Goal: Task Accomplishment & Management: Manage account settings

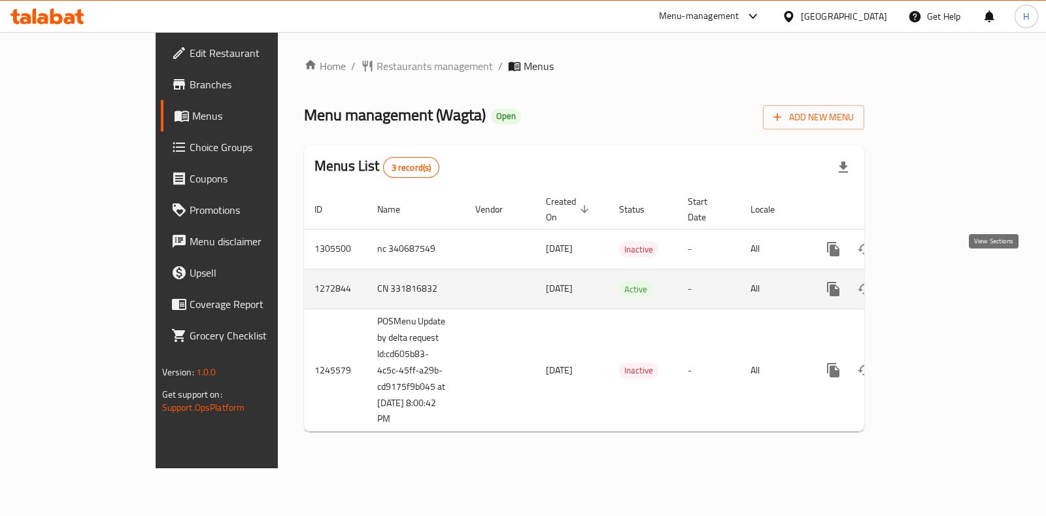
click at [935, 281] on icon "enhanced table" at bounding box center [928, 289] width 16 height 16
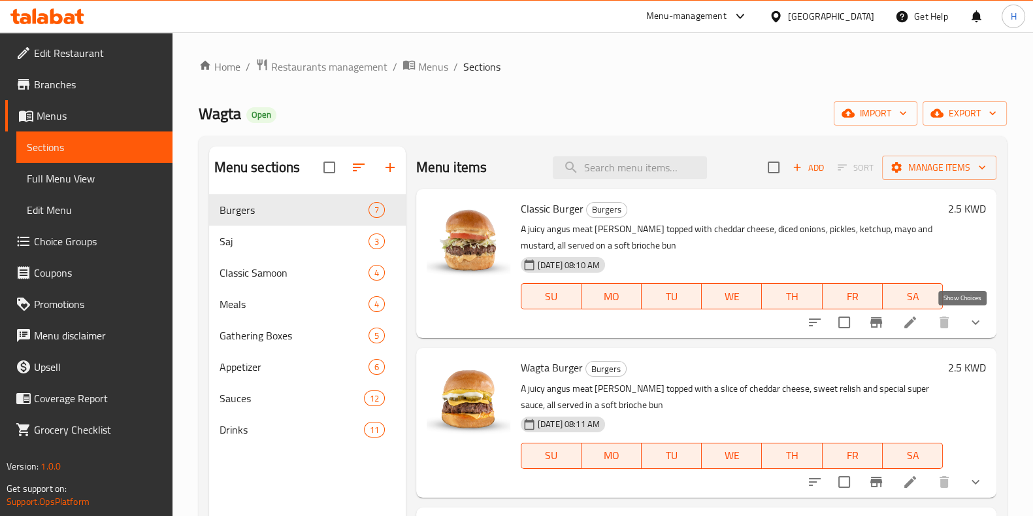
click at [968, 320] on icon "show more" at bounding box center [976, 322] width 16 height 16
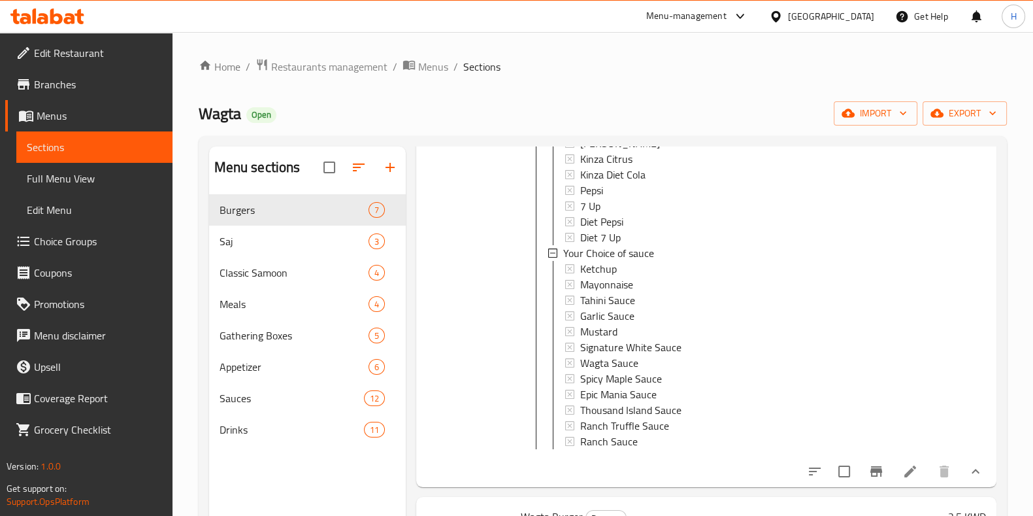
scroll to position [264, 0]
click at [324, 214] on span "Burgers" at bounding box center [276, 210] width 112 height 16
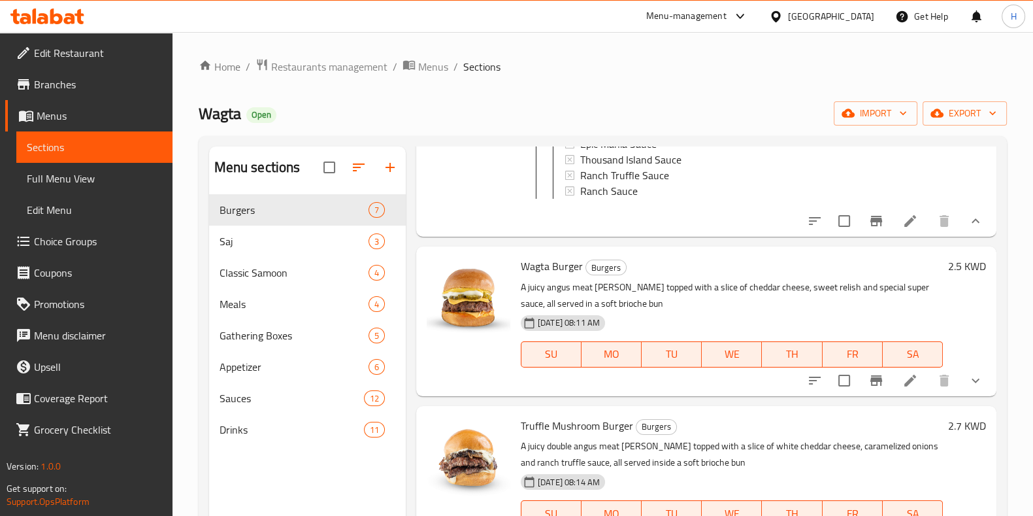
scroll to position [508, 0]
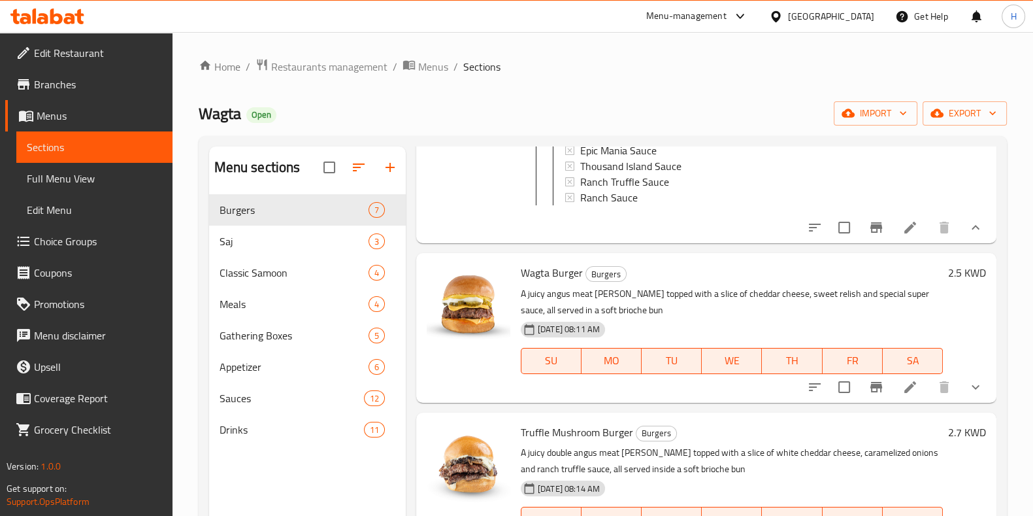
click at [905, 233] on icon at bounding box center [911, 228] width 12 height 12
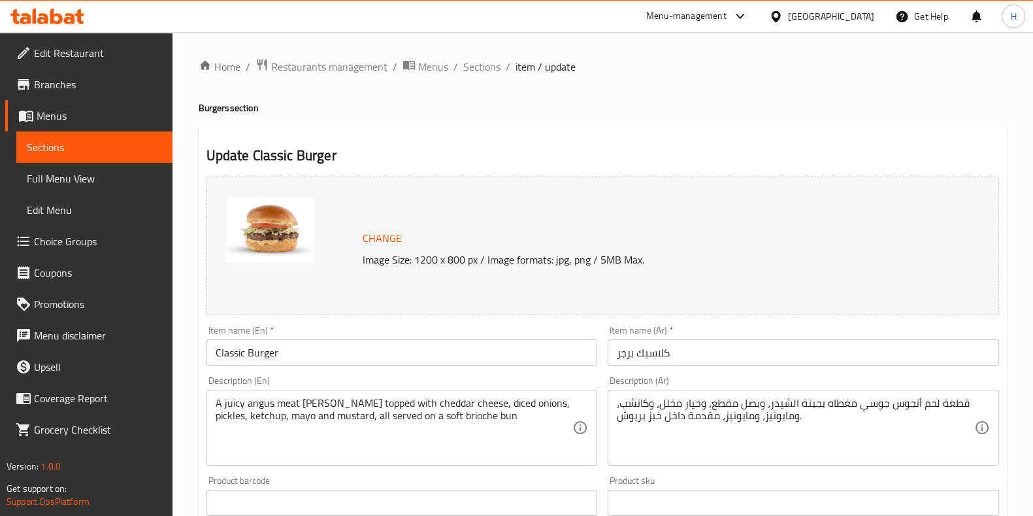
scroll to position [501, 0]
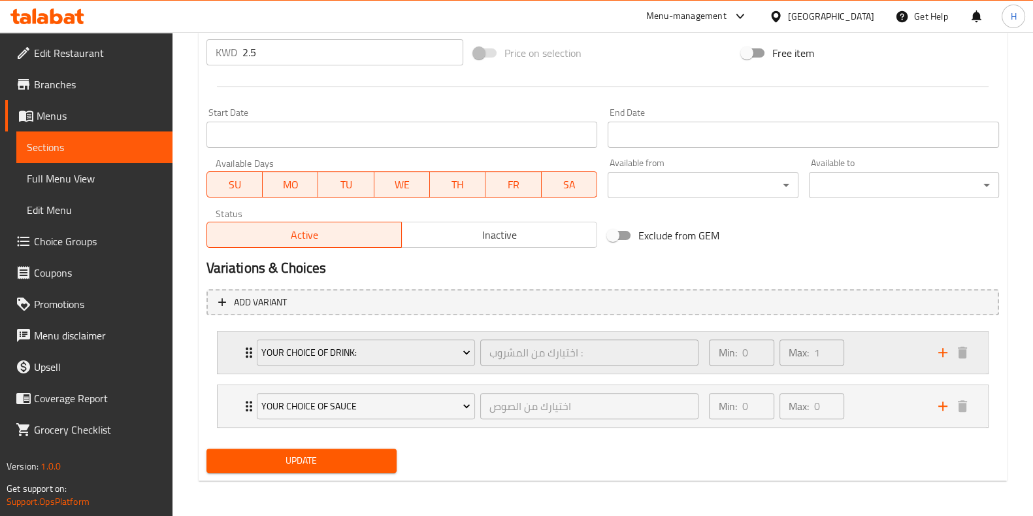
click at [886, 361] on div "Min: 0 ​ Max: 1 ​" at bounding box center [815, 352] width 229 height 42
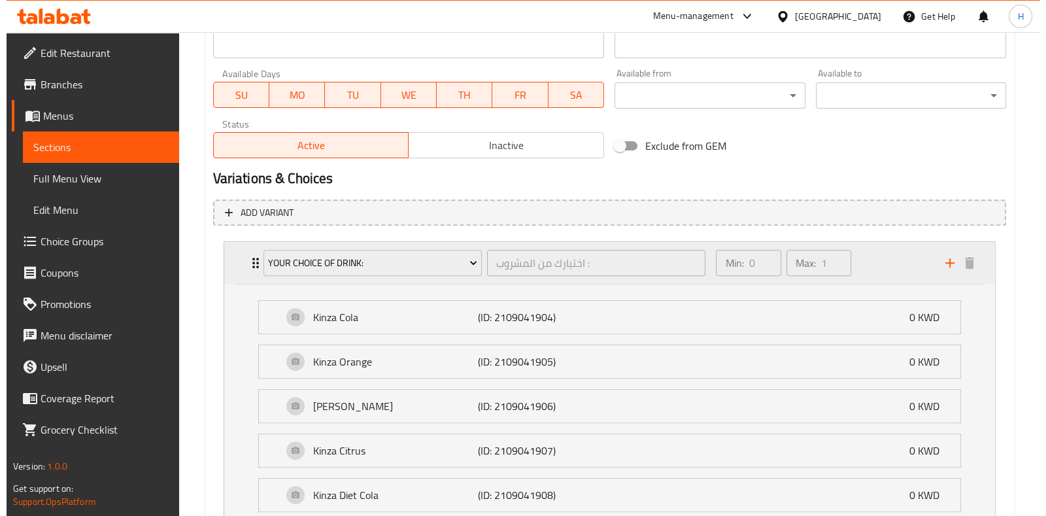
scroll to position [592, 0]
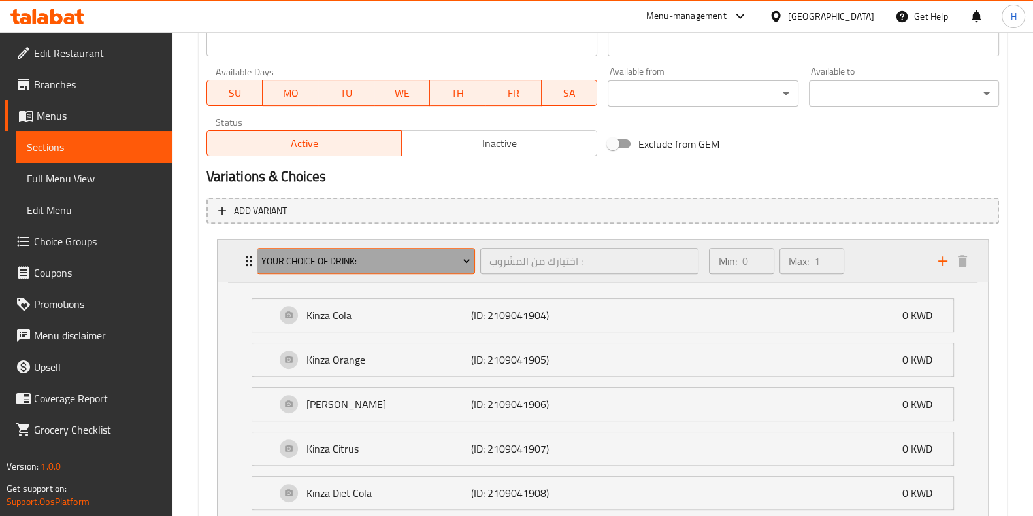
click at [359, 248] on button "Your Choice of Drink:" at bounding box center [366, 261] width 218 height 26
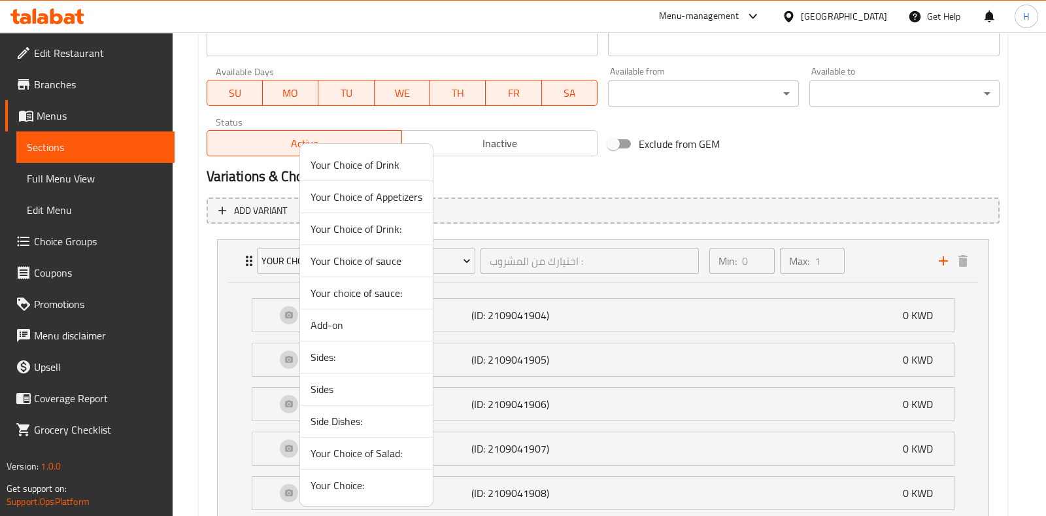
click at [397, 167] on span "Your Choice of Drink" at bounding box center [366, 165] width 112 height 16
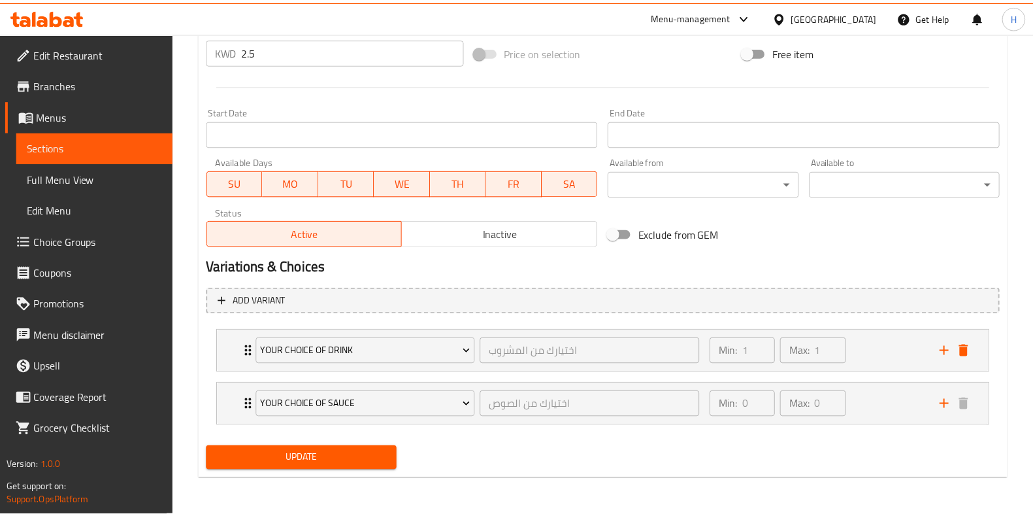
scroll to position [501, 0]
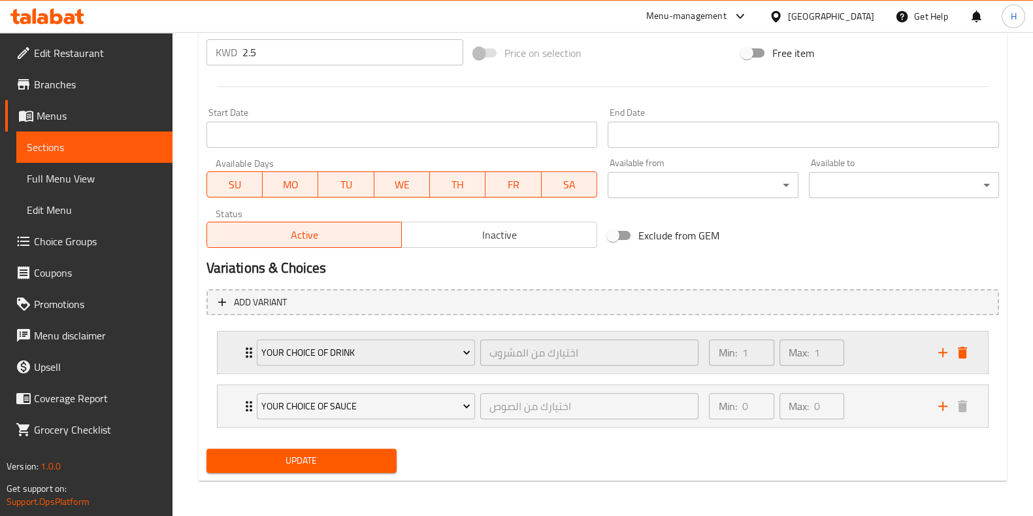
click at [866, 369] on div "Min: 1 ​ Max: 1 ​" at bounding box center [815, 352] width 229 height 42
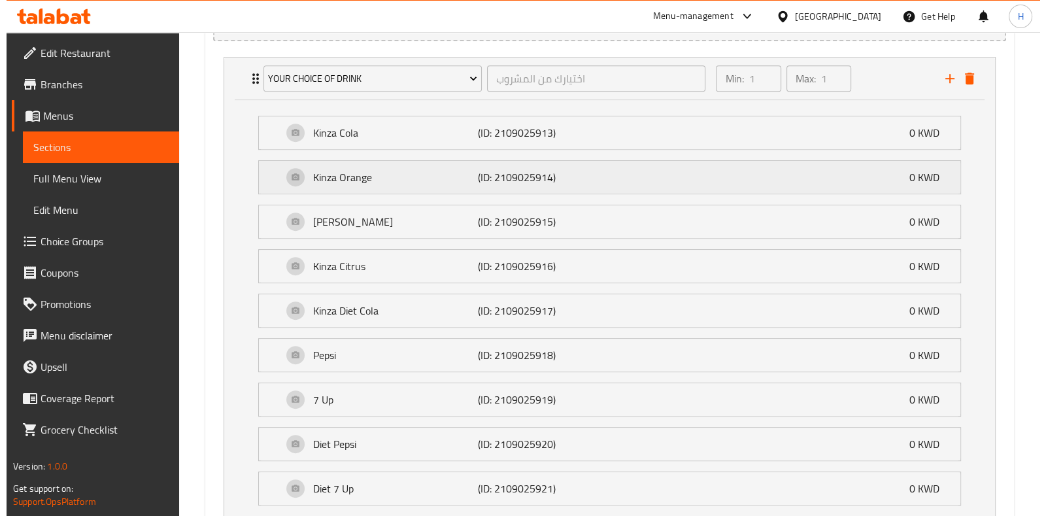
scroll to position [774, 0]
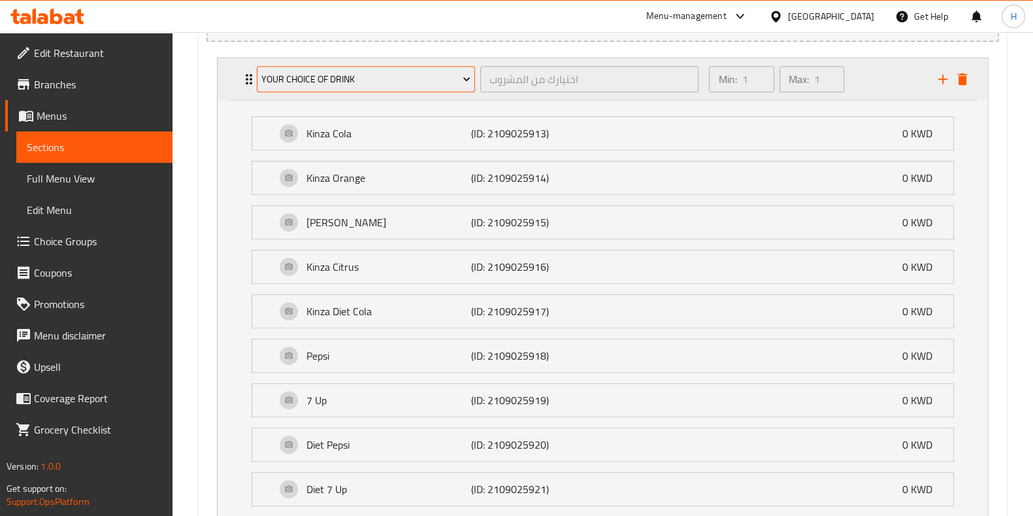
click at [408, 77] on span "Your Choice of Drink" at bounding box center [365, 79] width 209 height 16
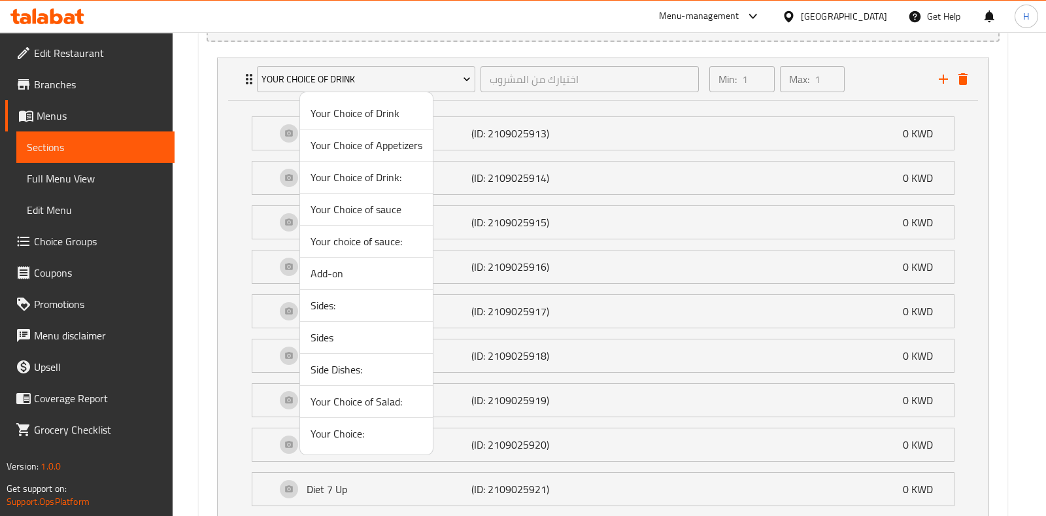
click at [395, 176] on span "Your Choice of Drink:" at bounding box center [366, 177] width 112 height 16
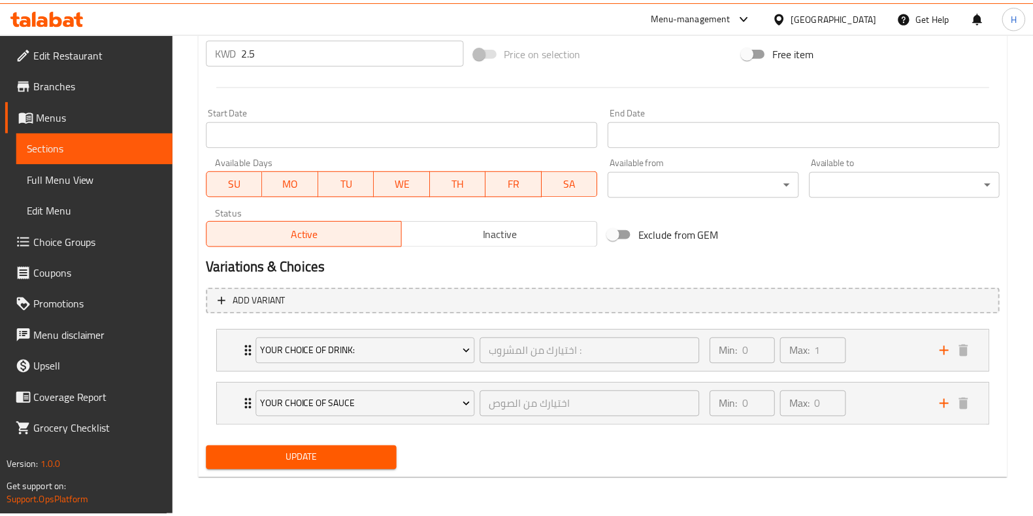
scroll to position [501, 0]
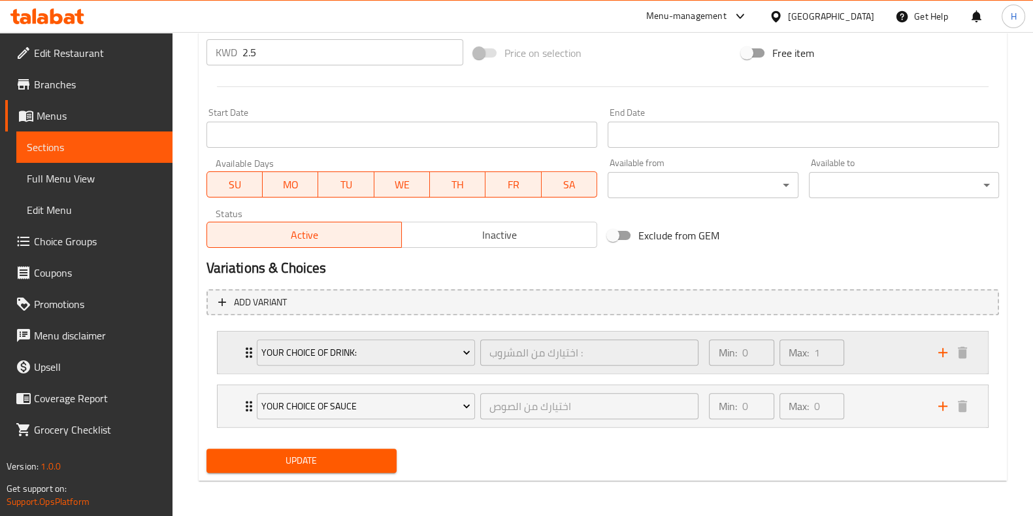
click at [900, 347] on div "Min: 0 ​ Max: 1 ​" at bounding box center [815, 352] width 229 height 42
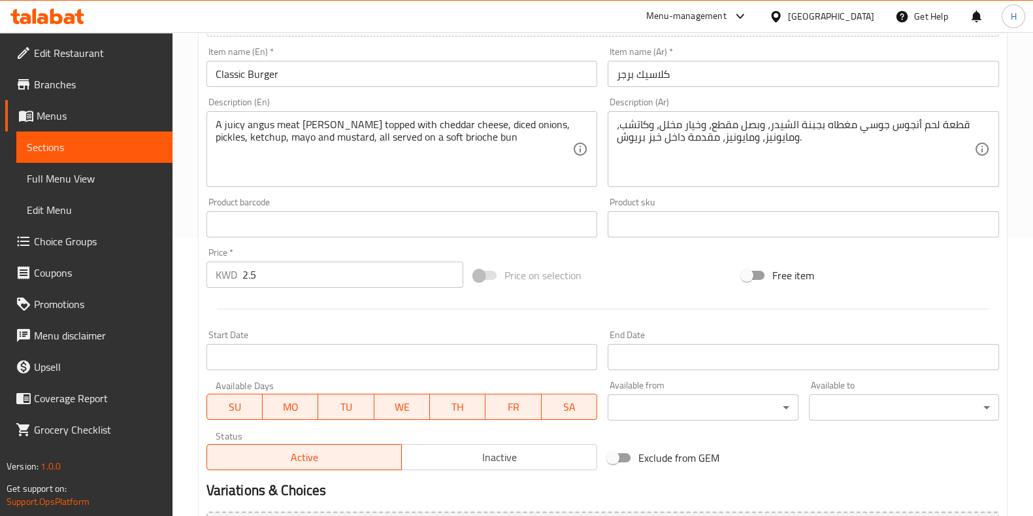
scroll to position [0, 0]
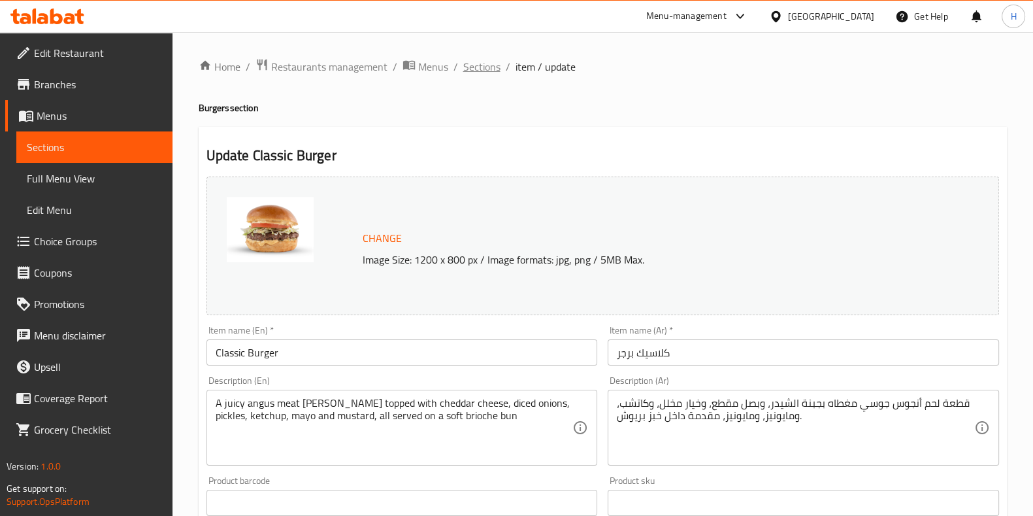
click at [476, 67] on span "Sections" at bounding box center [481, 67] width 37 height 16
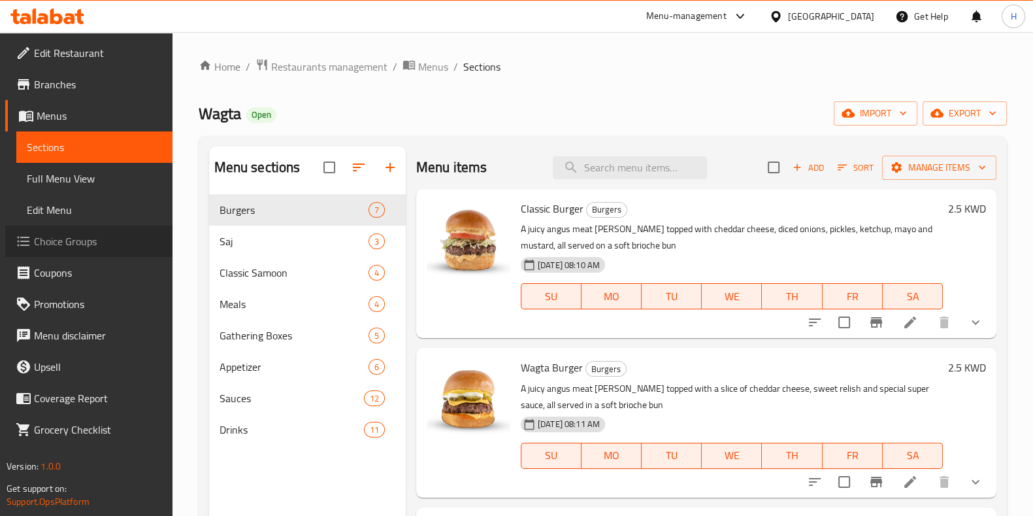
click at [48, 247] on span "Choice Groups" at bounding box center [98, 241] width 128 height 16
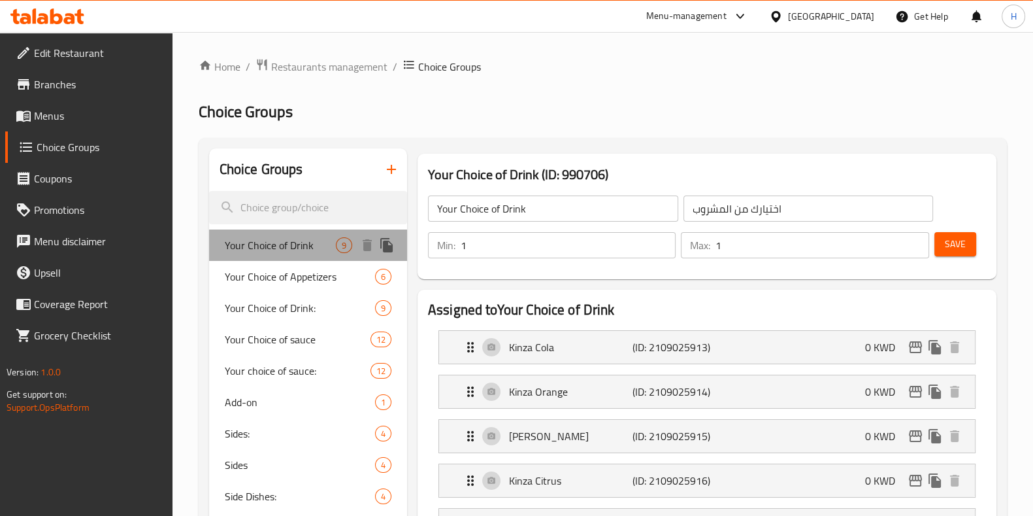
click at [292, 248] on span "Your Choice of Drink" at bounding box center [280, 245] width 111 height 16
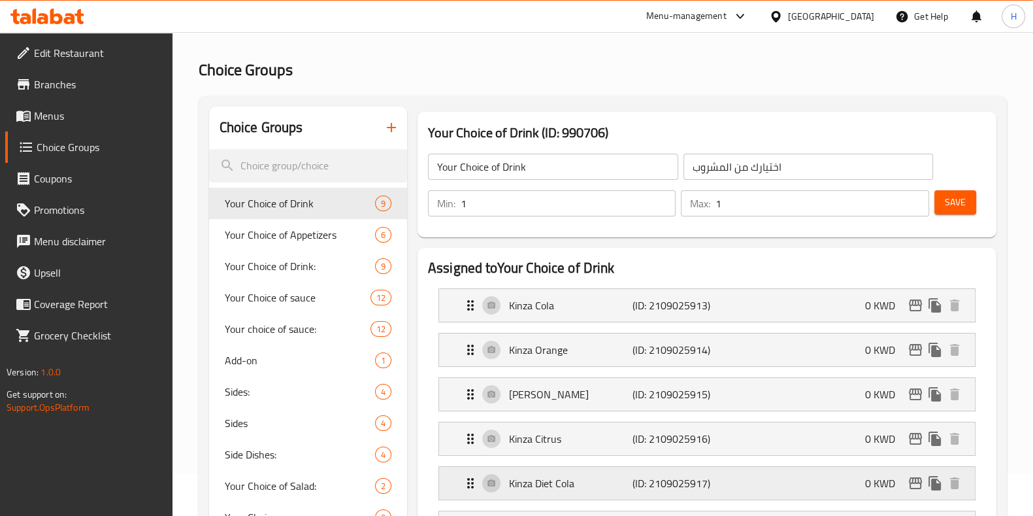
scroll to position [37, 0]
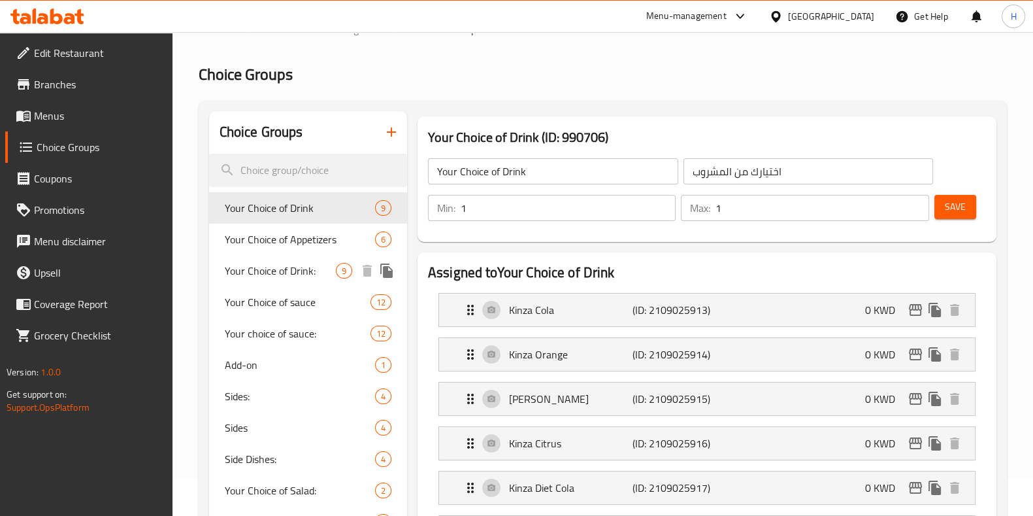
click at [313, 282] on div "Your Choice of Drink: 9" at bounding box center [308, 270] width 198 height 31
type input "Your Choice of Drink:"
type input "اختيارك من المشروب :"
type input "0"
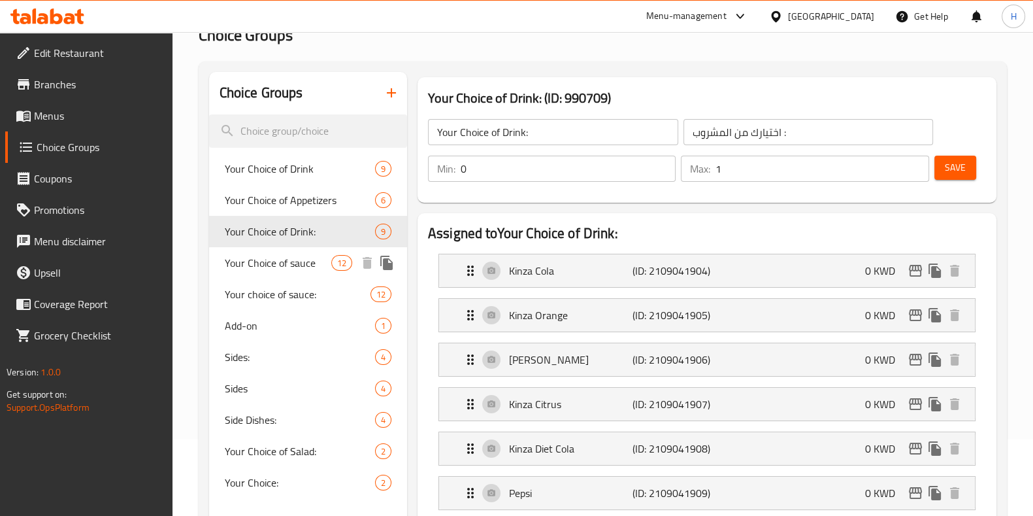
scroll to position [81, 0]
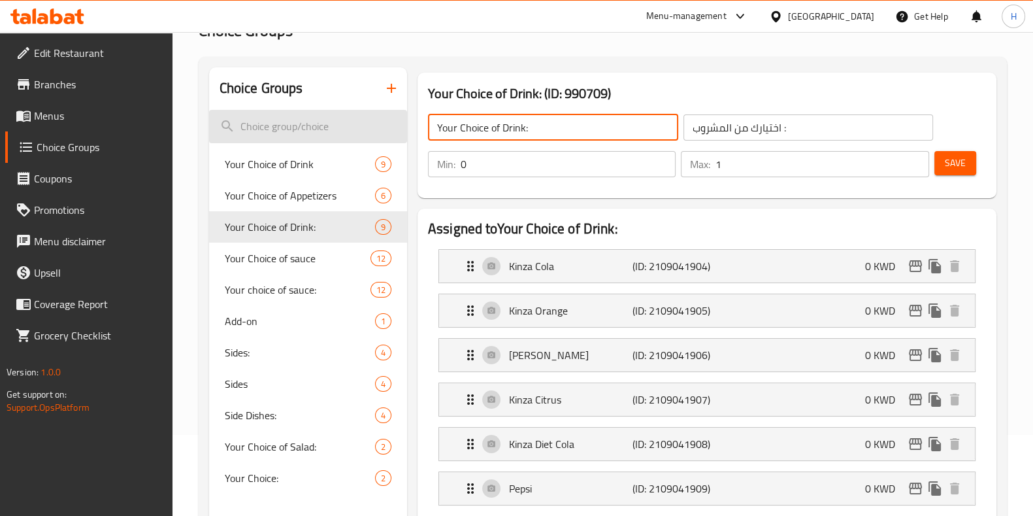
drag, startPoint x: 463, startPoint y: 128, endPoint x: 399, endPoint y: 125, distance: 64.8
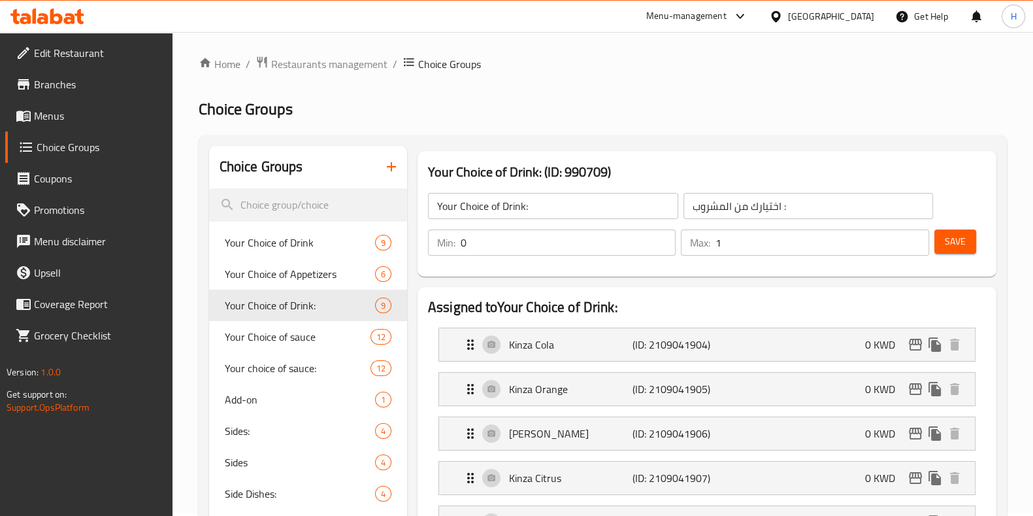
scroll to position [0, 0]
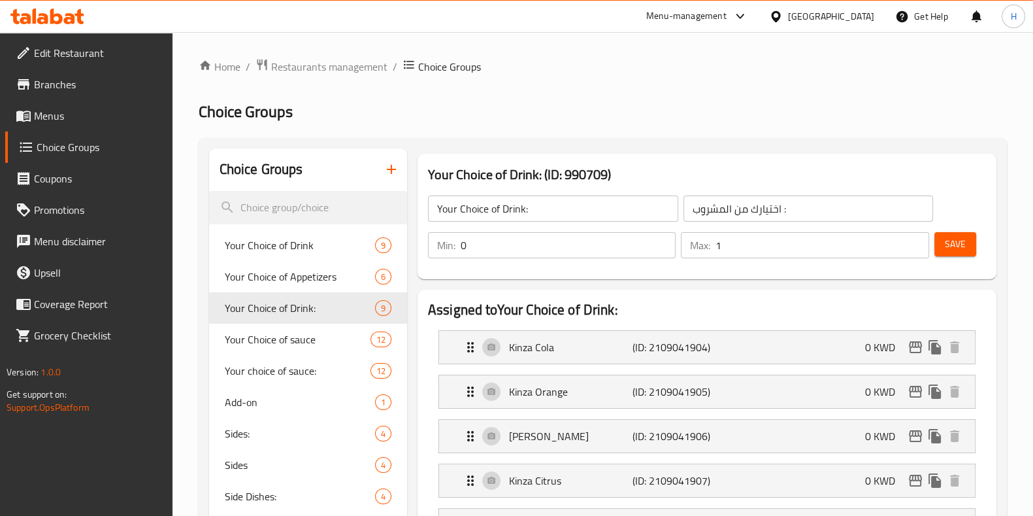
click at [394, 168] on icon "button" at bounding box center [392, 169] width 16 height 16
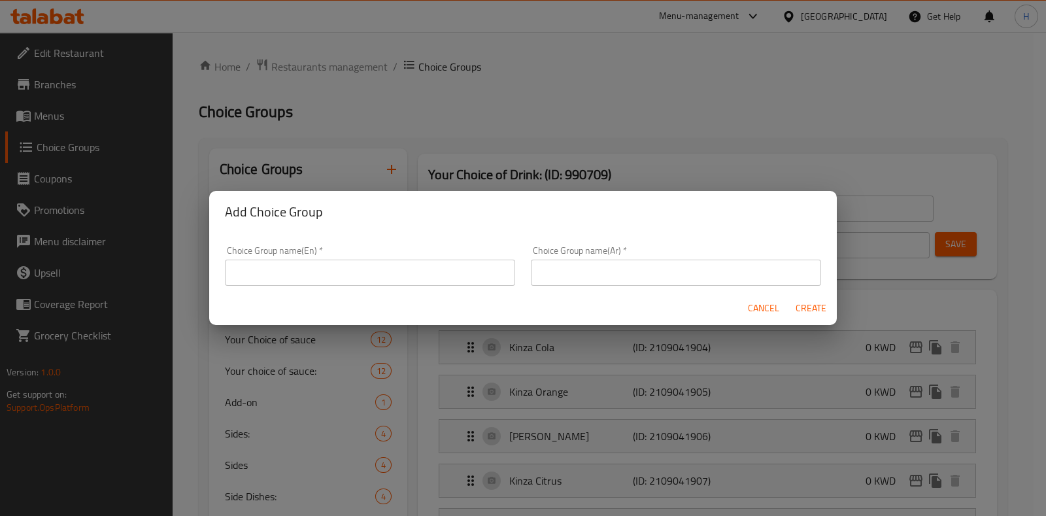
click at [284, 286] on div "Choice Group name(En)   * Choice Group name(En) *" at bounding box center [370, 266] width 306 height 56
click at [303, 273] on input "text" at bounding box center [370, 272] width 290 height 26
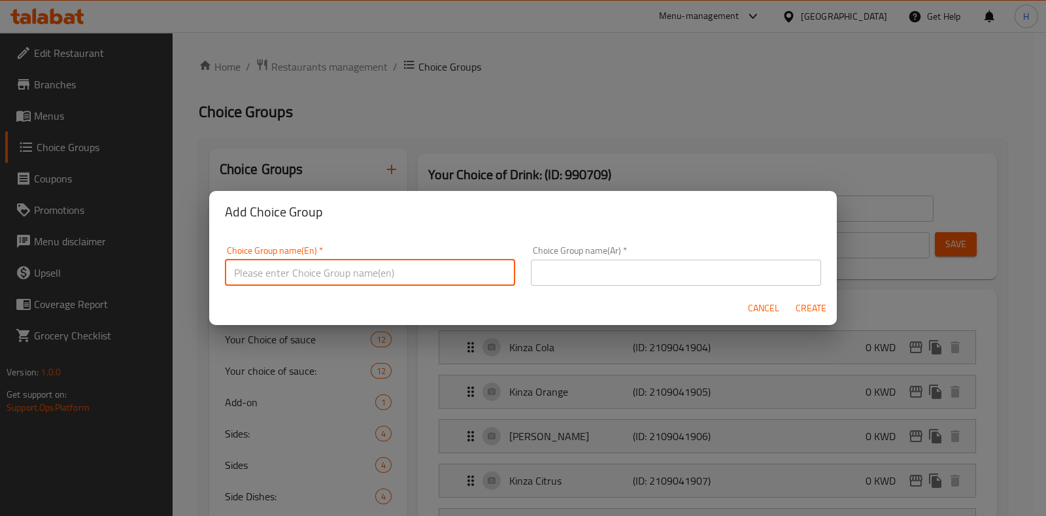
paste input "Your Choice of Drink:"
type input "Your Choice of Drink:"
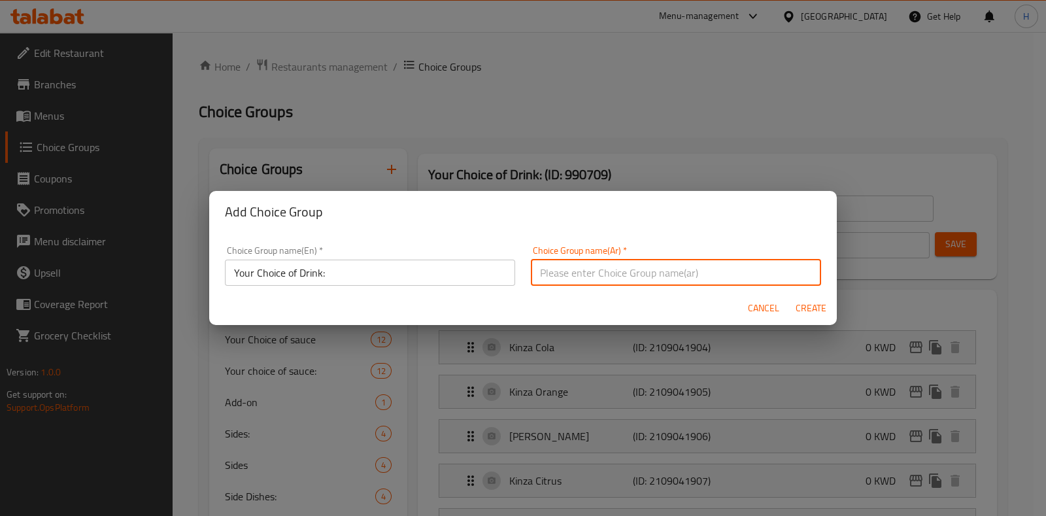
click at [595, 280] on input "text" at bounding box center [676, 272] width 290 height 26
type input "h"
type input "اختيارك من المشروب ""
click at [817, 306] on span "Create" at bounding box center [810, 308] width 31 height 16
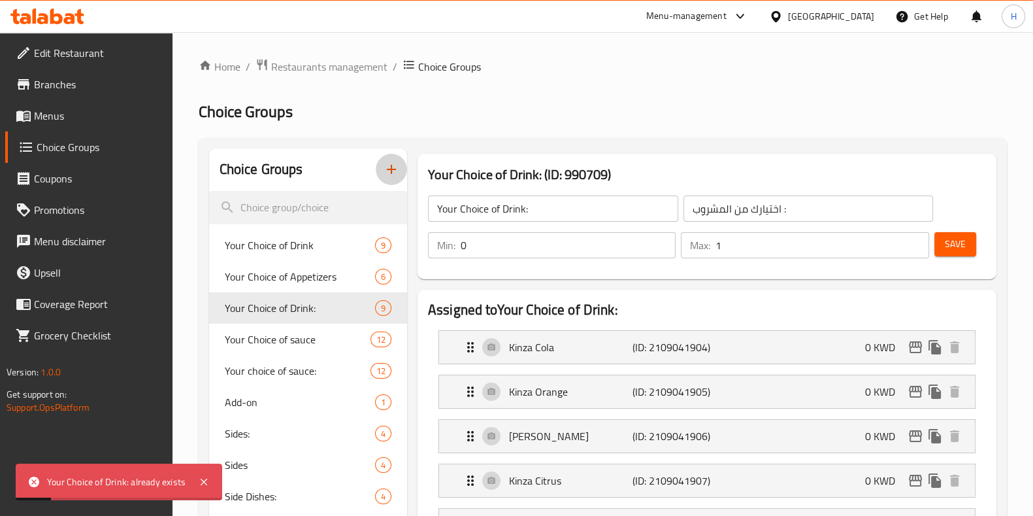
click at [395, 172] on icon "button" at bounding box center [392, 169] width 16 height 16
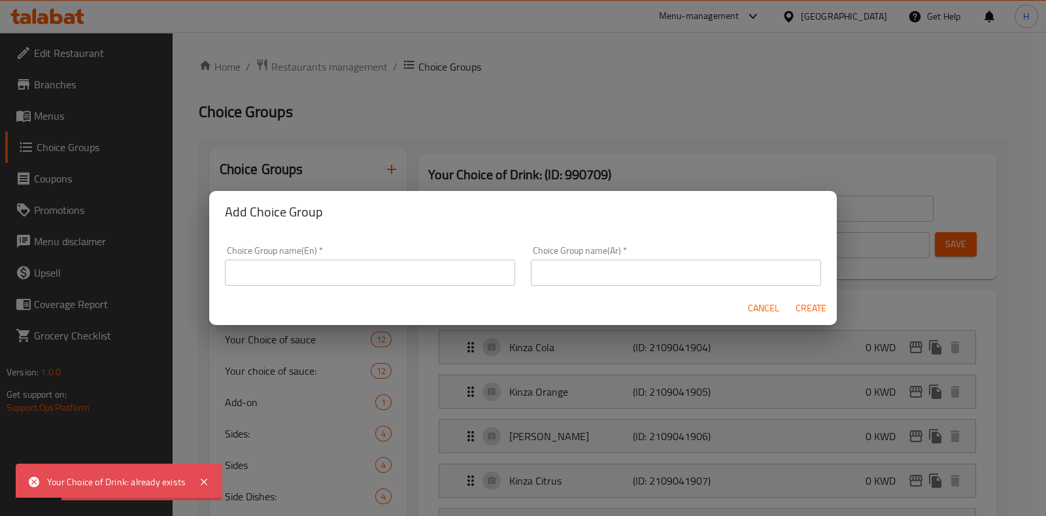
click at [415, 263] on input "text" at bounding box center [370, 272] width 290 height 26
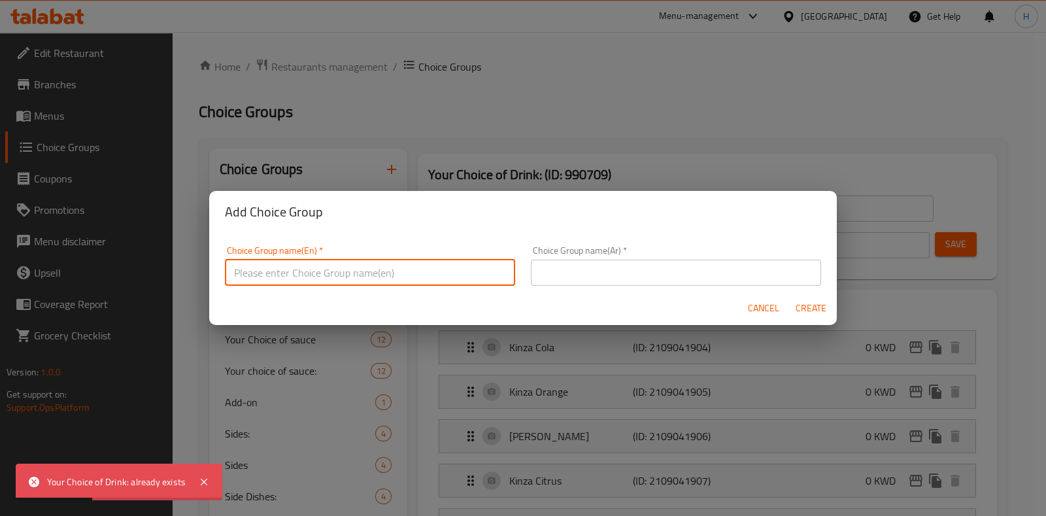
paste input "Your Choice of Drink:"
type input "Your Choice of Drink"
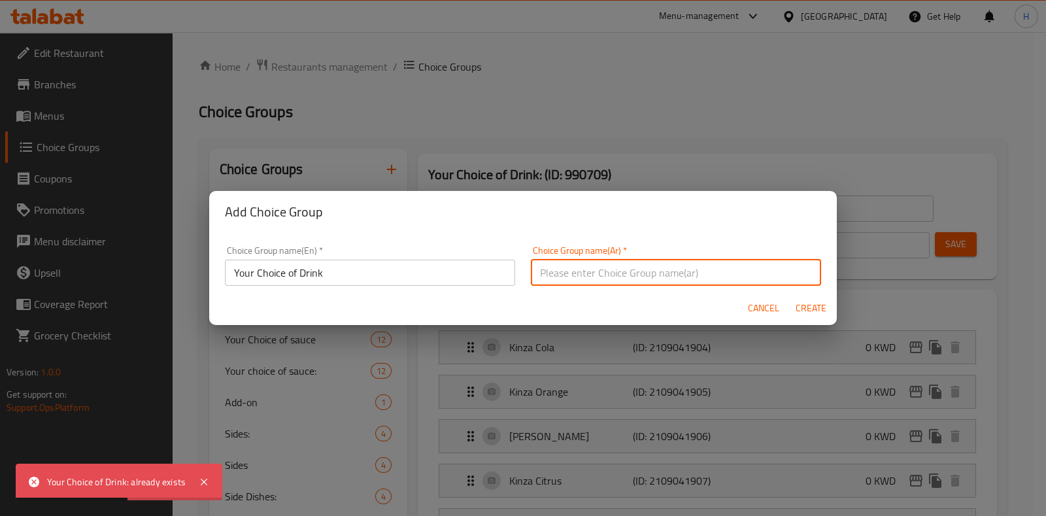
click at [580, 265] on input "text" at bounding box center [676, 272] width 290 height 26
type input "h"
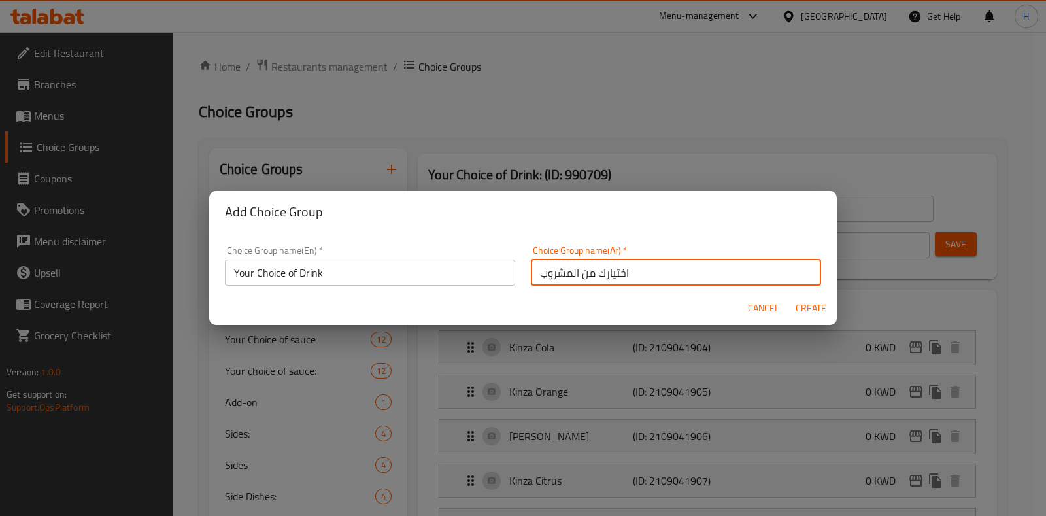
type input "اختيارك من المشروب"
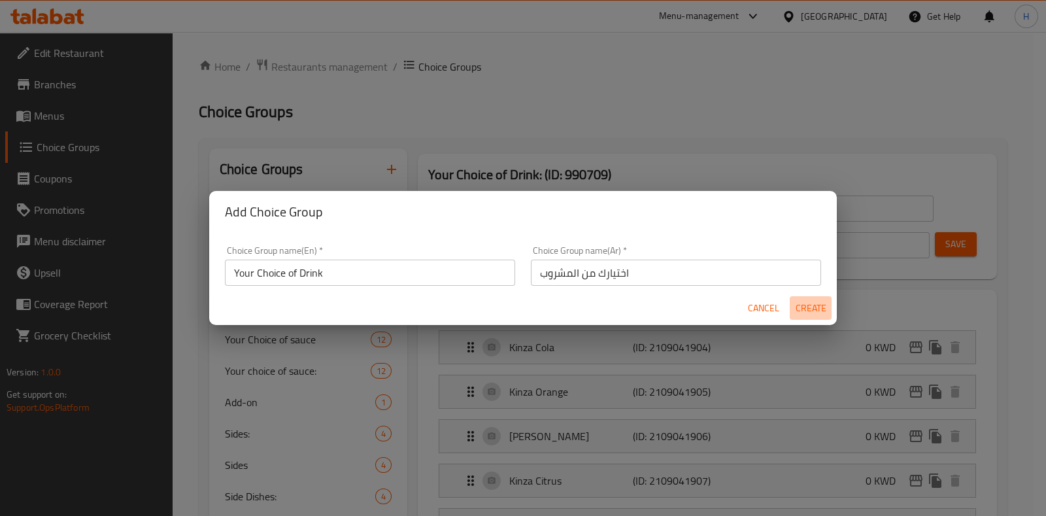
click at [807, 309] on span "Create" at bounding box center [810, 308] width 31 height 16
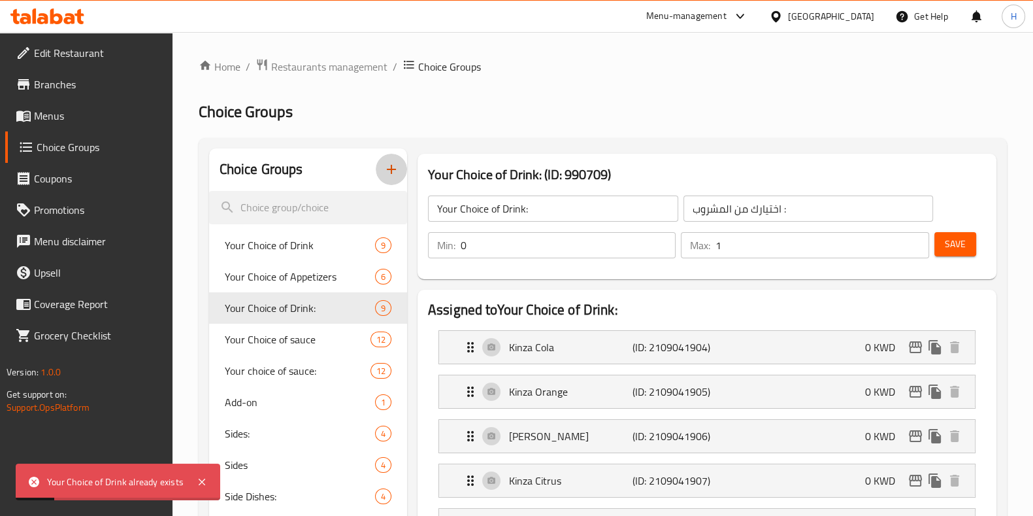
click at [399, 171] on button "button" at bounding box center [391, 169] width 31 height 31
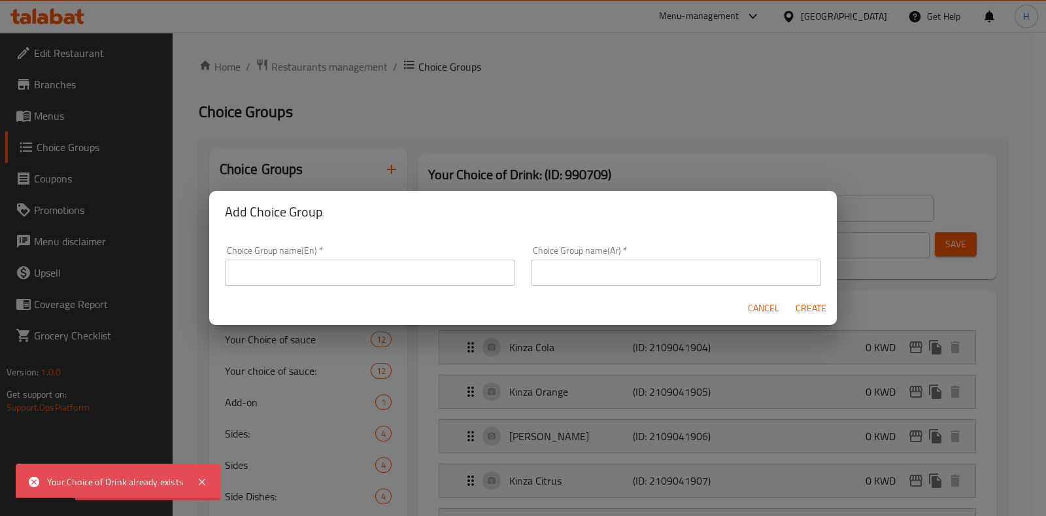
click at [353, 257] on div "Choice Group name(En)   * Choice Group name(En) *" at bounding box center [370, 266] width 290 height 40
click at [303, 280] on input "text" at bounding box center [370, 272] width 290 height 26
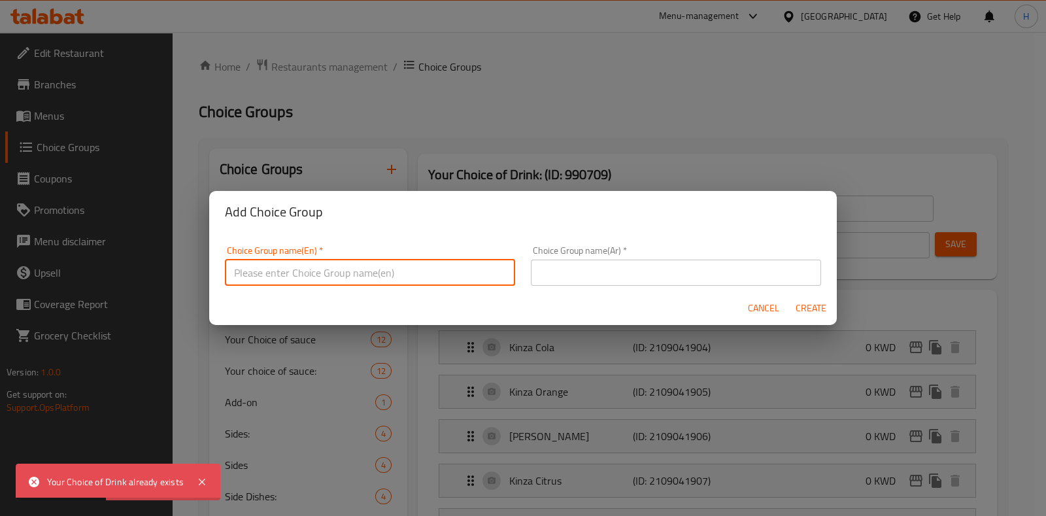
paste input "Your Choice of Drink:"
click at [303, 280] on input "Your Choice of Drink:" at bounding box center [370, 272] width 290 height 26
type input "Your Choice of drink:"
click at [556, 265] on input "text" at bounding box center [676, 272] width 290 height 26
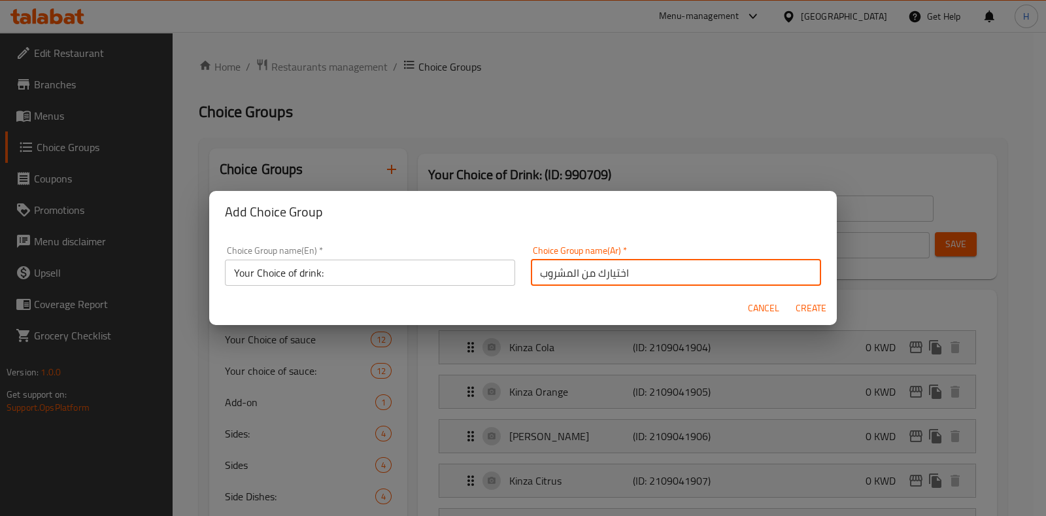
type input "اختيارك من المشروب"
click at [790, 296] on button "Create" at bounding box center [811, 308] width 42 height 24
type input "Your Choice of drink:"
type input "اختيارك من المشروب"
type input "0"
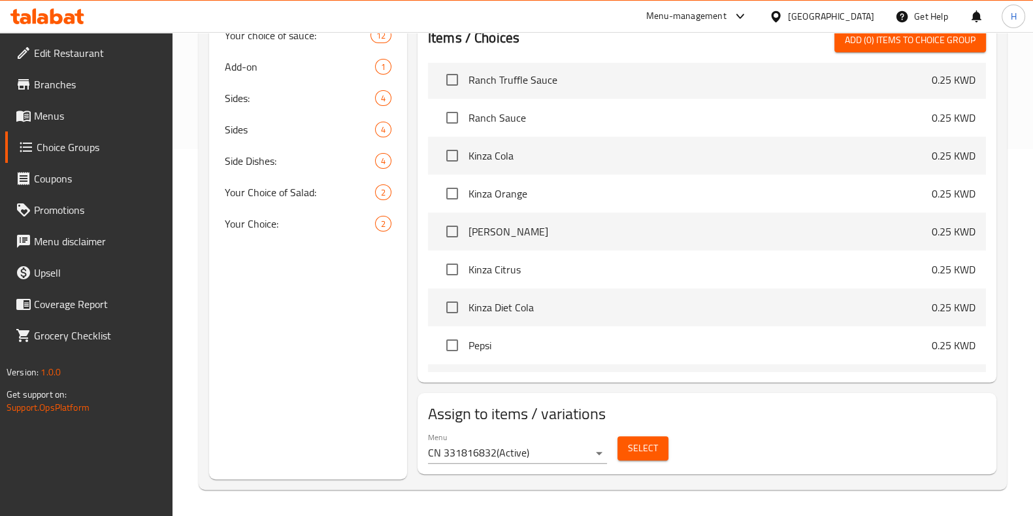
scroll to position [3294, 0]
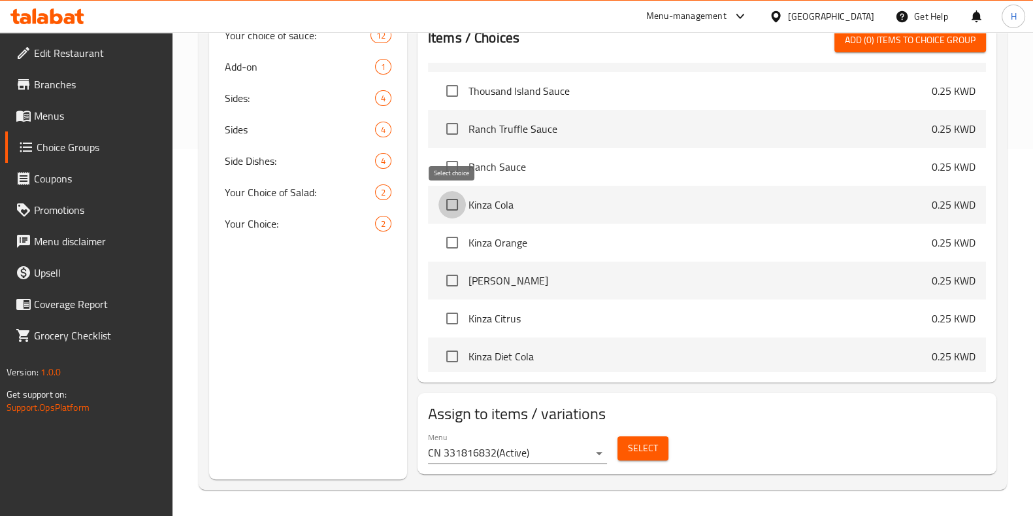
click at [458, 204] on input "checkbox" at bounding box center [452, 204] width 27 height 27
checkbox input "true"
click at [448, 234] on input "checkbox" at bounding box center [452, 242] width 27 height 27
checkbox input "true"
click at [450, 278] on input "checkbox" at bounding box center [452, 280] width 27 height 27
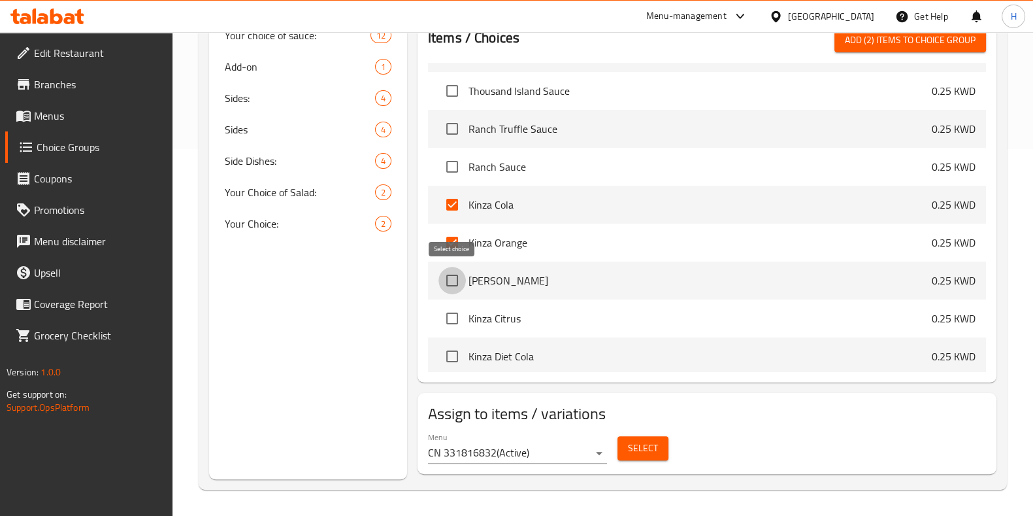
checkbox input "true"
click at [453, 319] on input "checkbox" at bounding box center [452, 318] width 27 height 27
checkbox input "true"
click at [453, 351] on input "checkbox" at bounding box center [452, 355] width 27 height 27
checkbox input "true"
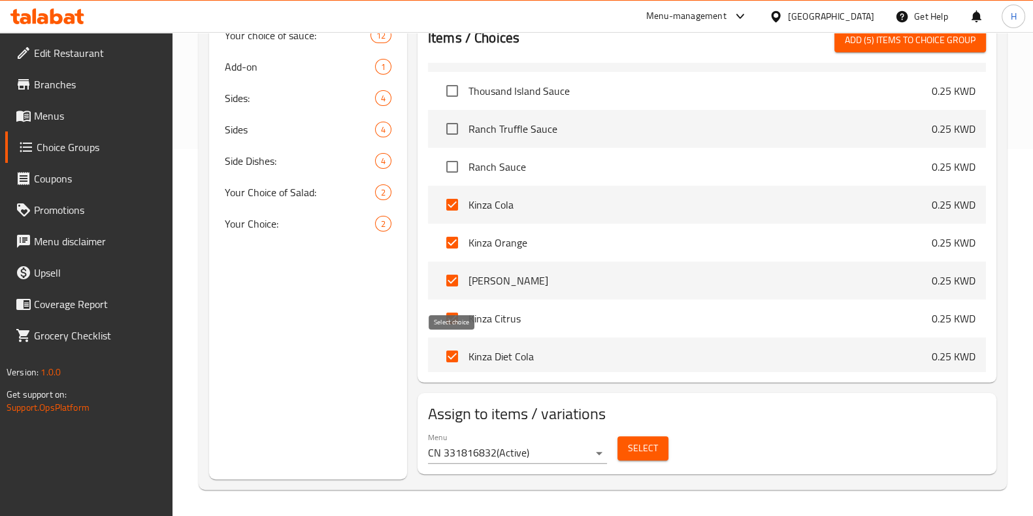
scroll to position [3454, 0]
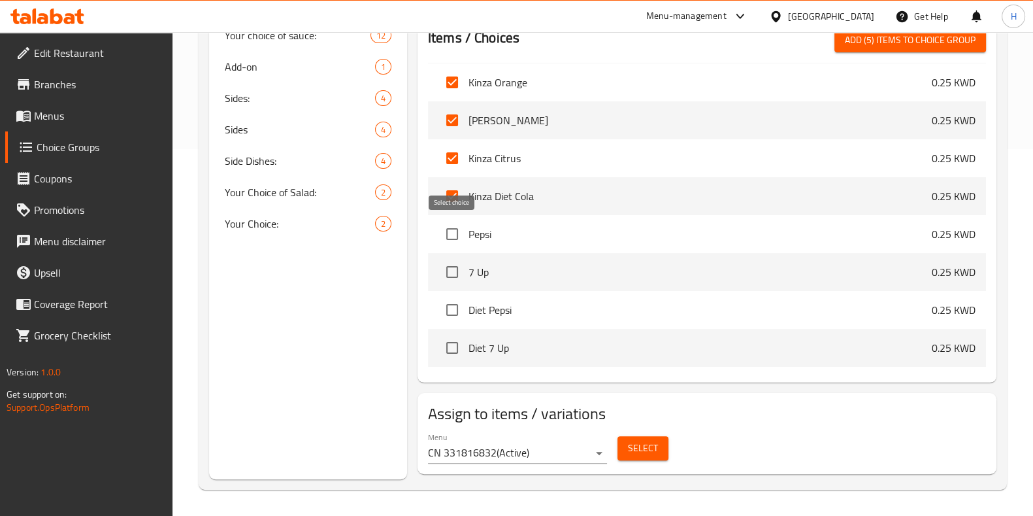
click at [454, 233] on input "checkbox" at bounding box center [452, 233] width 27 height 27
checkbox input "true"
click at [451, 269] on input "checkbox" at bounding box center [452, 271] width 27 height 27
checkbox input "true"
click at [449, 304] on input "checkbox" at bounding box center [452, 309] width 27 height 27
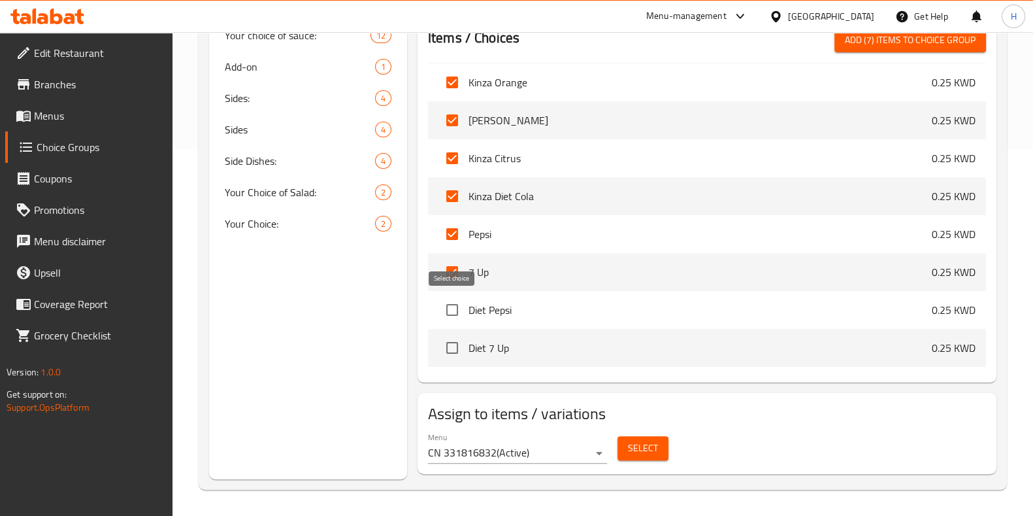
checkbox input "true"
click at [458, 339] on input "checkbox" at bounding box center [452, 347] width 27 height 27
checkbox input "true"
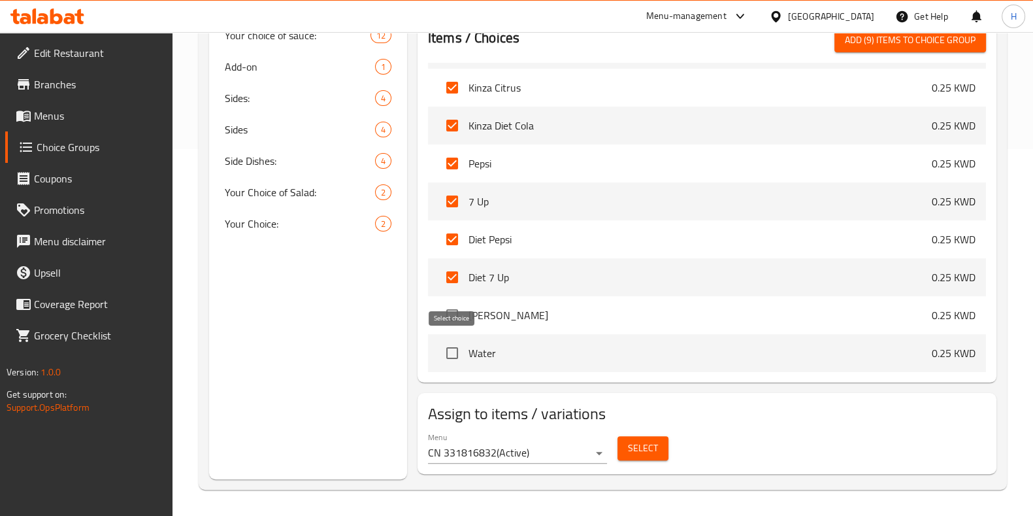
scroll to position [3528, 0]
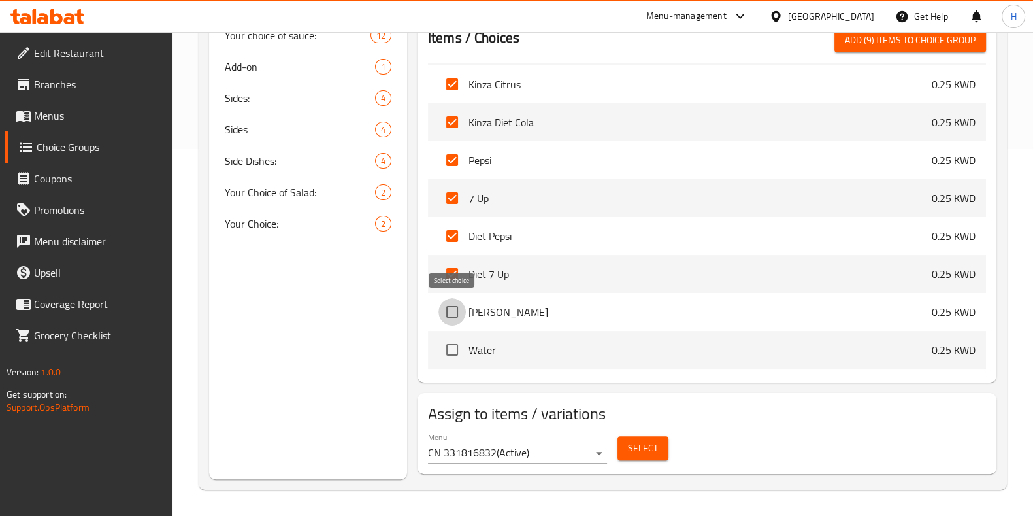
click at [448, 310] on input "checkbox" at bounding box center [452, 311] width 27 height 27
checkbox input "true"
click at [448, 346] on input "checkbox" at bounding box center [452, 349] width 27 height 27
checkbox input "true"
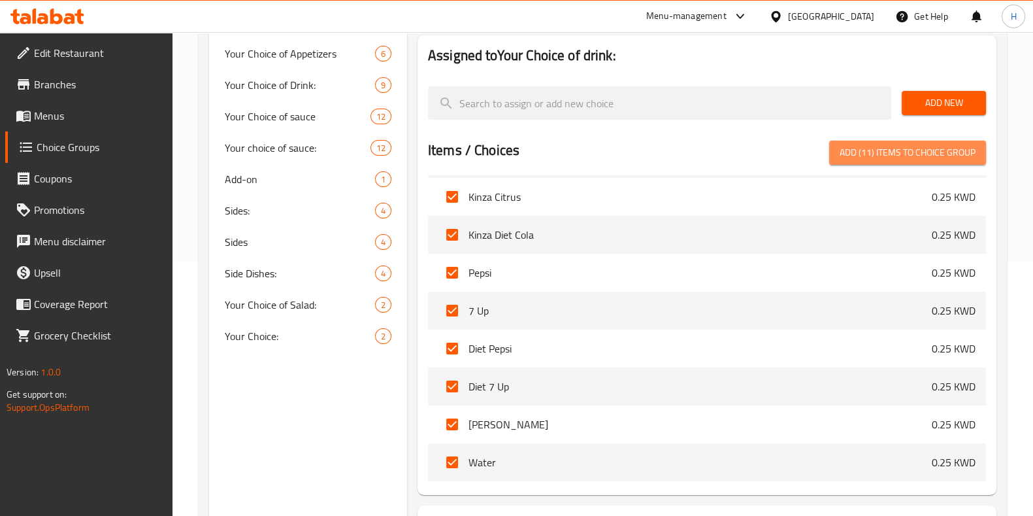
click at [869, 152] on span "Add (11) items to choice group" at bounding box center [908, 152] width 136 height 16
checkbox input "false"
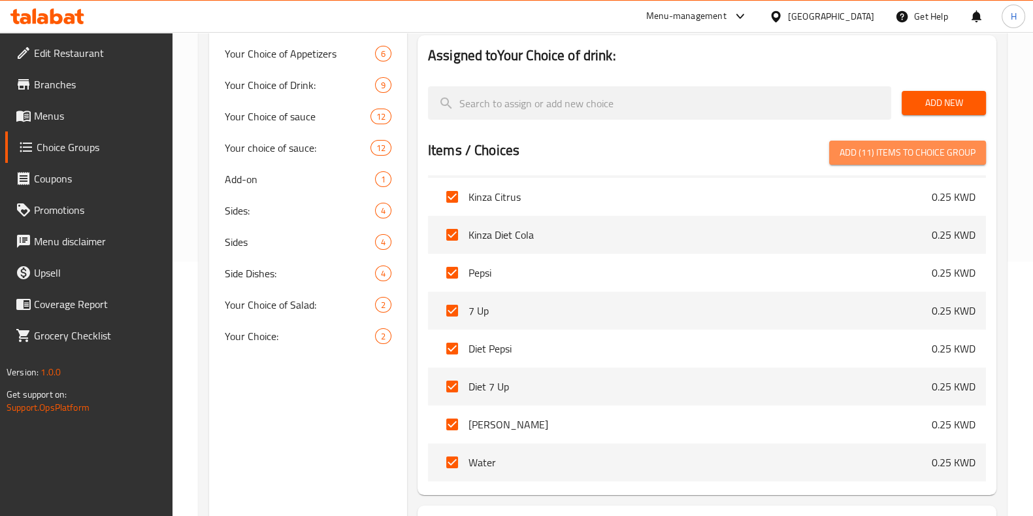
checkbox input "false"
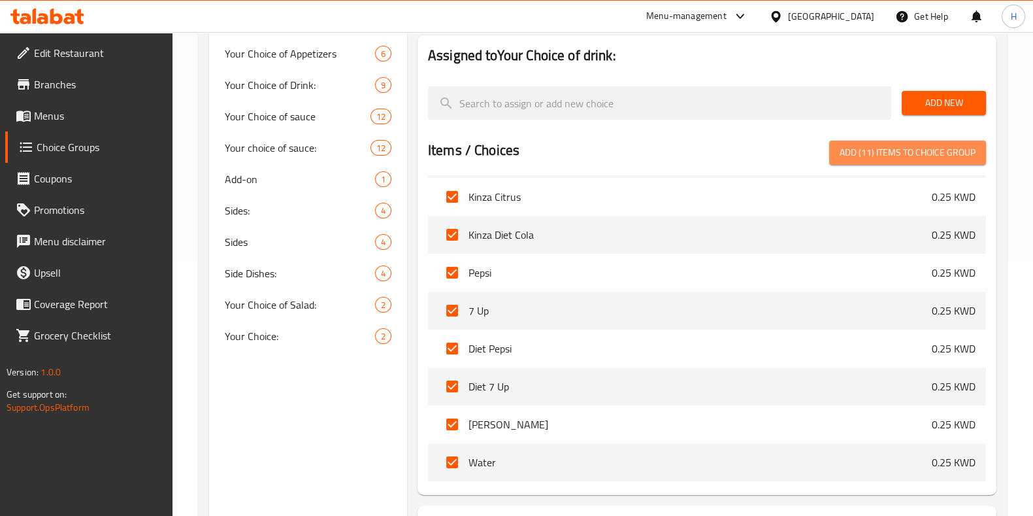
checkbox input "false"
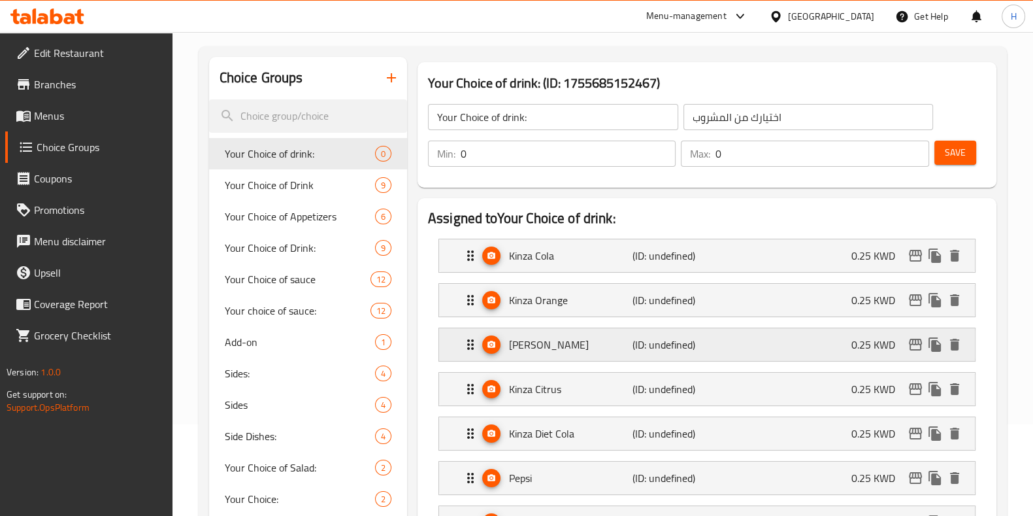
scroll to position [40, 0]
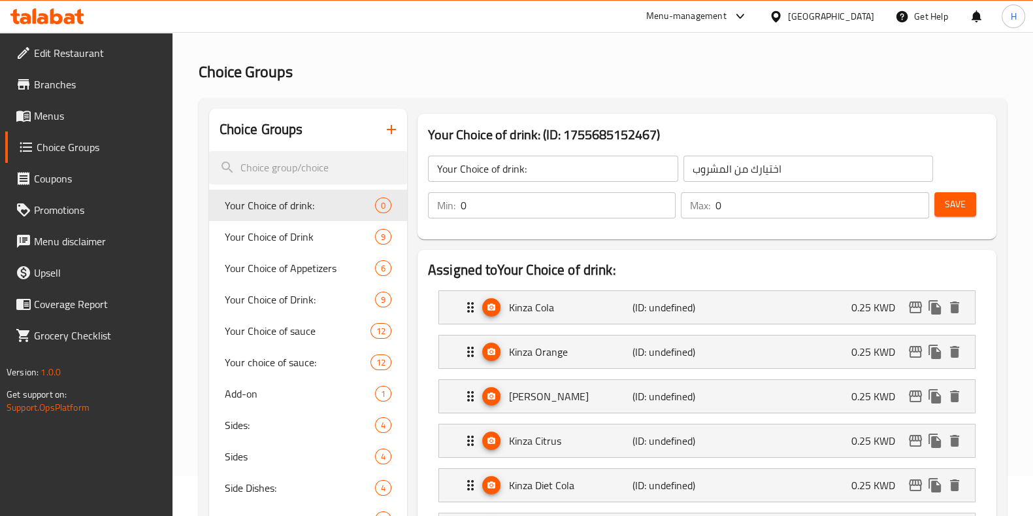
click at [954, 203] on span "Save" at bounding box center [955, 204] width 21 height 16
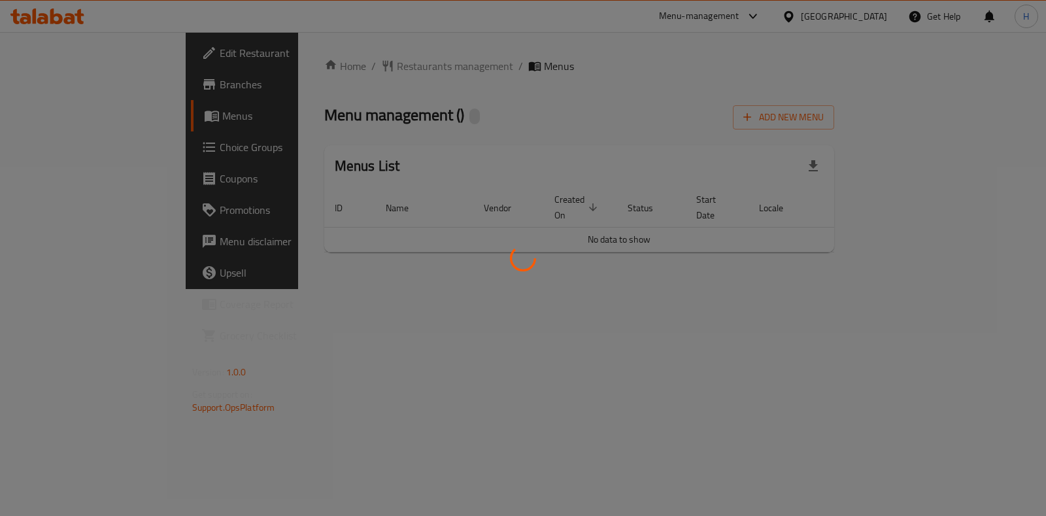
click at [754, 16] on div at bounding box center [523, 258] width 1046 height 516
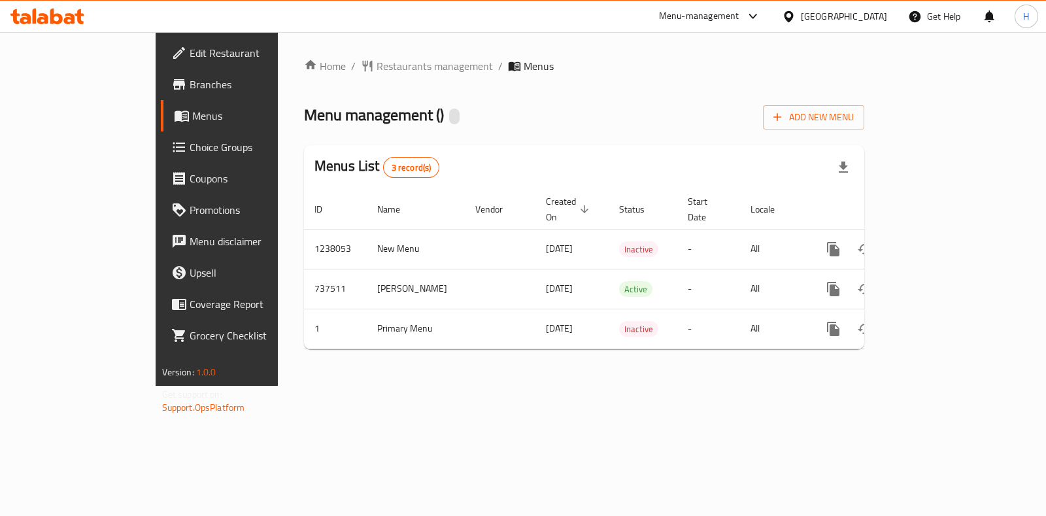
click at [739, 16] on div "Menu-management" at bounding box center [699, 16] width 80 height 16
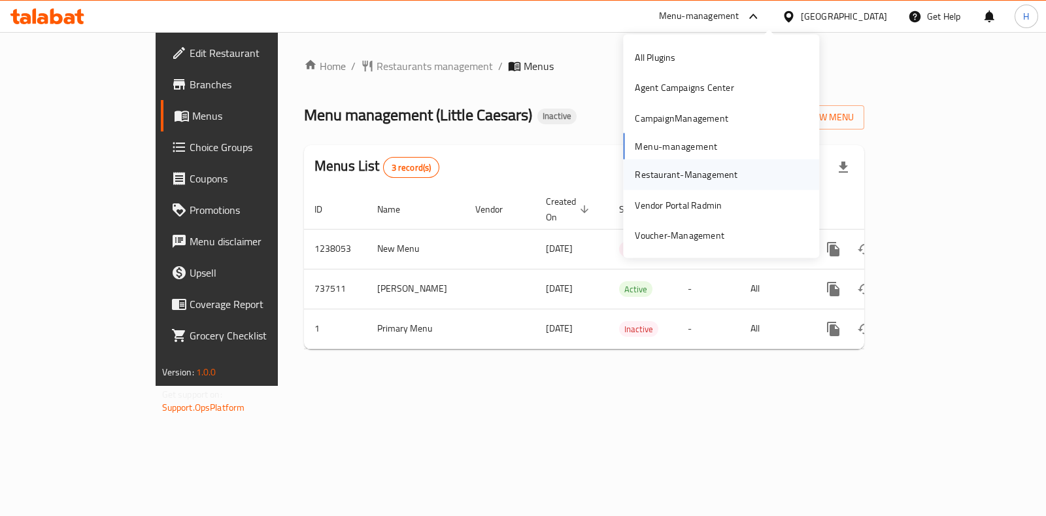
click at [664, 175] on div "Restaurant-Management" at bounding box center [686, 174] width 103 height 14
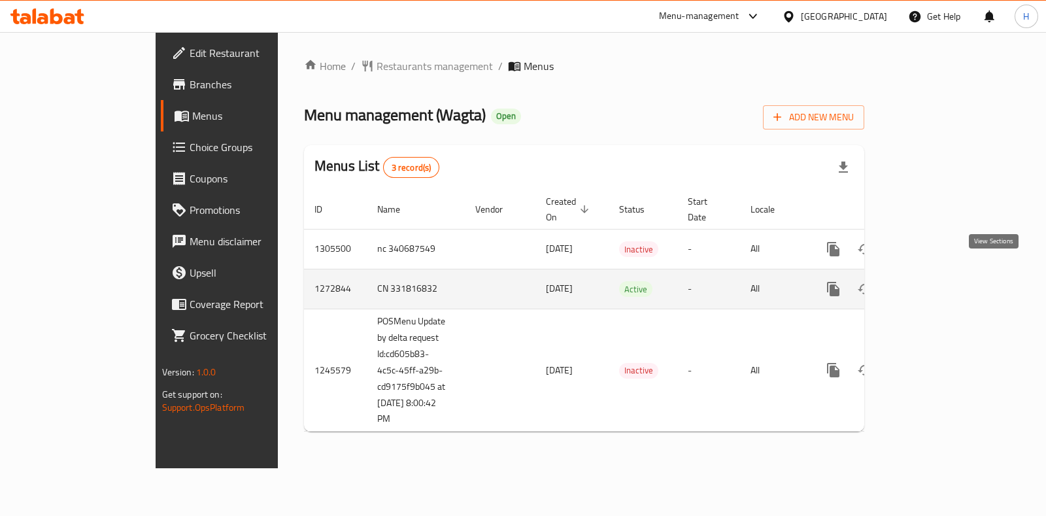
click at [935, 281] on icon "enhanced table" at bounding box center [928, 289] width 16 height 16
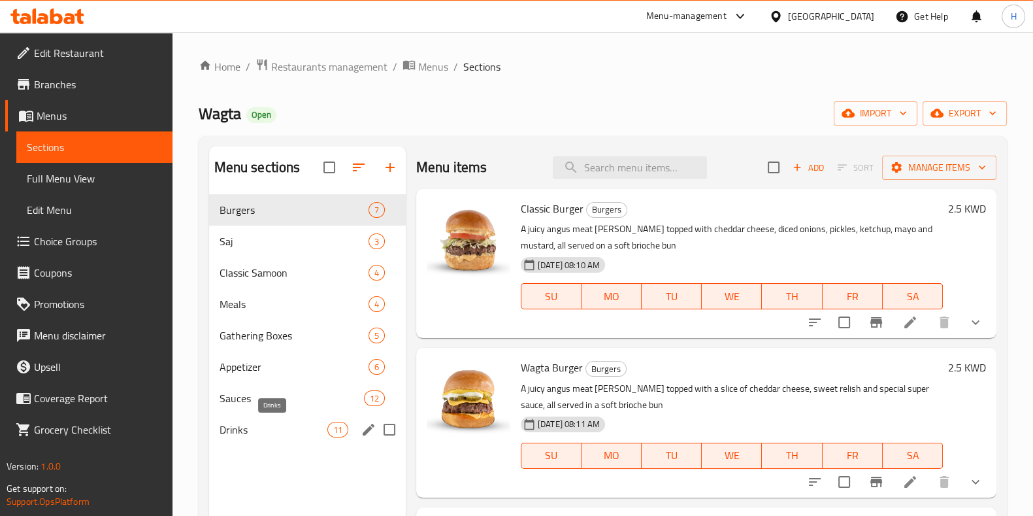
click at [250, 425] on span "Drinks" at bounding box center [274, 430] width 108 height 16
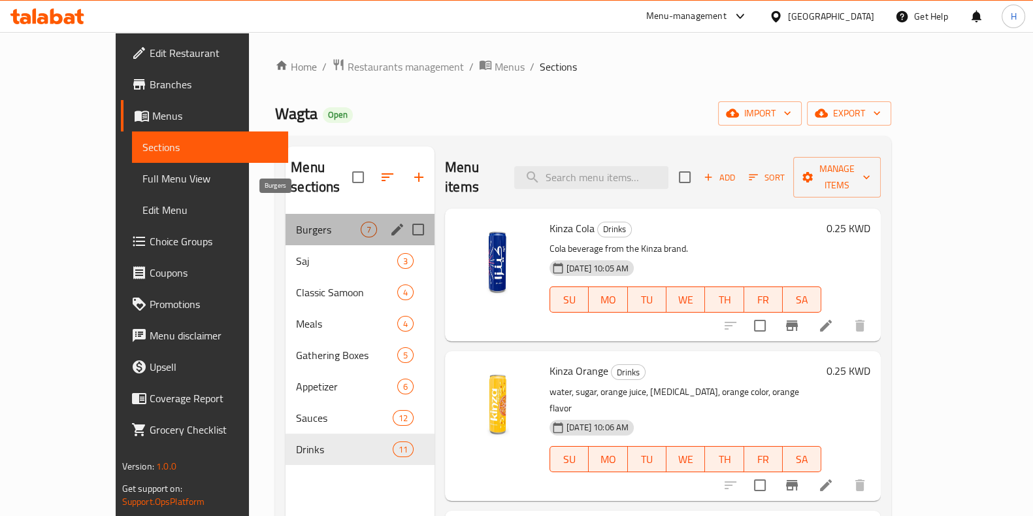
click at [296, 222] on span "Burgers" at bounding box center [328, 230] width 65 height 16
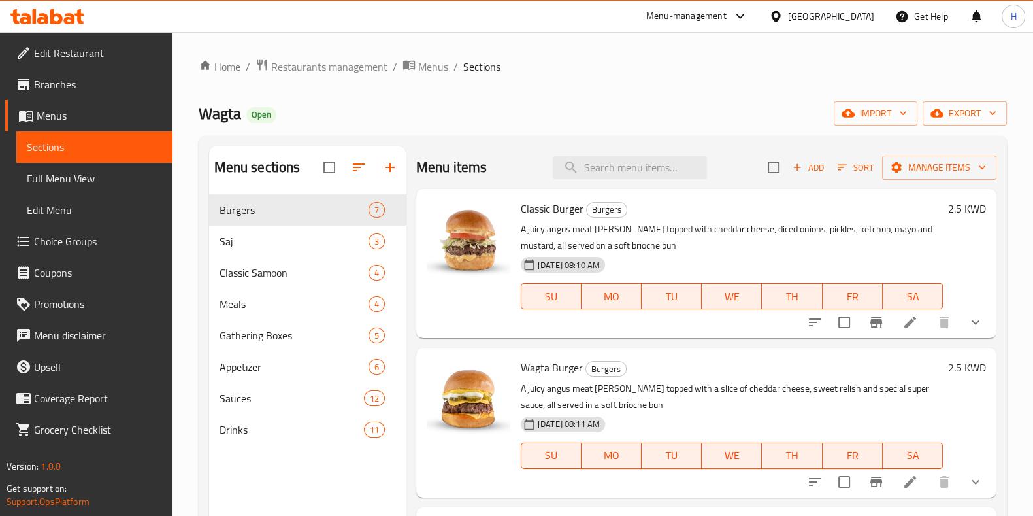
click at [906, 335] on div at bounding box center [895, 322] width 192 height 31
click at [903, 325] on icon at bounding box center [911, 322] width 16 height 16
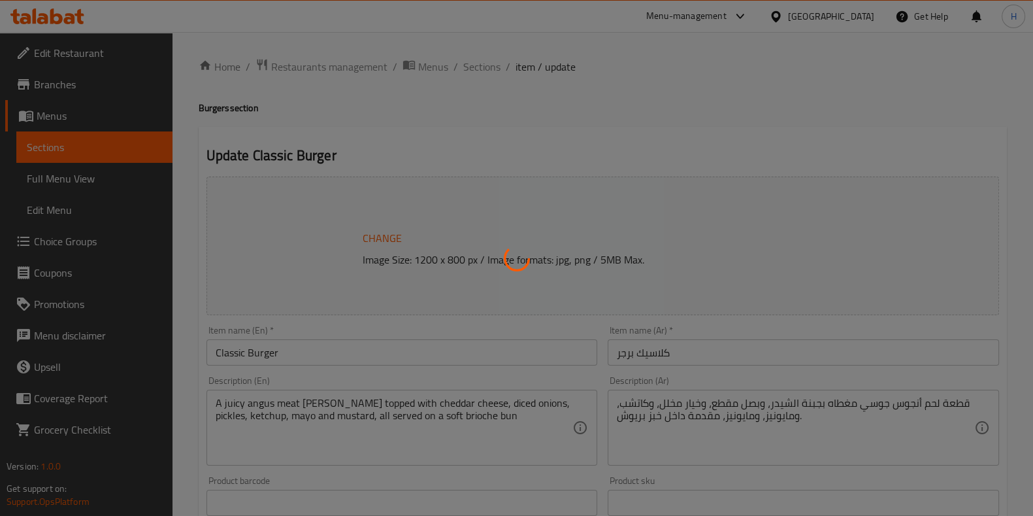
type input "اختيارك من المشروب :"
type input "0"
type input "1"
type input "اختيارك من الصوص"
type input "0"
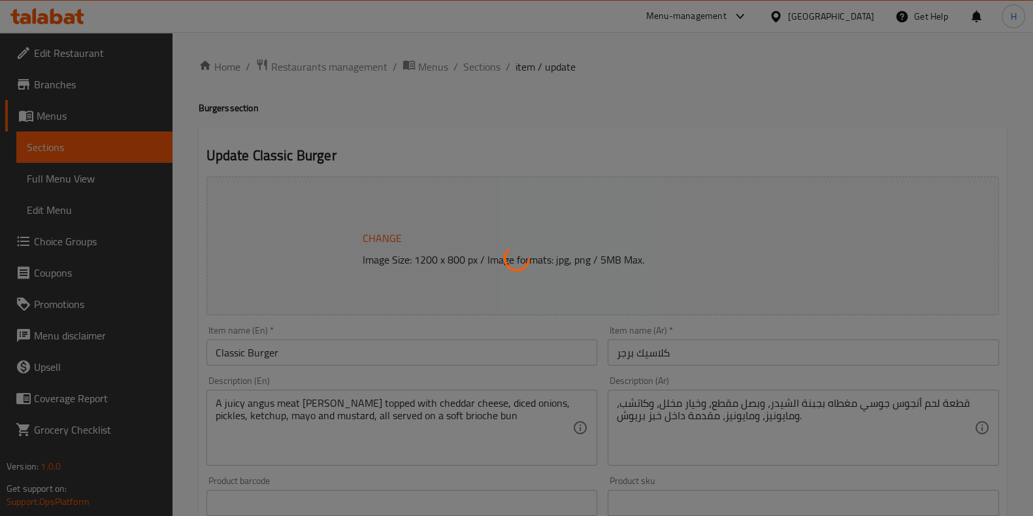
type input "0"
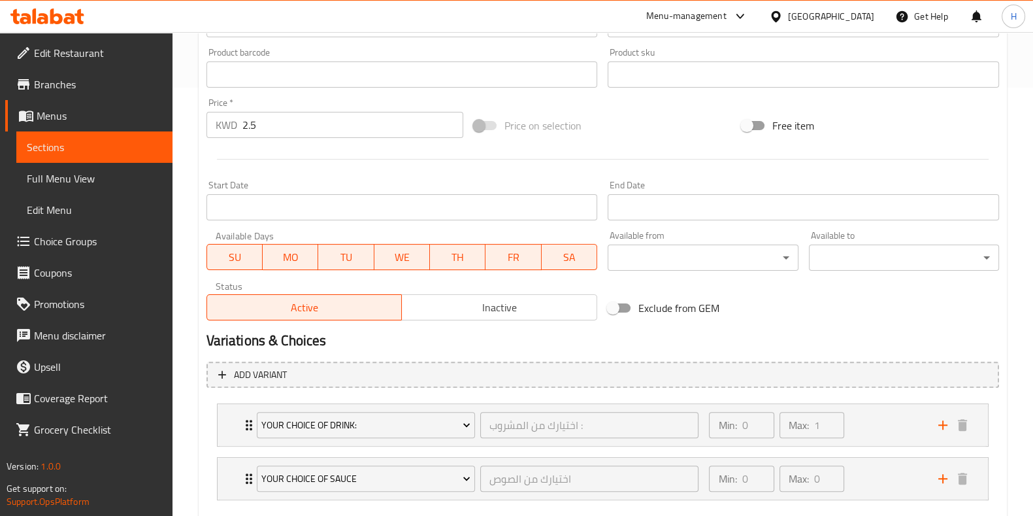
scroll to position [501, 0]
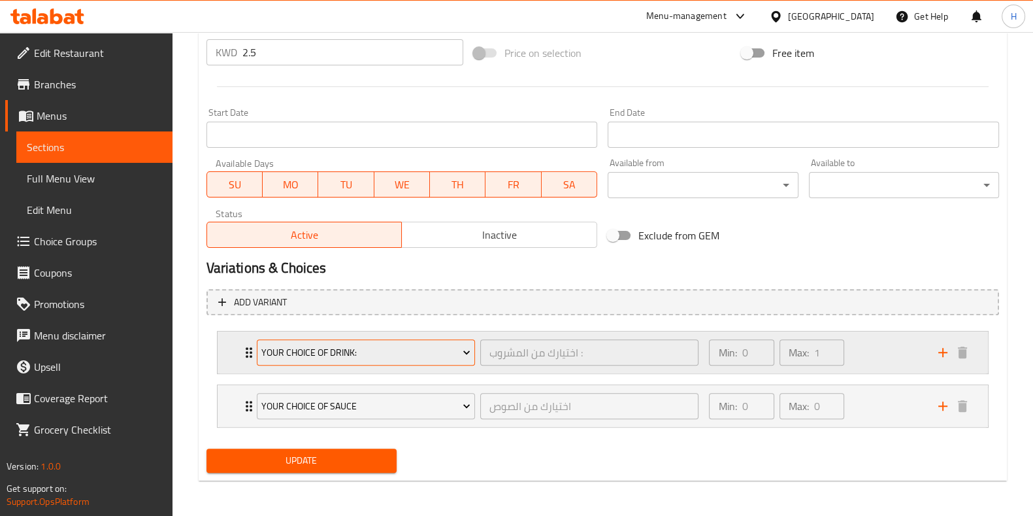
click at [314, 344] on span "Your Choice of Drink:" at bounding box center [365, 352] width 209 height 16
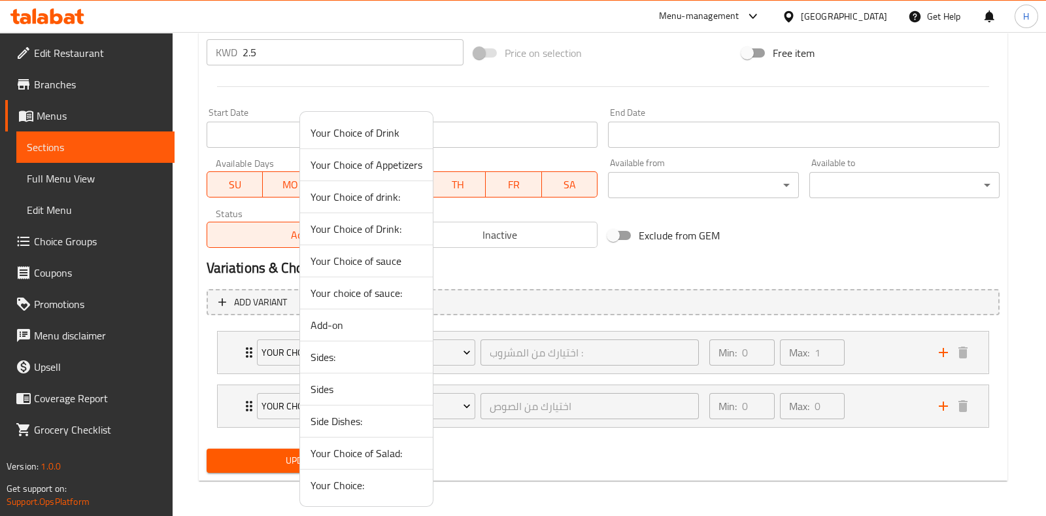
click at [410, 199] on span "Your Choice of drink:" at bounding box center [366, 197] width 112 height 16
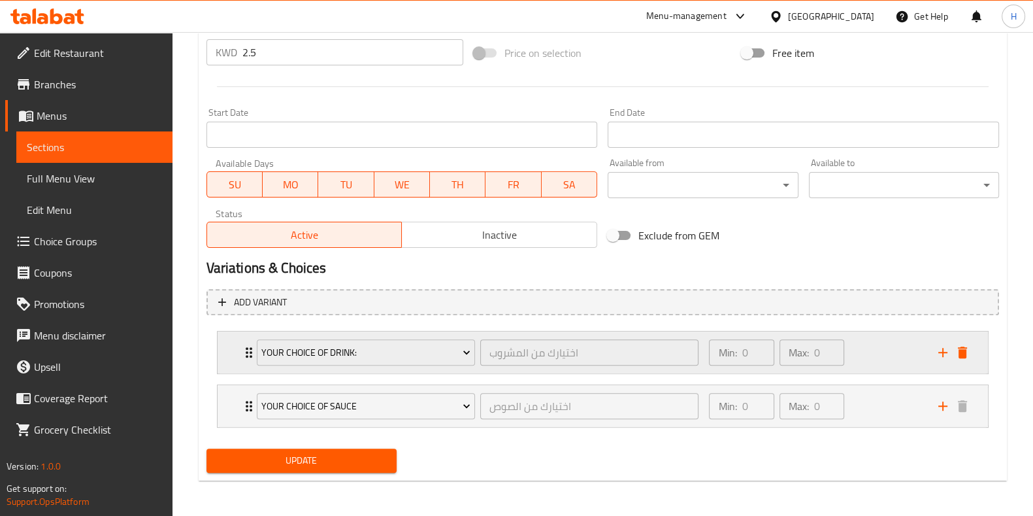
click at [882, 344] on div "Min: 0 ​ Max: 0 ​" at bounding box center [815, 352] width 229 height 42
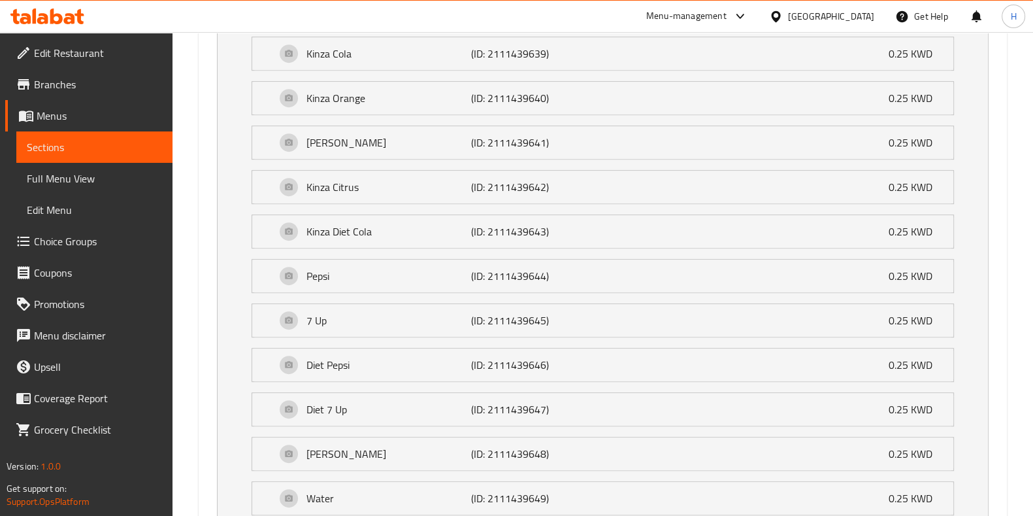
scroll to position [651, 0]
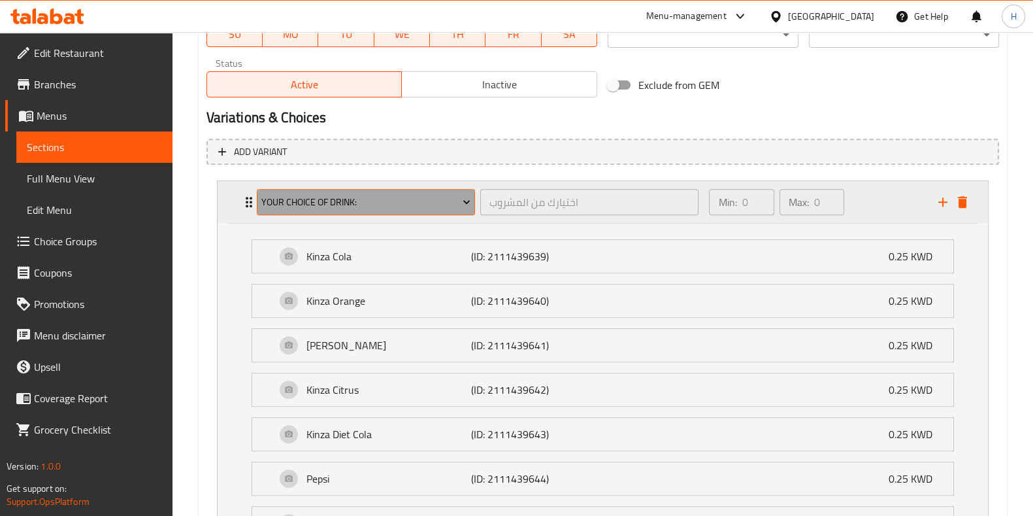
click at [365, 209] on span "Your Choice of drink:" at bounding box center [365, 202] width 209 height 16
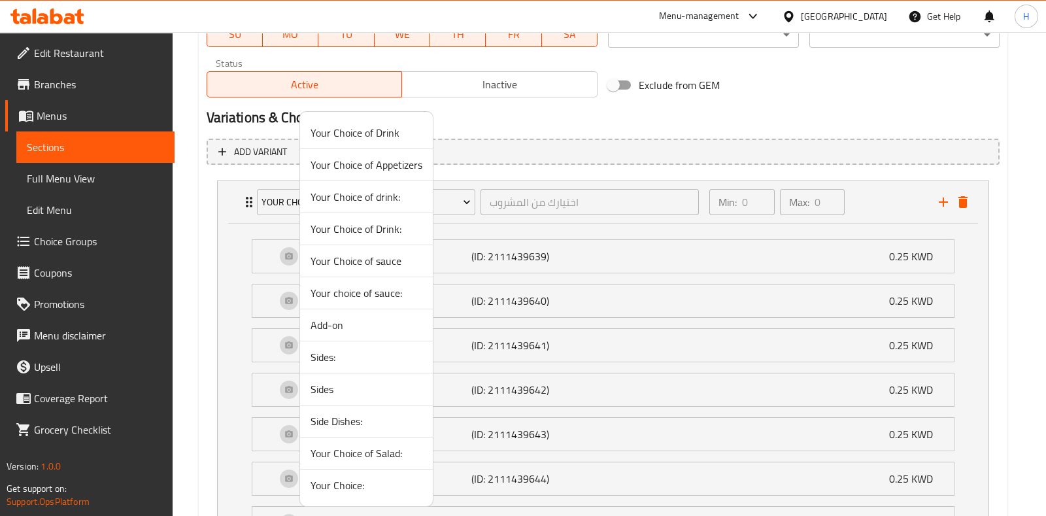
click at [393, 195] on span "Your Choice of drink:" at bounding box center [366, 197] width 112 height 16
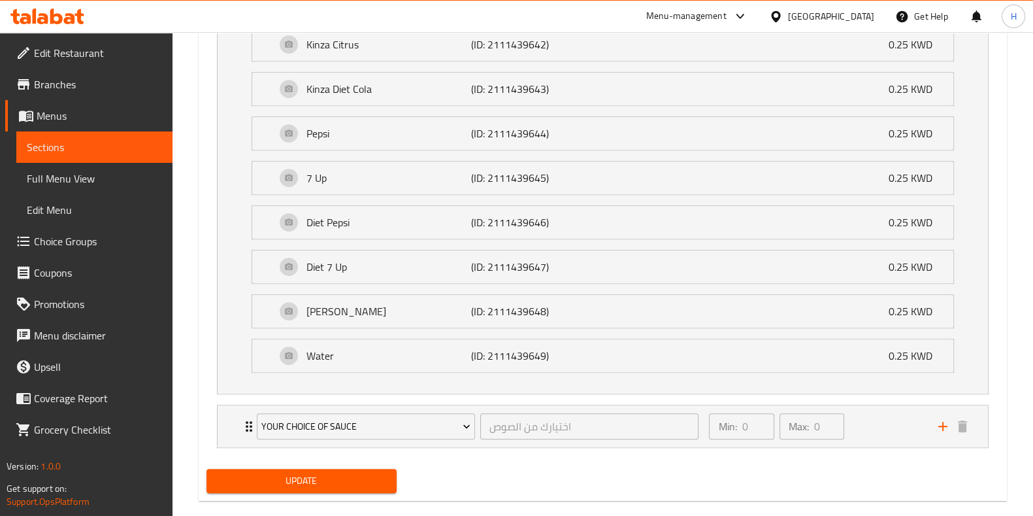
scroll to position [1014, 0]
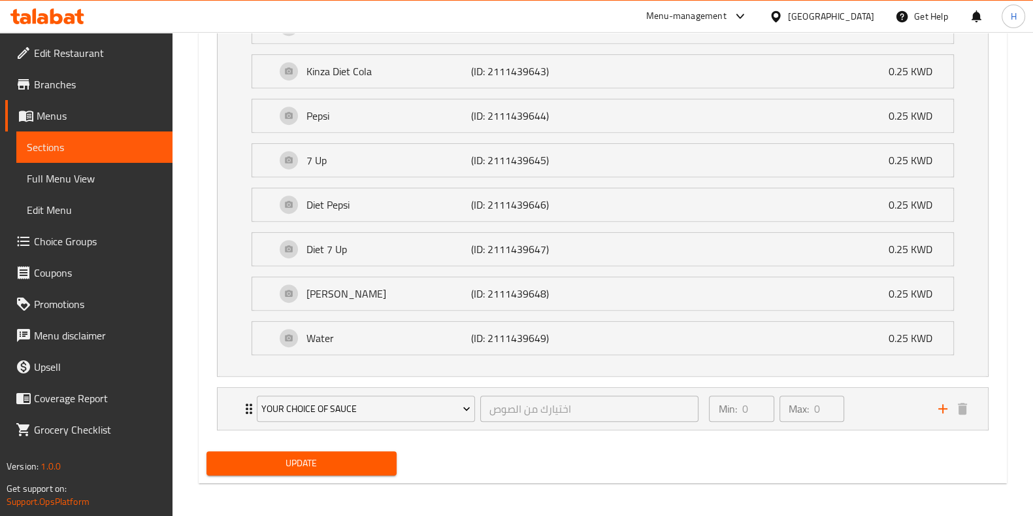
click at [350, 461] on span "Update" at bounding box center [301, 463] width 169 height 16
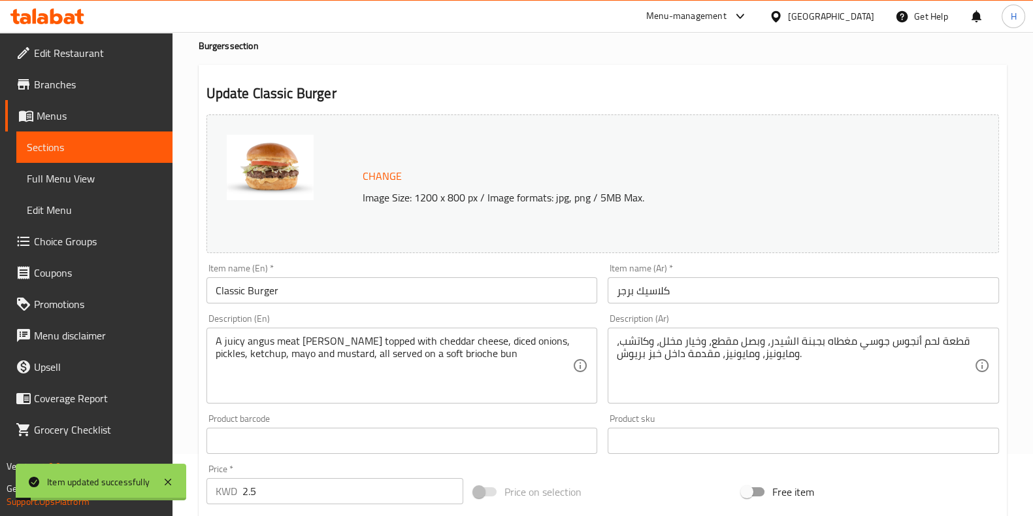
scroll to position [0, 0]
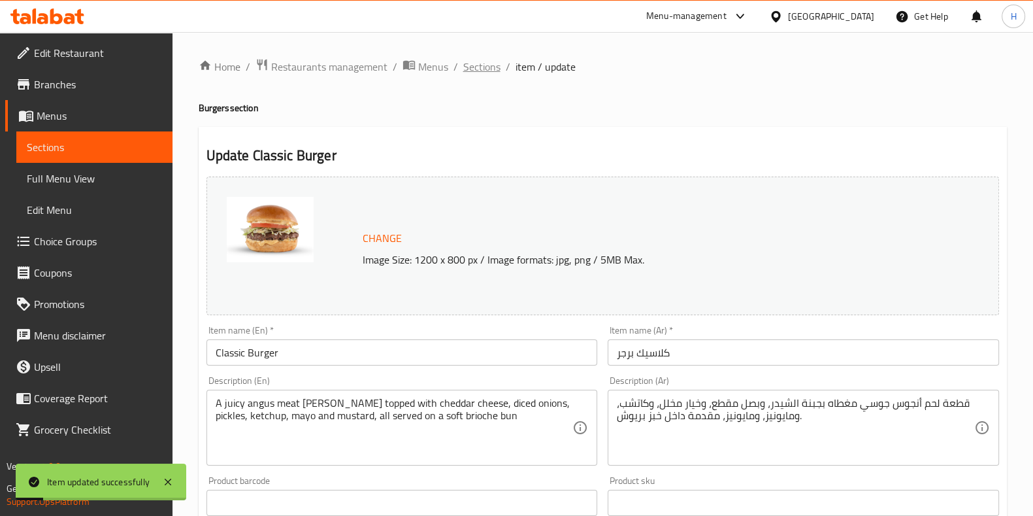
click at [469, 59] on span "Sections" at bounding box center [481, 67] width 37 height 16
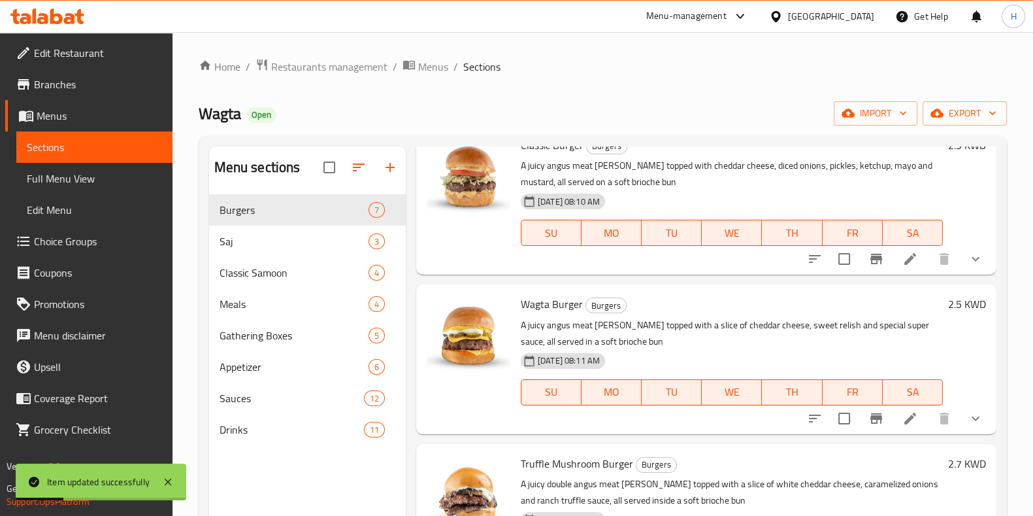
scroll to position [66, 0]
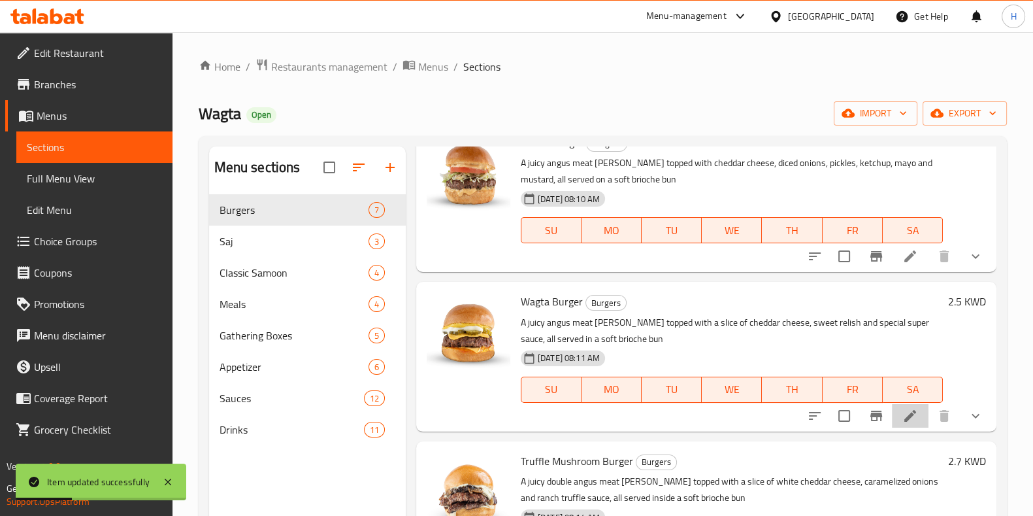
click at [903, 418] on icon at bounding box center [911, 416] width 16 height 16
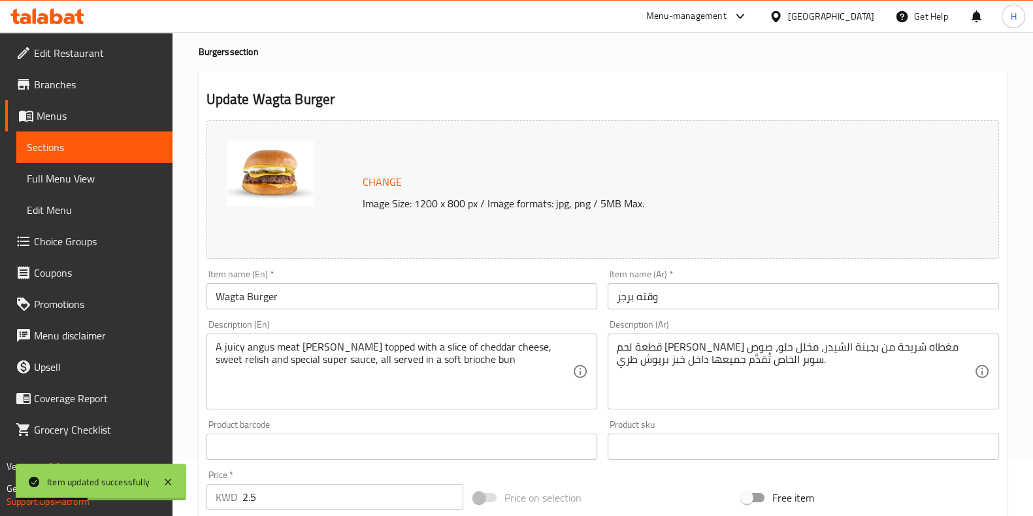
scroll to position [501, 0]
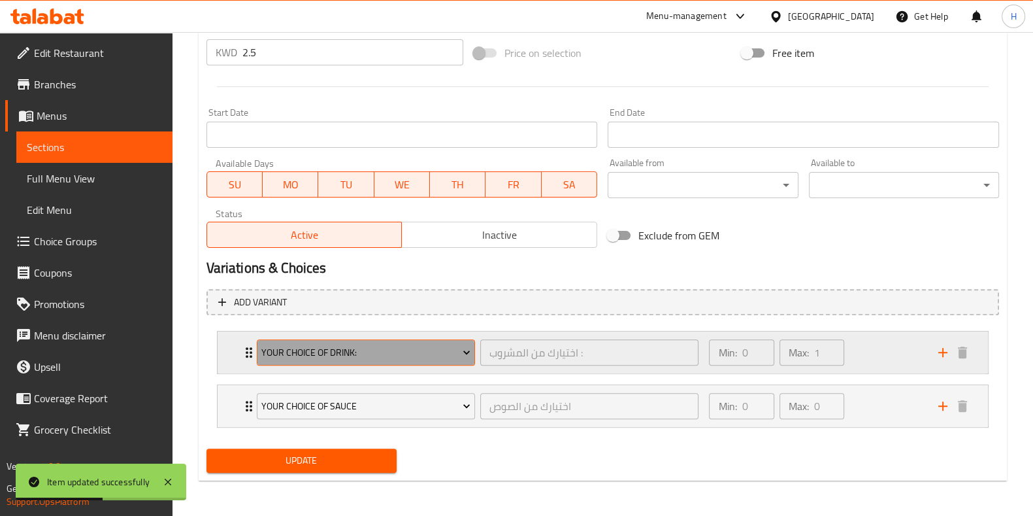
click at [356, 340] on button "Your Choice of Drink:" at bounding box center [366, 352] width 218 height 26
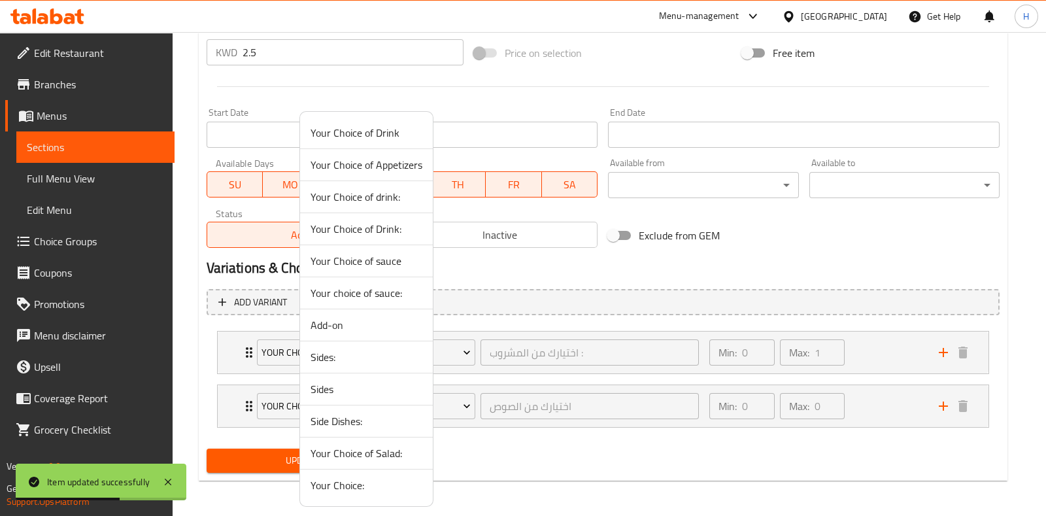
click at [366, 194] on span "Your Choice of drink:" at bounding box center [366, 197] width 112 height 16
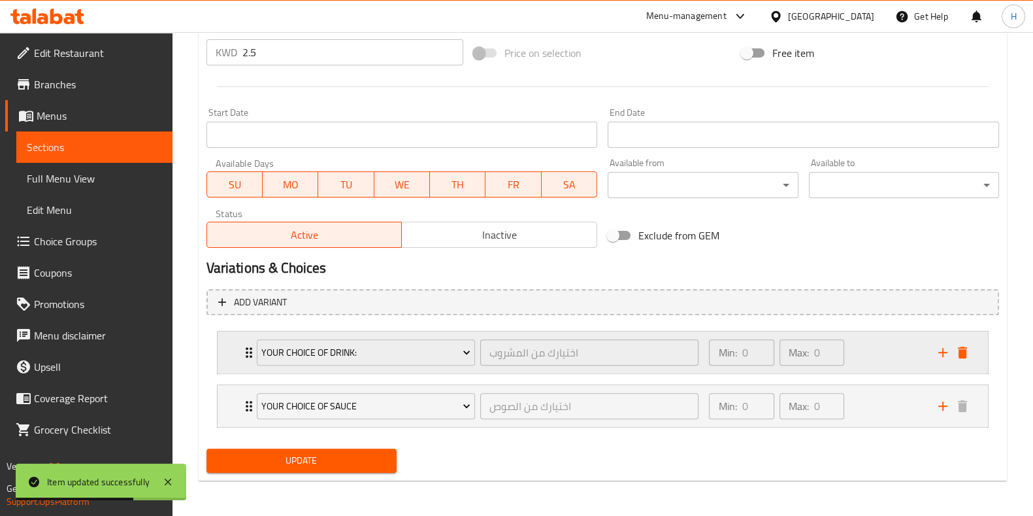
click at [860, 344] on div "Min: 0 ​ Max: 0 ​" at bounding box center [815, 352] width 229 height 42
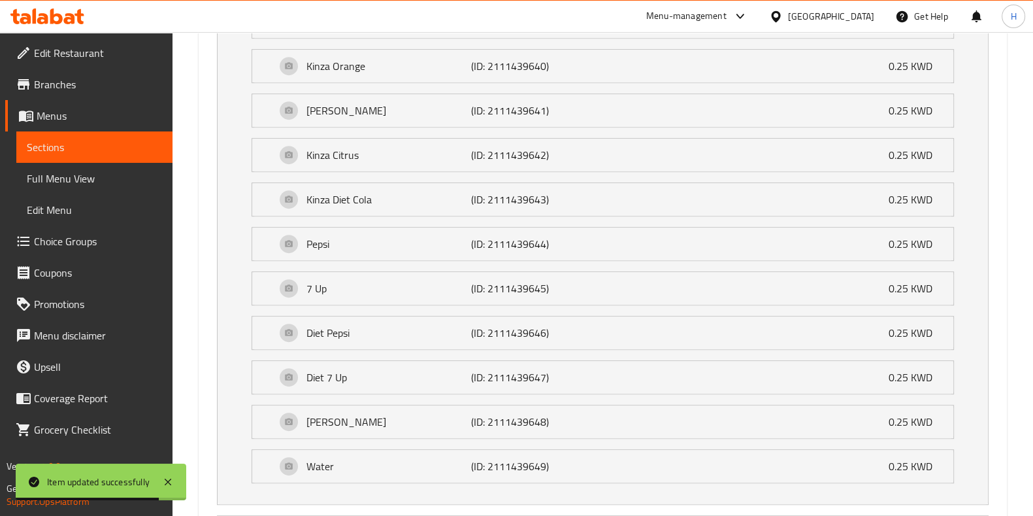
scroll to position [1014, 0]
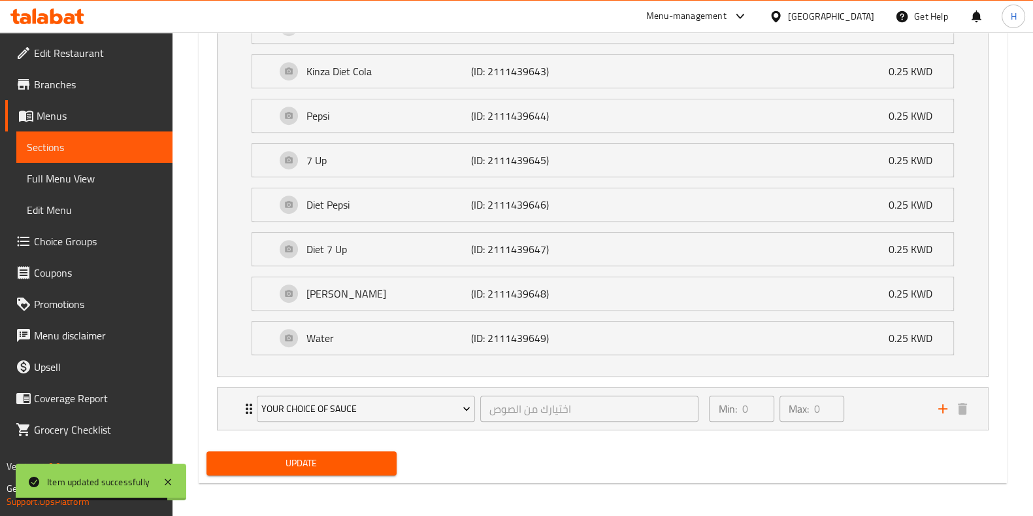
click at [313, 446] on div "Update" at bounding box center [301, 463] width 201 height 35
click at [303, 455] on span "Update" at bounding box center [301, 463] width 169 height 16
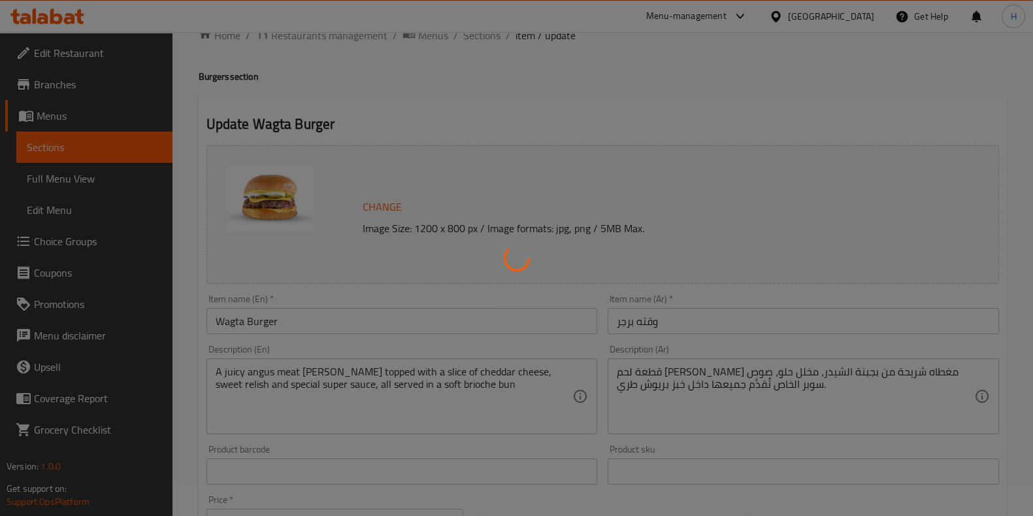
scroll to position [0, 0]
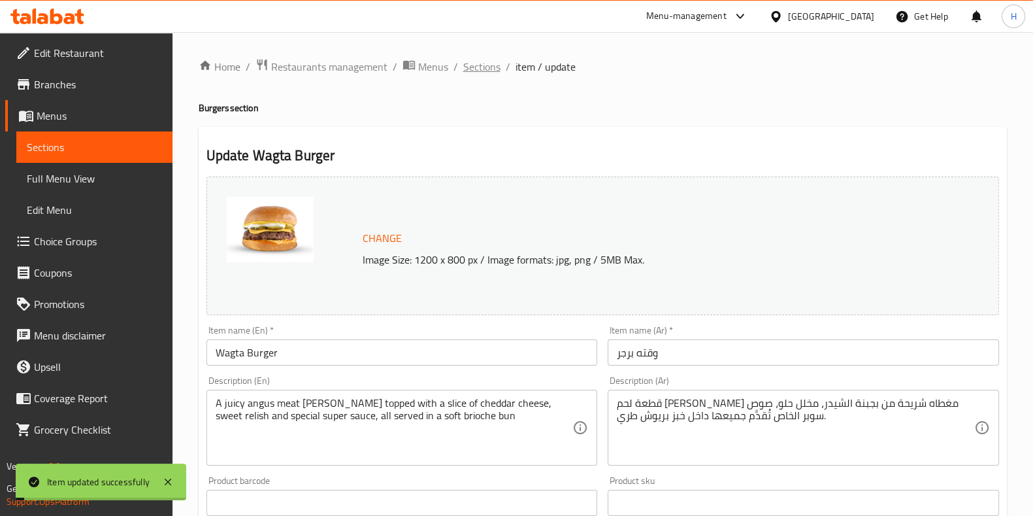
click at [482, 63] on span "Sections" at bounding box center [481, 67] width 37 height 16
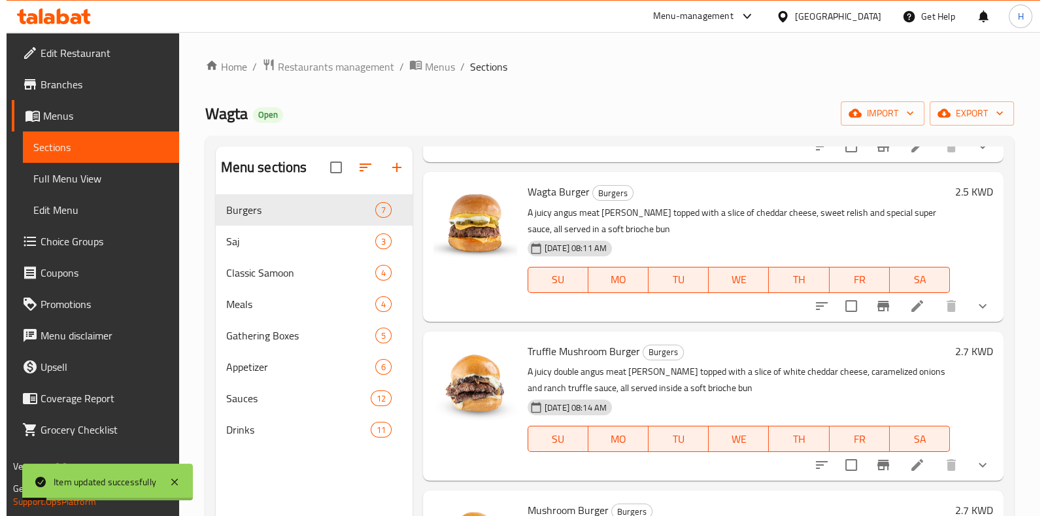
scroll to position [176, 0]
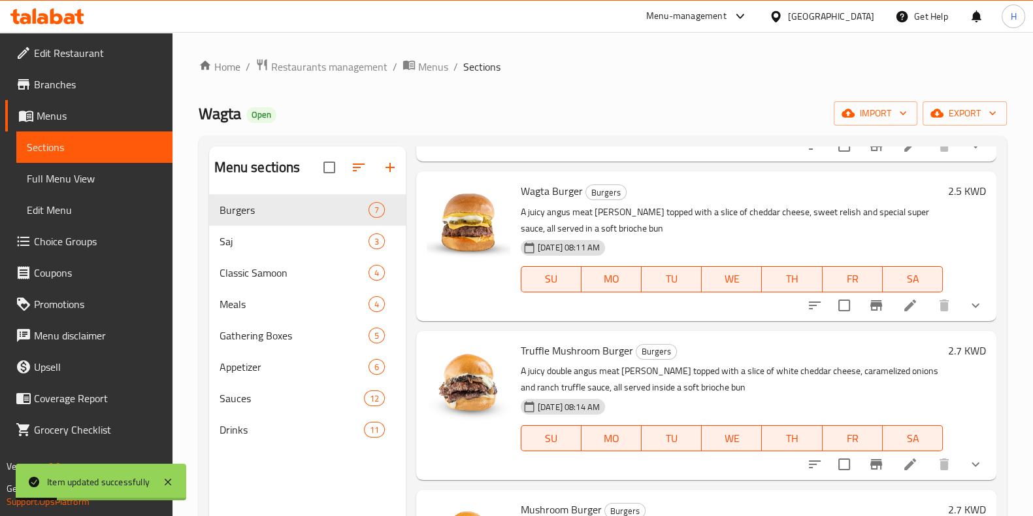
click at [906, 460] on li at bounding box center [910, 464] width 37 height 24
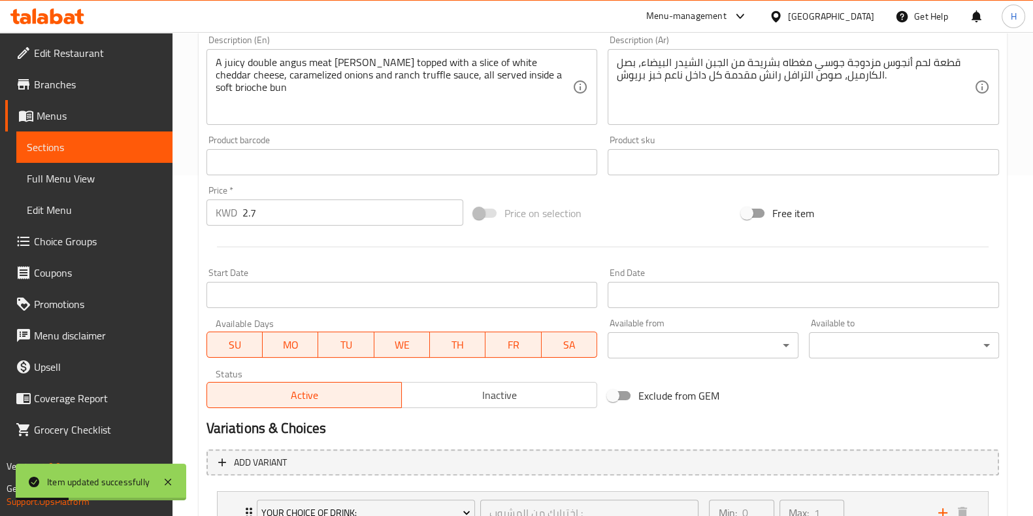
scroll to position [501, 0]
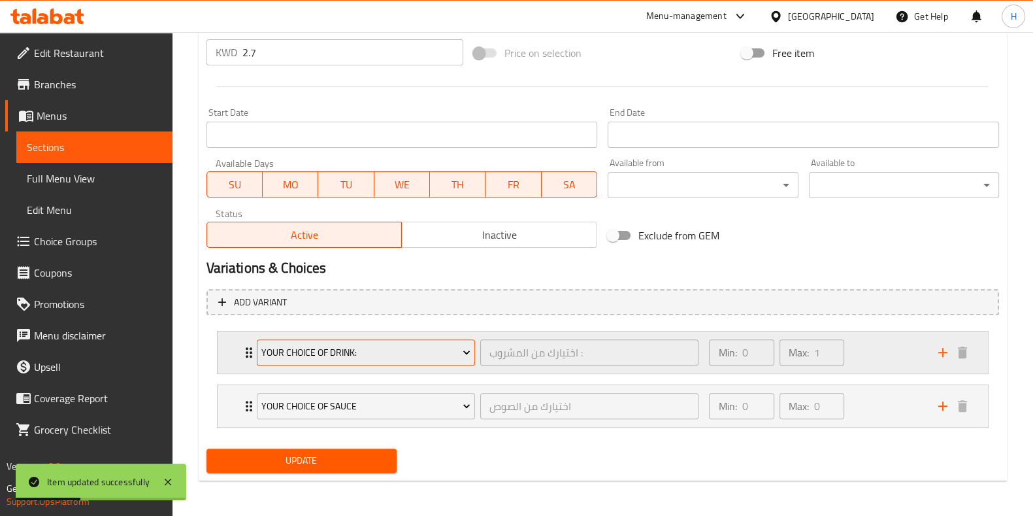
click at [394, 358] on span "Your Choice of Drink:" at bounding box center [365, 352] width 209 height 16
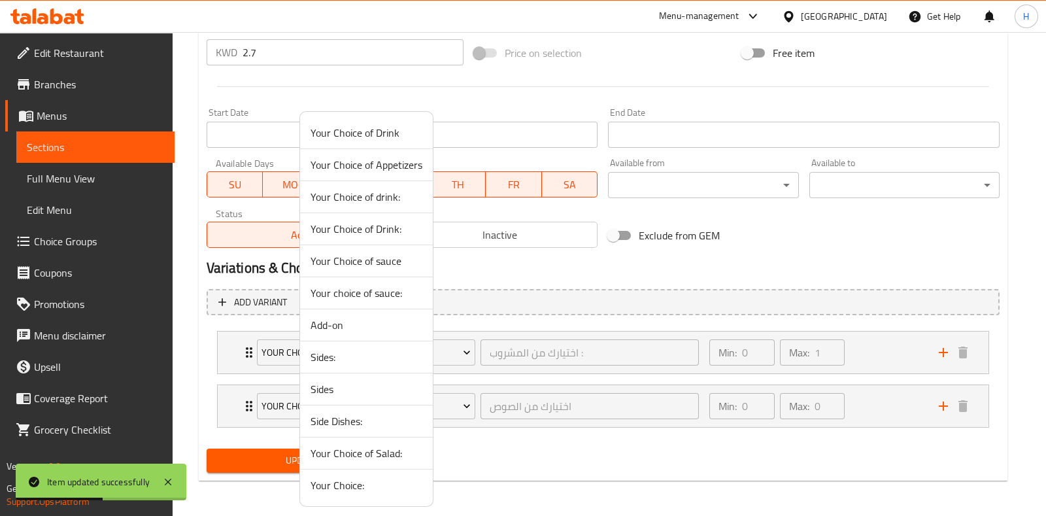
click at [402, 193] on span "Your Choice of drink:" at bounding box center [366, 197] width 112 height 16
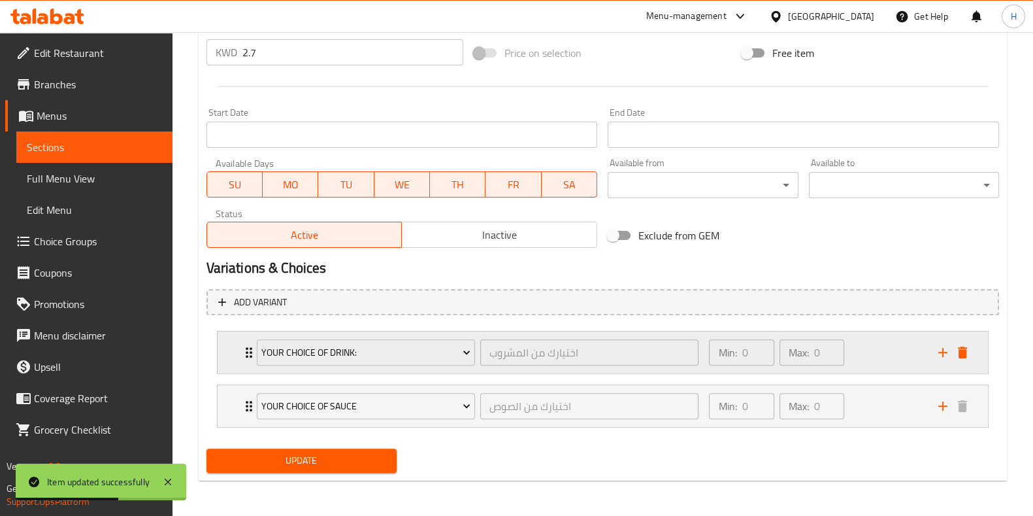
click at [887, 351] on div "Min: 0 ​ Max: 0 ​" at bounding box center [815, 352] width 229 height 42
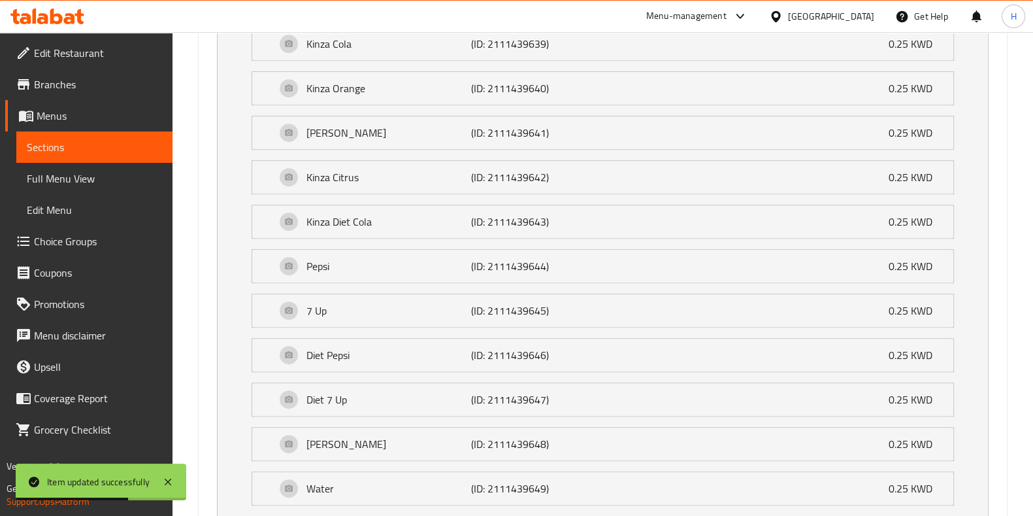
scroll to position [1014, 0]
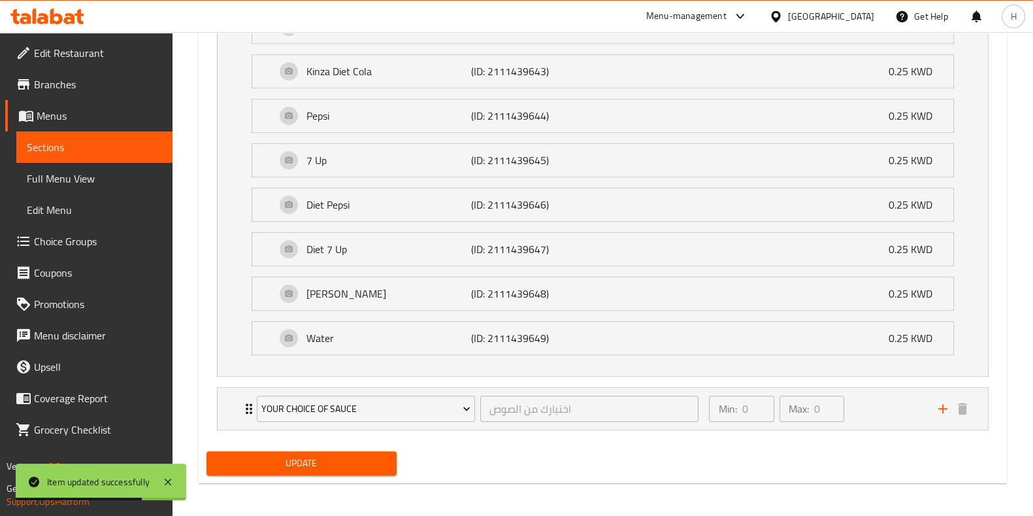
click at [377, 455] on span "Update" at bounding box center [301, 463] width 169 height 16
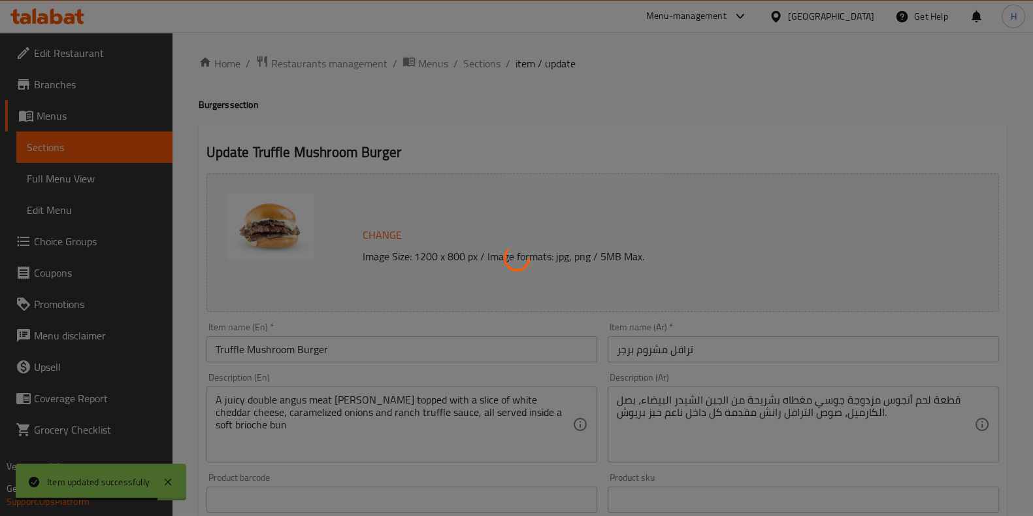
scroll to position [0, 0]
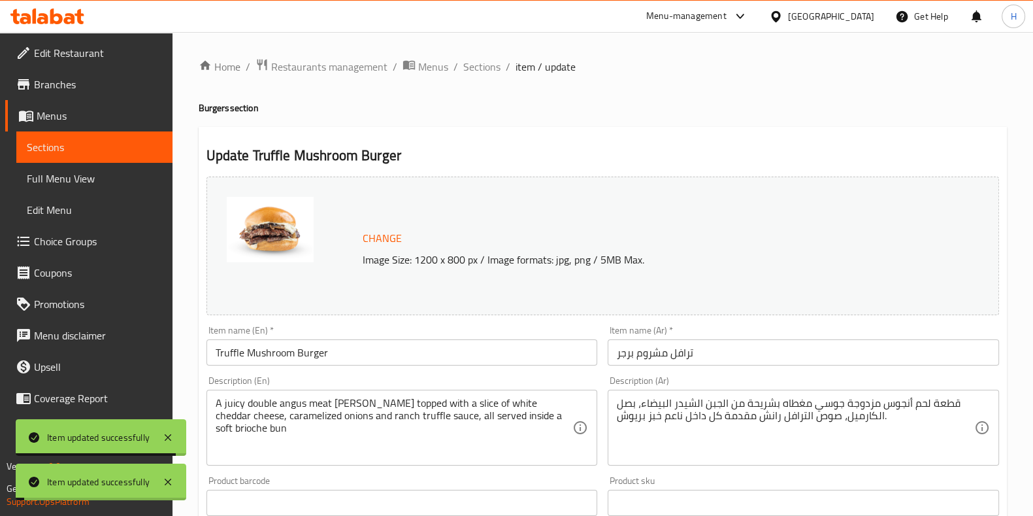
click at [471, 67] on span "Sections" at bounding box center [481, 67] width 37 height 16
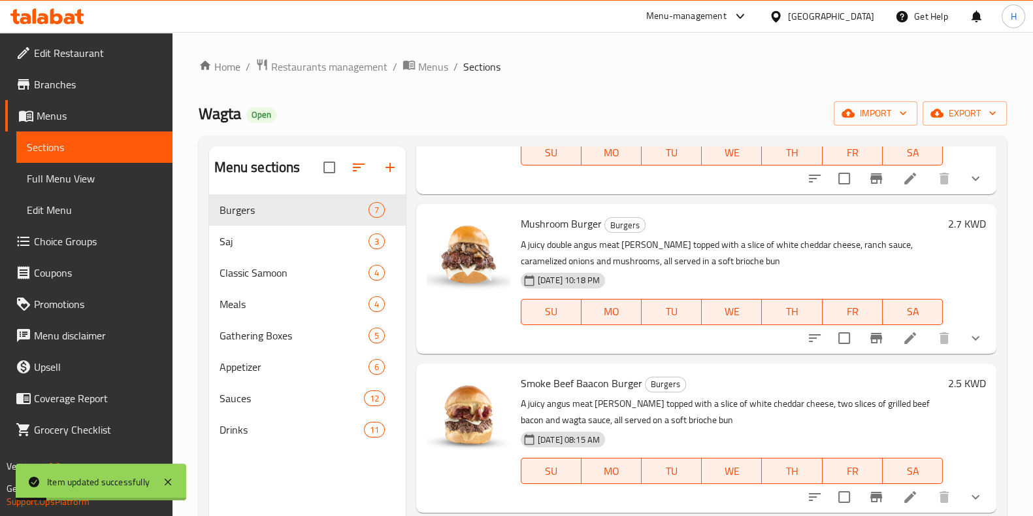
scroll to position [469, 0]
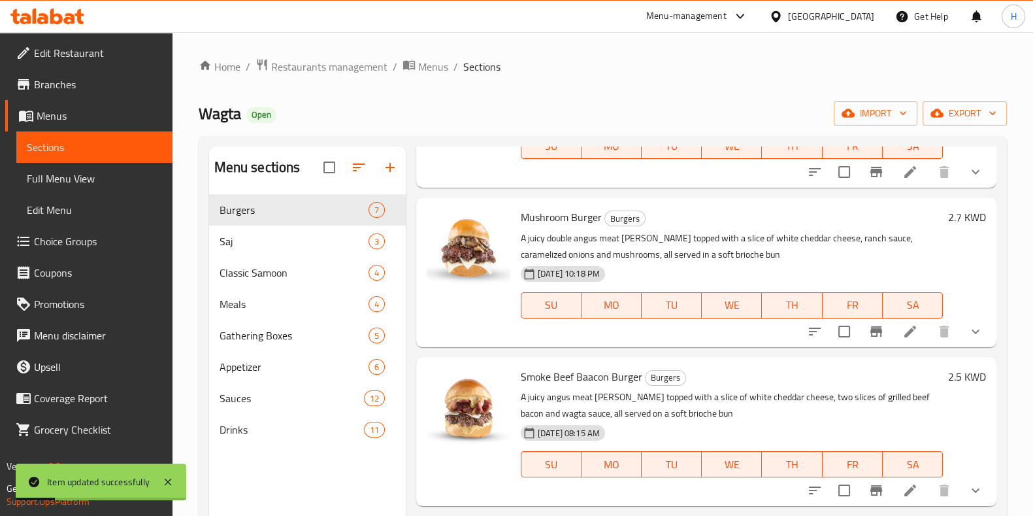
click at [904, 339] on li at bounding box center [910, 332] width 37 height 24
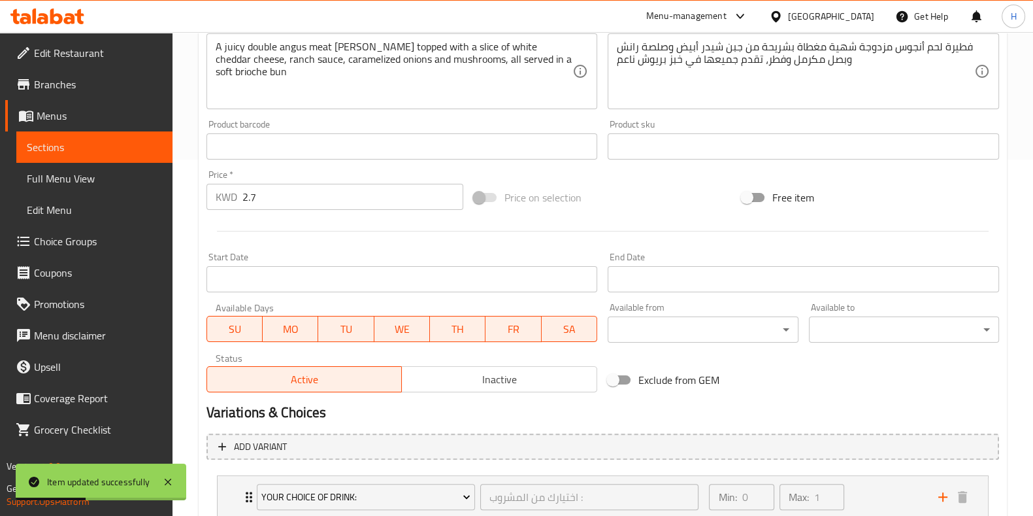
scroll to position [501, 0]
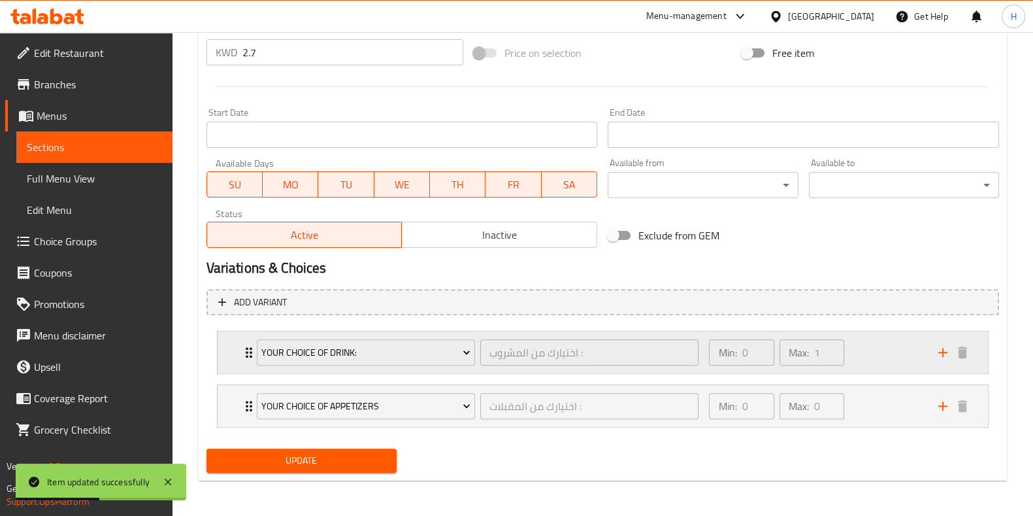
click at [317, 365] on div "Your Choice of Drink:" at bounding box center [366, 352] width 224 height 31
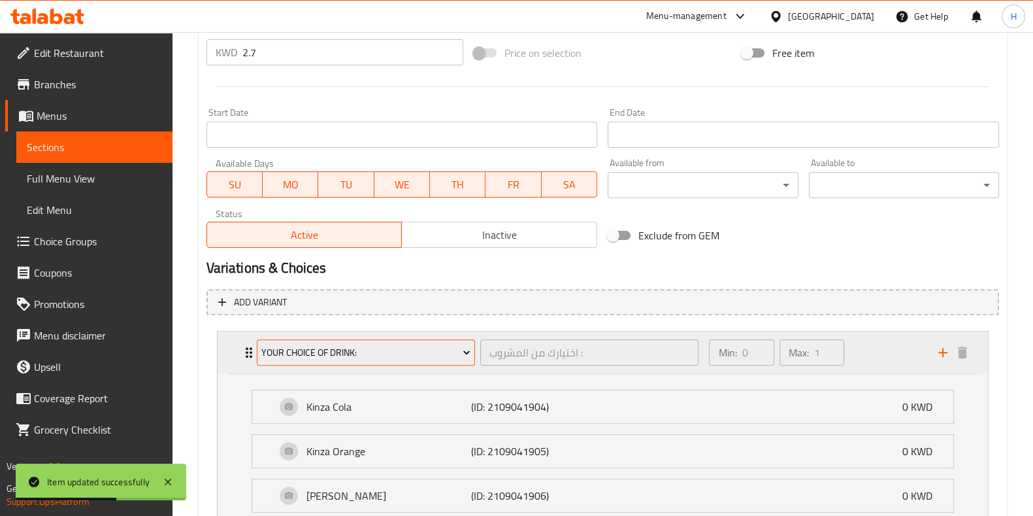
click at [342, 354] on span "Your Choice of Drink:" at bounding box center [365, 352] width 209 height 16
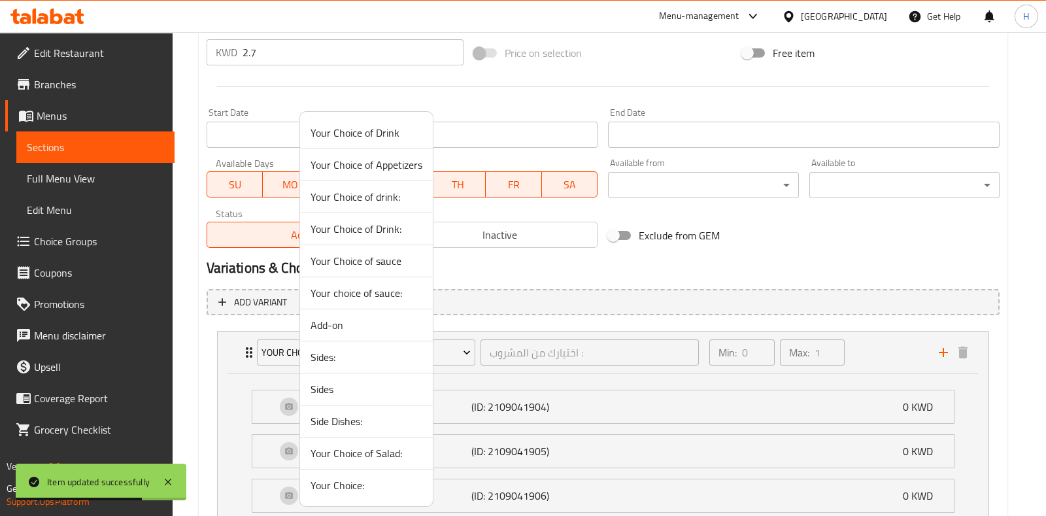
click at [389, 195] on span "Your Choice of drink:" at bounding box center [366, 197] width 112 height 16
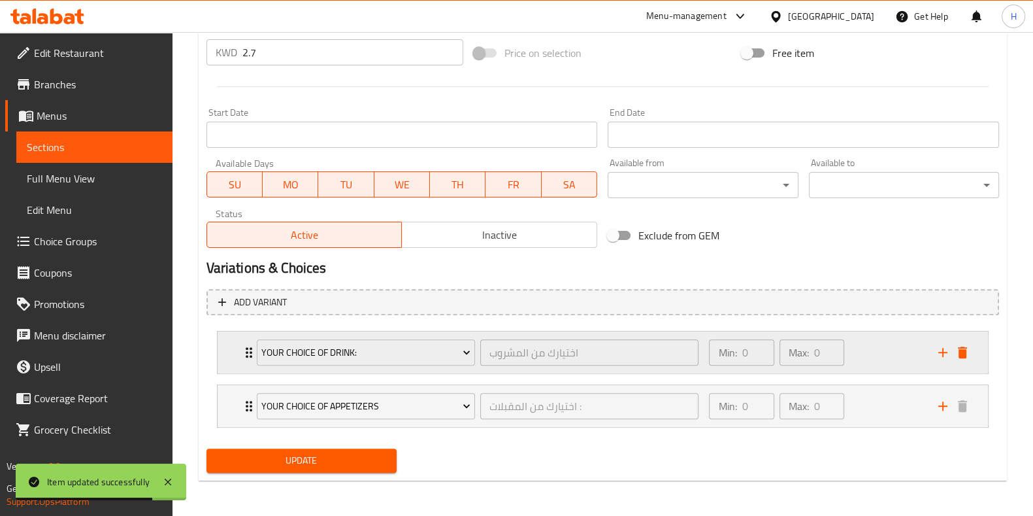
click at [916, 339] on div "Min: 0 ​ Max: 0 ​" at bounding box center [815, 352] width 229 height 42
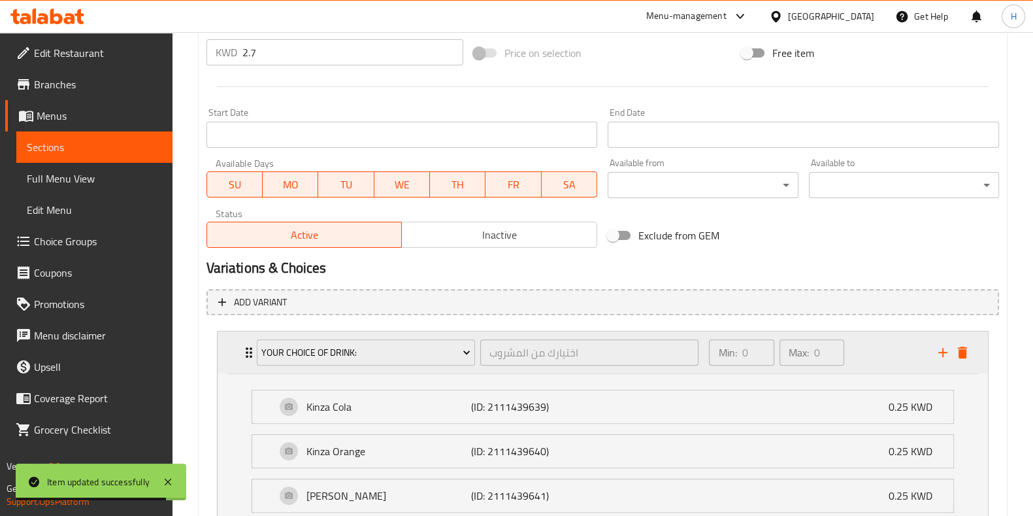
scroll to position [1014, 0]
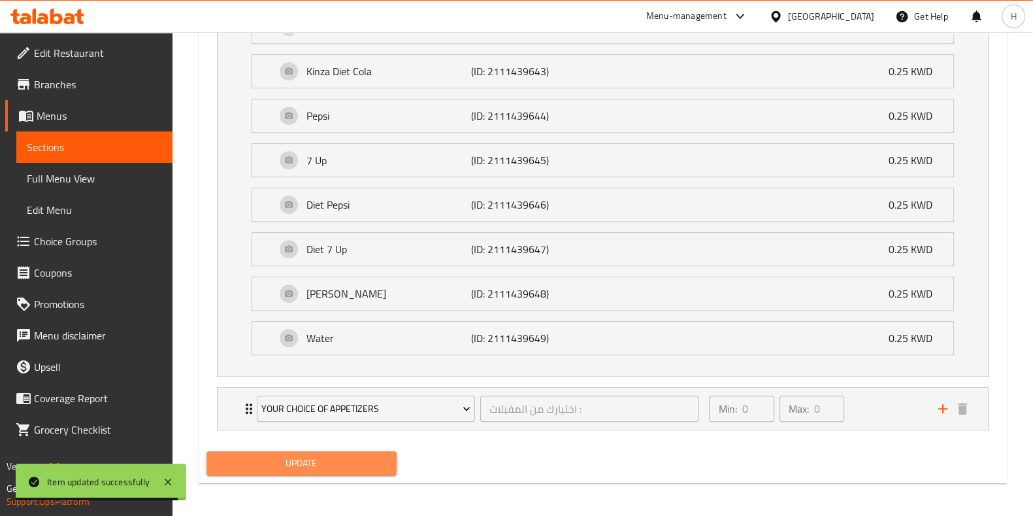
click at [320, 458] on span "Update" at bounding box center [301, 463] width 169 height 16
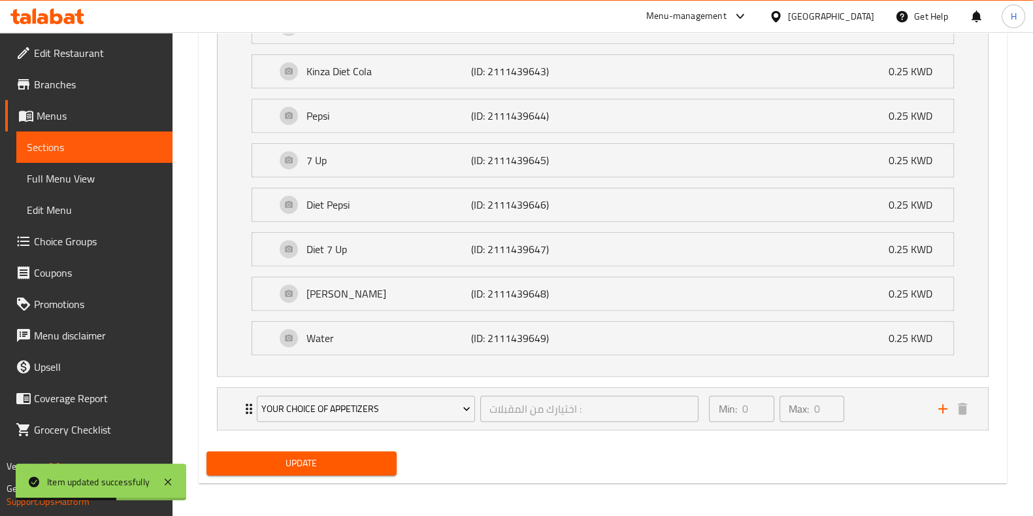
click at [343, 461] on span "Update" at bounding box center [301, 463] width 169 height 16
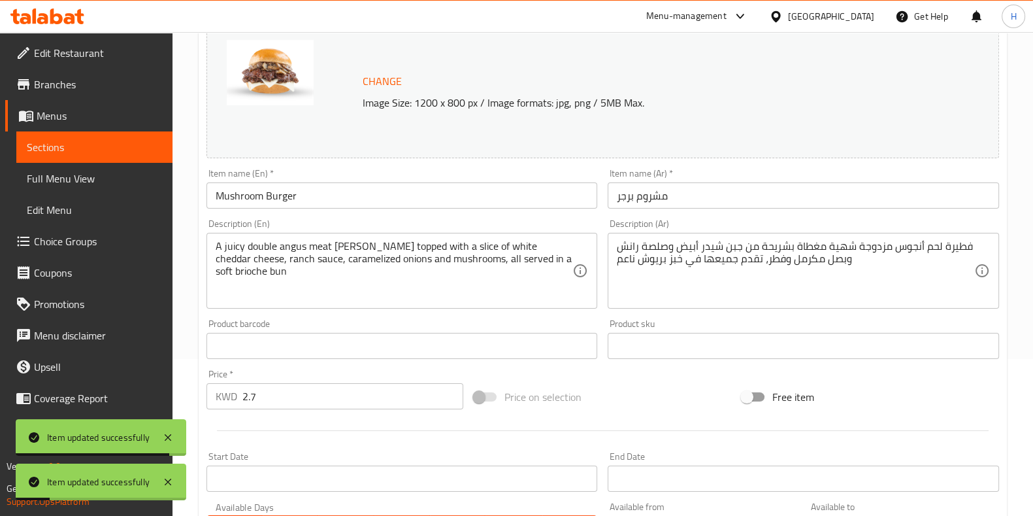
scroll to position [0, 0]
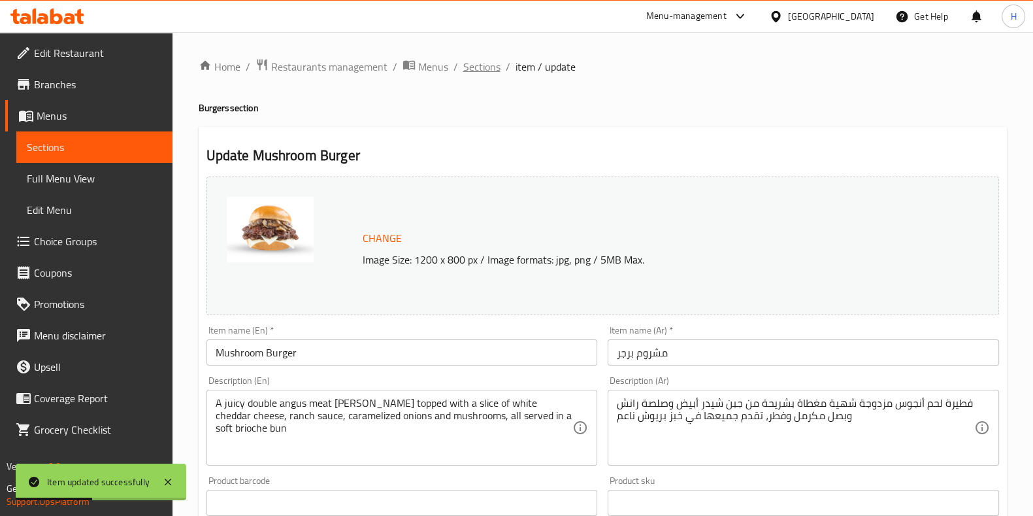
click at [495, 71] on span "Sections" at bounding box center [481, 67] width 37 height 16
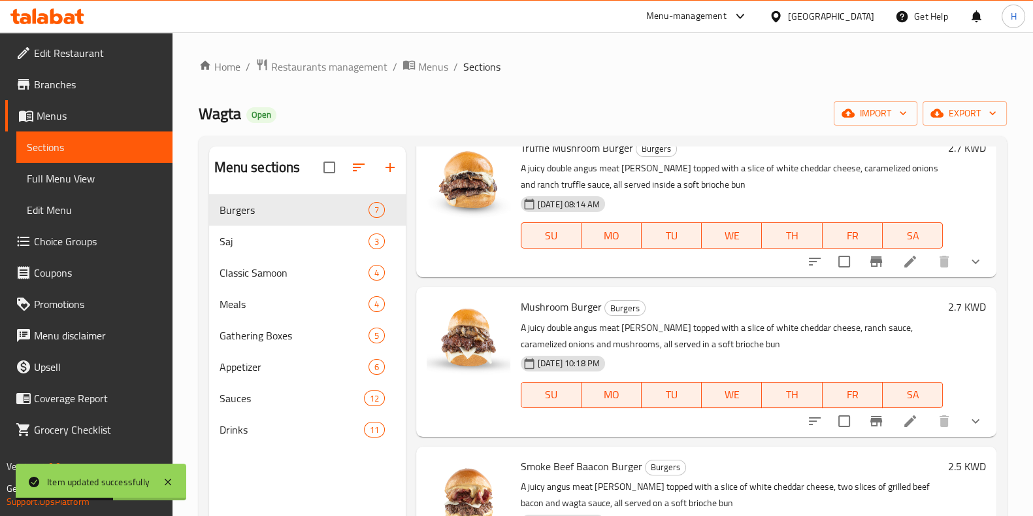
scroll to position [510, 0]
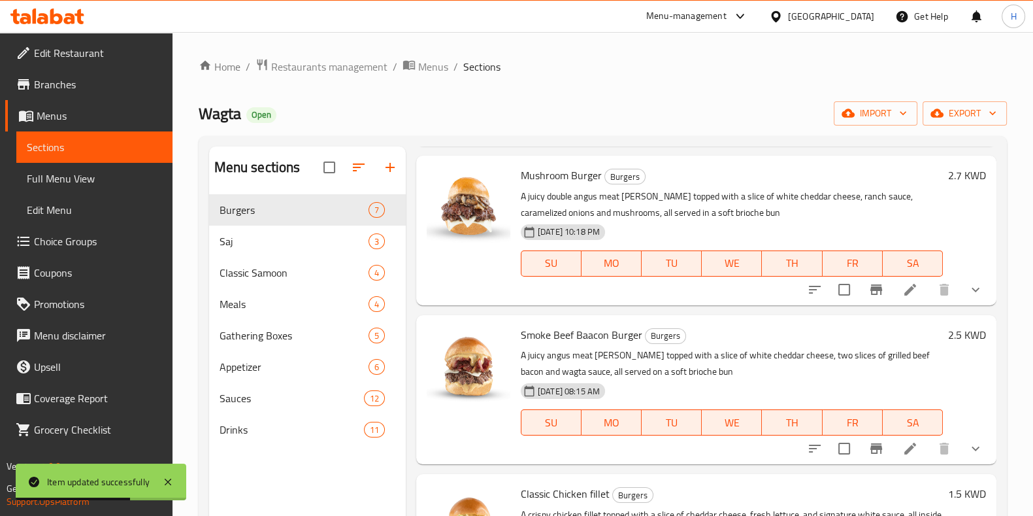
click at [894, 456] on li at bounding box center [910, 449] width 37 height 24
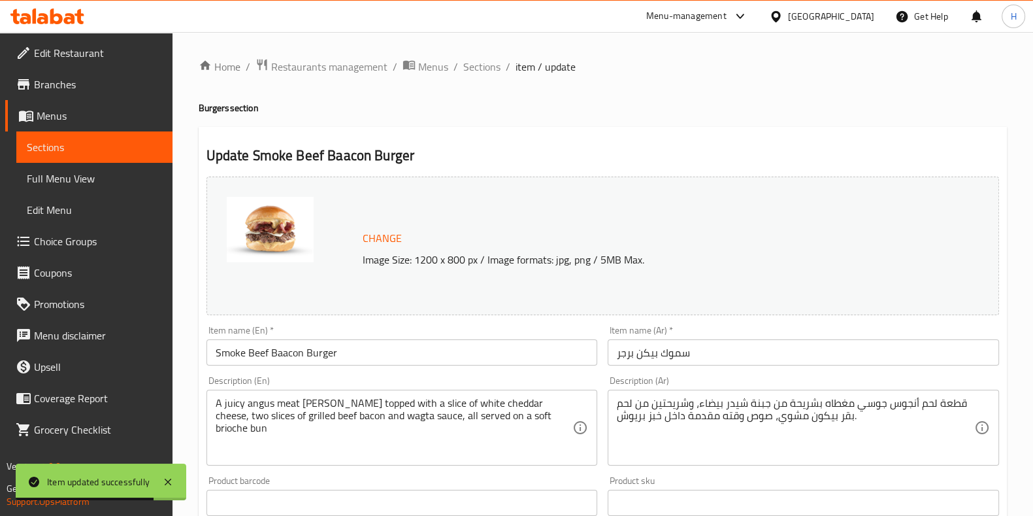
scroll to position [501, 0]
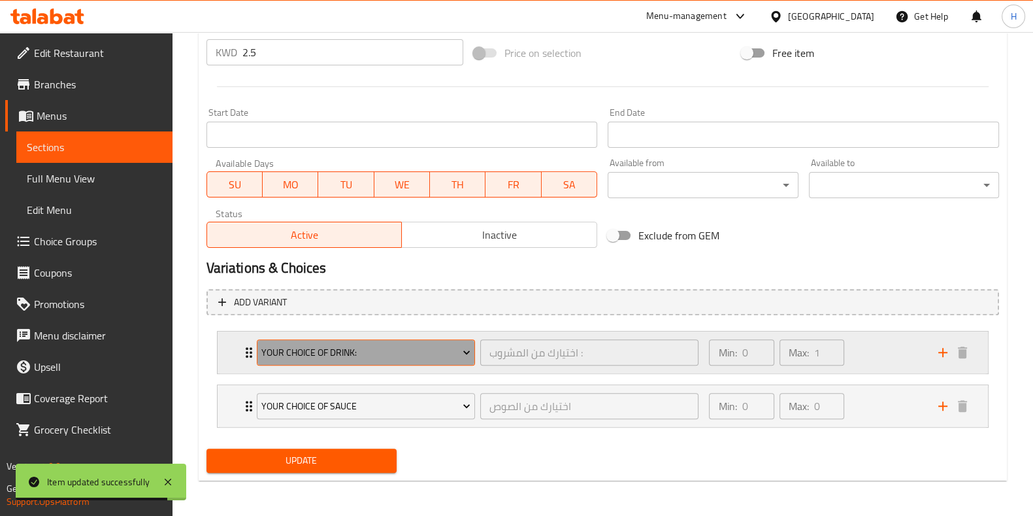
click at [377, 346] on span "Your Choice of Drink:" at bounding box center [365, 352] width 209 height 16
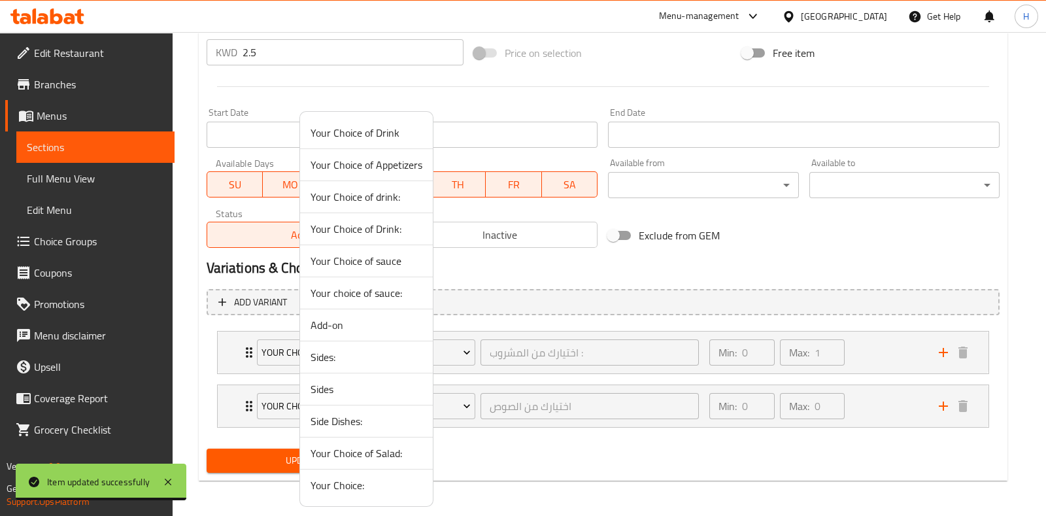
click at [380, 199] on span "Your Choice of drink:" at bounding box center [366, 197] width 112 height 16
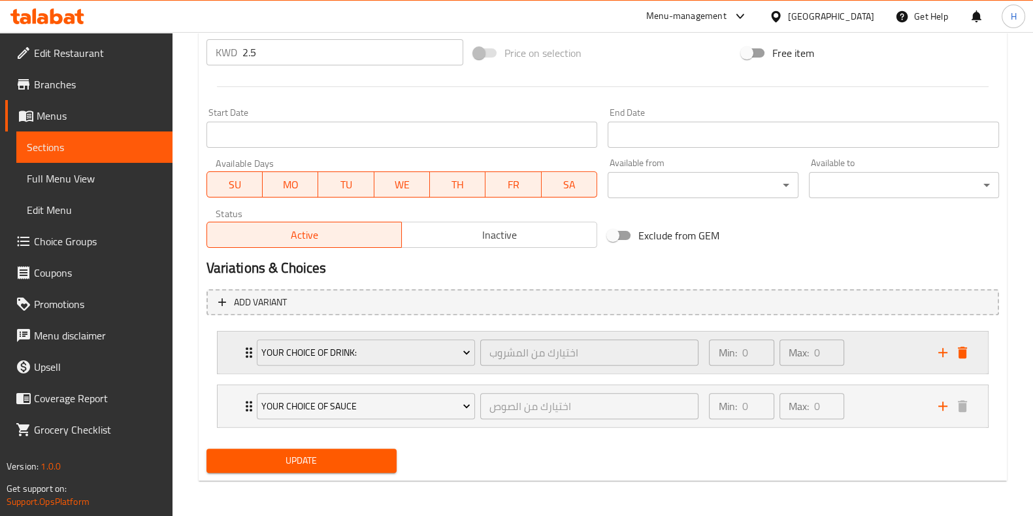
click at [897, 364] on div "Min: 0 ​ Max: 0 ​" at bounding box center [815, 352] width 229 height 42
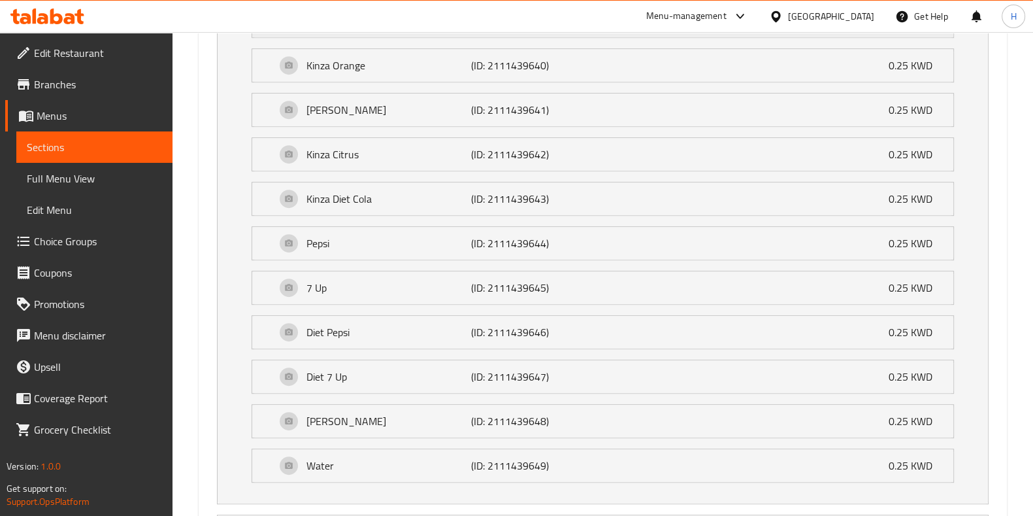
scroll to position [968, 0]
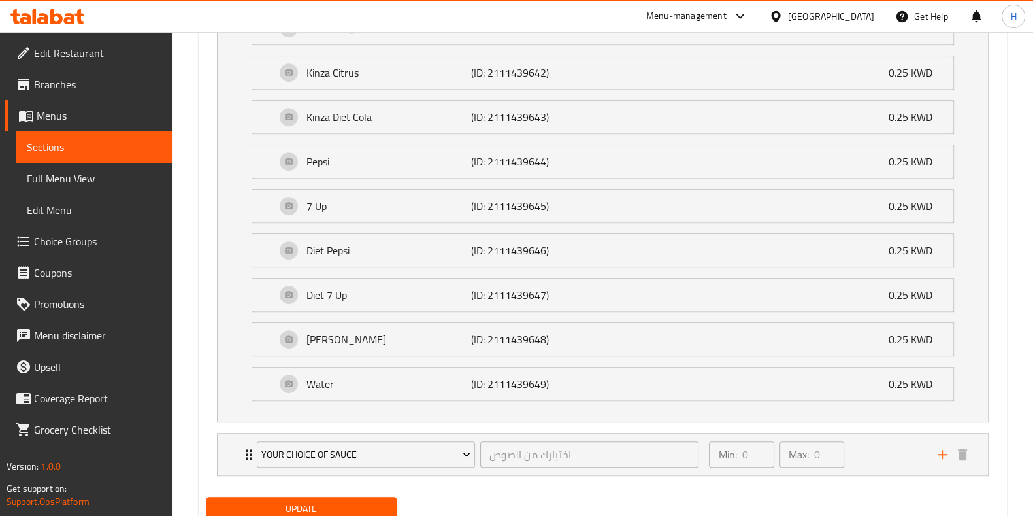
click at [337, 492] on div "Update" at bounding box center [301, 509] width 201 height 35
click at [318, 497] on button "Update" at bounding box center [302, 509] width 190 height 24
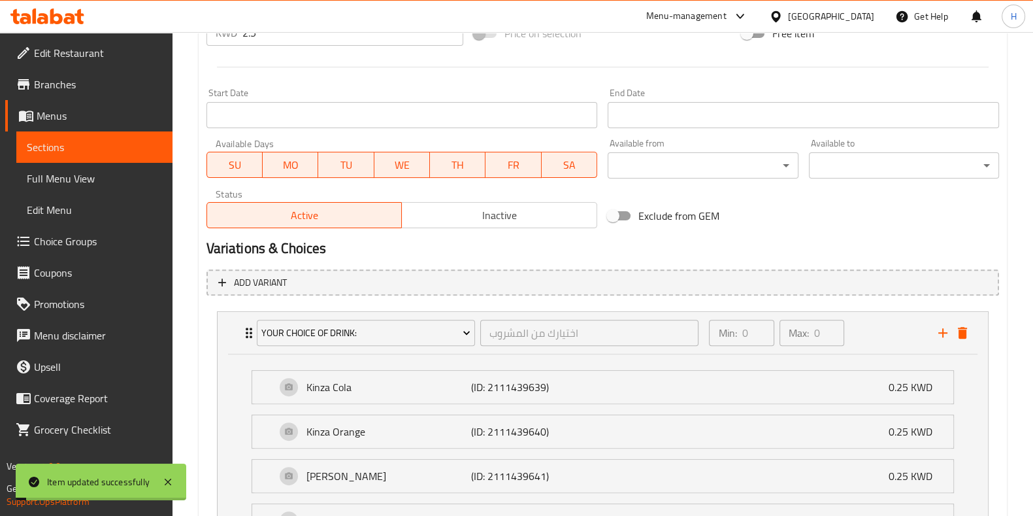
scroll to position [0, 0]
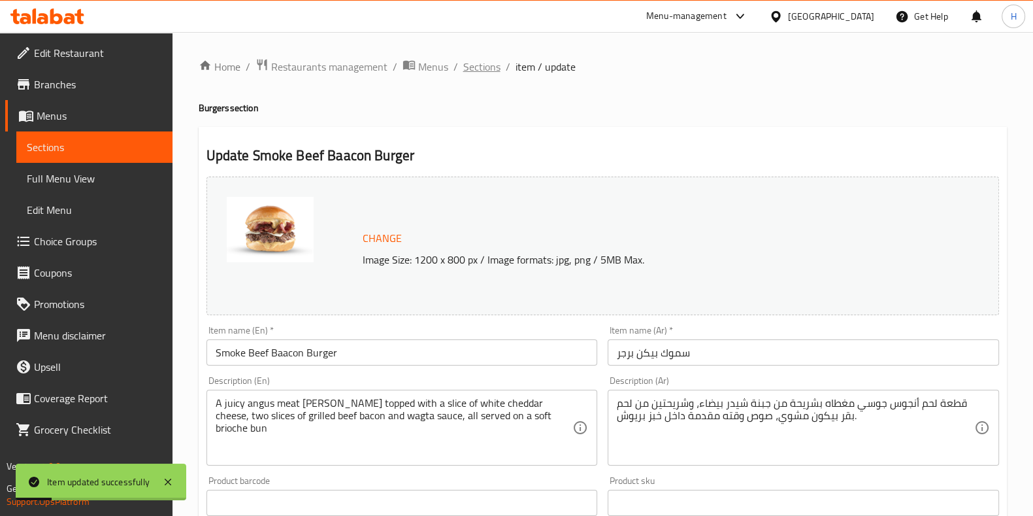
click at [488, 72] on span "Sections" at bounding box center [481, 67] width 37 height 16
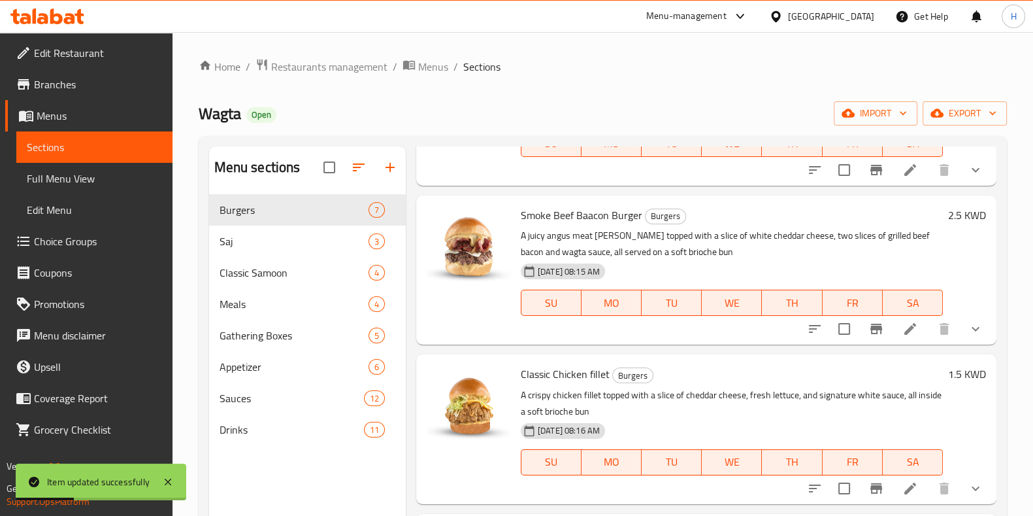
scroll to position [183, 0]
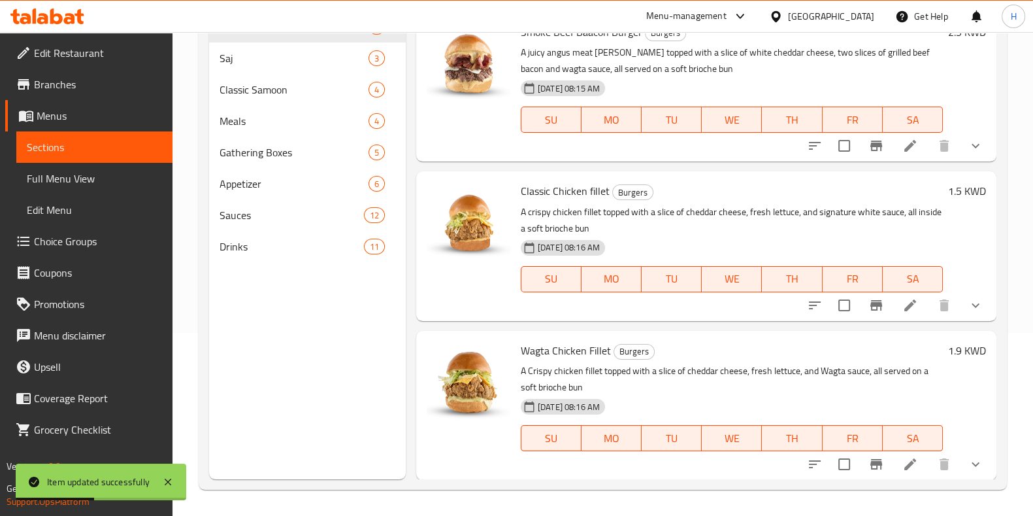
click at [903, 299] on icon at bounding box center [911, 305] width 16 height 16
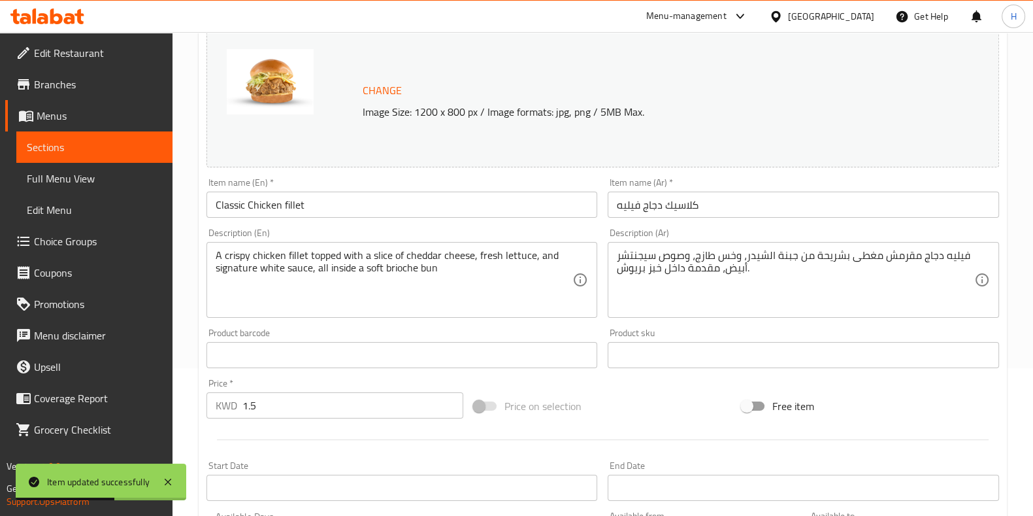
scroll to position [501, 0]
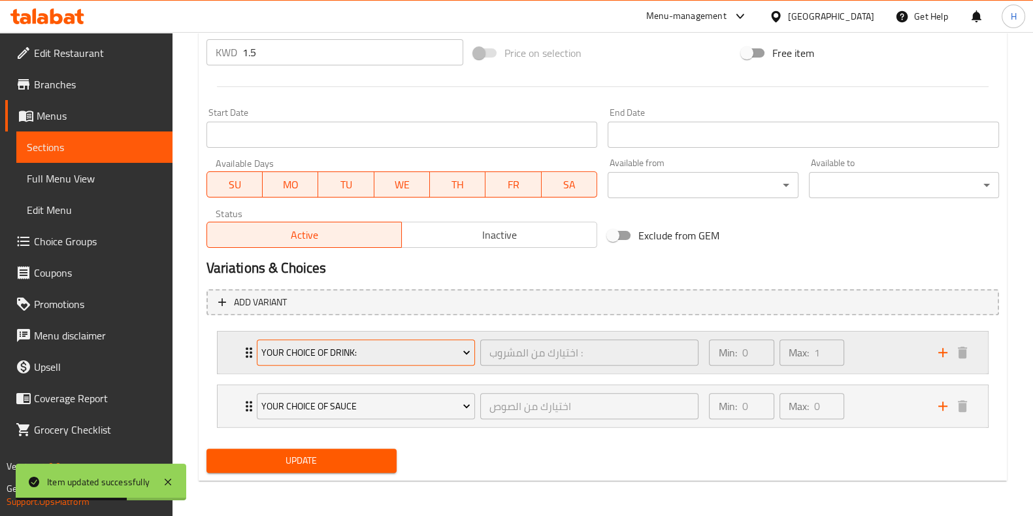
click at [397, 348] on span "Your Choice of Drink:" at bounding box center [365, 352] width 209 height 16
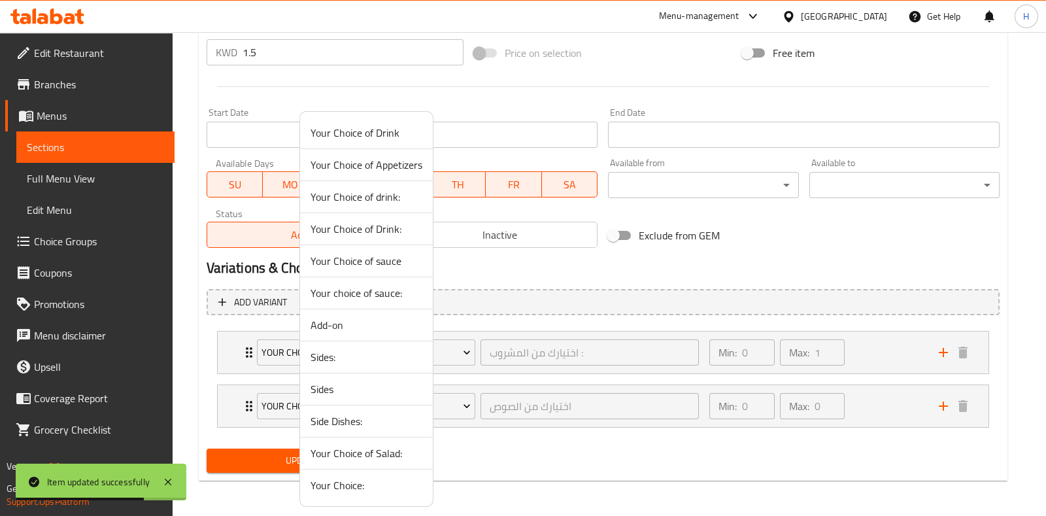
click at [374, 207] on li "Your Choice of drink:" at bounding box center [366, 197] width 133 height 32
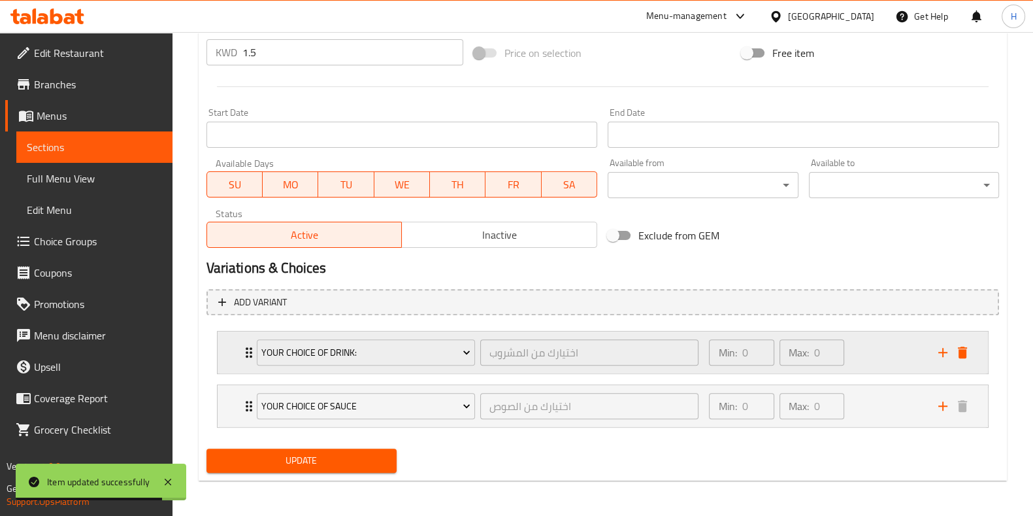
click at [860, 355] on div "Min: 0 ​ Max: 0 ​" at bounding box center [815, 352] width 229 height 42
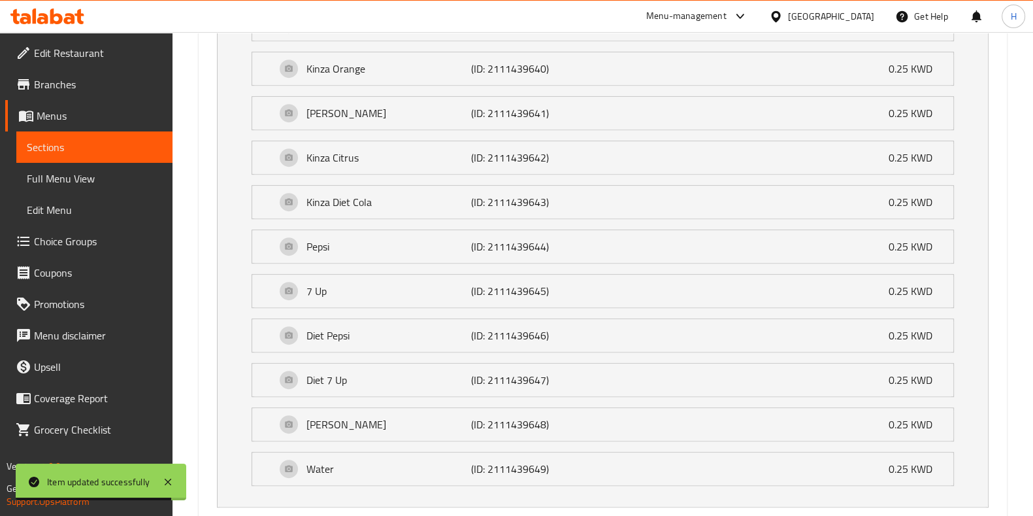
scroll to position [1014, 0]
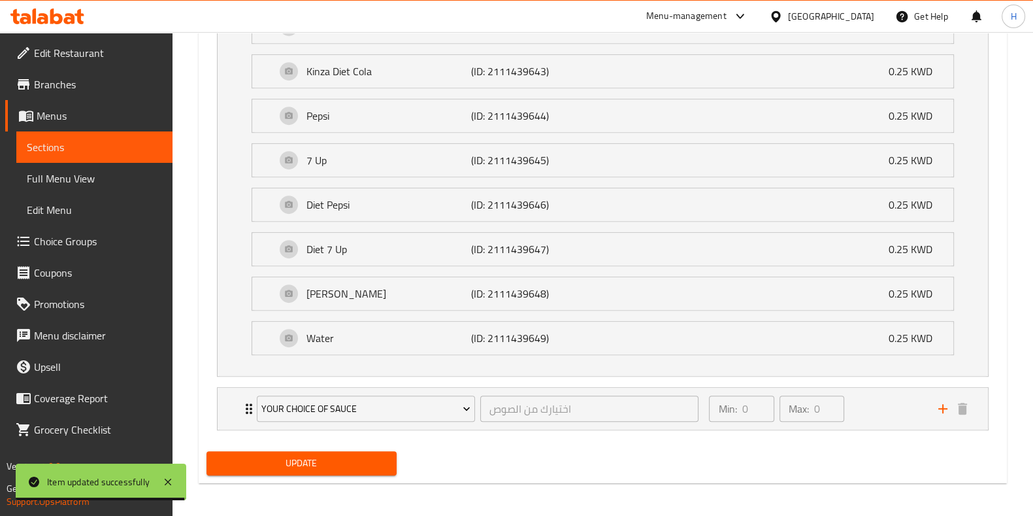
click at [317, 456] on span "Update" at bounding box center [301, 463] width 169 height 16
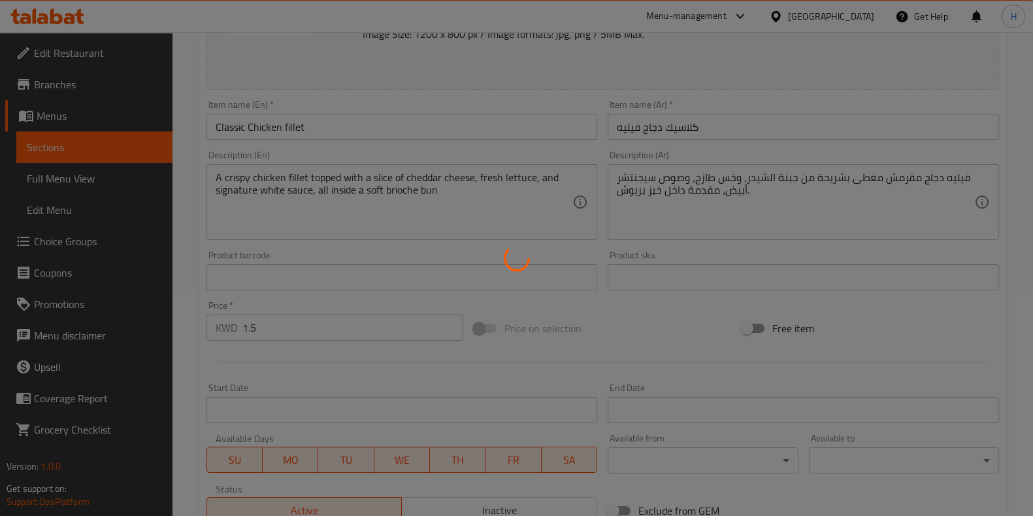
scroll to position [0, 0]
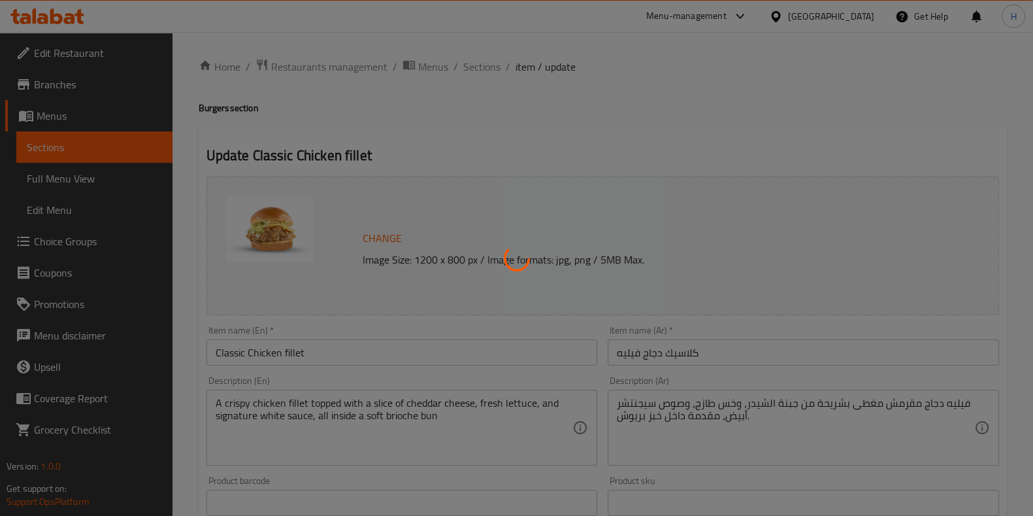
click at [480, 70] on div at bounding box center [516, 258] width 1033 height 516
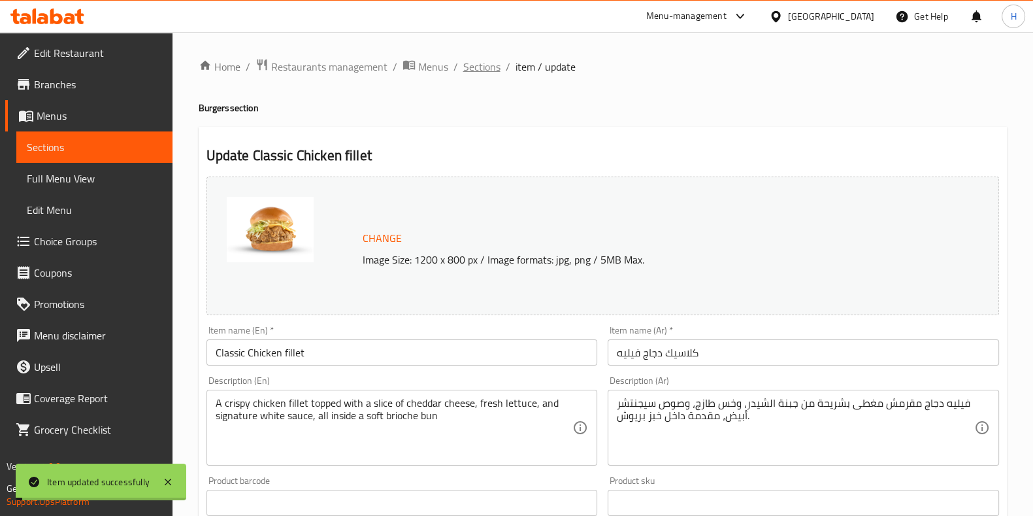
click at [480, 69] on span "Sections" at bounding box center [481, 67] width 37 height 16
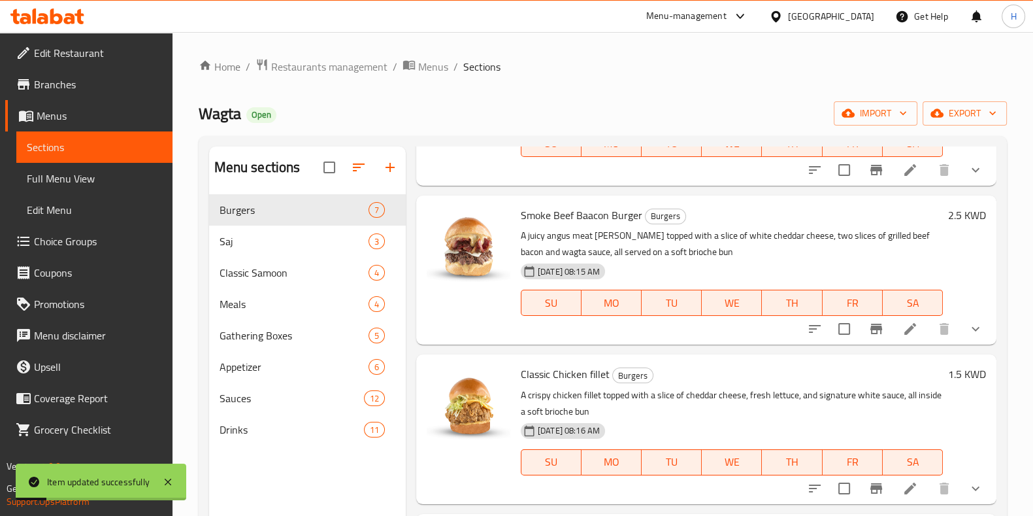
scroll to position [183, 0]
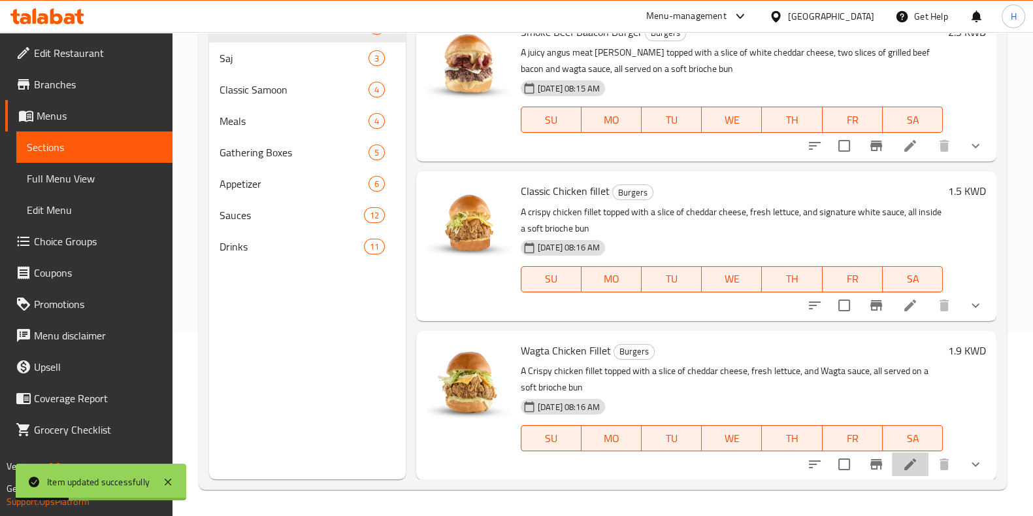
click at [907, 460] on li at bounding box center [910, 464] width 37 height 24
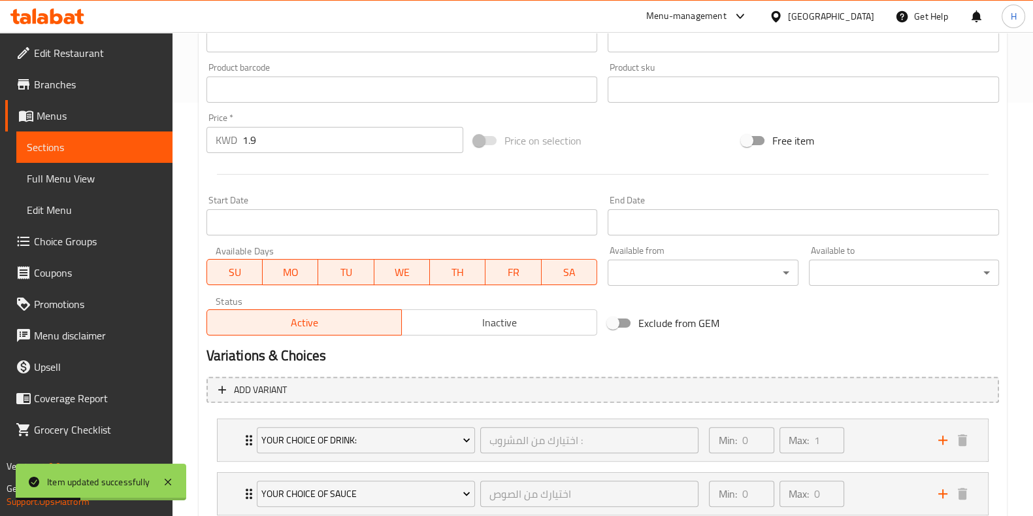
scroll to position [501, 0]
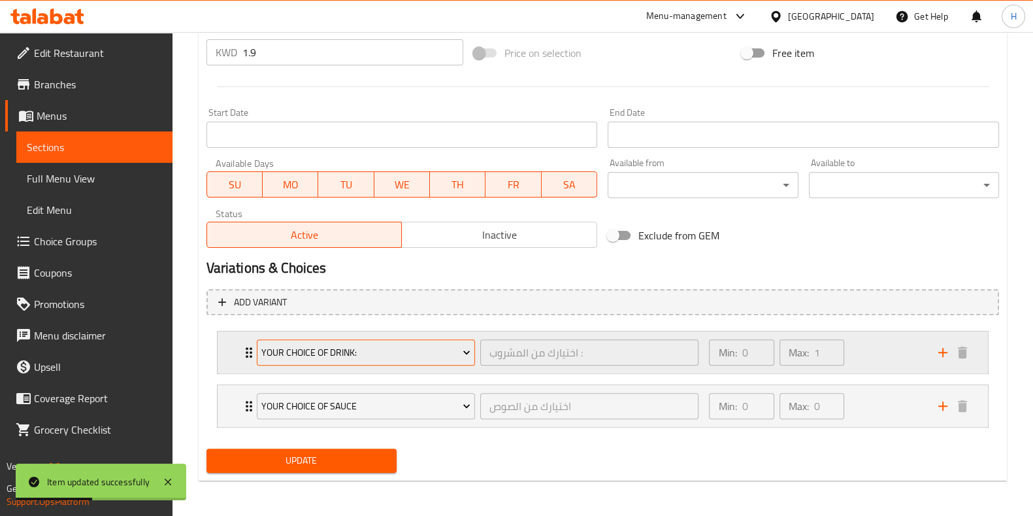
click at [420, 348] on span "Your Choice of Drink:" at bounding box center [365, 352] width 209 height 16
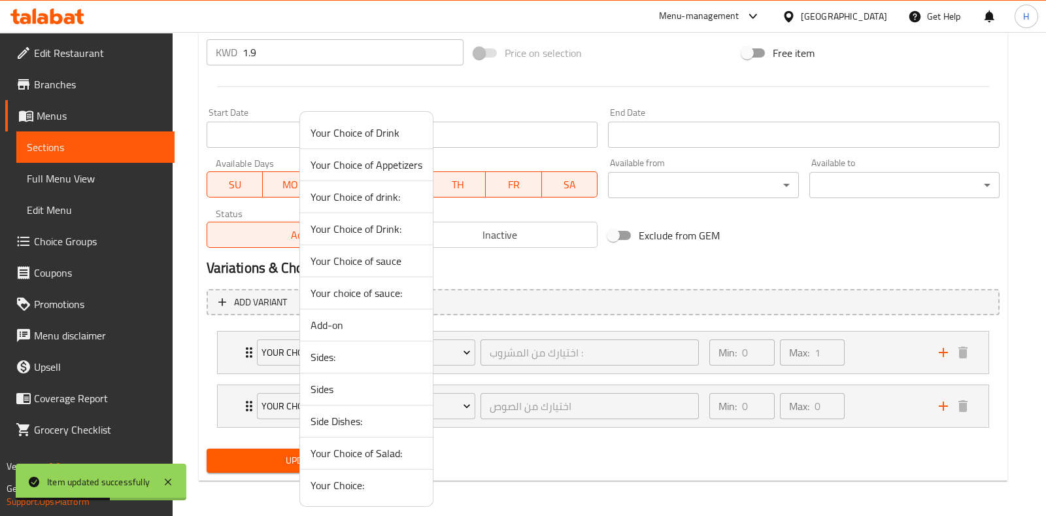
click at [390, 194] on span "Your Choice of drink:" at bounding box center [366, 197] width 112 height 16
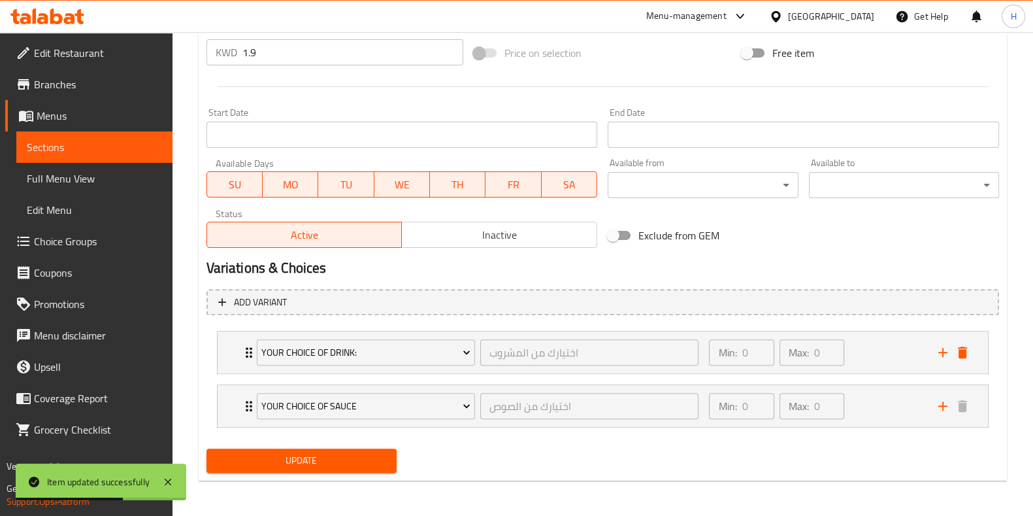
click at [363, 455] on span "Update" at bounding box center [301, 460] width 169 height 16
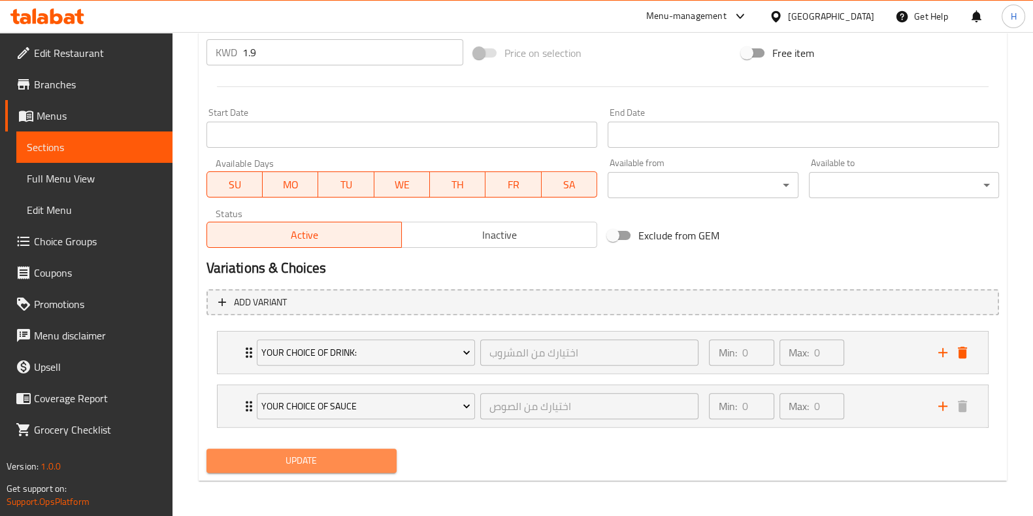
click at [363, 455] on span "Update" at bounding box center [301, 460] width 169 height 16
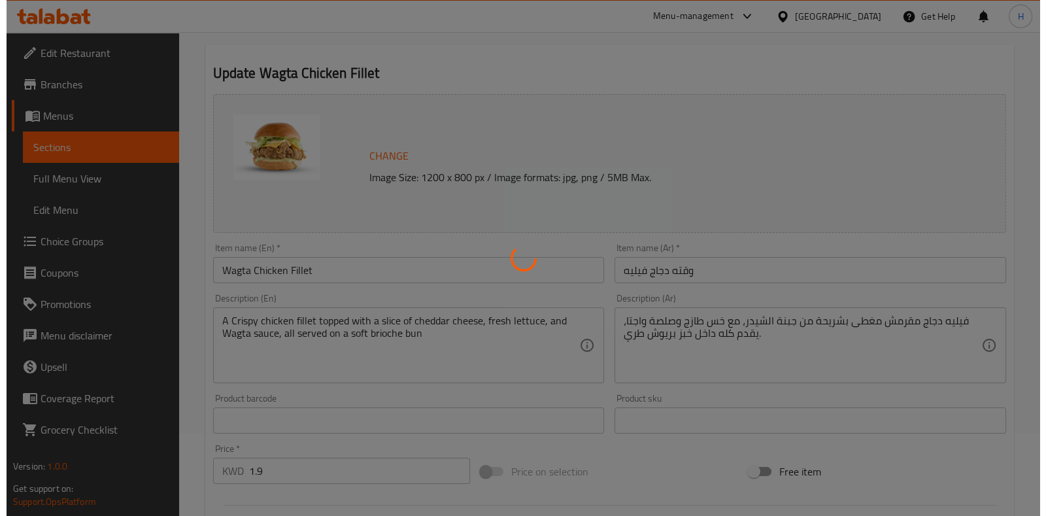
scroll to position [0, 0]
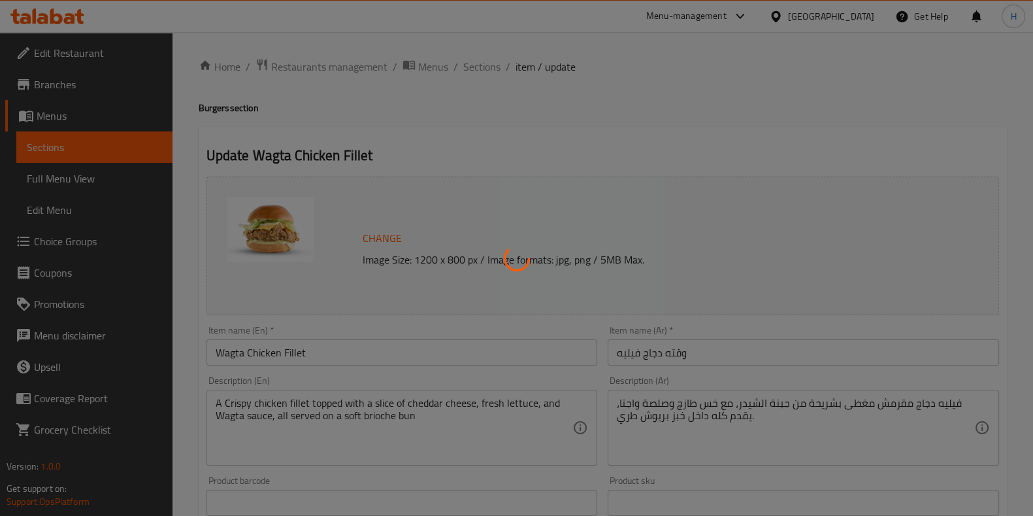
click at [486, 68] on div at bounding box center [516, 258] width 1033 height 516
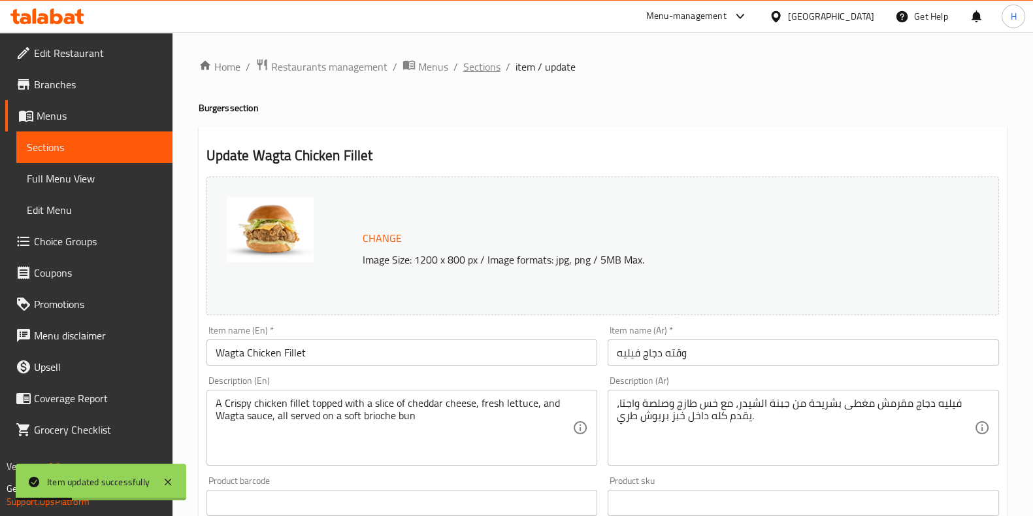
click at [480, 70] on span "Sections" at bounding box center [481, 67] width 37 height 16
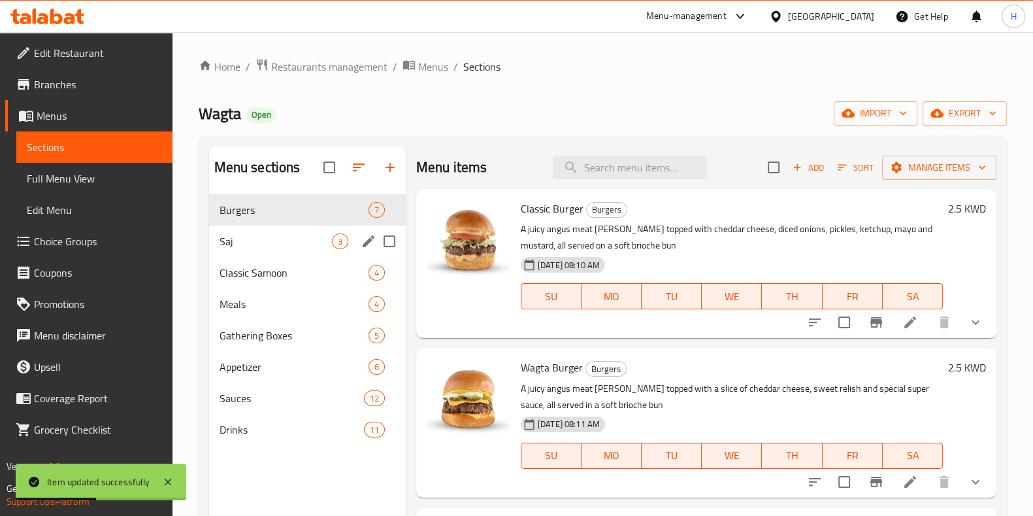
click at [273, 250] on div "Saj 3" at bounding box center [307, 240] width 197 height 31
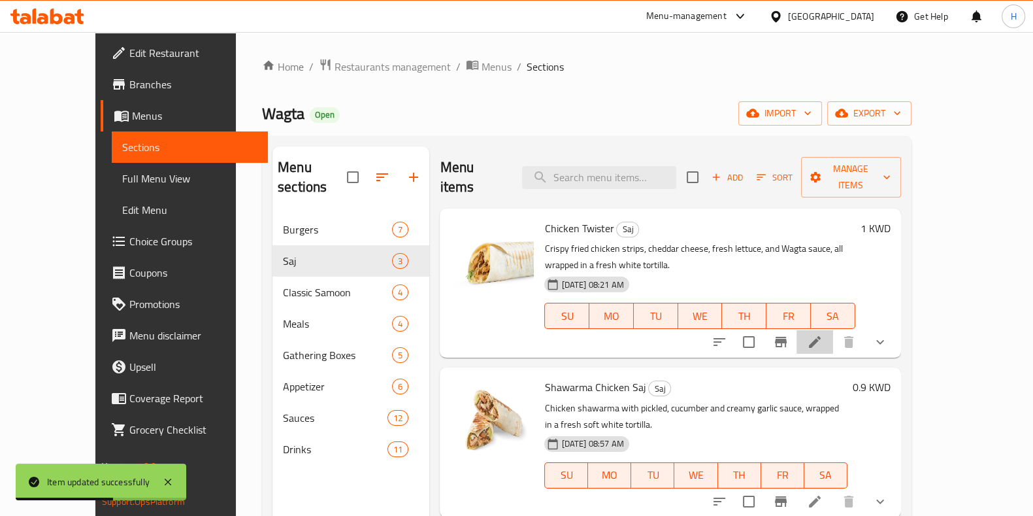
click at [821, 336] on icon at bounding box center [815, 342] width 12 height 12
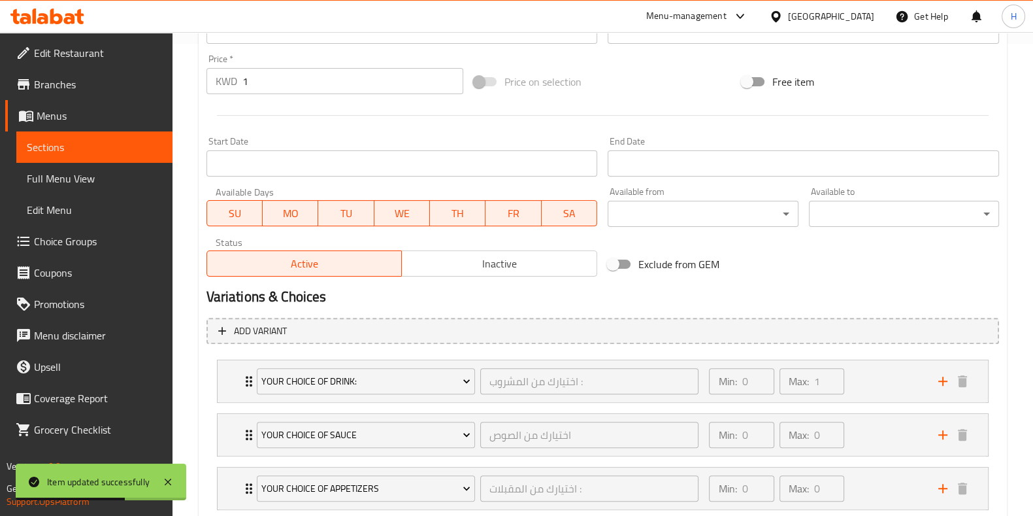
scroll to position [554, 0]
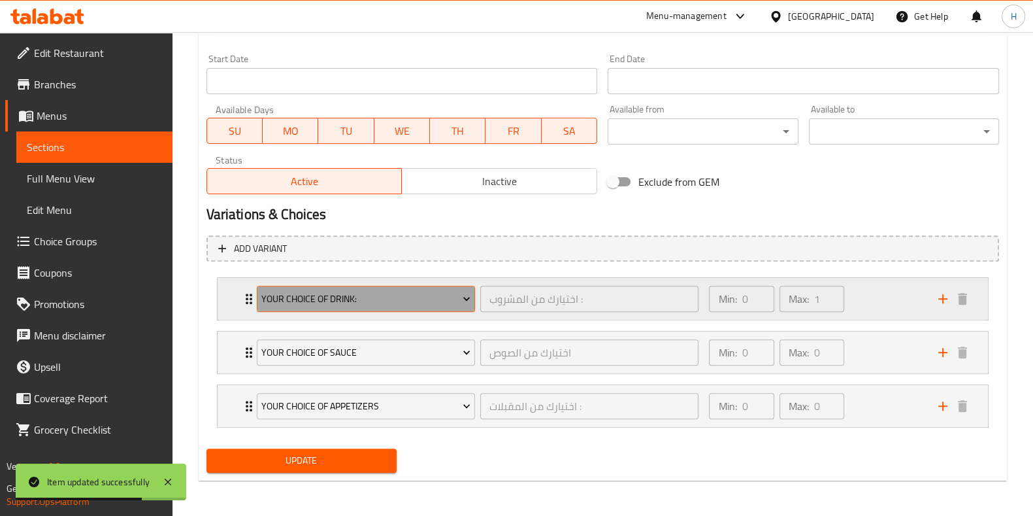
click at [375, 304] on span "Your Choice of Drink:" at bounding box center [365, 299] width 209 height 16
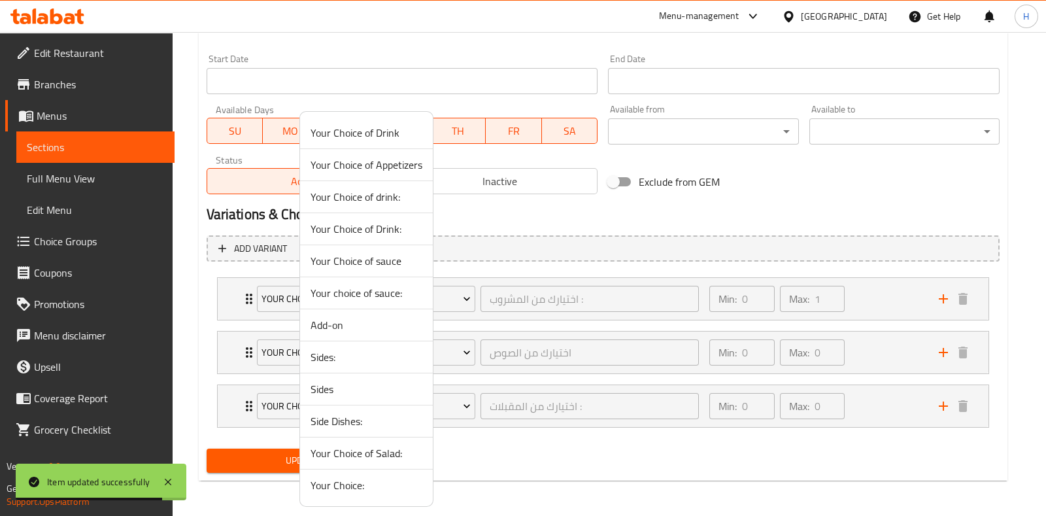
click at [386, 199] on span "Your Choice of drink:" at bounding box center [366, 197] width 112 height 16
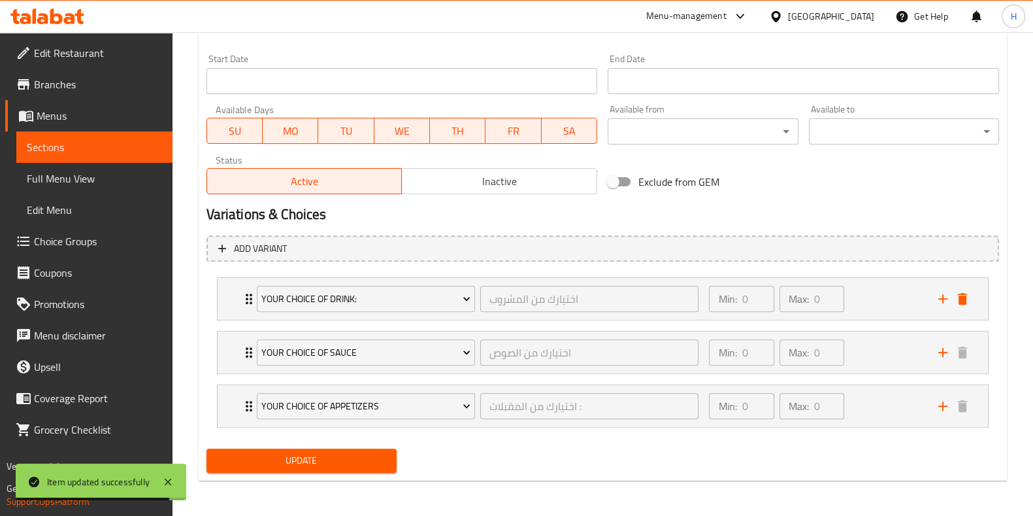
click at [352, 462] on span "Update" at bounding box center [301, 460] width 169 height 16
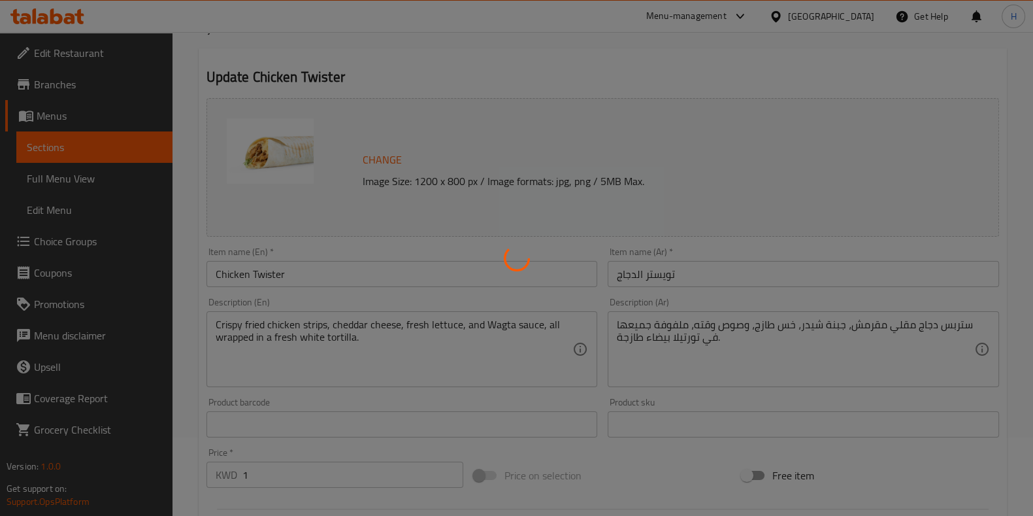
scroll to position [0, 0]
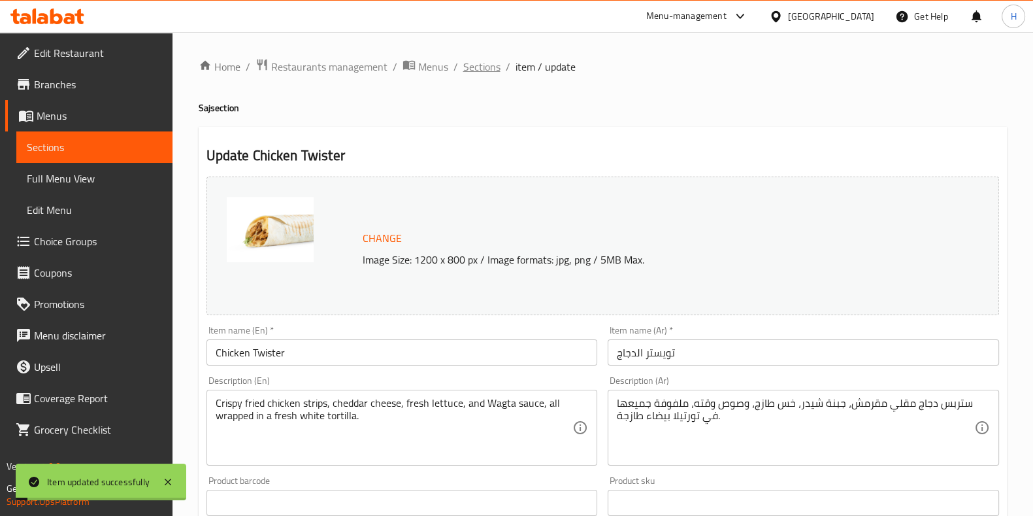
click at [479, 71] on span "Sections" at bounding box center [481, 67] width 37 height 16
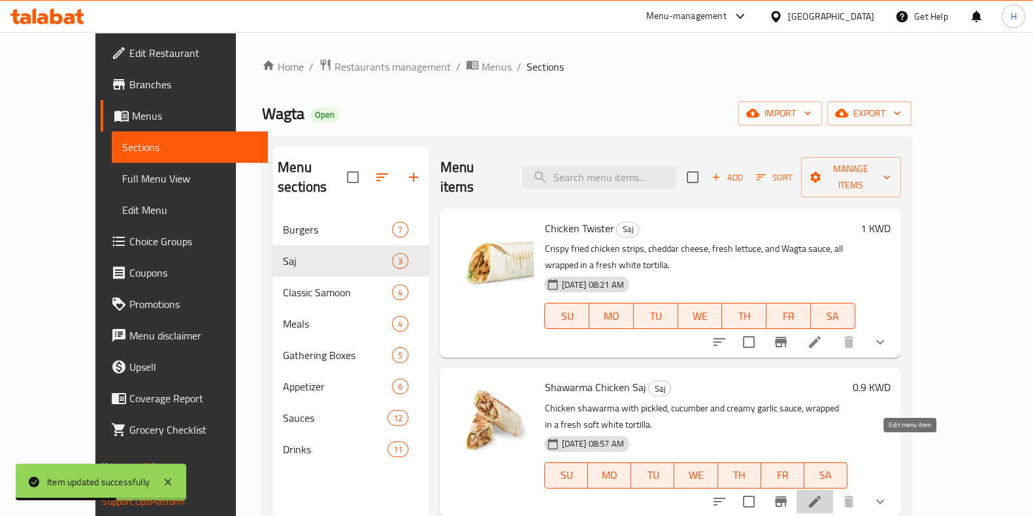
click at [823, 493] on icon at bounding box center [815, 501] width 16 height 16
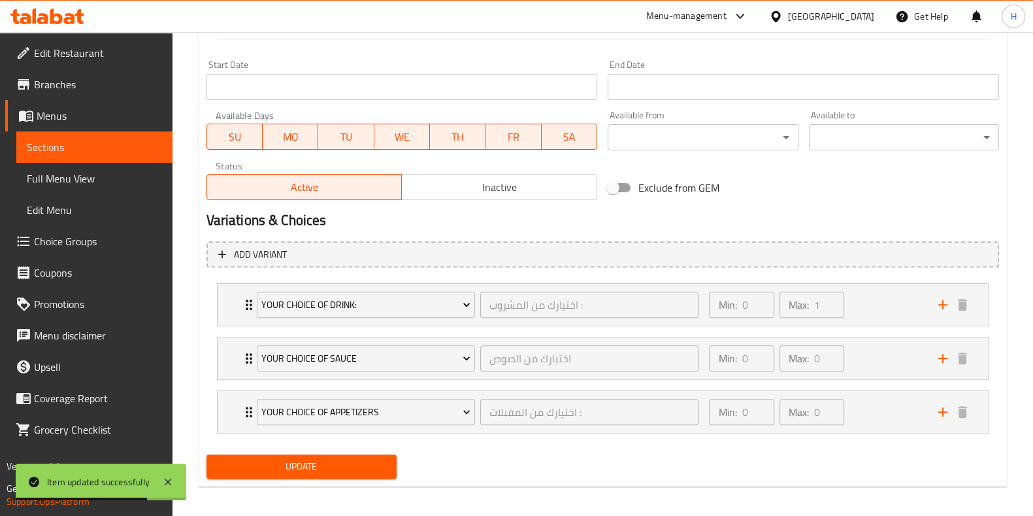
scroll to position [554, 0]
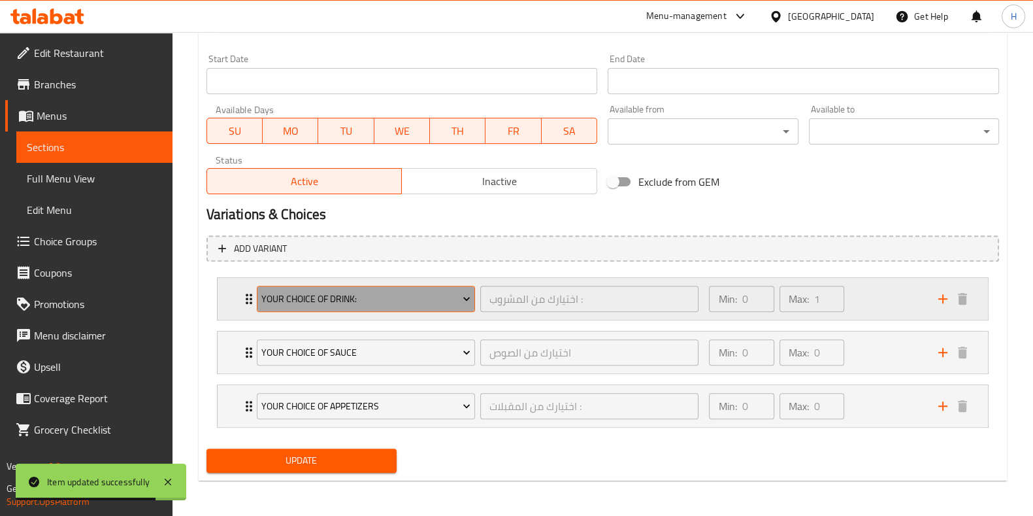
click at [395, 301] on span "Your Choice of Drink:" at bounding box center [365, 299] width 209 height 16
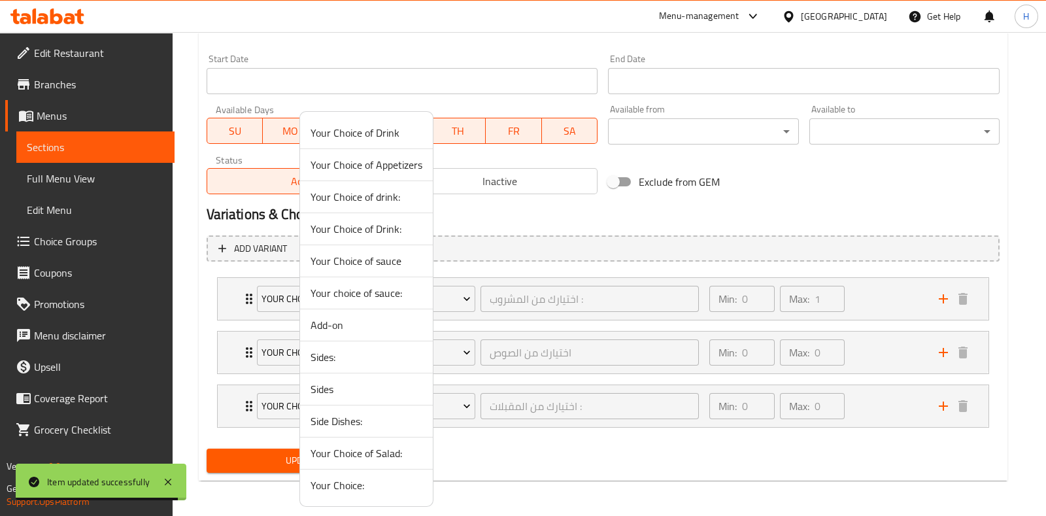
click at [386, 203] on span "Your Choice of drink:" at bounding box center [366, 197] width 112 height 16
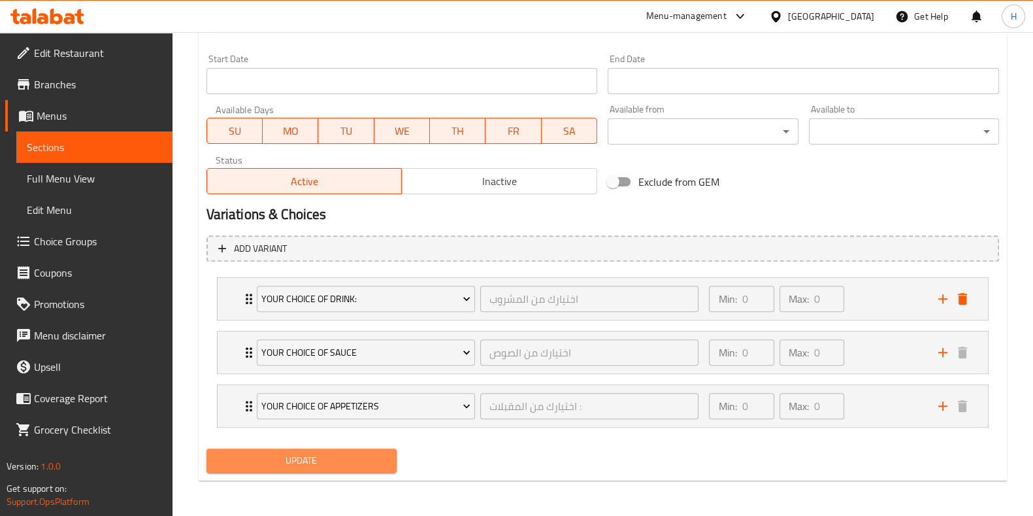
click at [329, 467] on span "Update" at bounding box center [301, 460] width 169 height 16
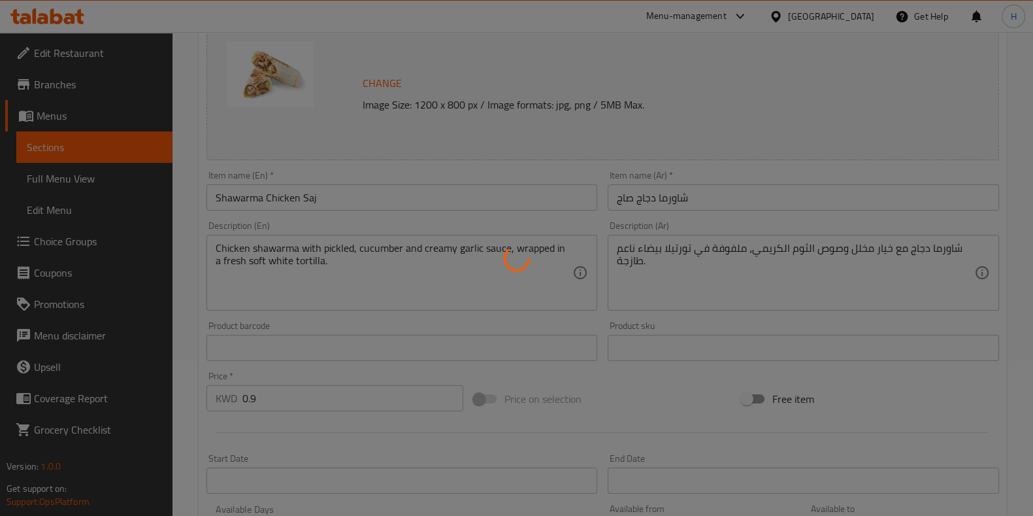
scroll to position [0, 0]
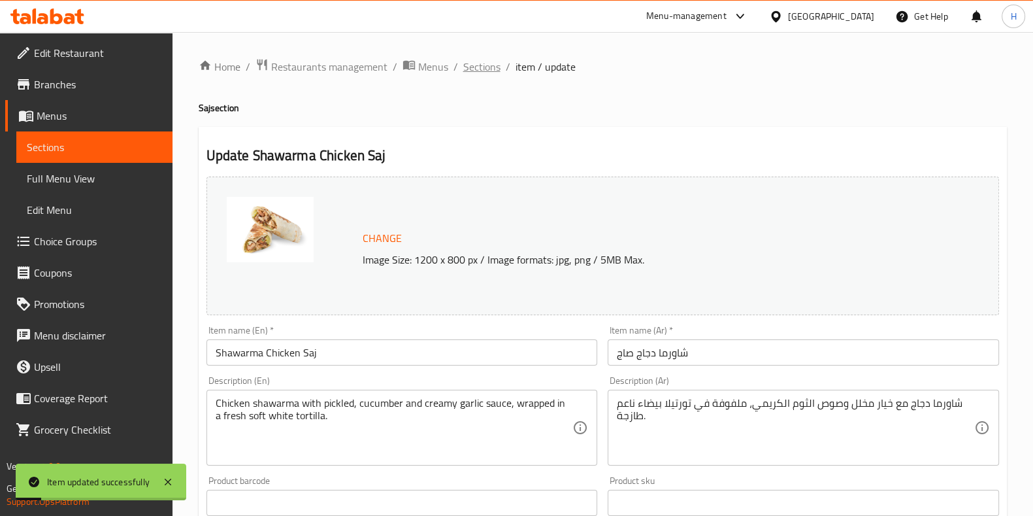
click at [481, 69] on span "Sections" at bounding box center [481, 67] width 37 height 16
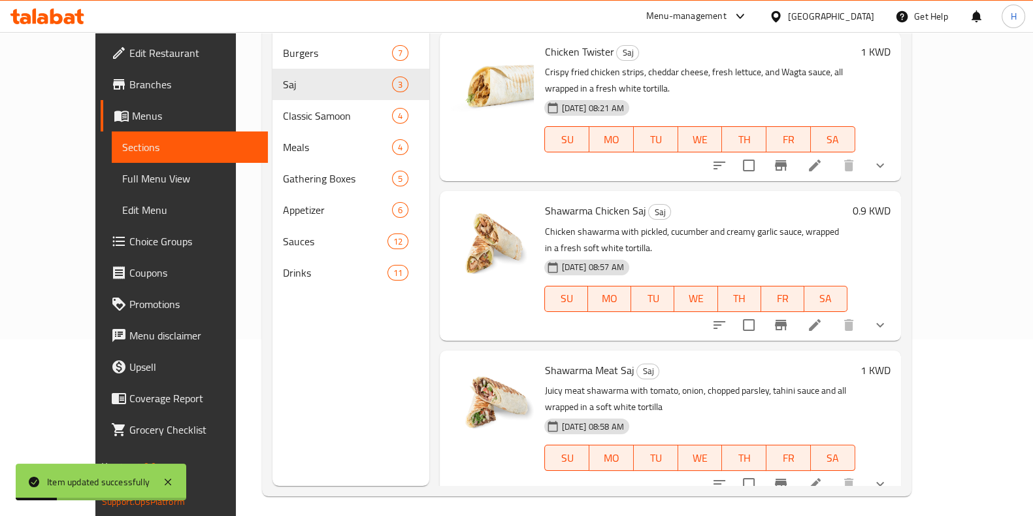
scroll to position [183, 0]
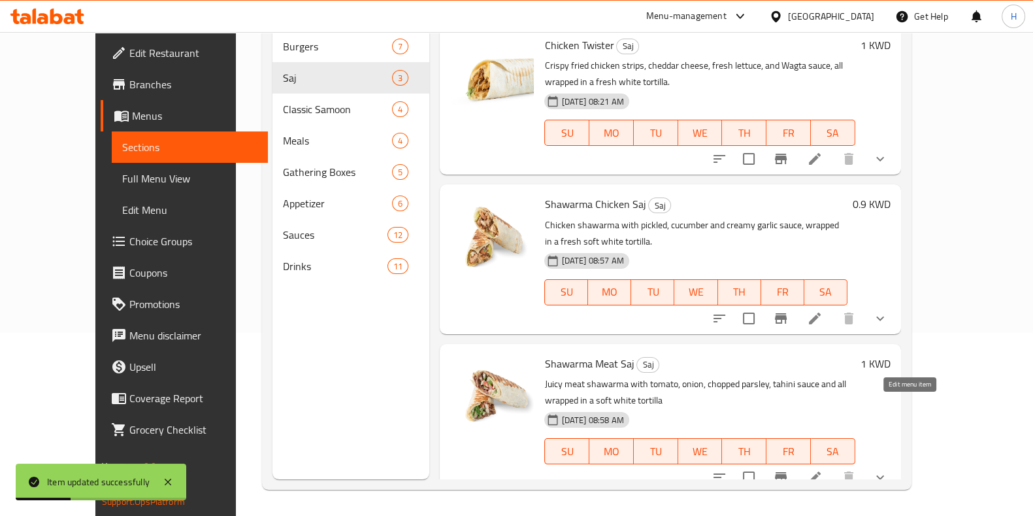
click at [823, 469] on icon at bounding box center [815, 477] width 16 height 16
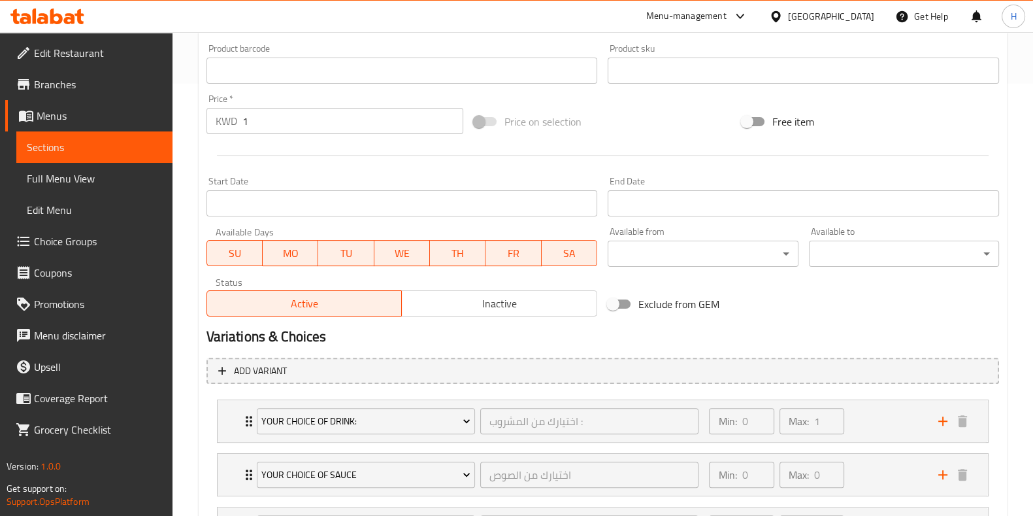
scroll to position [554, 0]
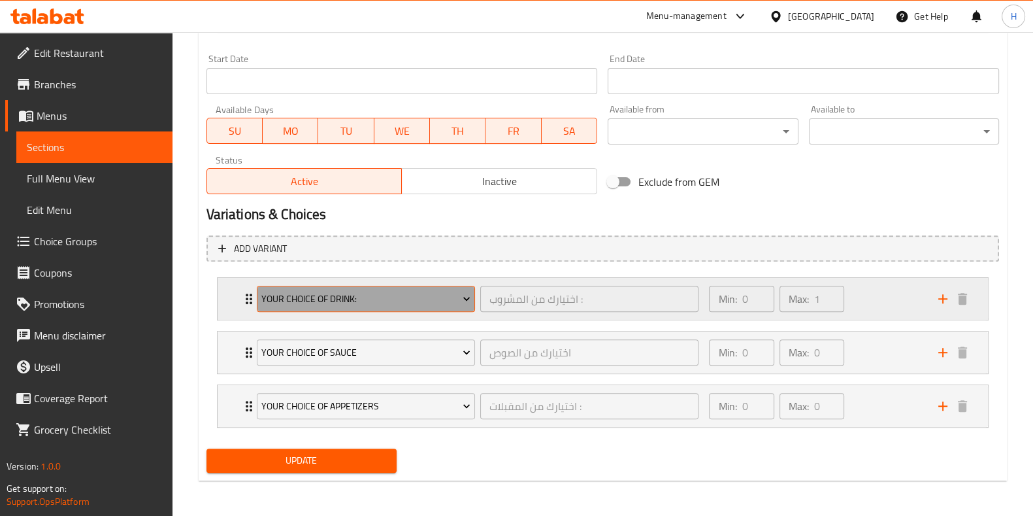
click at [390, 305] on span "Your Choice of Drink:" at bounding box center [365, 299] width 209 height 16
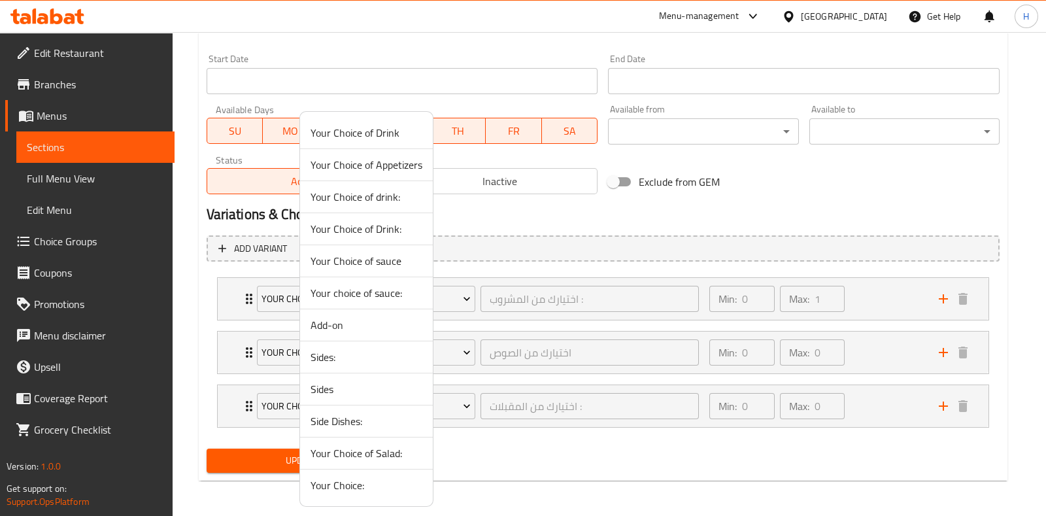
click at [384, 192] on span "Your Choice of drink:" at bounding box center [366, 197] width 112 height 16
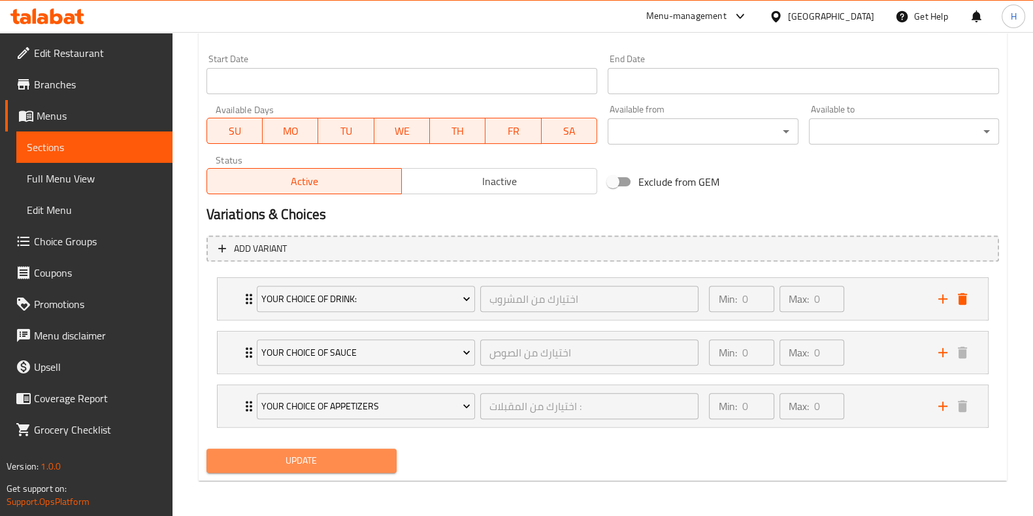
click at [365, 455] on span "Update" at bounding box center [301, 460] width 169 height 16
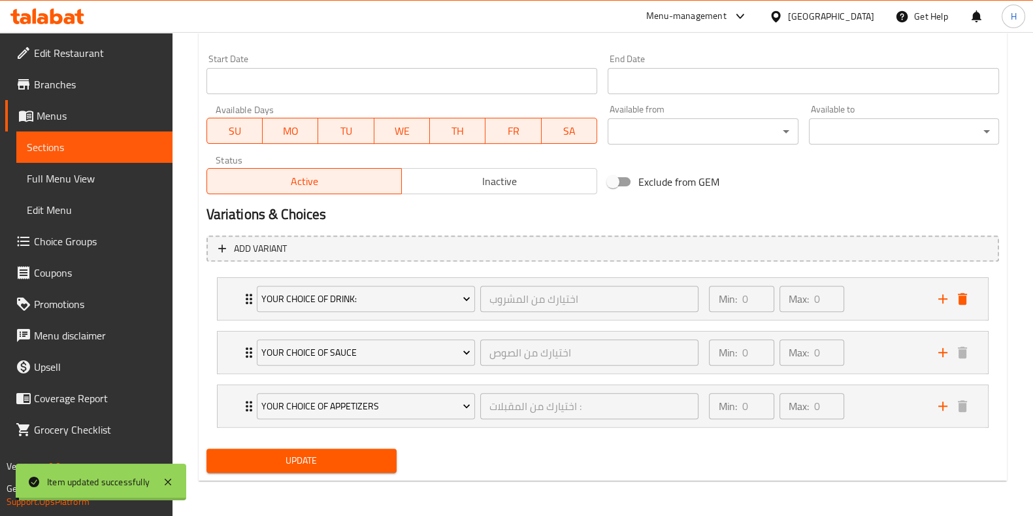
scroll to position [0, 0]
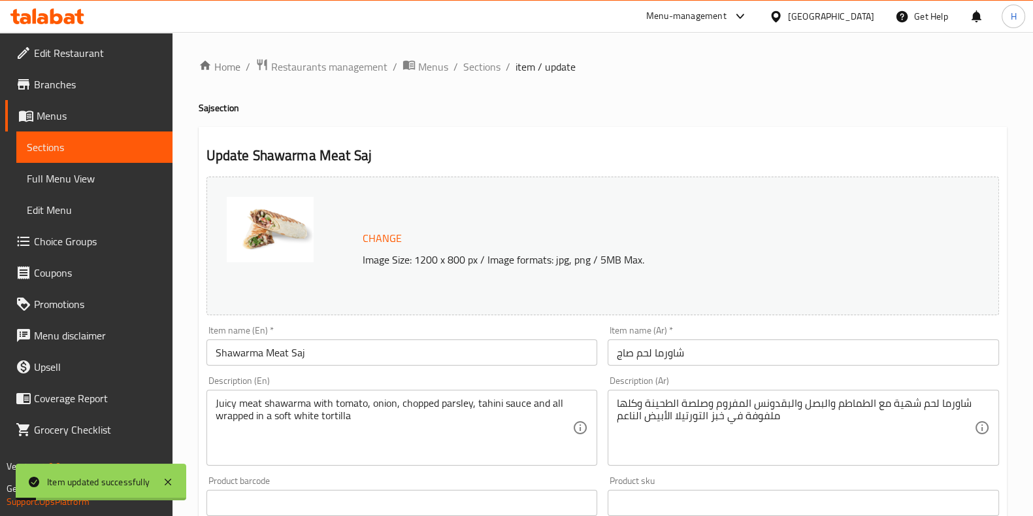
click at [475, 68] on span "Sections" at bounding box center [481, 67] width 37 height 16
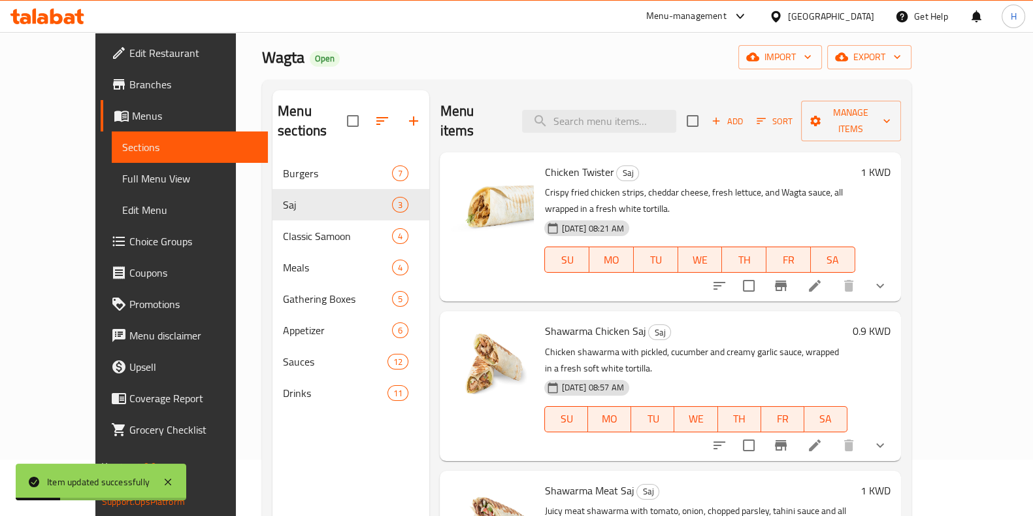
scroll to position [57, 0]
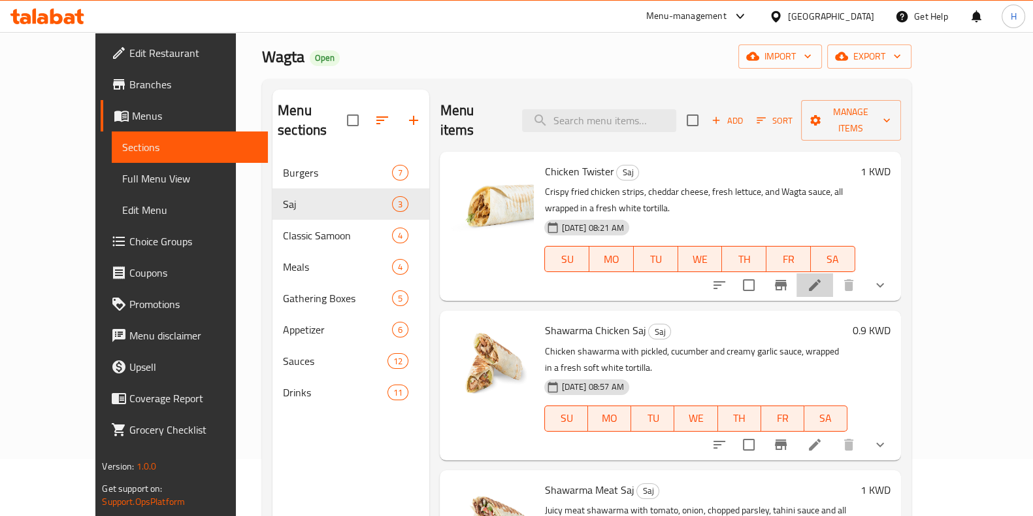
click at [833, 273] on li at bounding box center [815, 285] width 37 height 24
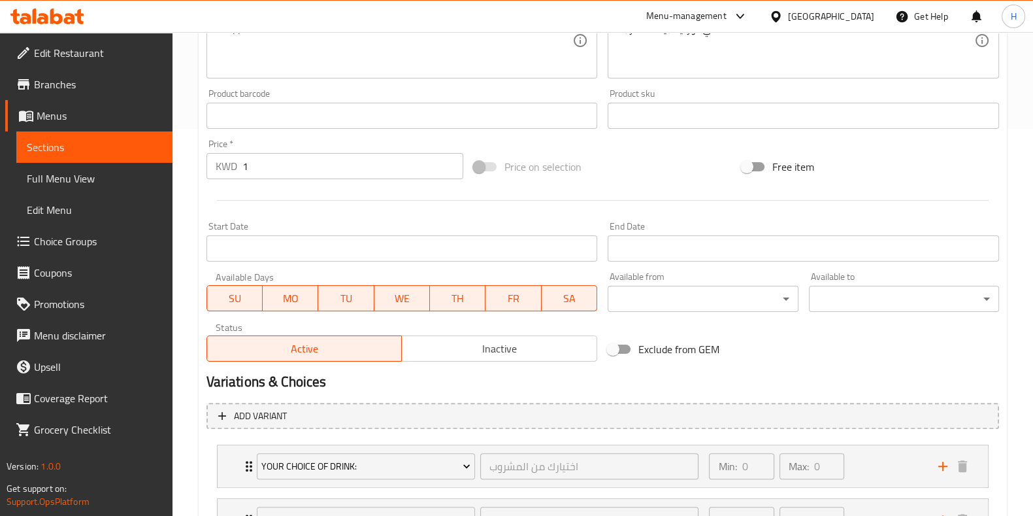
scroll to position [554, 0]
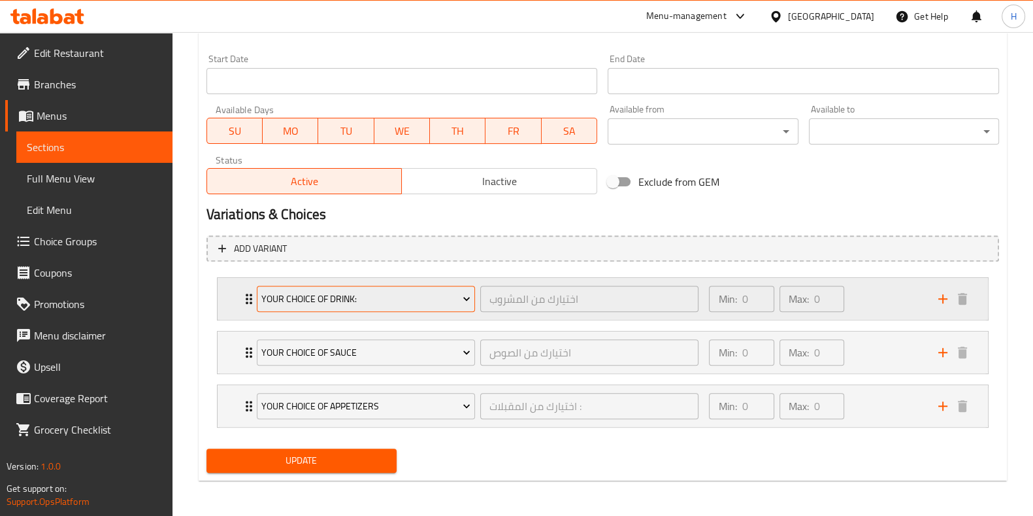
click at [397, 296] on span "Your Choice of drink:" at bounding box center [365, 299] width 209 height 16
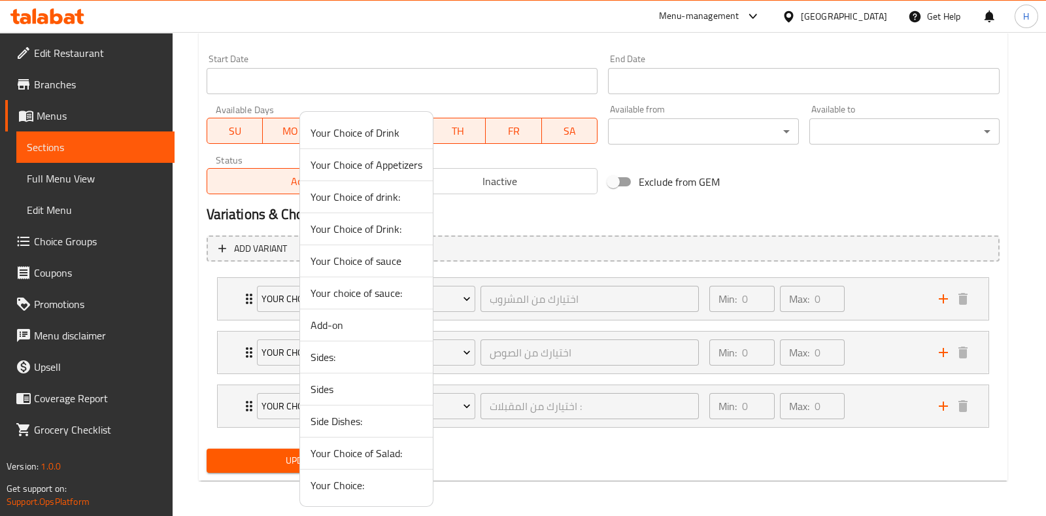
click at [879, 322] on div at bounding box center [523, 258] width 1046 height 516
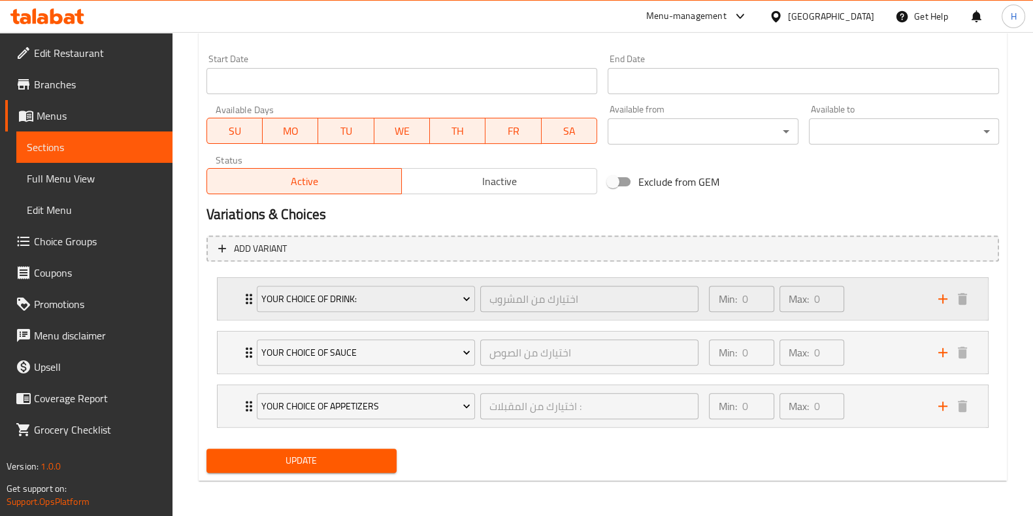
click at [873, 309] on div "Min: 0 ​ Max: 0 ​" at bounding box center [815, 299] width 229 height 42
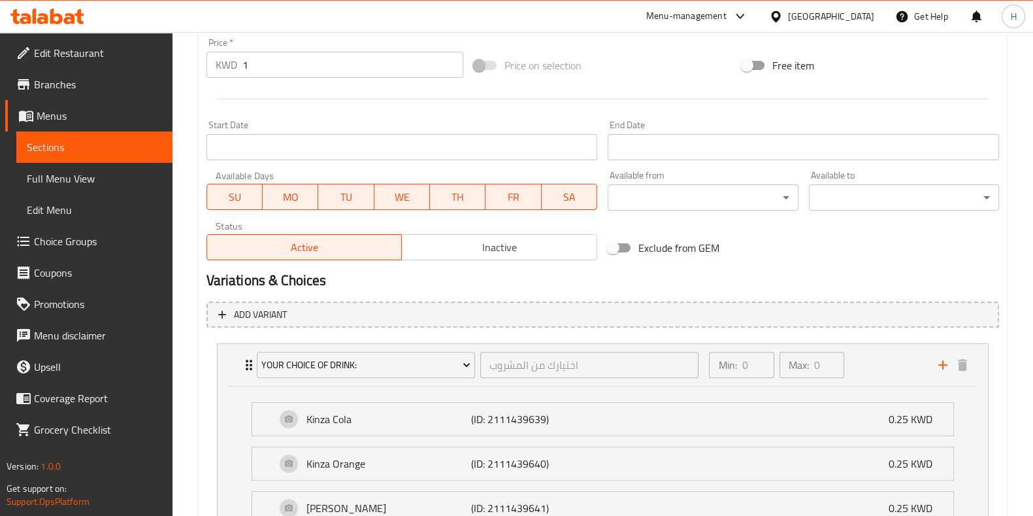
scroll to position [521, 0]
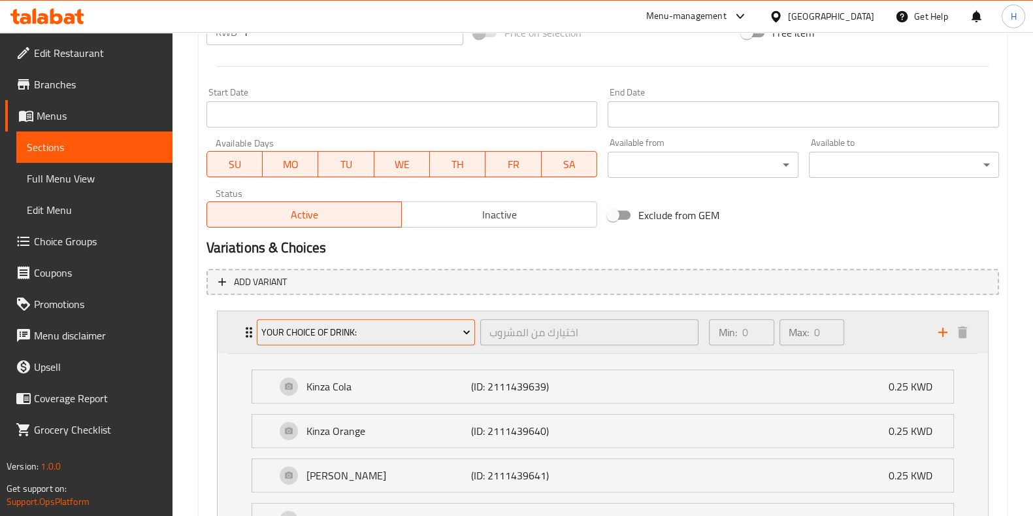
click at [413, 333] on span "Your Choice of drink:" at bounding box center [365, 332] width 209 height 16
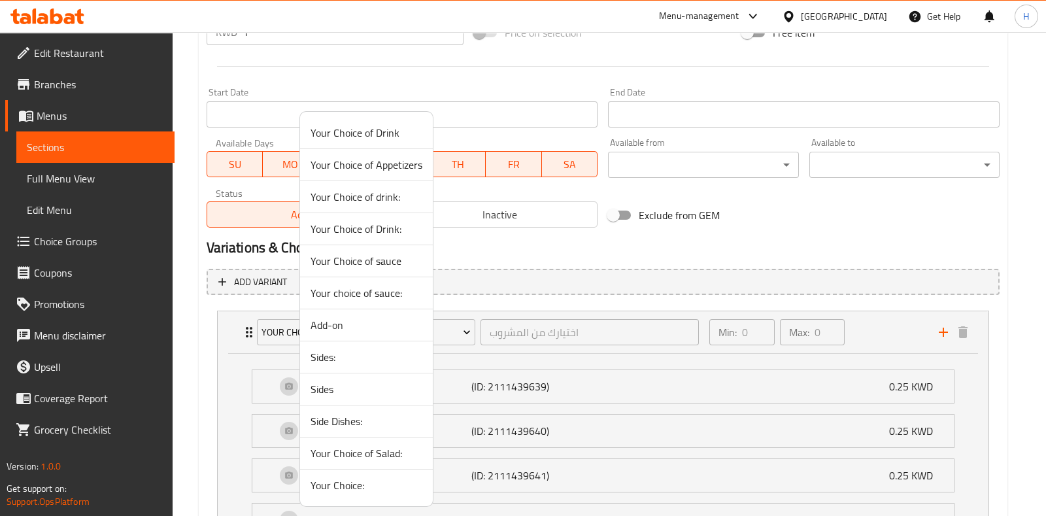
click at [386, 189] on span "Your Choice of drink:" at bounding box center [366, 197] width 112 height 16
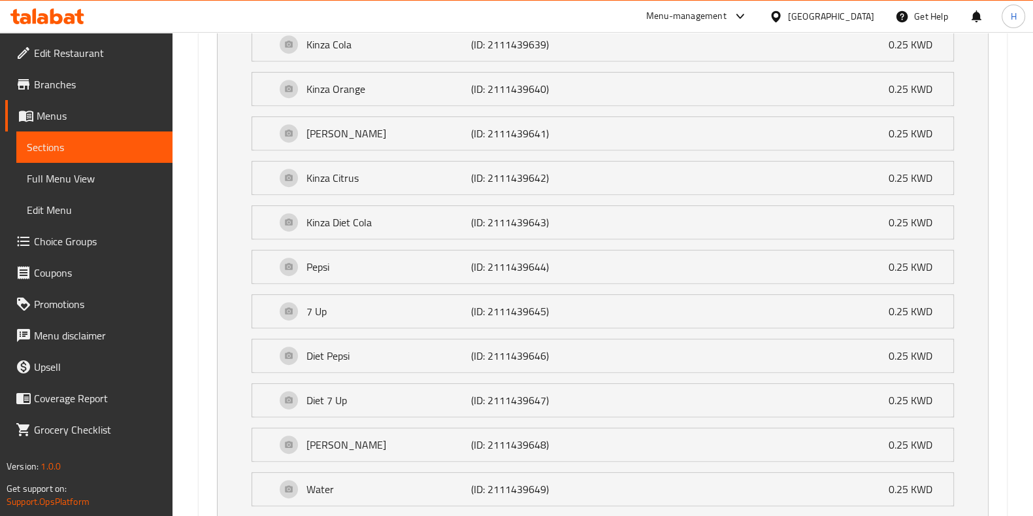
scroll to position [1067, 0]
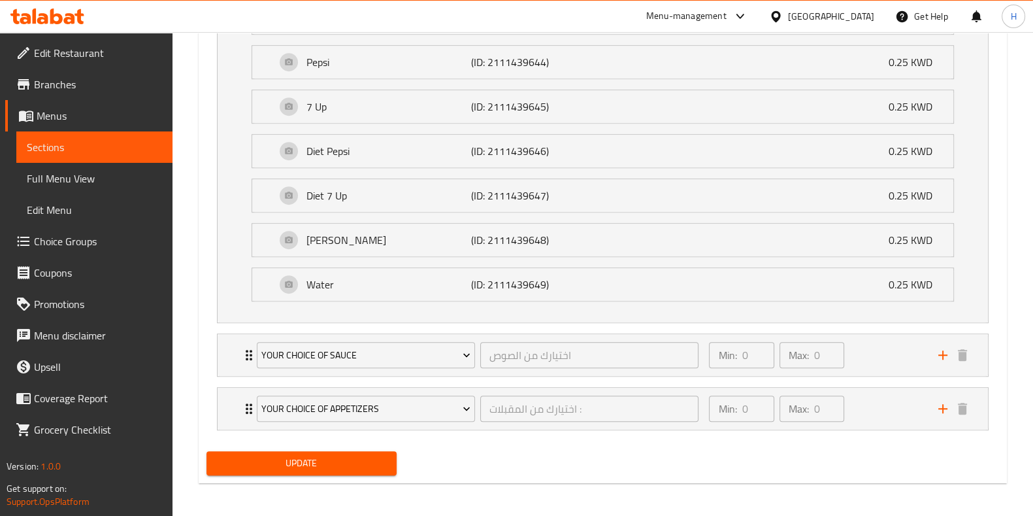
click at [315, 462] on span "Update" at bounding box center [301, 463] width 169 height 16
click at [355, 456] on span "Update" at bounding box center [301, 463] width 169 height 16
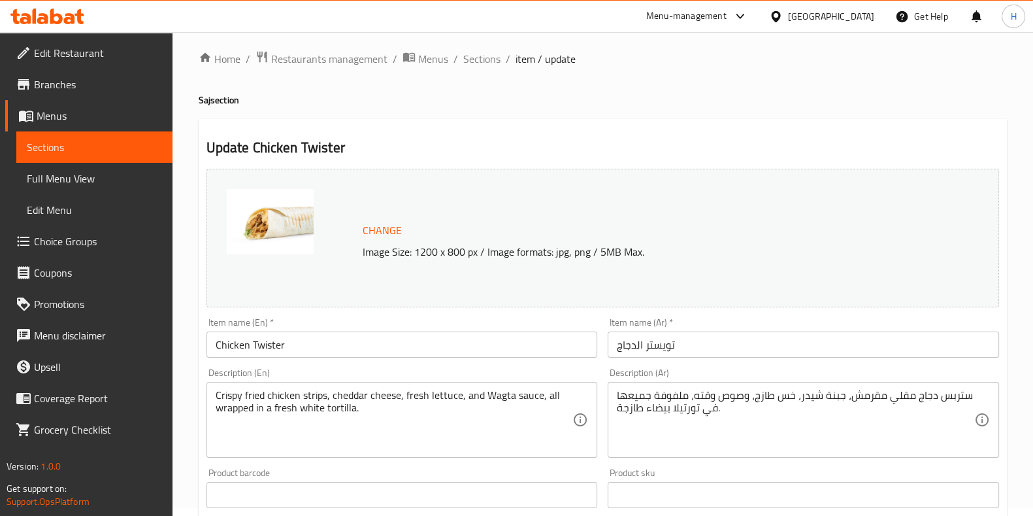
scroll to position [0, 0]
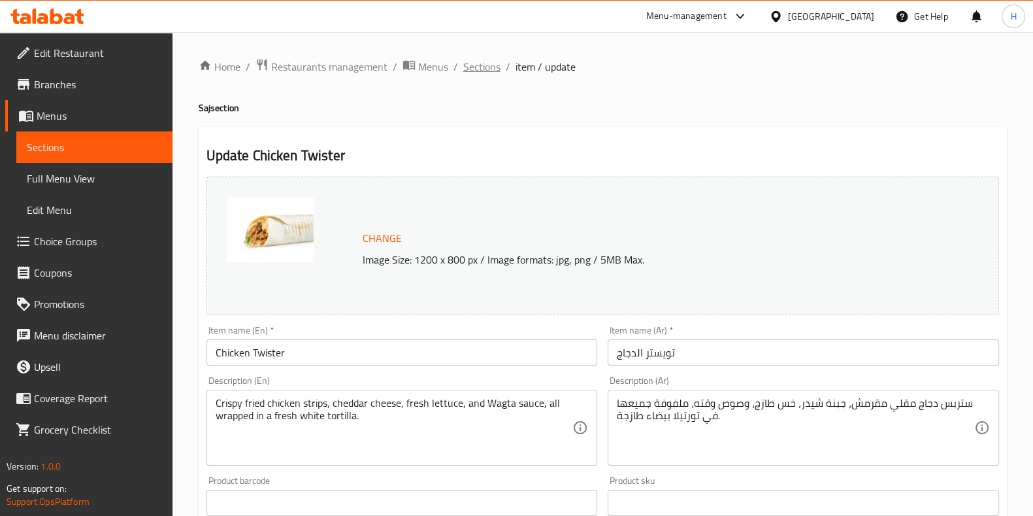
click at [482, 59] on span "Sections" at bounding box center [481, 67] width 37 height 16
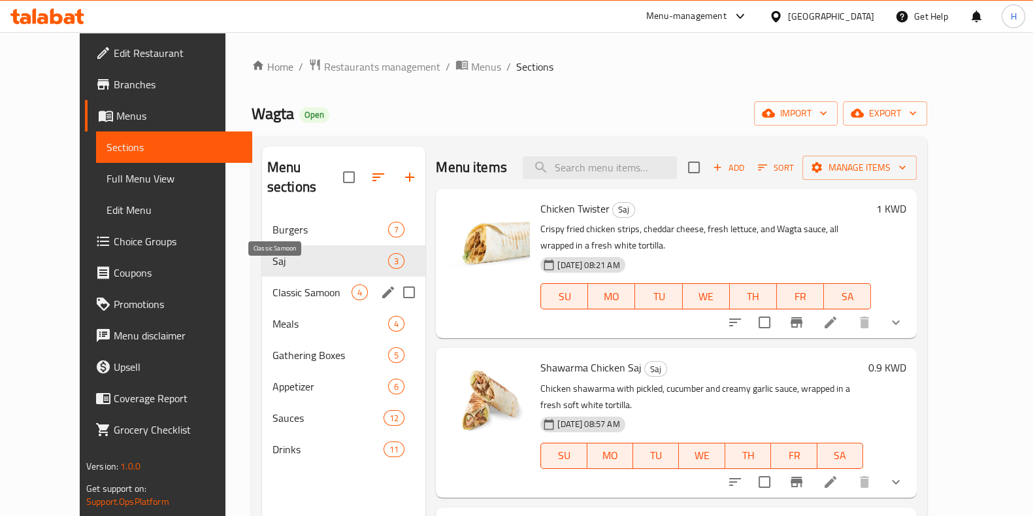
click at [273, 284] on span "Classic Samoon" at bounding box center [312, 292] width 79 height 16
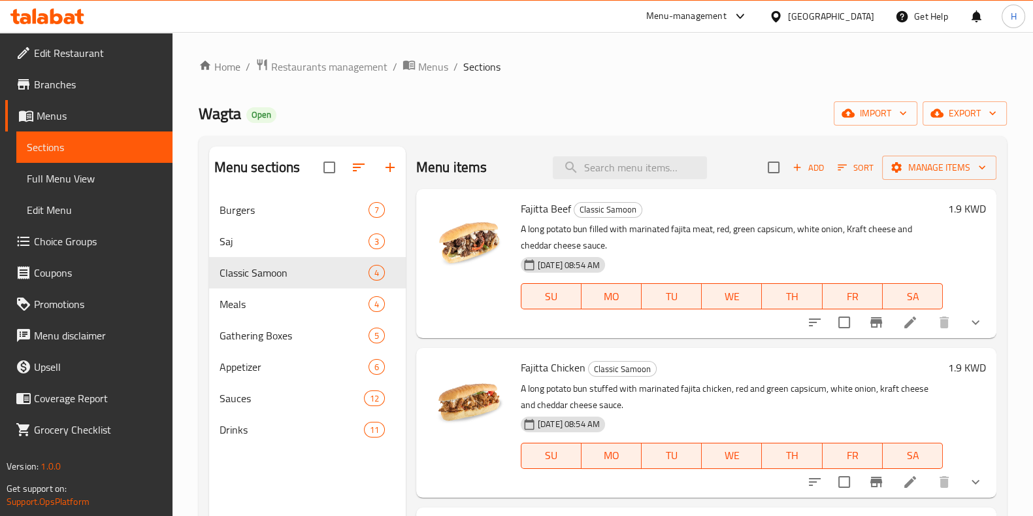
click at [972, 322] on button "show more" at bounding box center [975, 322] width 31 height 31
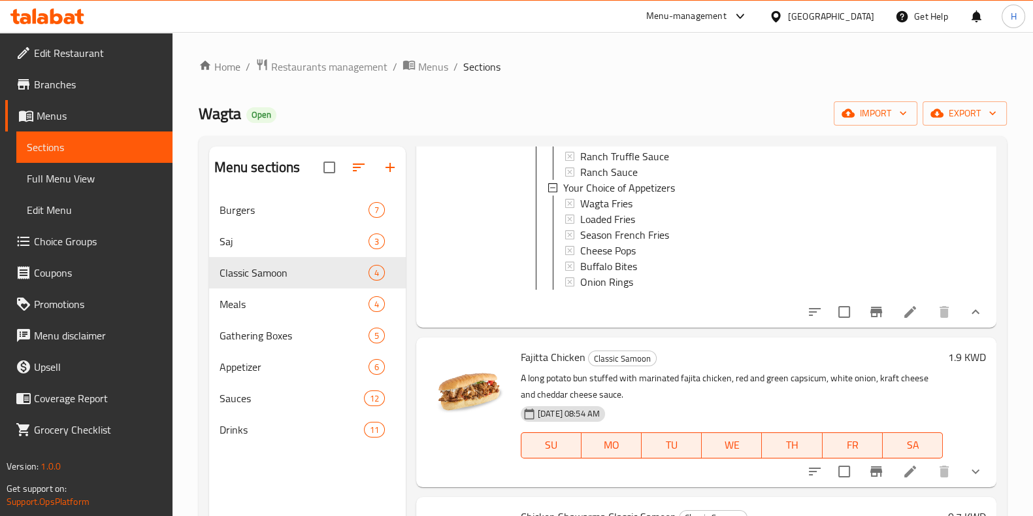
scroll to position [548, 0]
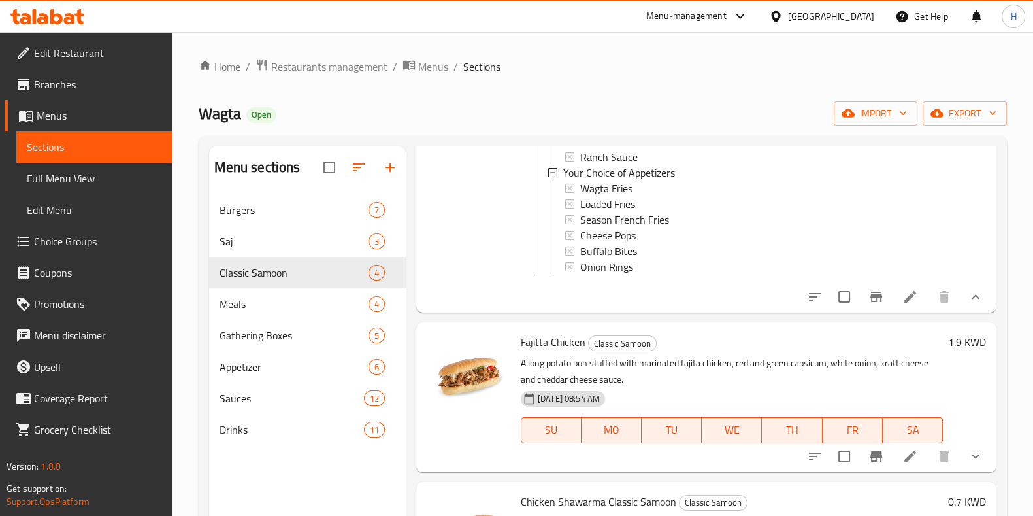
click at [907, 307] on li at bounding box center [910, 297] width 37 height 24
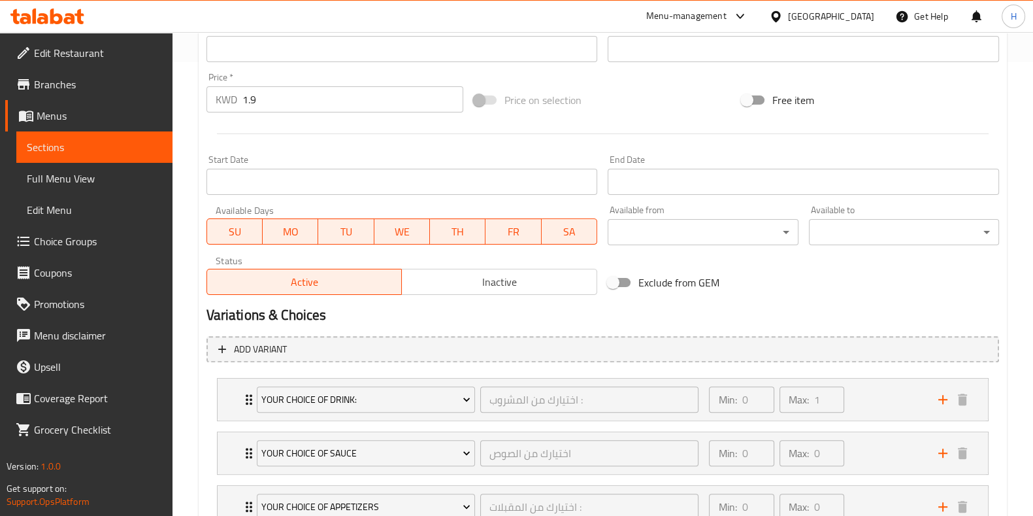
scroll to position [554, 0]
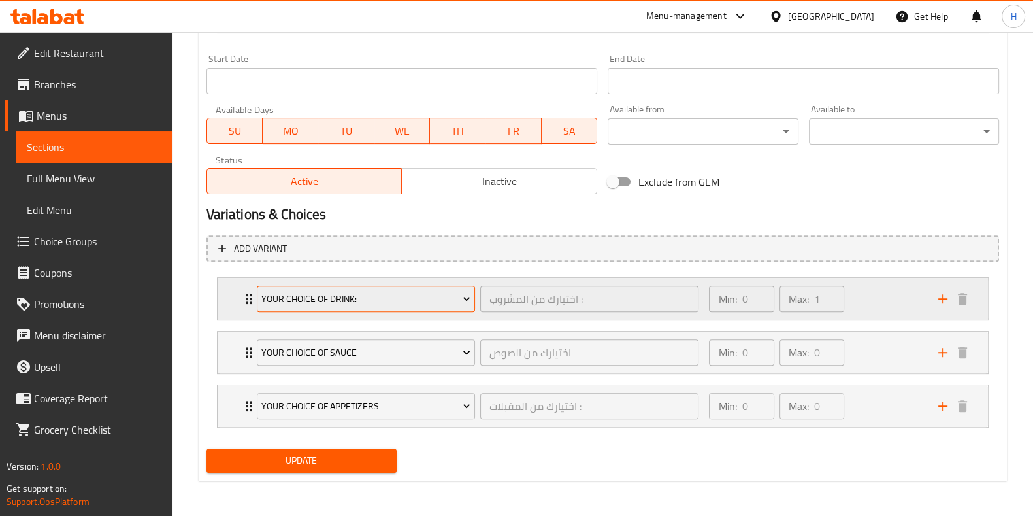
click at [415, 307] on button "Your Choice of Drink:" at bounding box center [366, 299] width 218 height 26
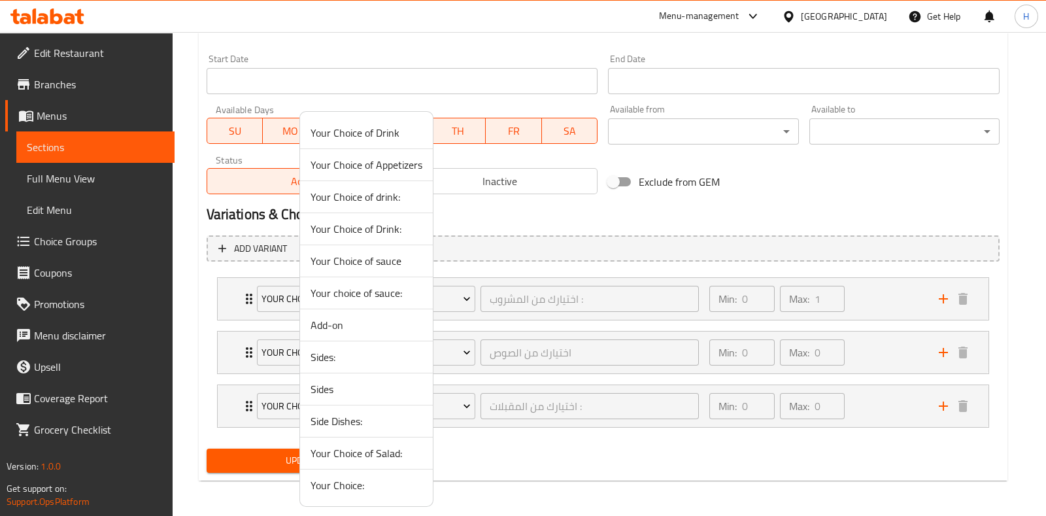
click at [397, 198] on span "Your Choice of drink:" at bounding box center [366, 197] width 112 height 16
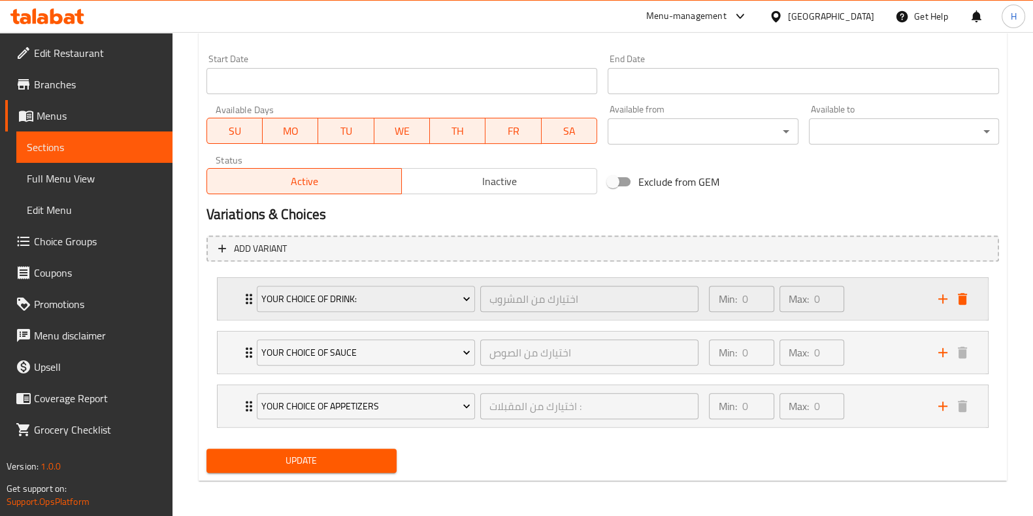
click at [867, 314] on div "Min: 0 ​ Max: 0 ​" at bounding box center [815, 299] width 229 height 42
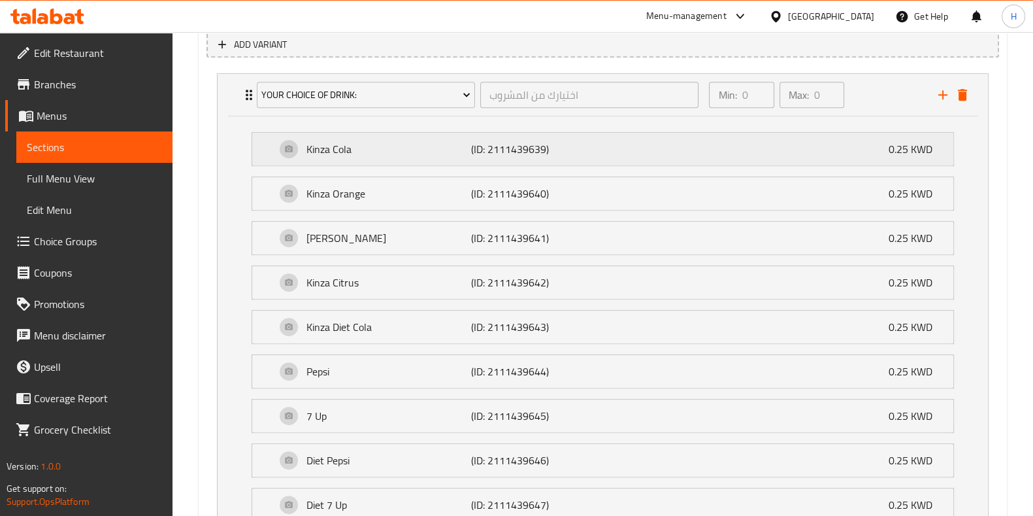
scroll to position [1067, 0]
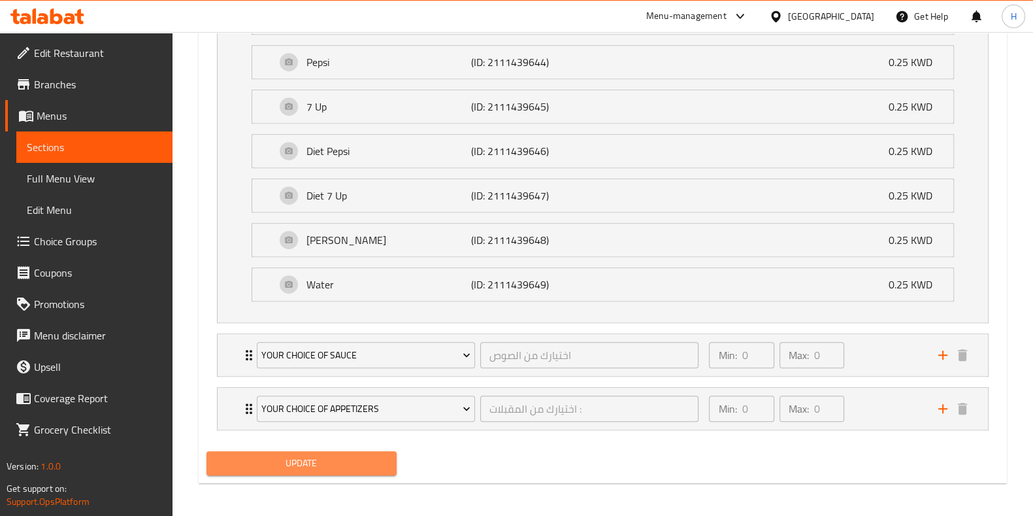
click at [356, 456] on span "Update" at bounding box center [301, 463] width 169 height 16
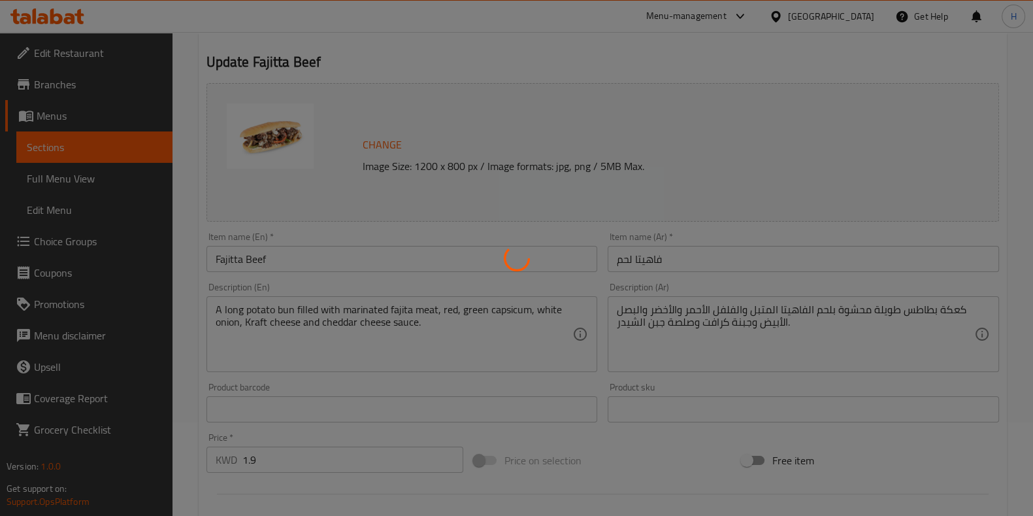
scroll to position [0, 0]
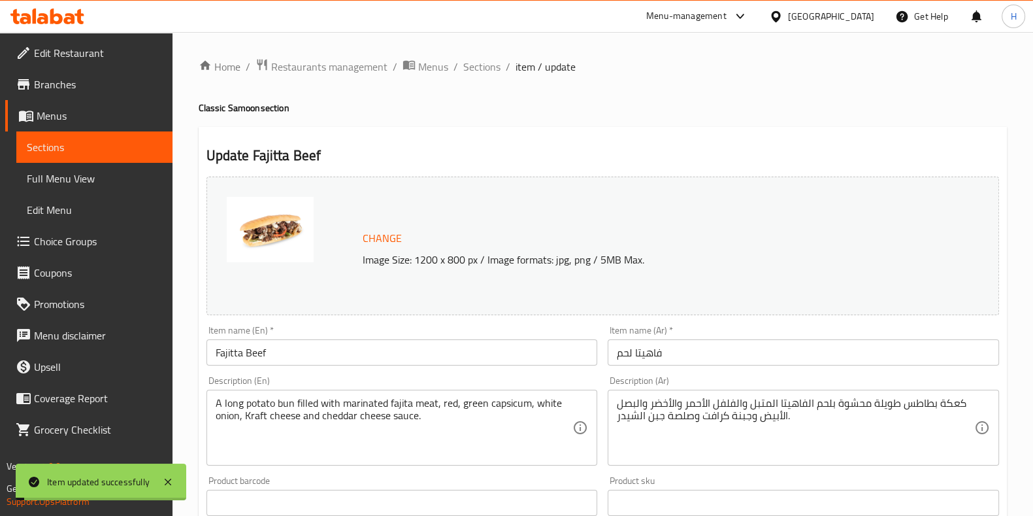
click at [484, 67] on span "Sections" at bounding box center [481, 67] width 37 height 16
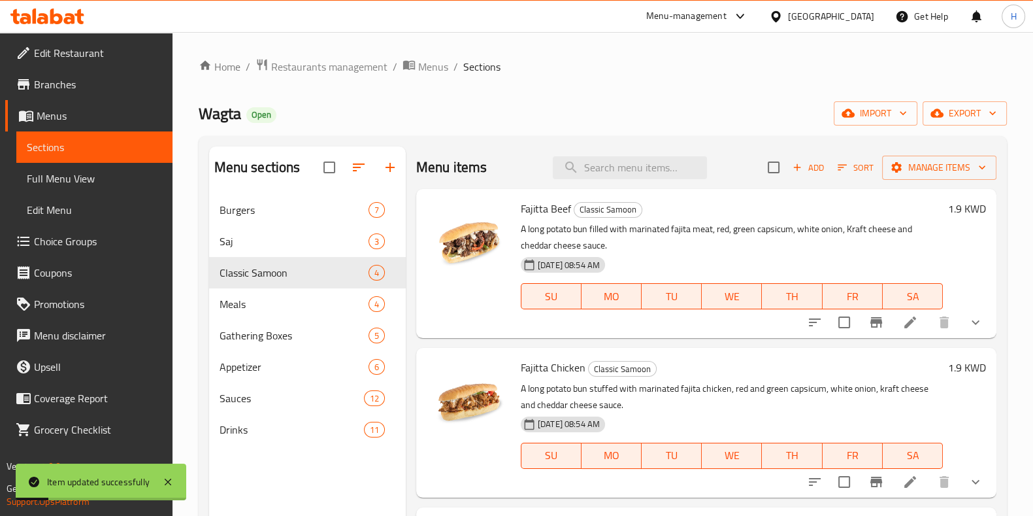
scroll to position [71, 0]
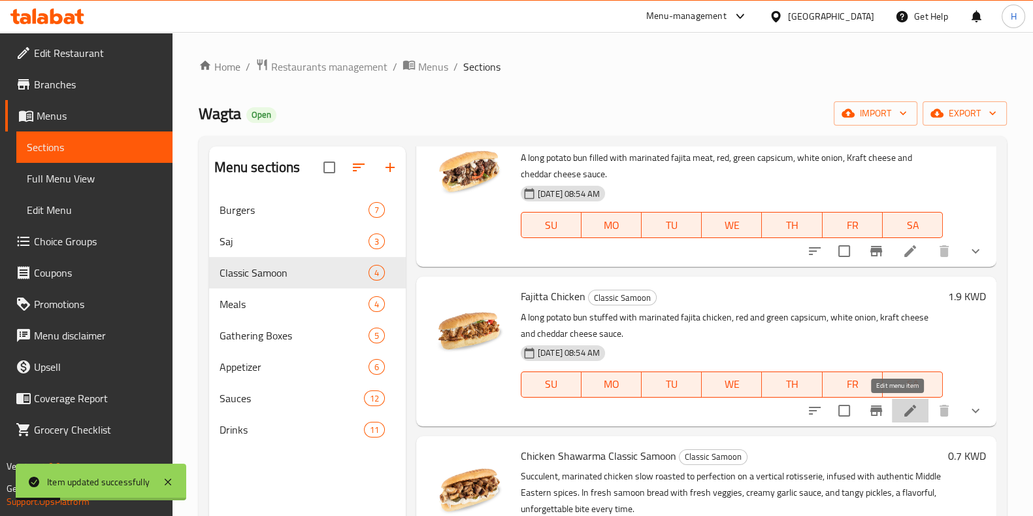
click at [905, 413] on icon at bounding box center [911, 411] width 12 height 12
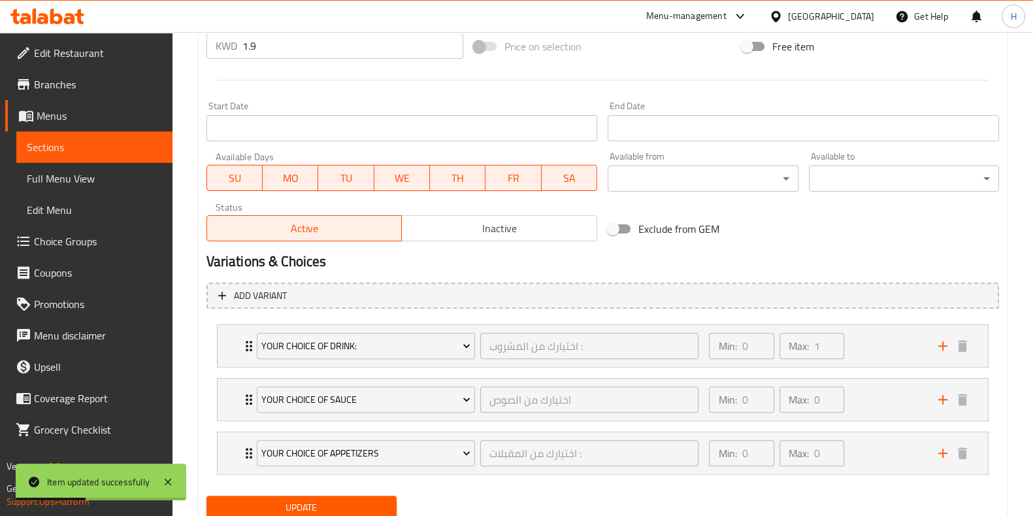
scroll to position [511, 0]
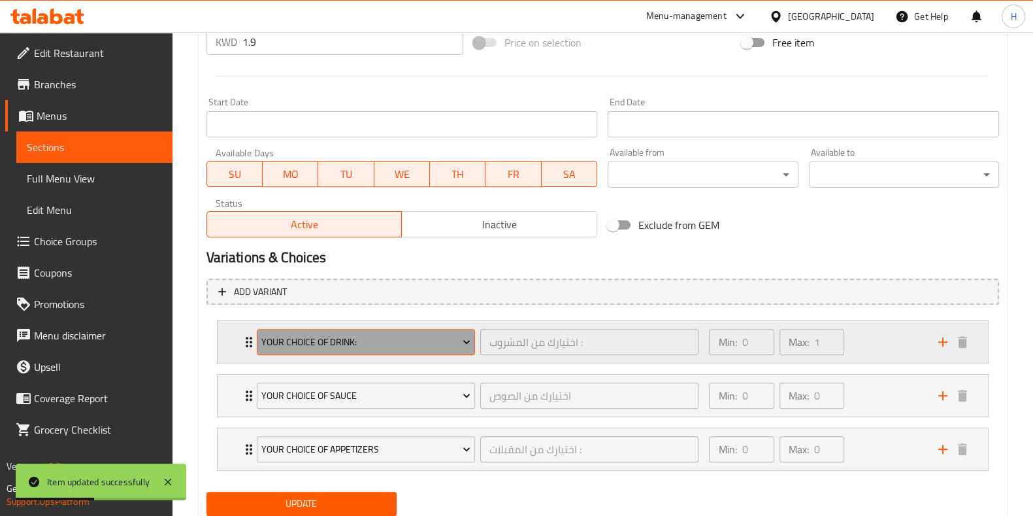
click at [373, 350] on button "Your Choice of Drink:" at bounding box center [366, 342] width 218 height 26
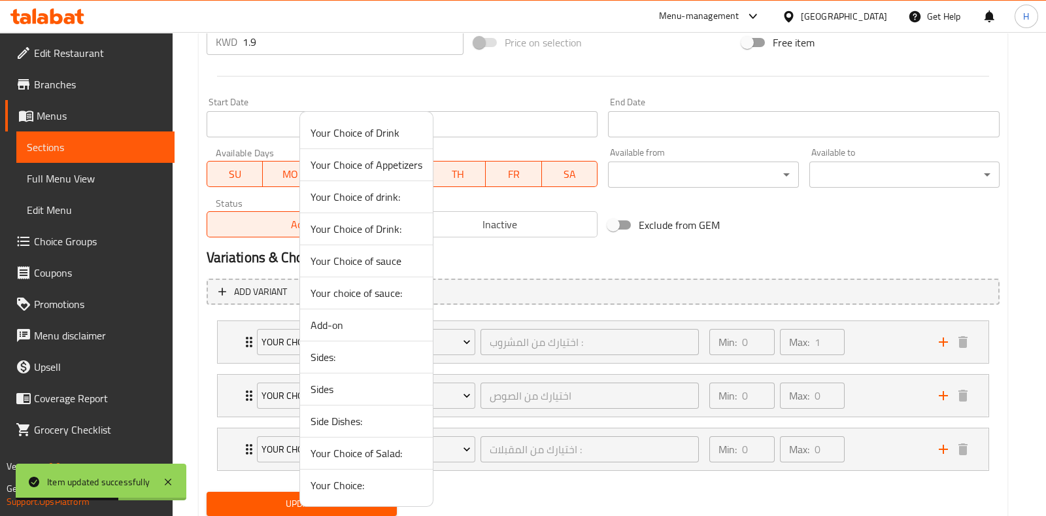
click at [390, 199] on span "Your Choice of drink:" at bounding box center [366, 197] width 112 height 16
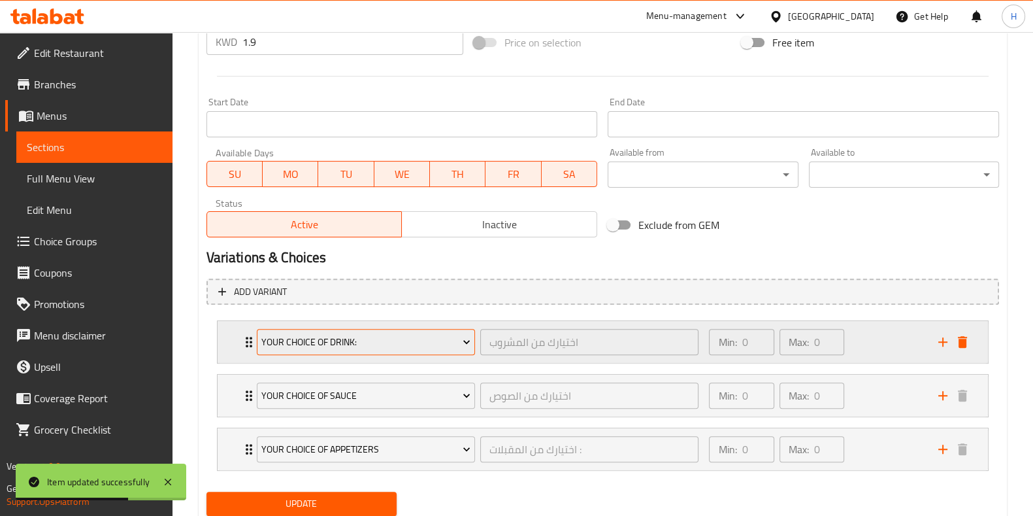
scroll to position [554, 0]
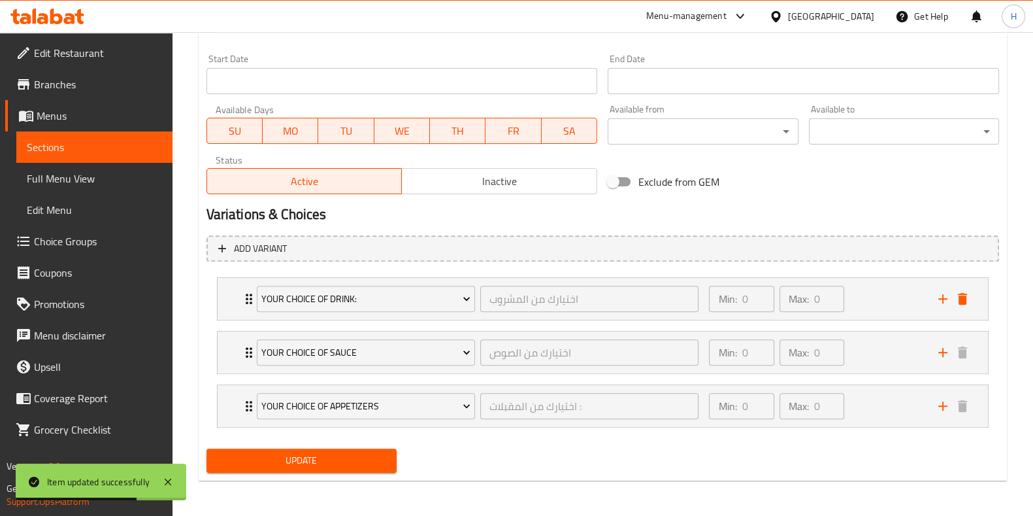
click at [354, 454] on span "Update" at bounding box center [301, 460] width 169 height 16
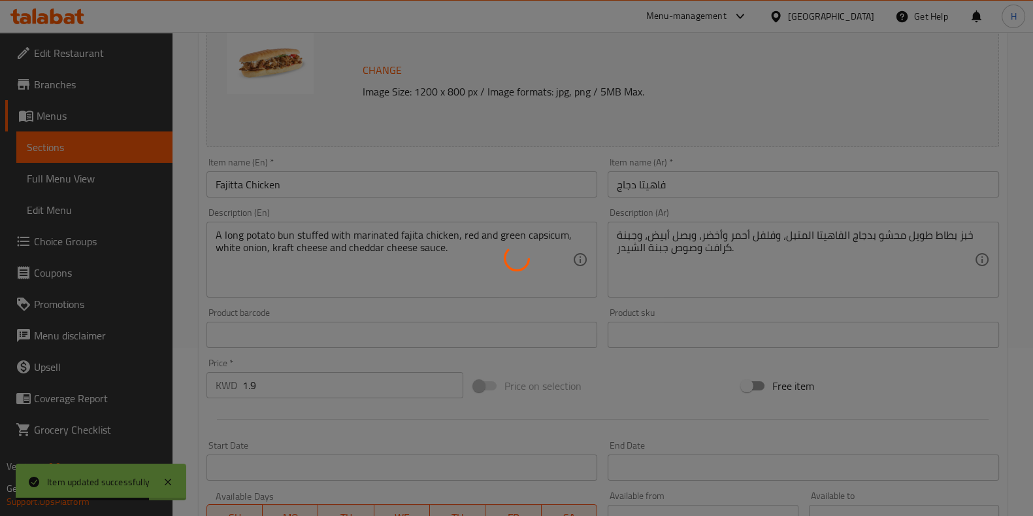
scroll to position [0, 0]
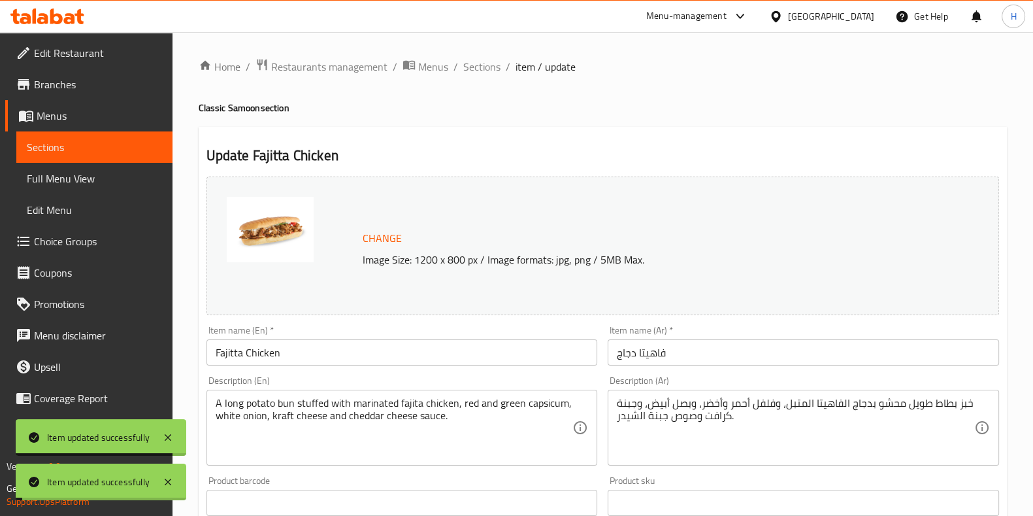
click at [477, 61] on span "Sections" at bounding box center [481, 67] width 37 height 16
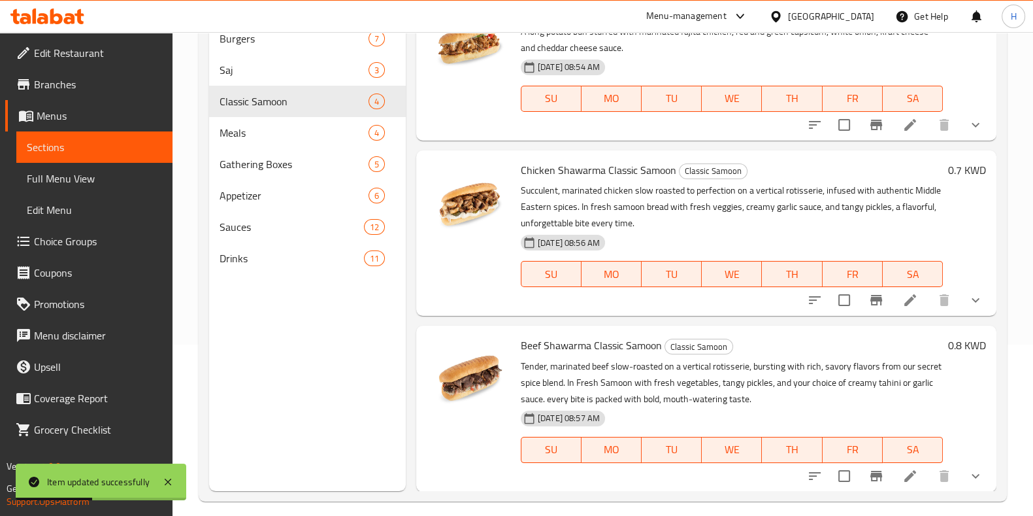
scroll to position [173, 0]
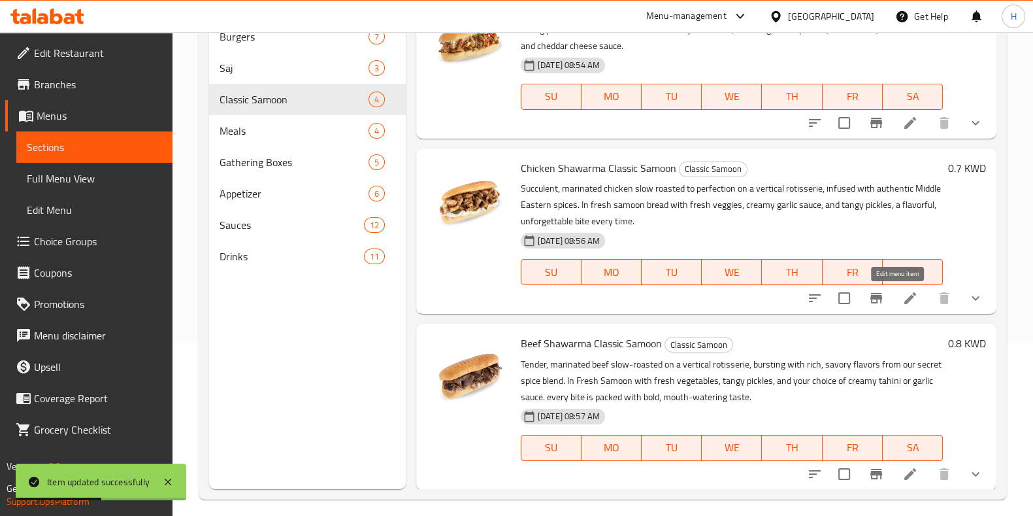
click at [903, 303] on icon at bounding box center [911, 298] width 16 height 16
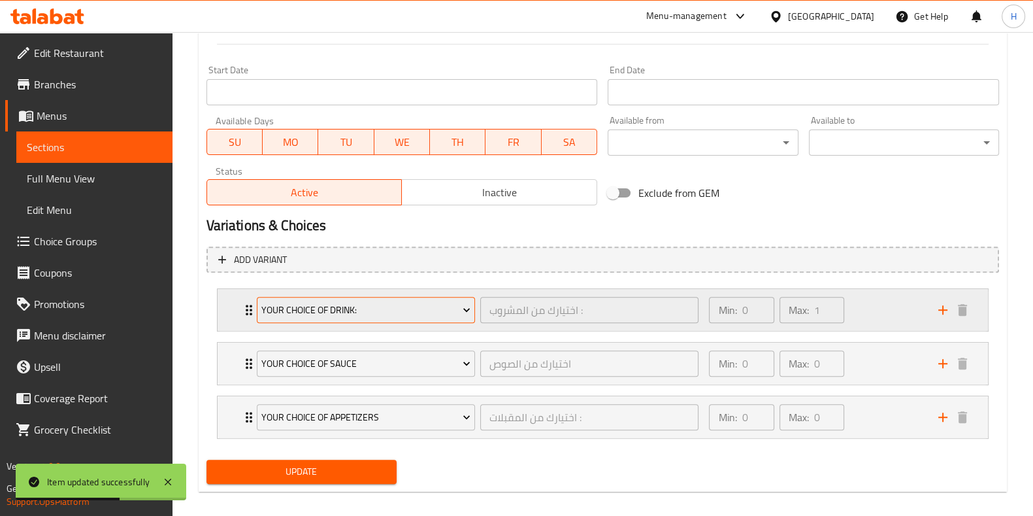
scroll to position [550, 0]
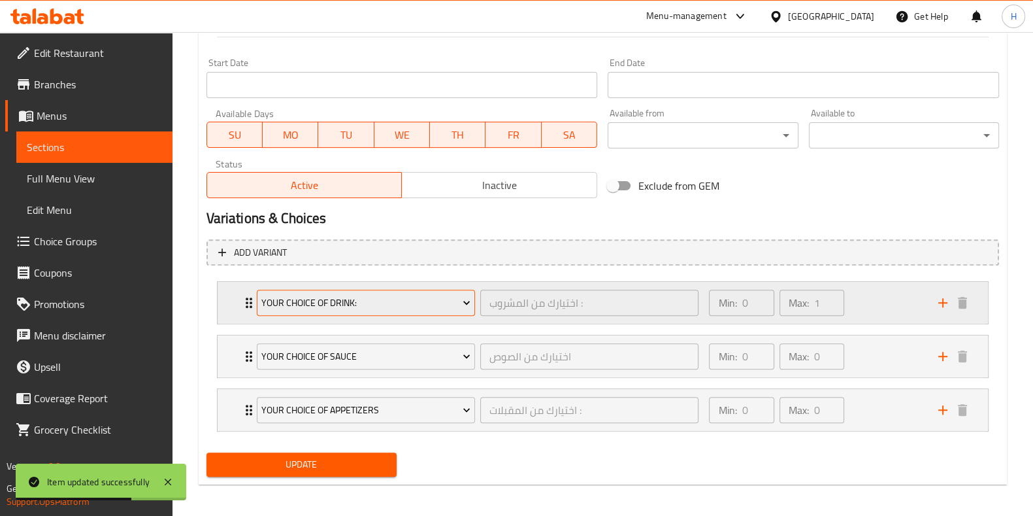
click at [369, 306] on span "Your Choice of Drink:" at bounding box center [365, 303] width 209 height 16
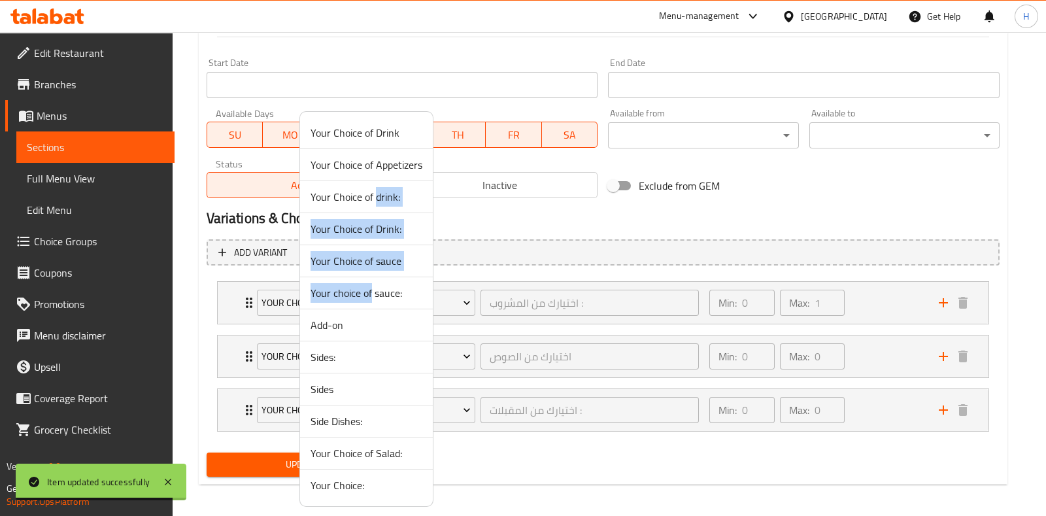
drag, startPoint x: 369, startPoint y: 307, endPoint x: 390, endPoint y: 196, distance: 112.5
click at [390, 196] on ul "Your Choice of Drink Your Choice of Appetizers Your Choice of drink: Your Choic…" at bounding box center [366, 309] width 133 height 384
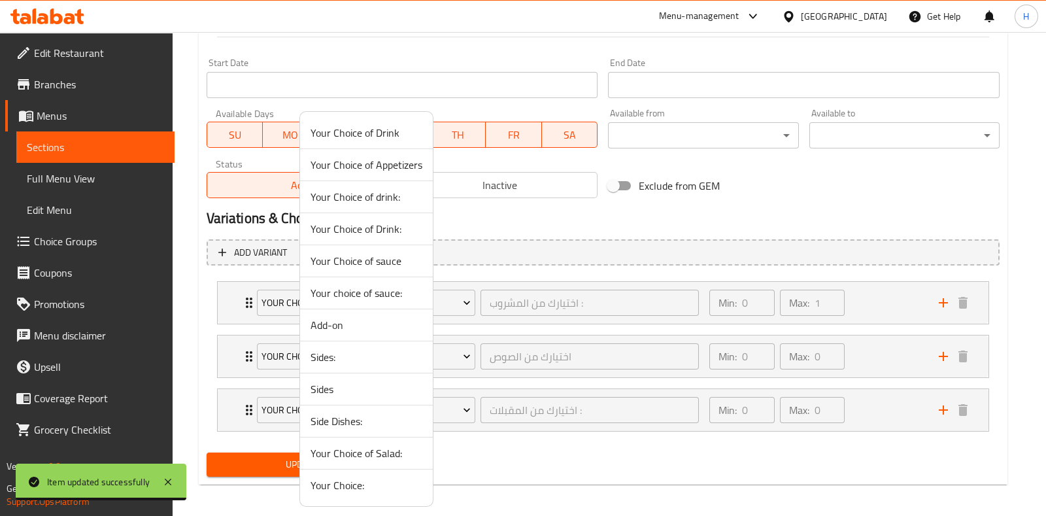
click at [456, 212] on div at bounding box center [523, 258] width 1046 height 516
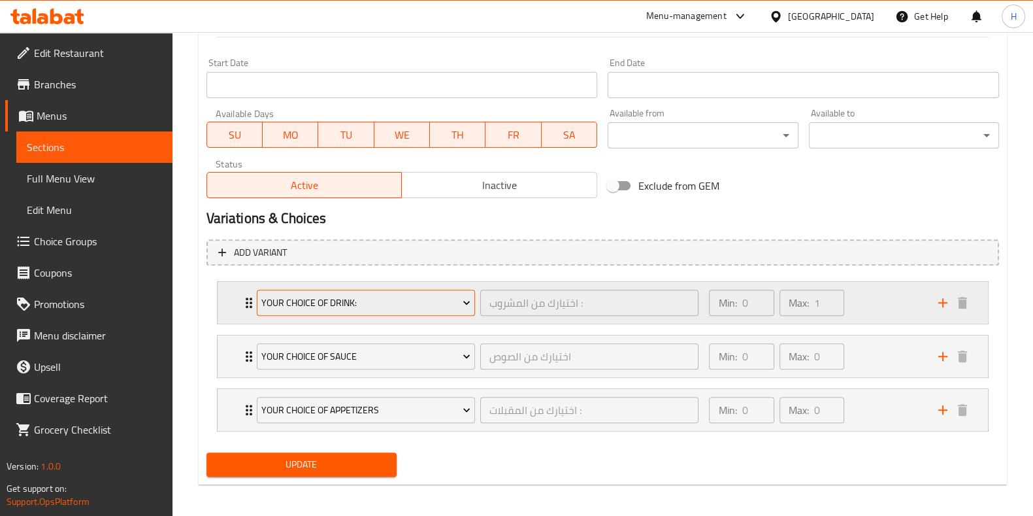
click at [366, 299] on span "Your Choice of Drink:" at bounding box center [365, 303] width 209 height 16
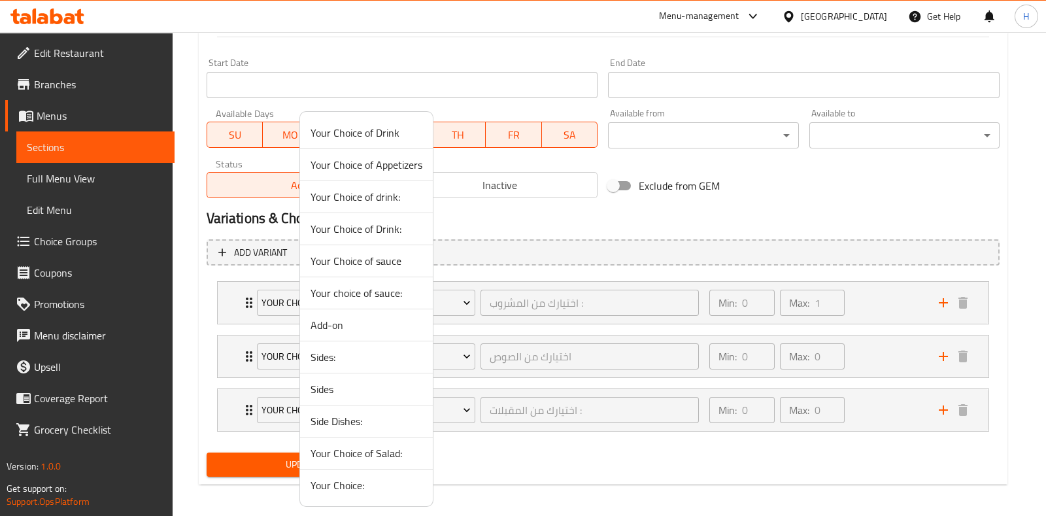
click at [371, 195] on span "Your Choice of drink:" at bounding box center [366, 197] width 112 height 16
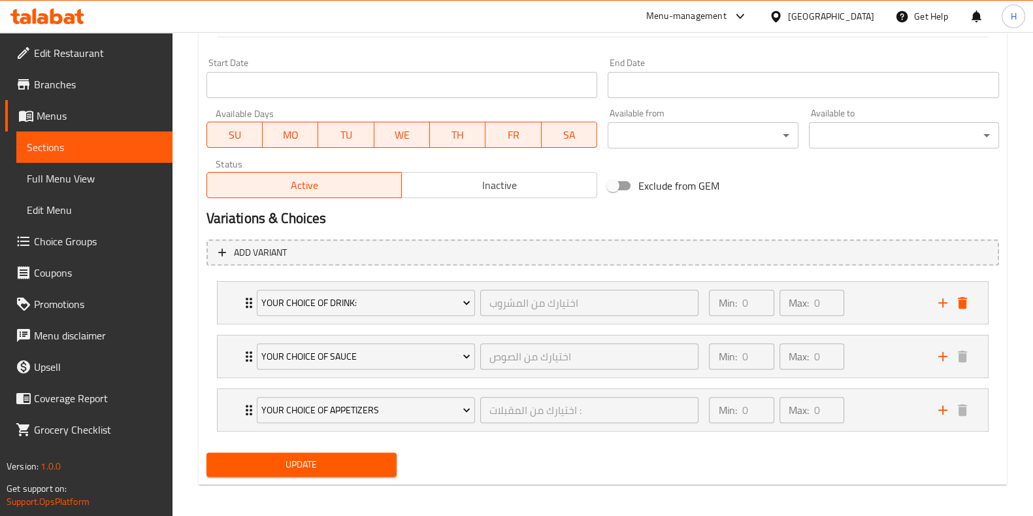
click at [317, 478] on div "Update" at bounding box center [301, 464] width 201 height 35
click at [325, 447] on div "Update" at bounding box center [301, 464] width 201 height 35
click at [320, 461] on span "Update" at bounding box center [301, 464] width 169 height 16
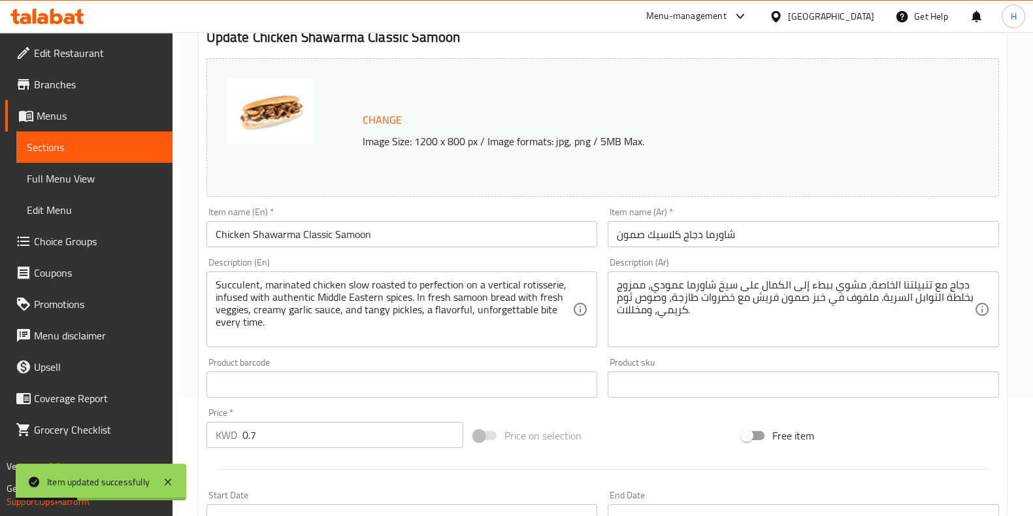
scroll to position [0, 0]
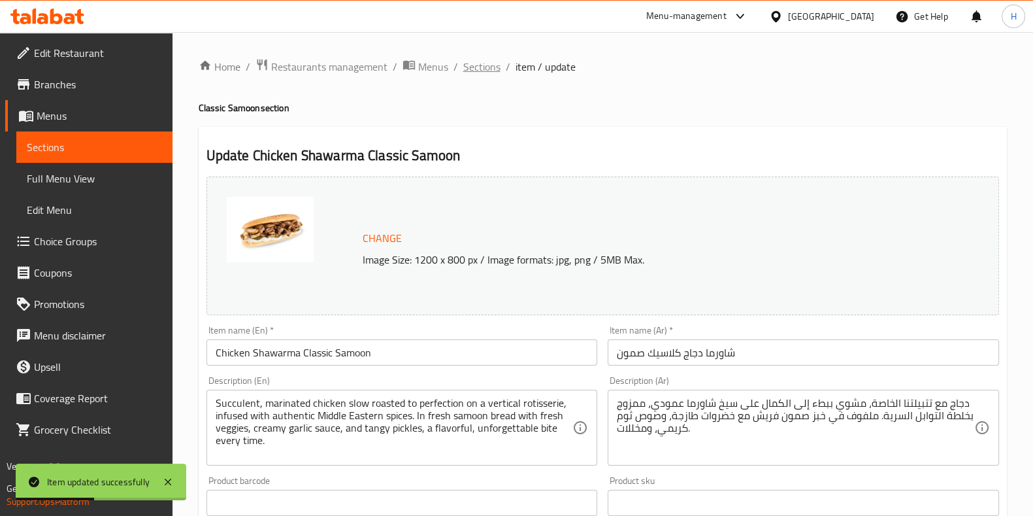
click at [480, 66] on span "Sections" at bounding box center [481, 67] width 37 height 16
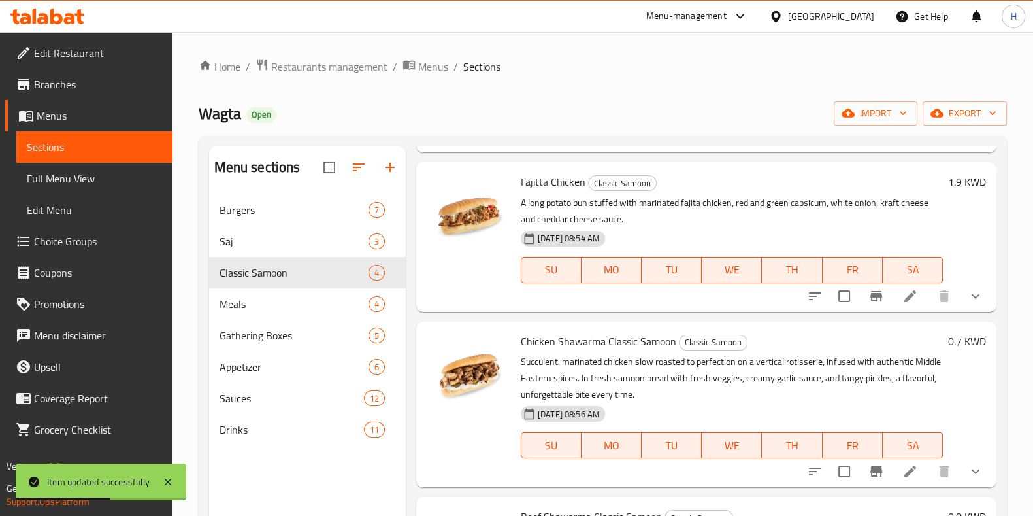
scroll to position [183, 0]
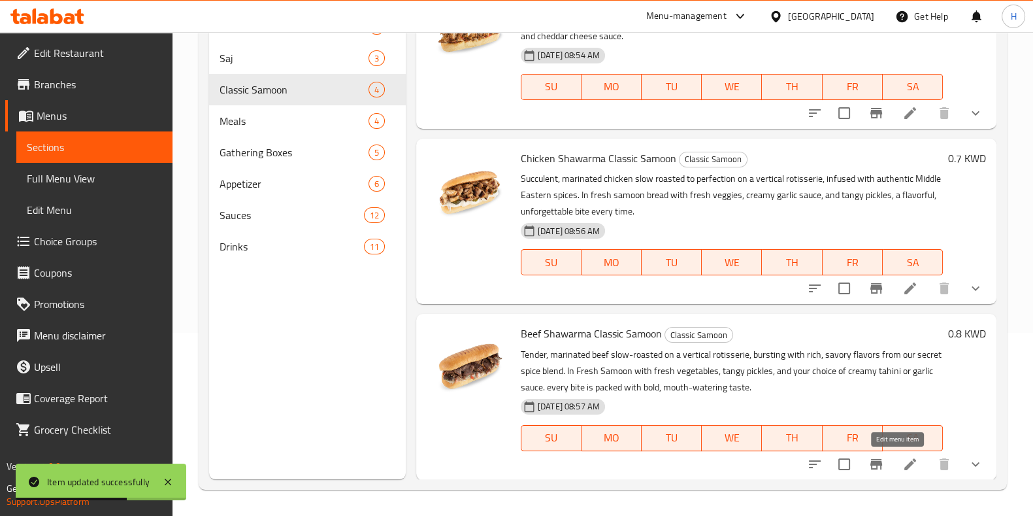
click at [903, 461] on icon at bounding box center [911, 464] width 16 height 16
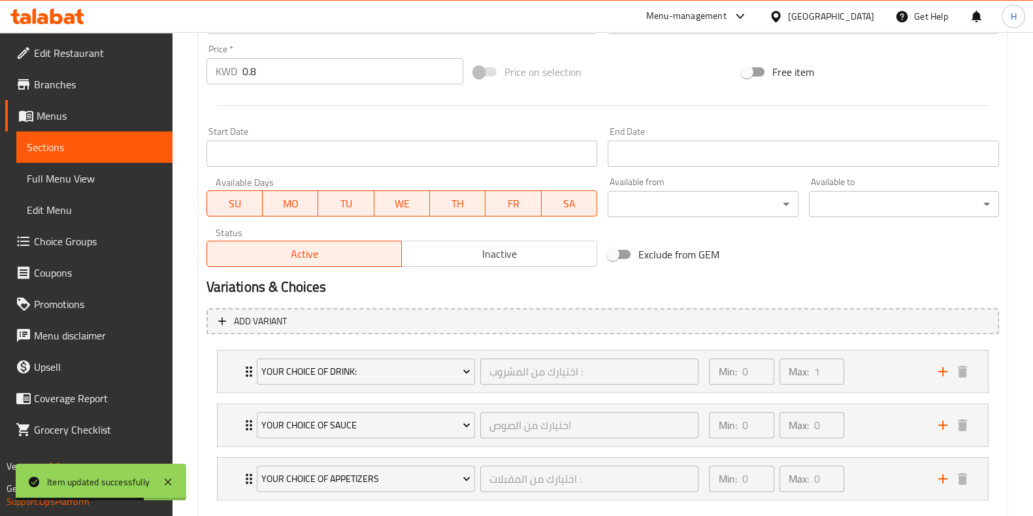
scroll to position [554, 0]
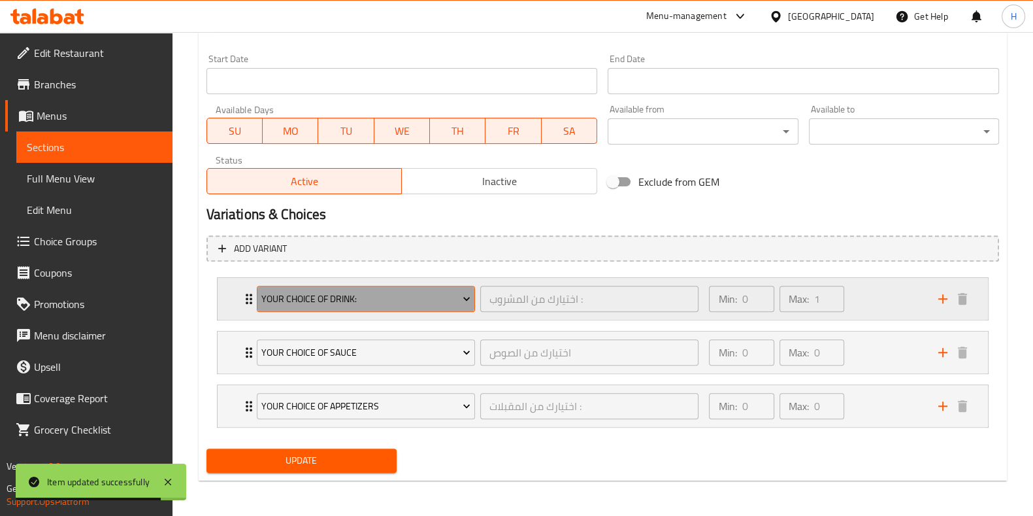
click at [371, 293] on span "Your Choice of Drink:" at bounding box center [365, 299] width 209 height 16
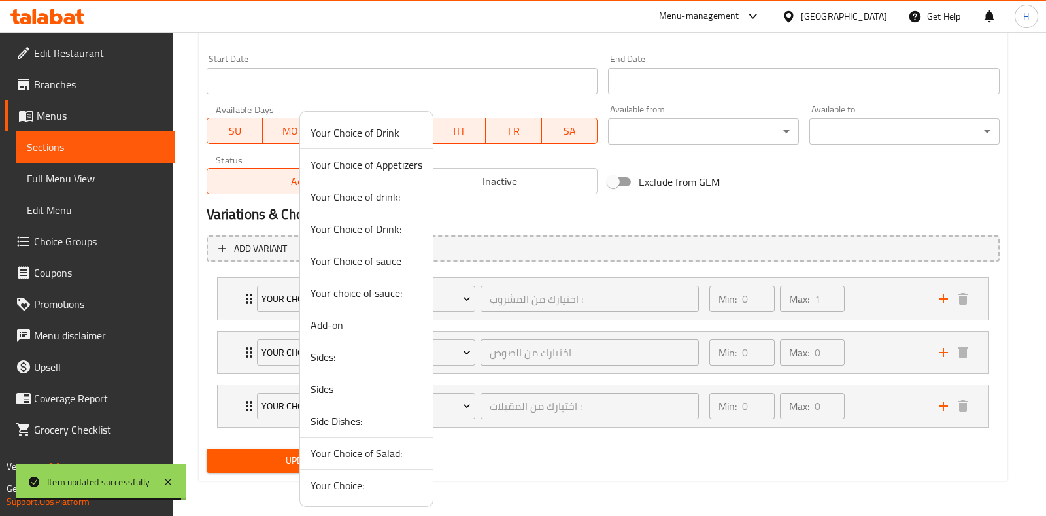
click at [392, 194] on span "Your Choice of drink:" at bounding box center [366, 197] width 112 height 16
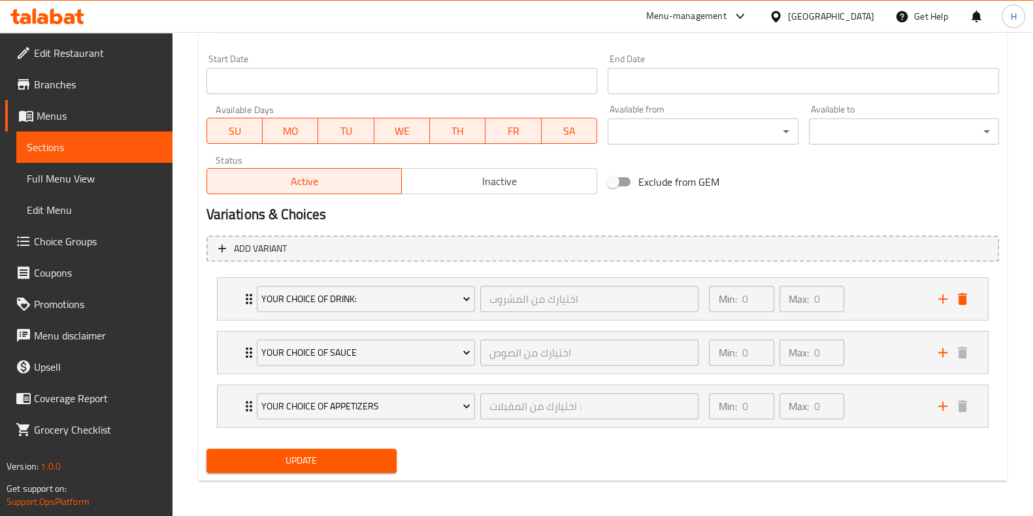
click at [366, 460] on span "Update" at bounding box center [301, 460] width 169 height 16
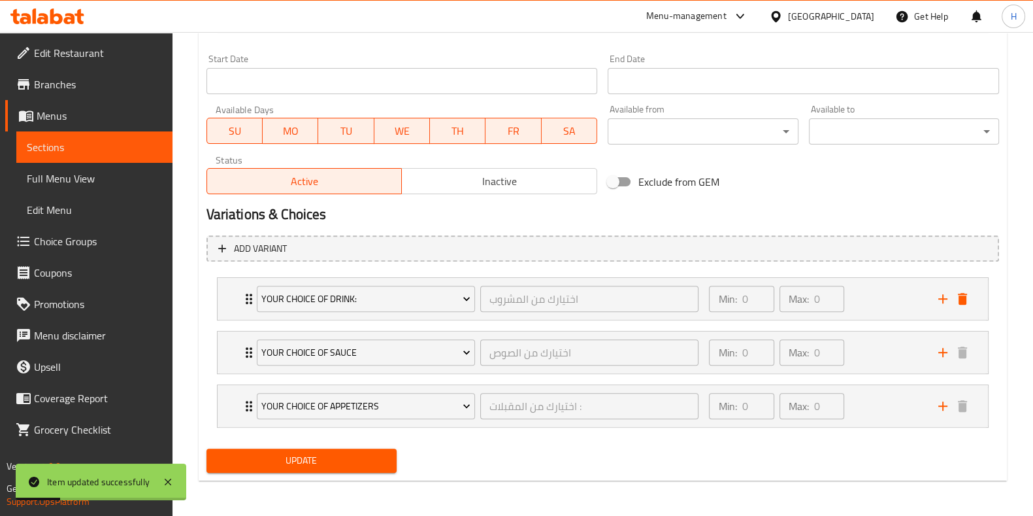
click at [366, 460] on span "Update" at bounding box center [301, 460] width 169 height 16
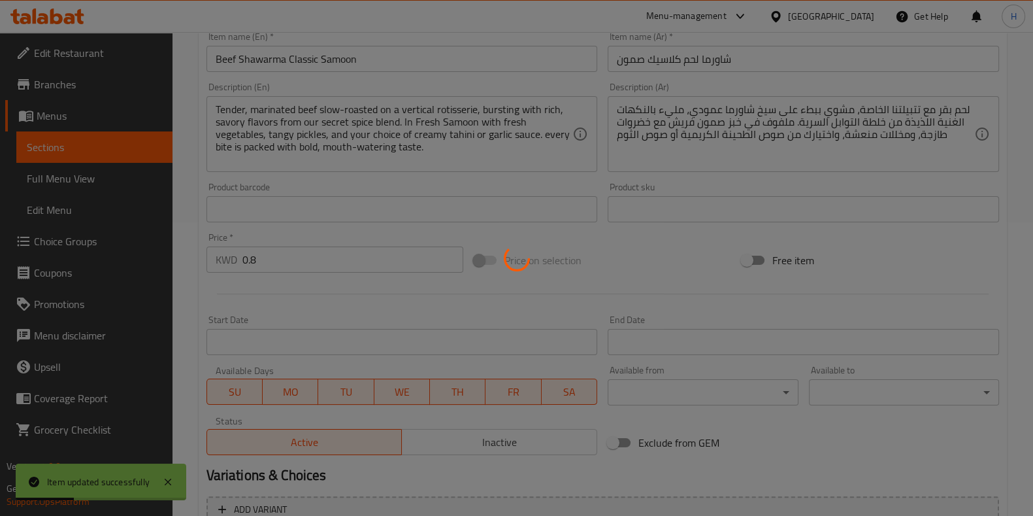
scroll to position [0, 0]
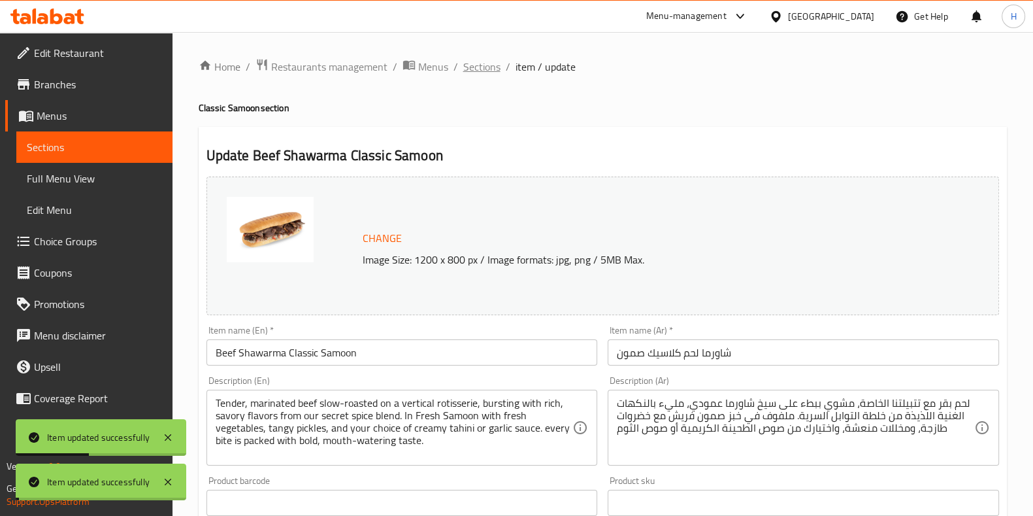
click at [476, 65] on span "Sections" at bounding box center [481, 67] width 37 height 16
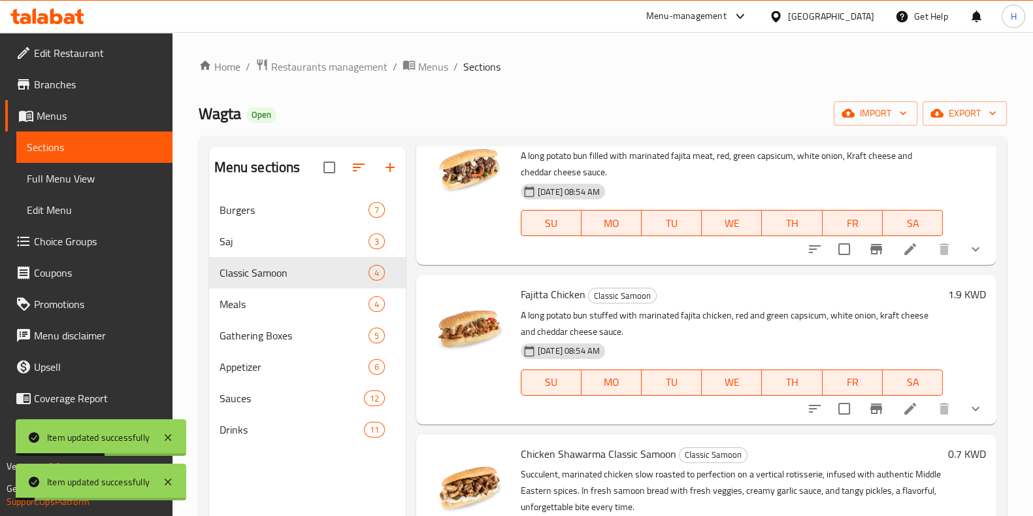
scroll to position [78, 0]
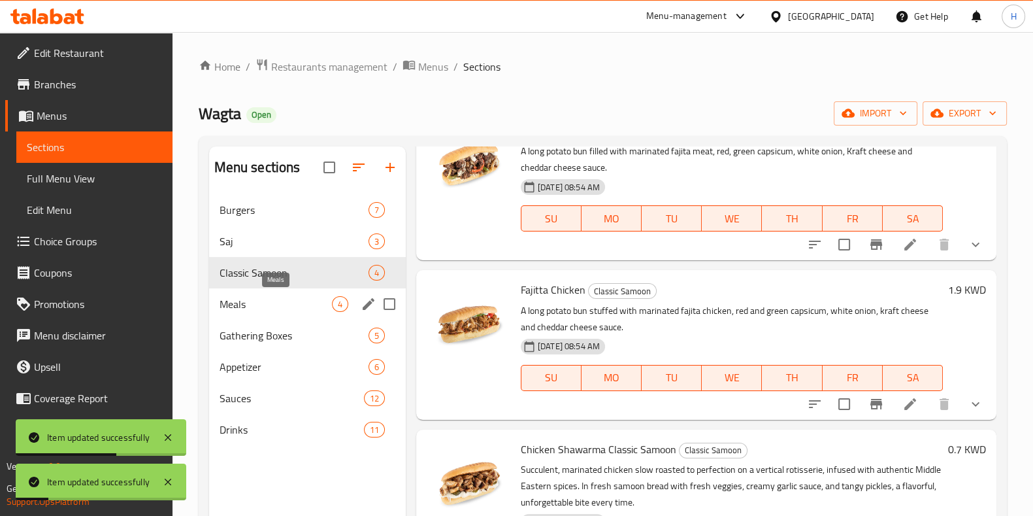
click at [266, 310] on span "Meals" at bounding box center [276, 304] width 112 height 16
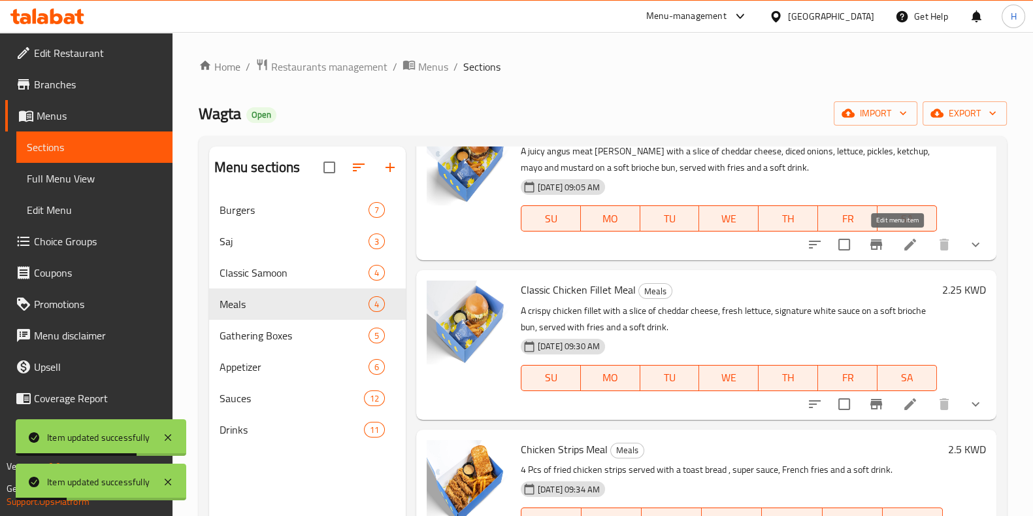
click at [903, 248] on icon at bounding box center [911, 245] width 16 height 16
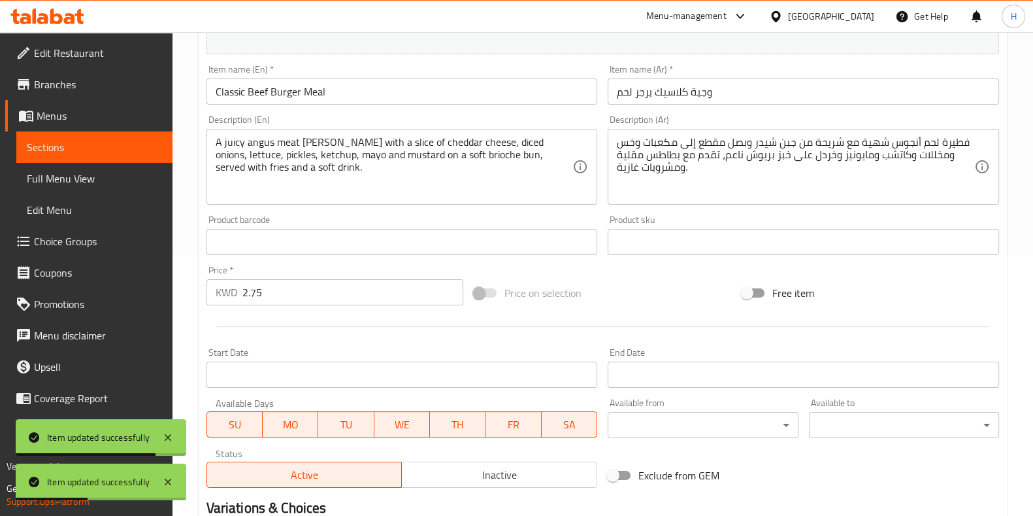
scroll to position [448, 0]
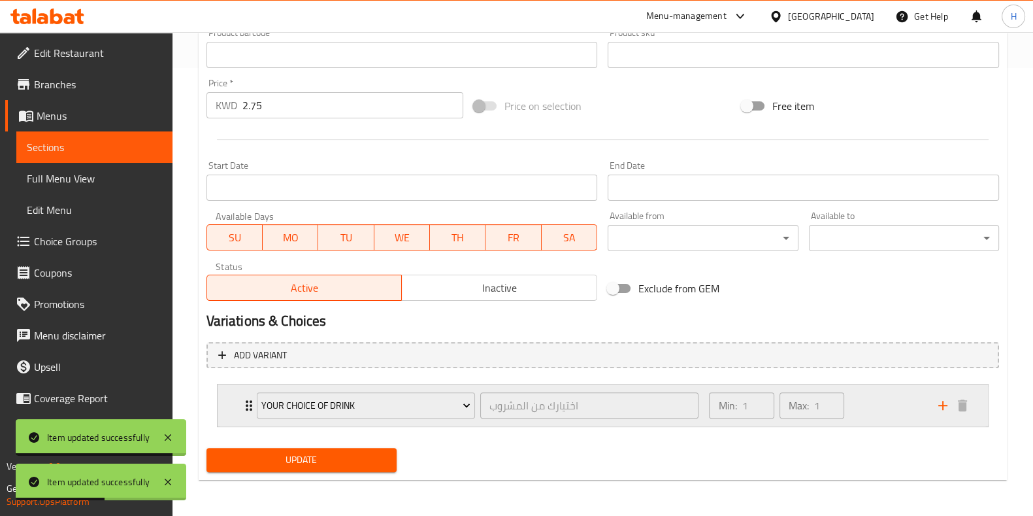
click at [848, 399] on div "Min: 1 ​ Max: 1 ​" at bounding box center [777, 405] width 146 height 37
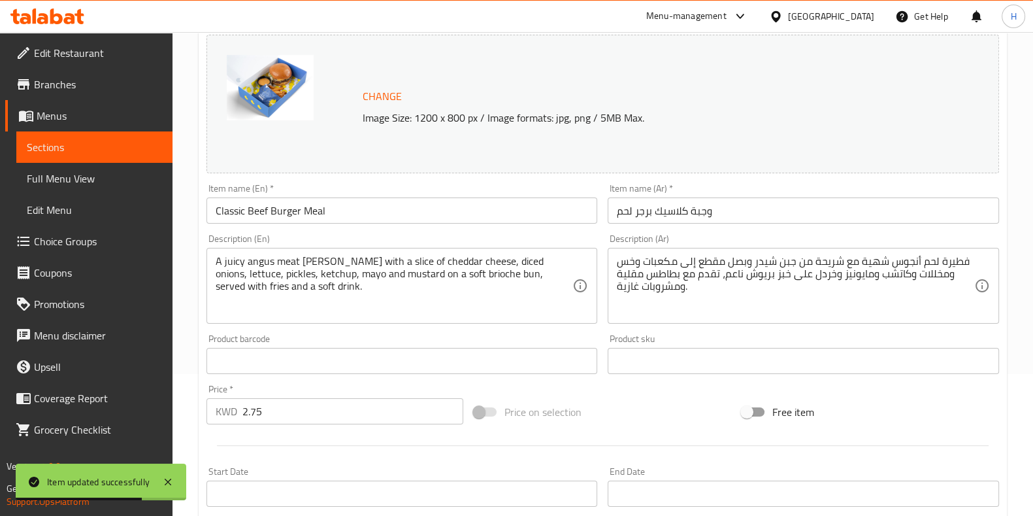
scroll to position [0, 0]
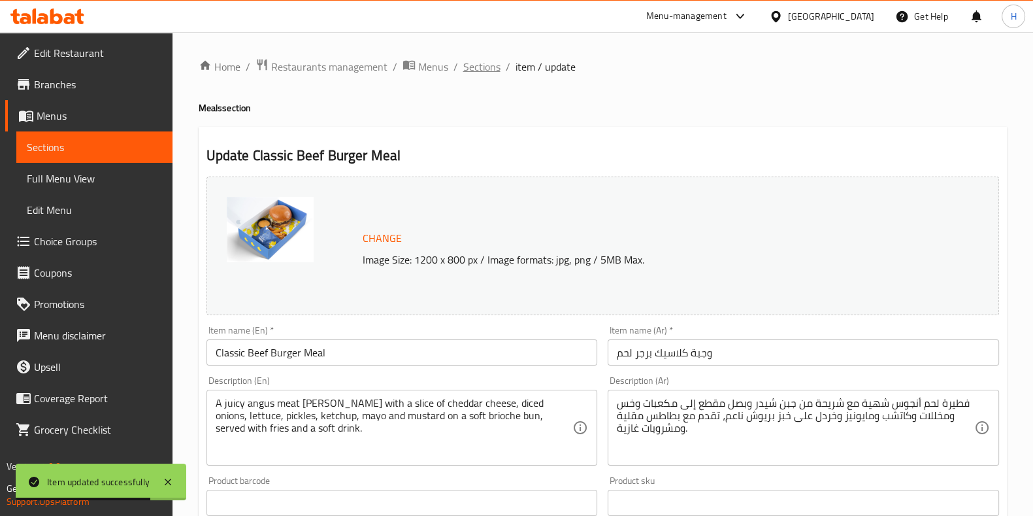
click at [480, 67] on span "Sections" at bounding box center [481, 67] width 37 height 16
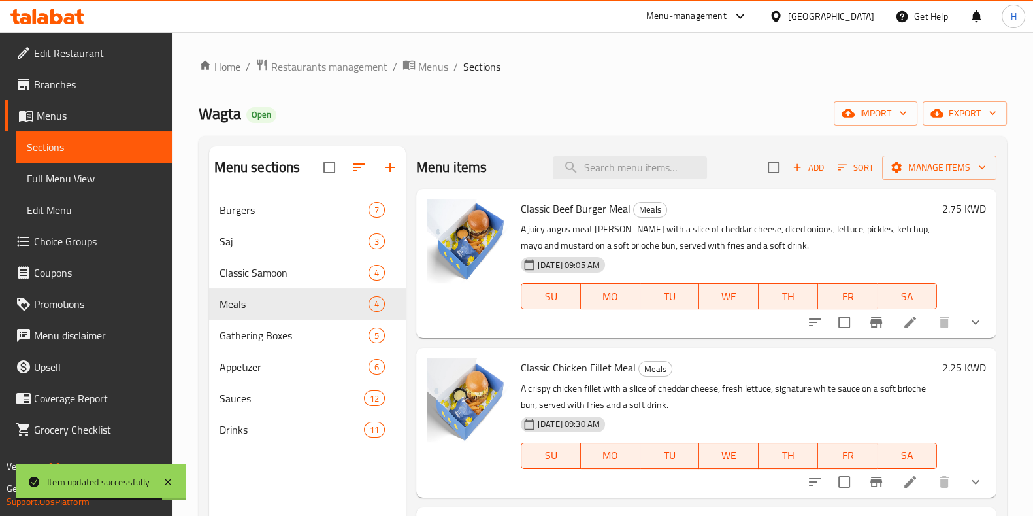
scroll to position [120, 0]
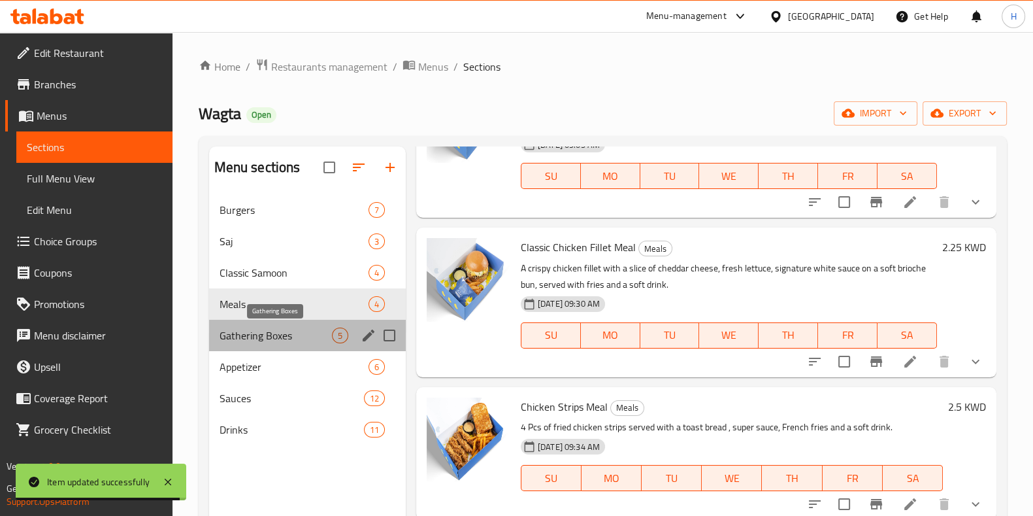
click at [246, 335] on span "Gathering Boxes" at bounding box center [276, 335] width 112 height 16
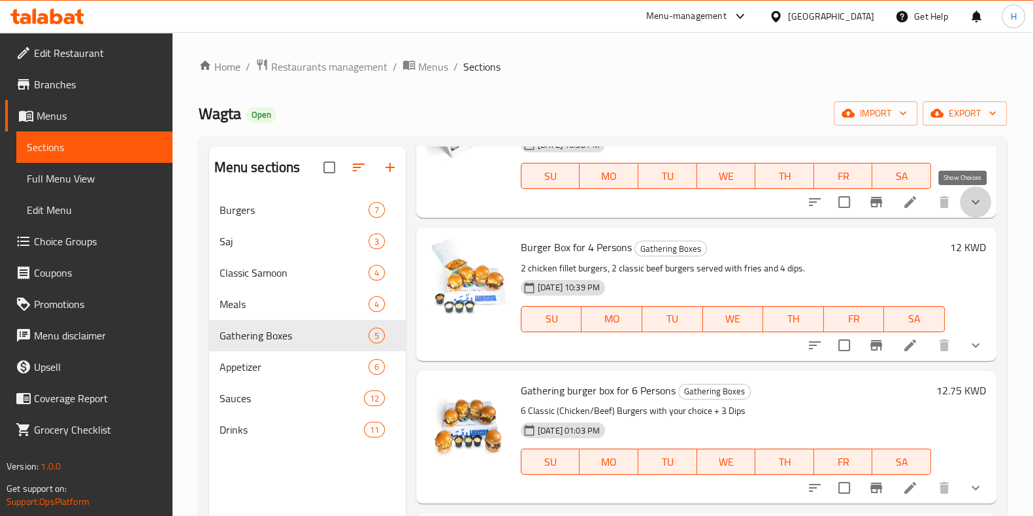
click at [972, 203] on icon "show more" at bounding box center [976, 202] width 8 height 5
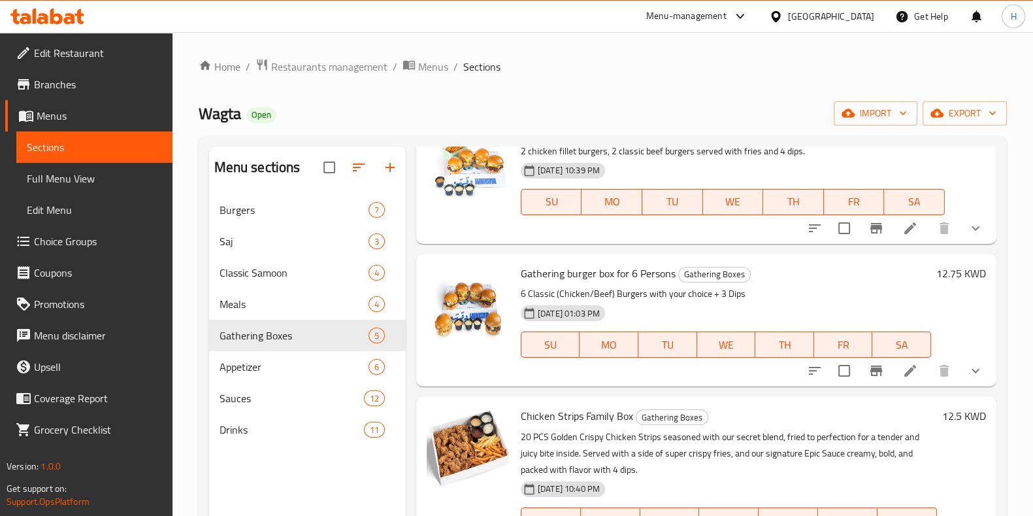
scroll to position [494, 0]
click at [972, 229] on icon "show more" at bounding box center [976, 227] width 8 height 5
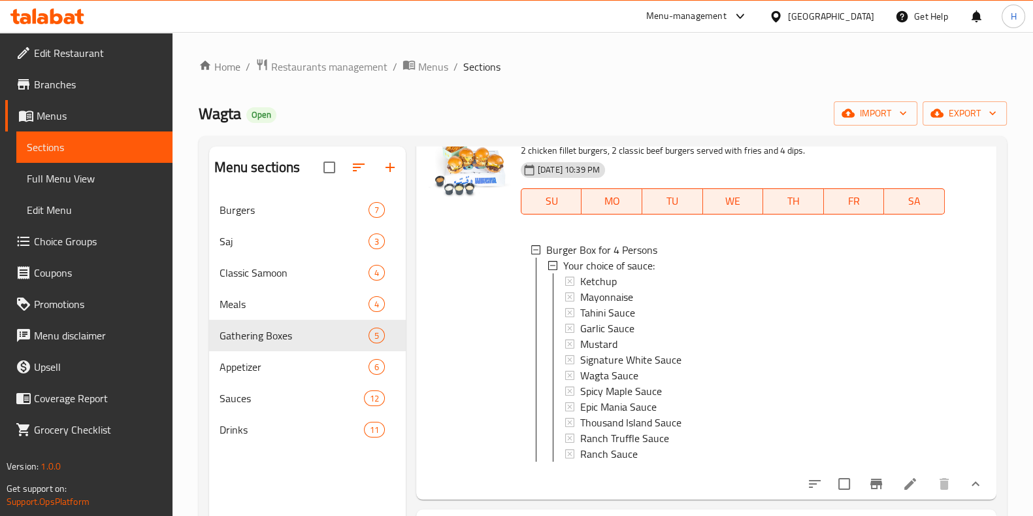
scroll to position [850, 0]
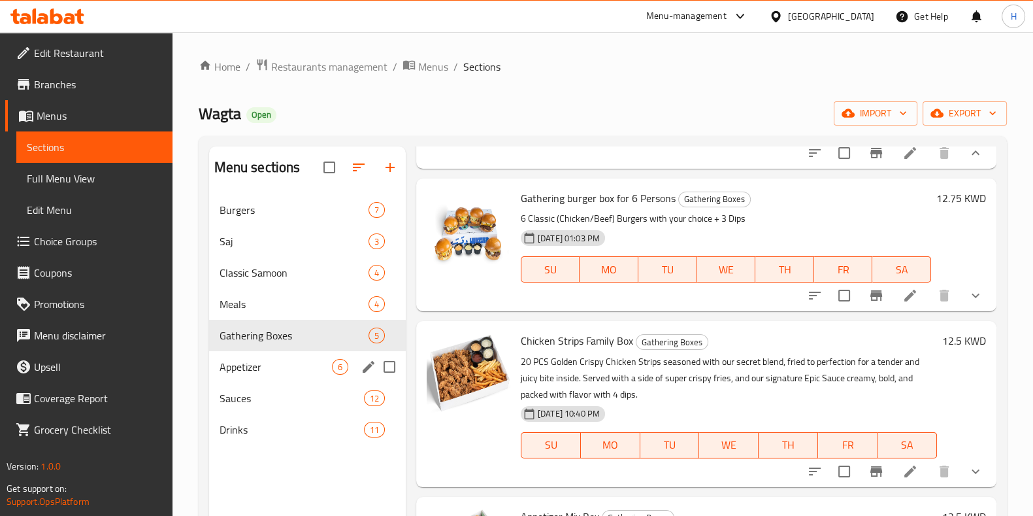
click at [227, 358] on div "Appetizer 6" at bounding box center [307, 366] width 197 height 31
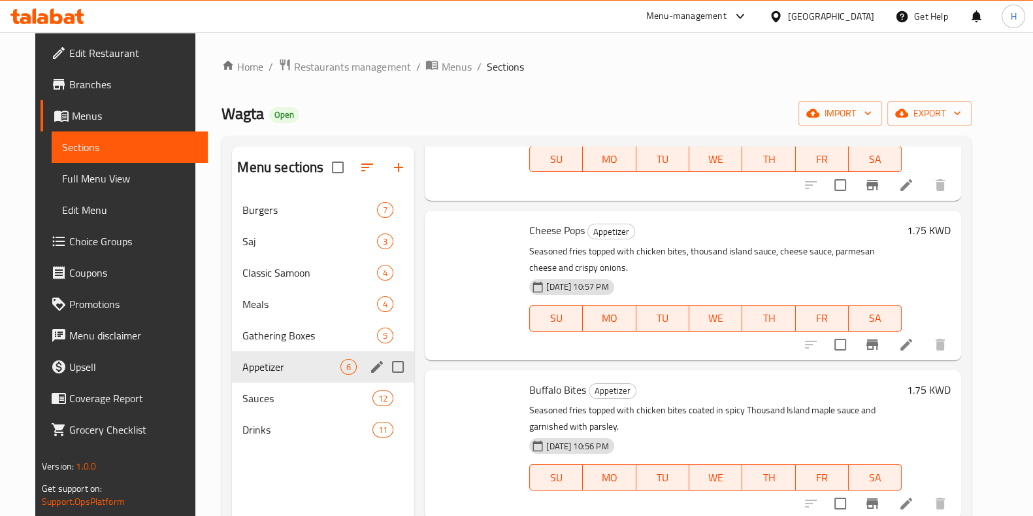
scroll to position [422, 0]
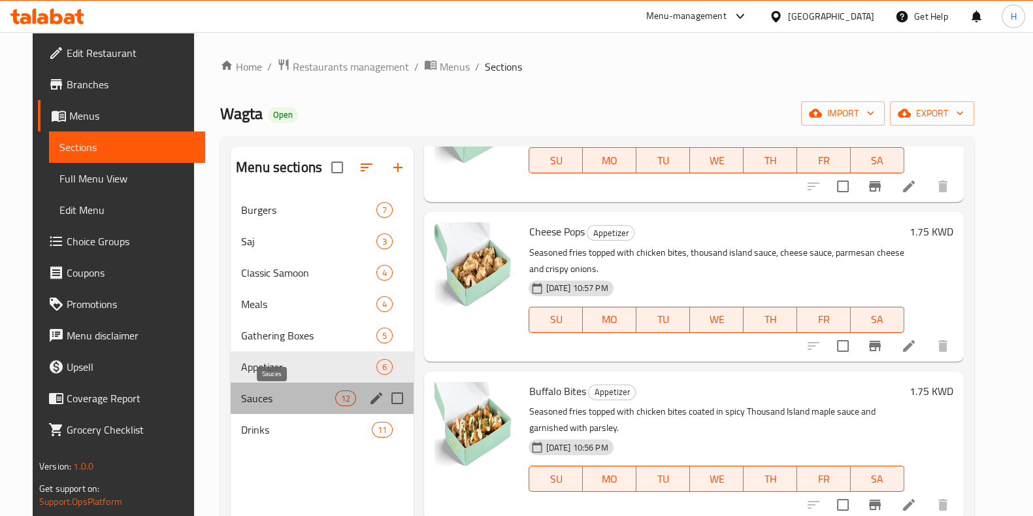
click at [257, 399] on span "Sauces" at bounding box center [288, 398] width 94 height 16
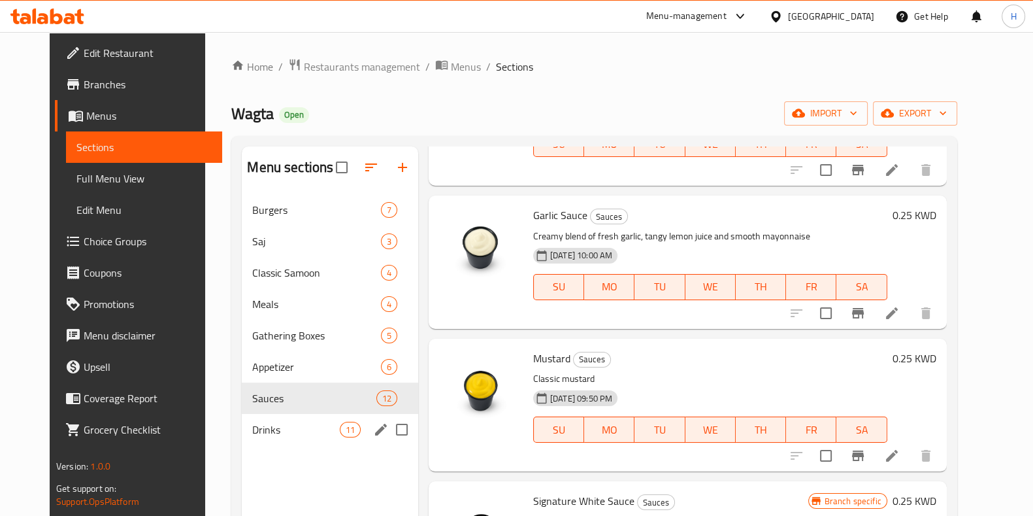
click at [267, 439] on div "Drinks 11" at bounding box center [330, 429] width 176 height 31
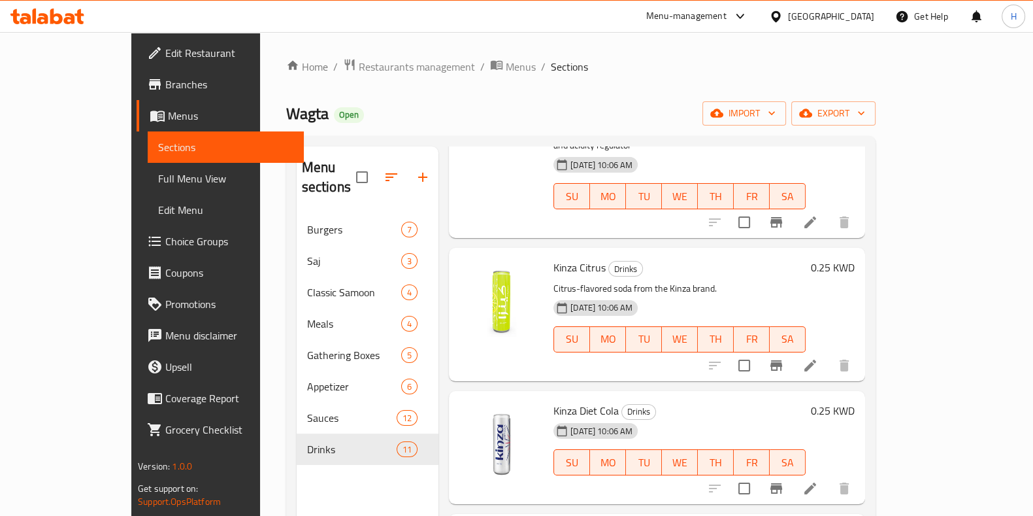
click at [137, 252] on link "Choice Groups" at bounding box center [220, 240] width 167 height 31
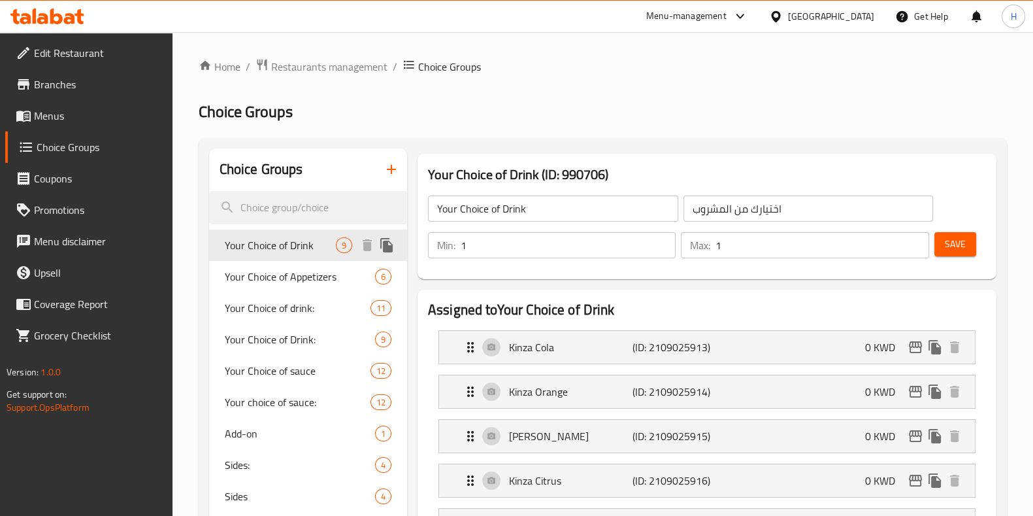
click at [301, 248] on span "Your Choice of Drink" at bounding box center [280, 245] width 111 height 16
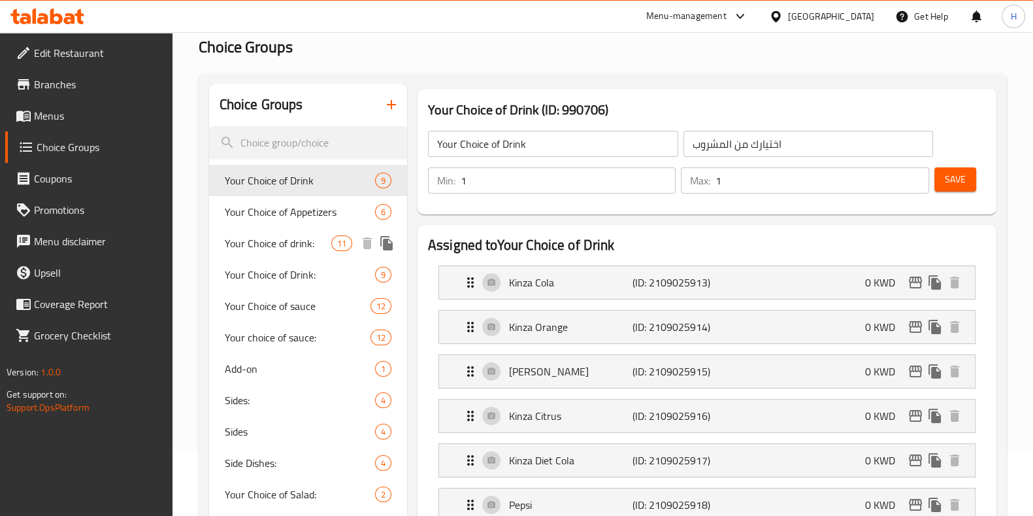
scroll to position [68, 0]
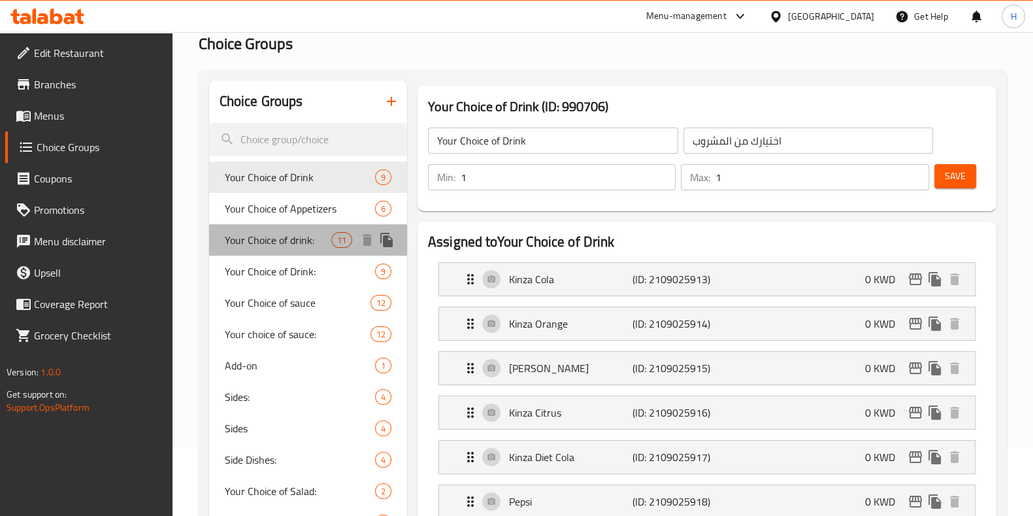
click at [301, 242] on span "Your Choice of drink:" at bounding box center [278, 240] width 107 height 16
type input "Your Choice of drink:"
type input "0"
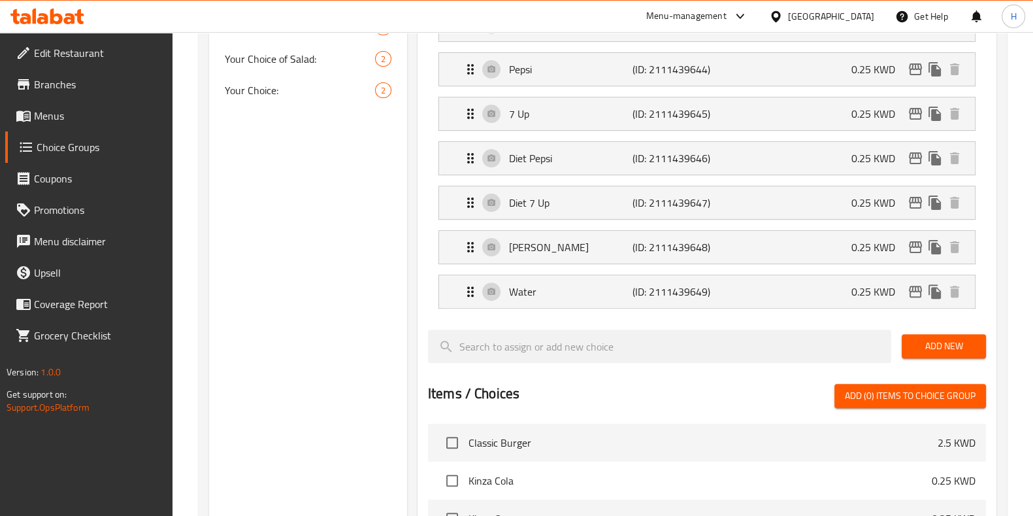
scroll to position [484, 0]
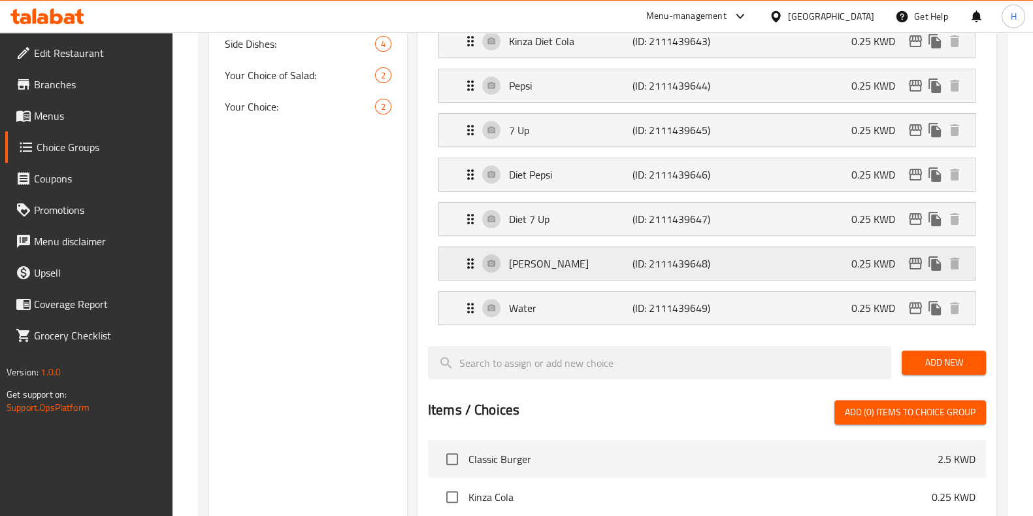
click at [549, 259] on p "[PERSON_NAME]" at bounding box center [571, 264] width 124 height 16
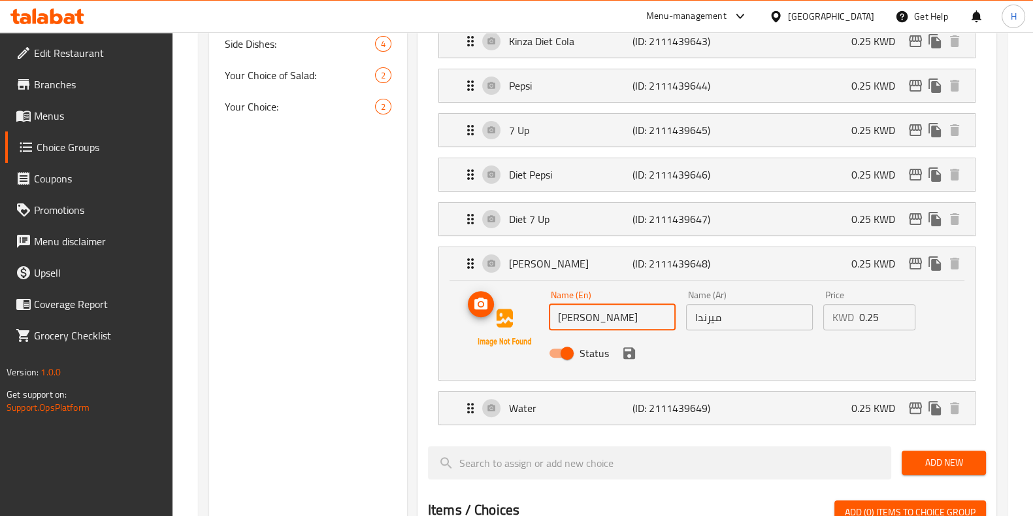
drag, startPoint x: 603, startPoint y: 316, endPoint x: 524, endPoint y: 310, distance: 79.9
click at [524, 310] on div "Name (En) Mirinda Name (En) Name (Ar) ميرندا Name (Ar) Price KWD 0.25 Price Sta…" at bounding box center [707, 327] width 494 height 89
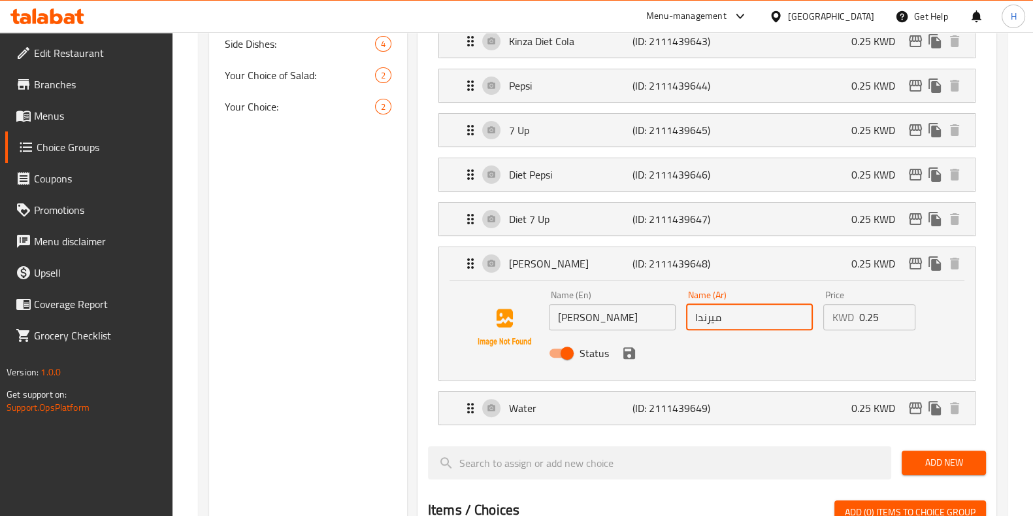
drag, startPoint x: 671, startPoint y: 316, endPoint x: 640, endPoint y: 317, distance: 31.4
click at [640, 317] on div "Name (En) Mirinda Name (En) Name (Ar) ميرندا Name (Ar) Price KWD 0.25 Price Sta…" at bounding box center [750, 328] width 412 height 86
paste input "[PERSON_NAME]"
type input "ميرندا"
click at [572, 407] on p "Water" at bounding box center [571, 408] width 124 height 16
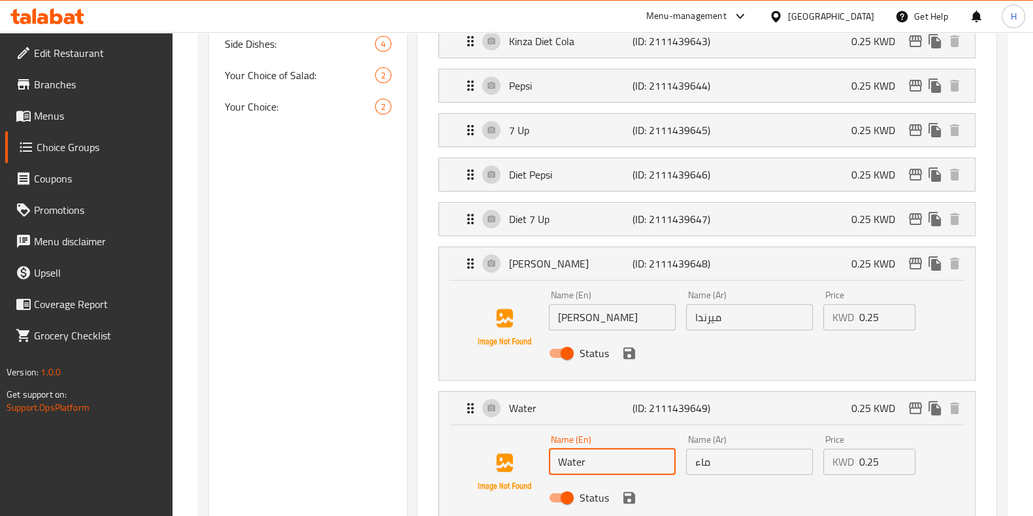
drag, startPoint x: 599, startPoint y: 462, endPoint x: 485, endPoint y: 463, distance: 114.4
click at [485, 463] on div "Name (En) Water Name (En) Name (Ar) ماء Name (Ar) Price KWD 0.25 Price Status" at bounding box center [707, 471] width 494 height 89
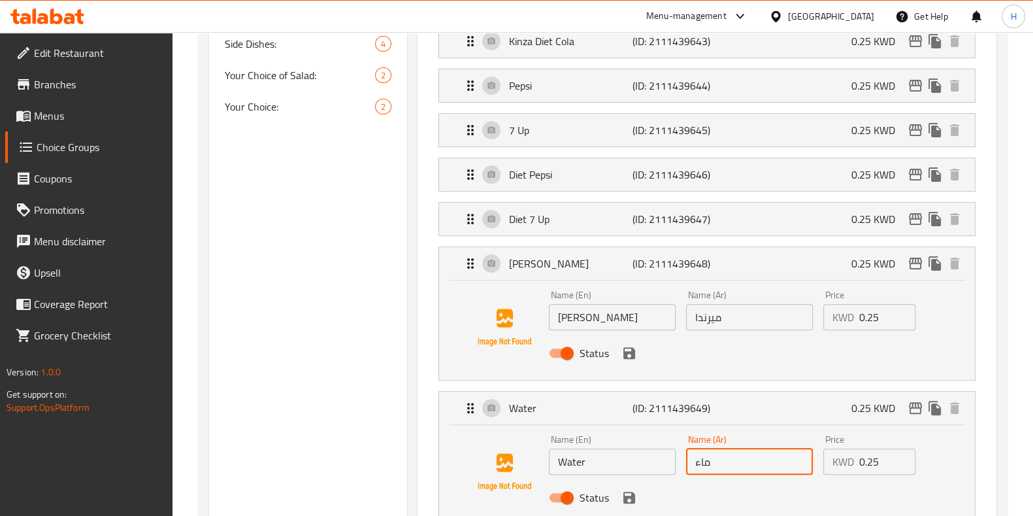
drag, startPoint x: 716, startPoint y: 464, endPoint x: 641, endPoint y: 458, distance: 75.4
click at [641, 458] on div "Name (En) Water Name (En) Name (Ar) ماء Name (Ar) Price KWD 0.25 Price Status" at bounding box center [750, 472] width 412 height 86
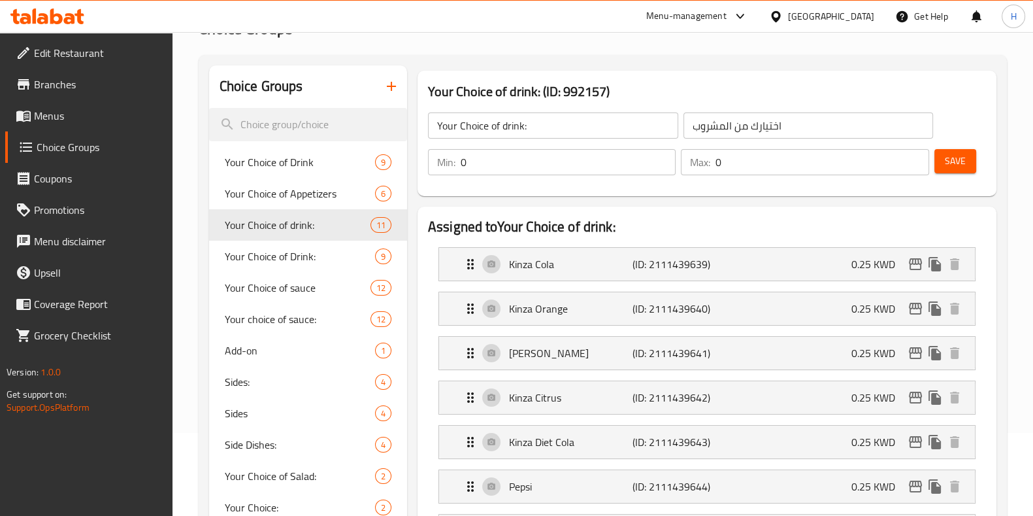
scroll to position [0, 0]
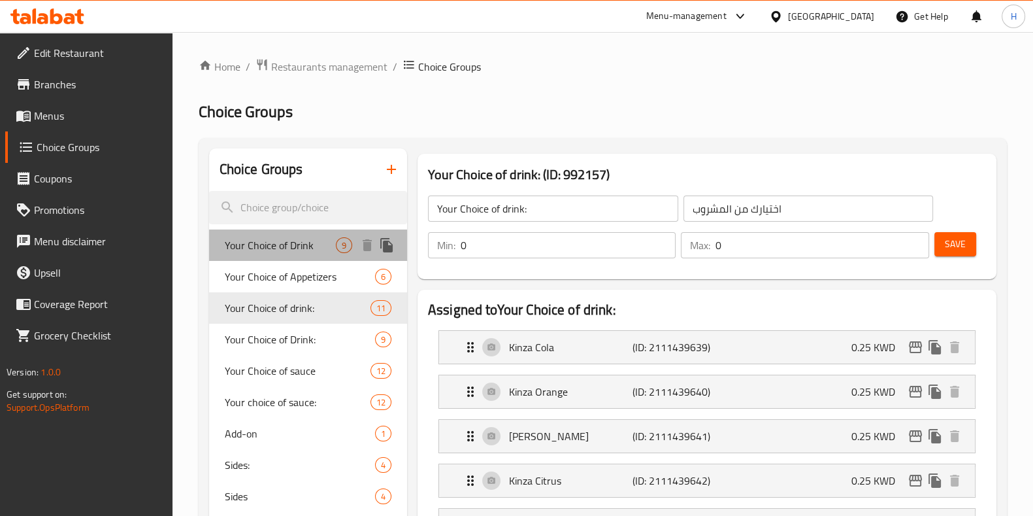
click at [306, 252] on span "Your Choice of Drink" at bounding box center [280, 245] width 111 height 16
type input "Your Choice of Drink"
type input "1"
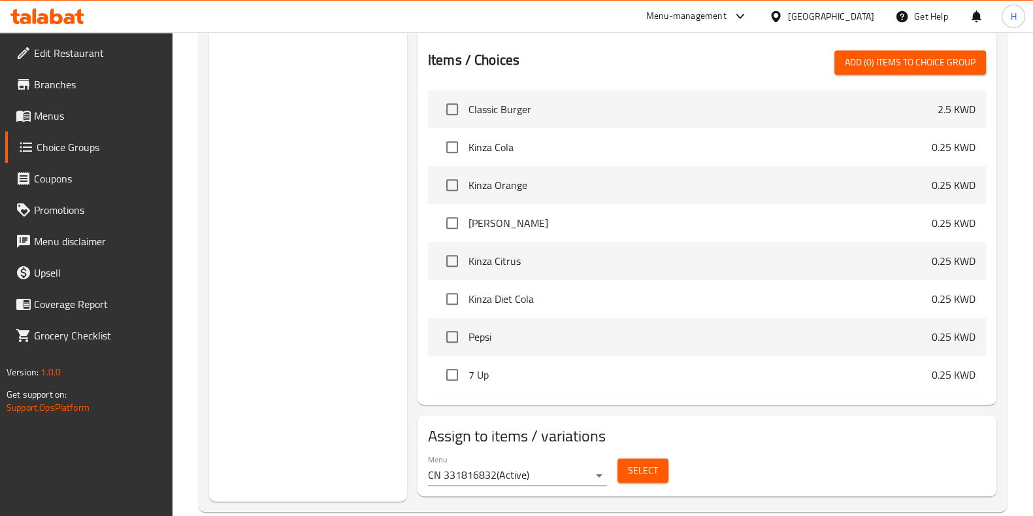
scroll to position [499, 0]
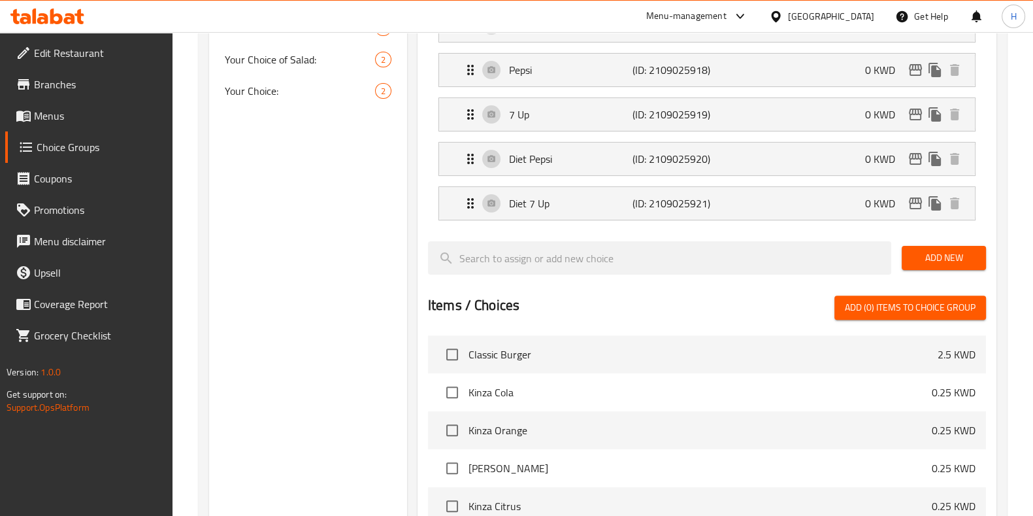
click at [929, 259] on span "Add New" at bounding box center [943, 258] width 63 height 16
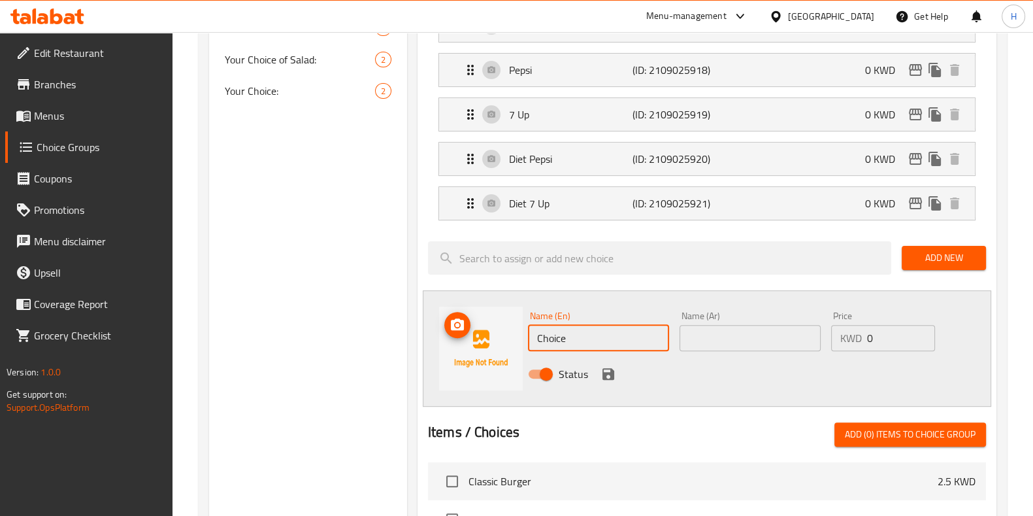
drag, startPoint x: 605, startPoint y: 344, endPoint x: 474, endPoint y: 349, distance: 130.8
click at [474, 349] on div "Name (En) Choice Name (En) Name (Ar) Name (Ar) Price KWD 0 Price Status" at bounding box center [707, 348] width 569 height 116
paste input "Water"
type input "Water"
click at [693, 336] on input "text" at bounding box center [750, 338] width 141 height 26
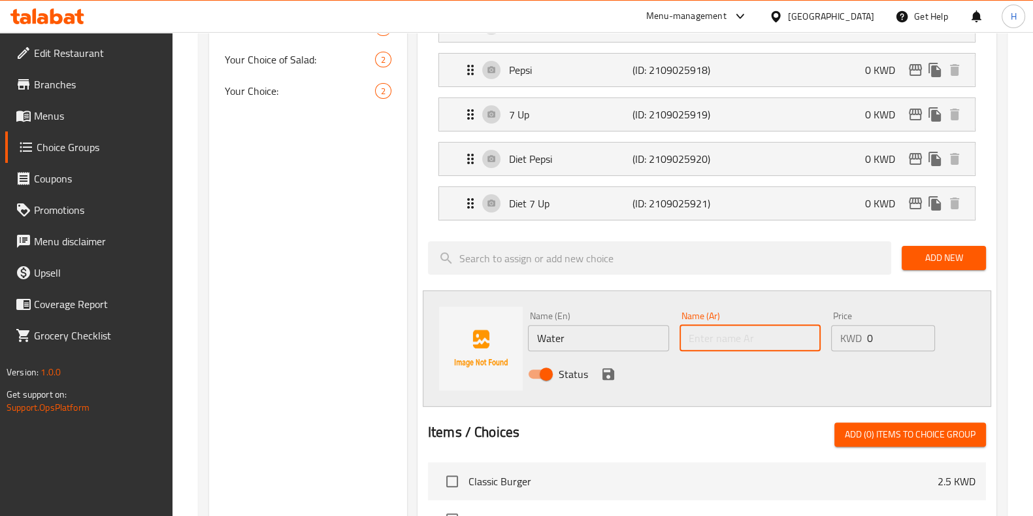
paste input "ماء"
type input "ماء"
click at [882, 333] on input "0" at bounding box center [900, 338] width 67 height 26
type input "0.250"
click at [603, 373] on icon "save" at bounding box center [609, 374] width 12 height 12
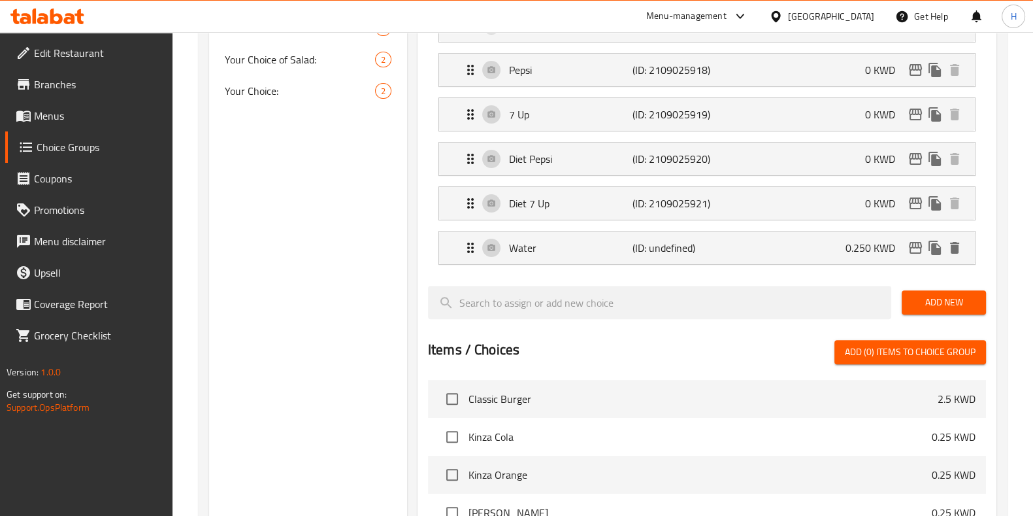
click at [918, 301] on span "Add New" at bounding box center [943, 302] width 63 height 16
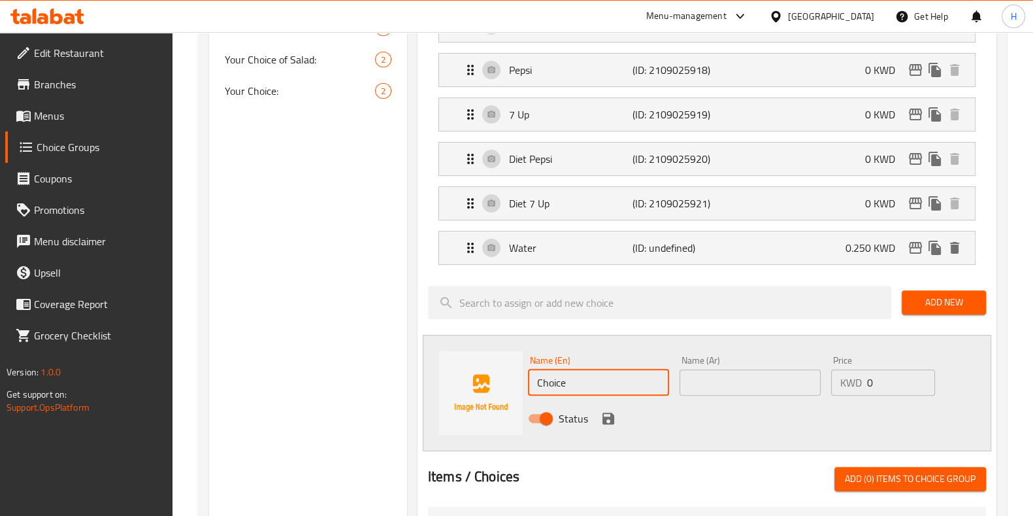
drag, startPoint x: 573, startPoint y: 374, endPoint x: 454, endPoint y: 386, distance: 119.0
click at [454, 386] on div "Name (En) Choice Name (En) Name (Ar) Name (Ar) Price KWD 0 Price Status" at bounding box center [707, 393] width 569 height 116
paste input "[PERSON_NAME]"
type input "[PERSON_NAME]"
click at [698, 397] on div "Name (Ar) Name (Ar)" at bounding box center [751, 375] width 152 height 50
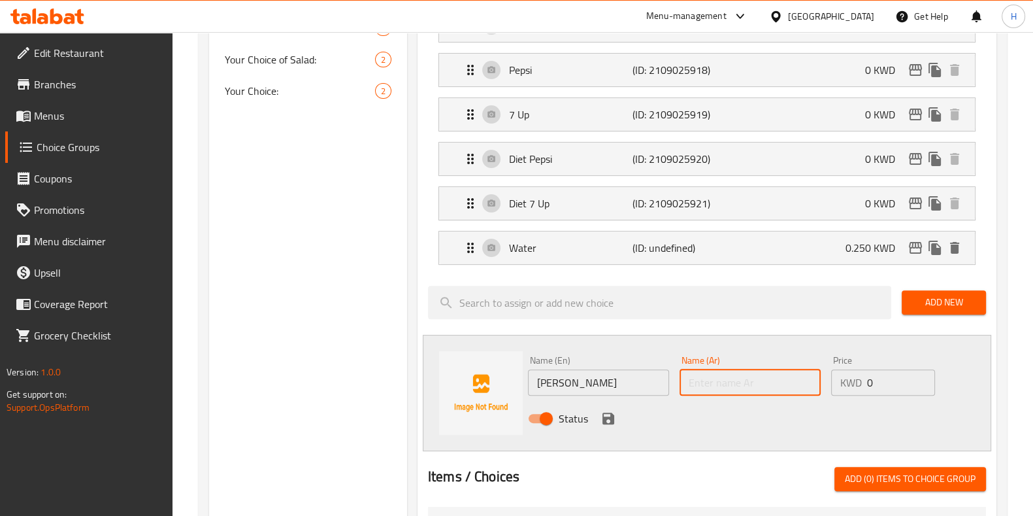
click at [692, 376] on input "text" at bounding box center [750, 382] width 141 height 26
paste input "ميرندا"
type input "ميرندا"
click at [901, 378] on input "0" at bounding box center [900, 382] width 67 height 26
type input "0.250"
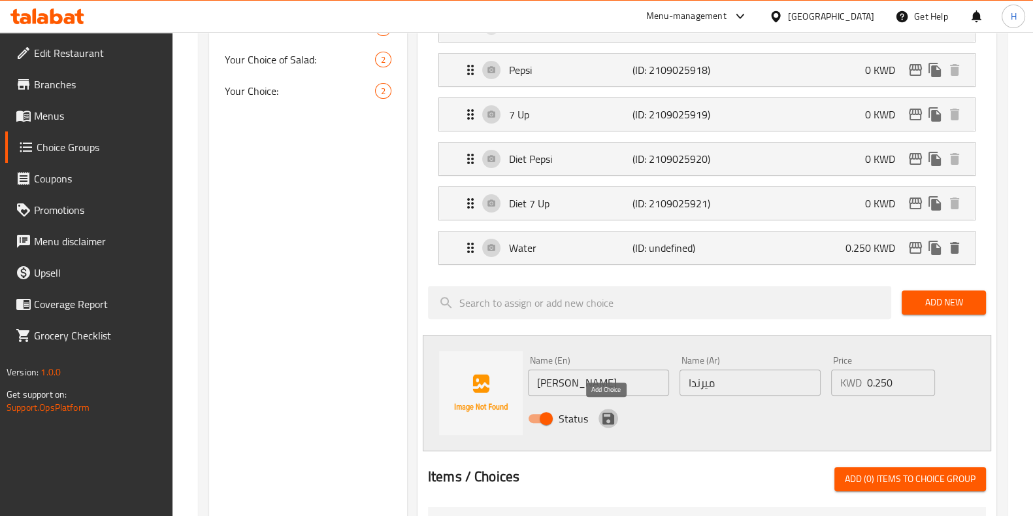
click at [605, 414] on icon "save" at bounding box center [609, 418] width 12 height 12
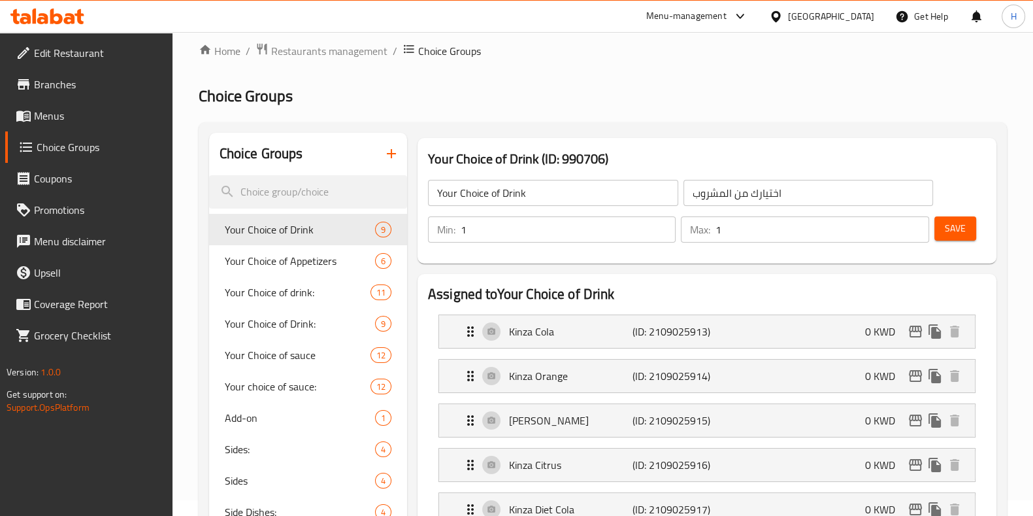
scroll to position [0, 0]
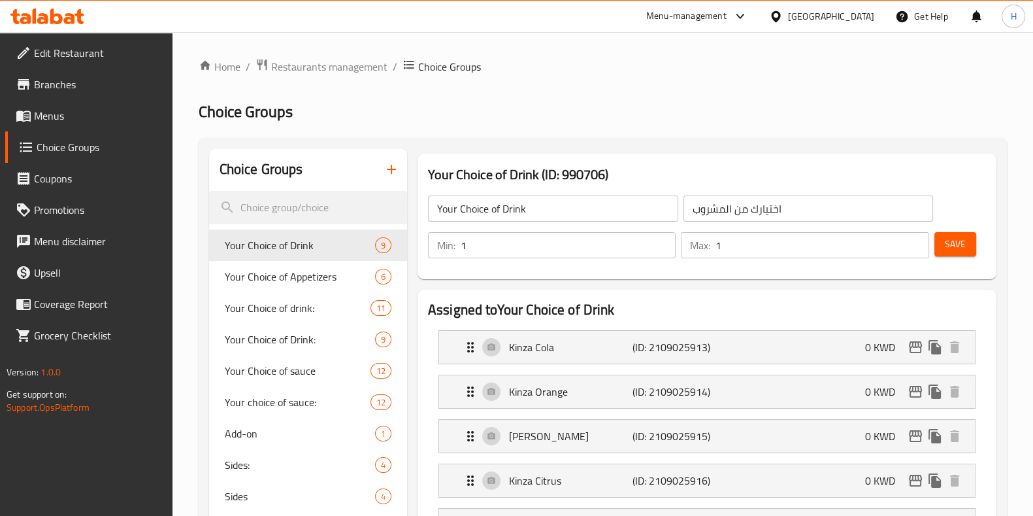
click at [932, 248] on div "Save" at bounding box center [955, 244] width 46 height 31
click at [964, 248] on span "Save" at bounding box center [955, 244] width 21 height 16
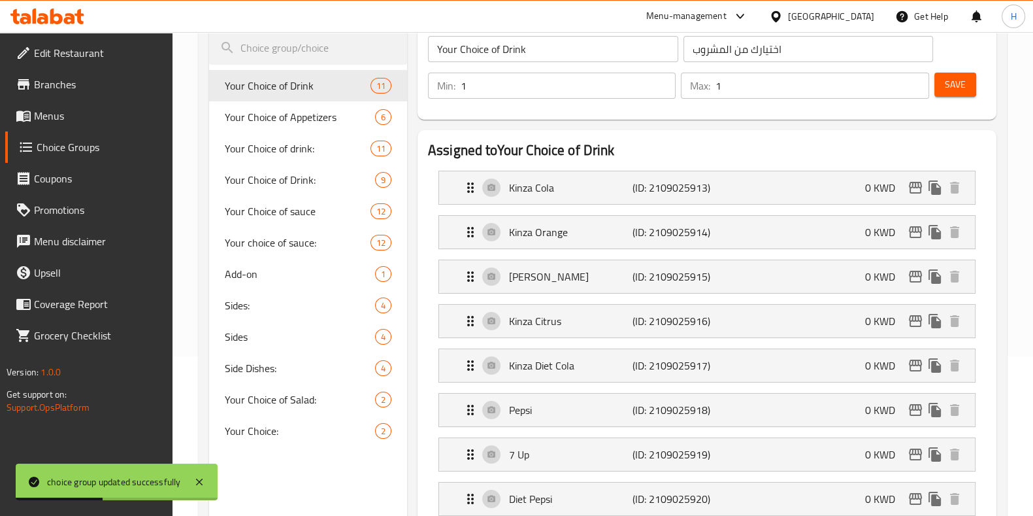
scroll to position [146, 0]
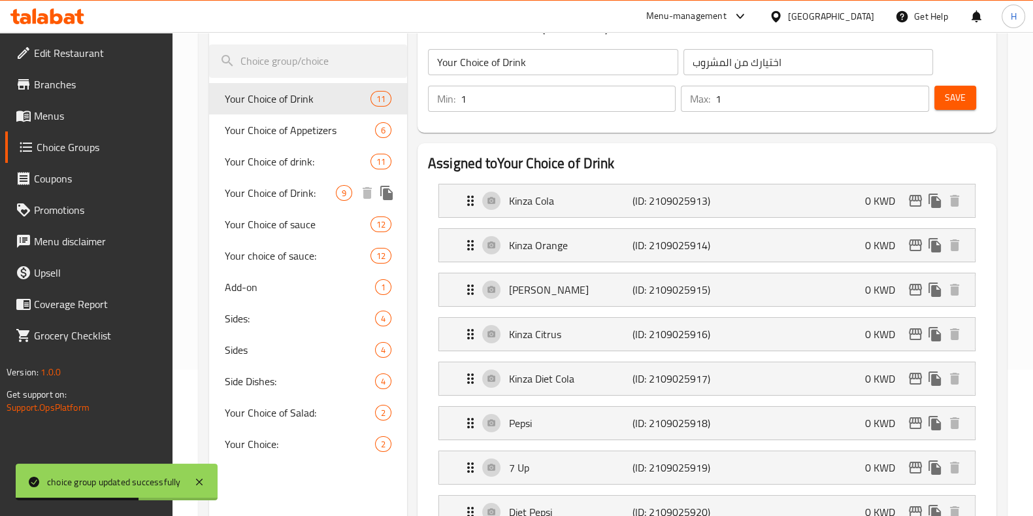
click at [320, 196] on span "Your Choice of Drink:" at bounding box center [280, 193] width 111 height 16
type input "Your Choice of Drink:"
type input "اختيارك من المشروب :"
type input "0"
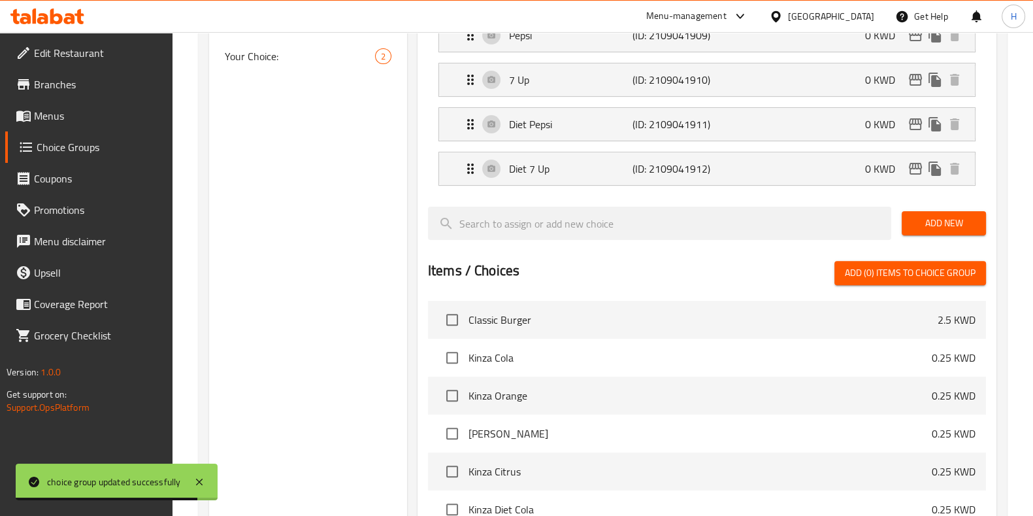
scroll to position [535, 0]
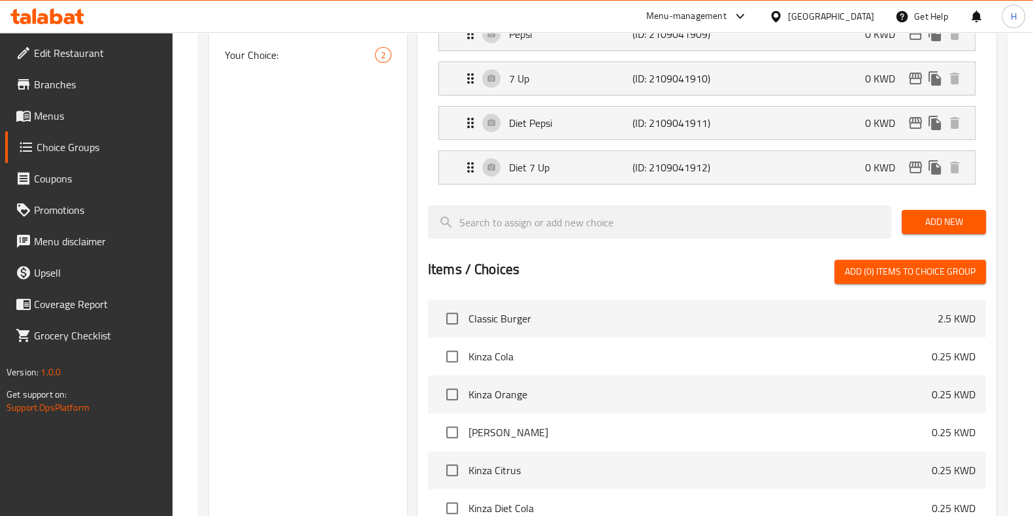
click at [941, 214] on span "Add New" at bounding box center [943, 222] width 63 height 16
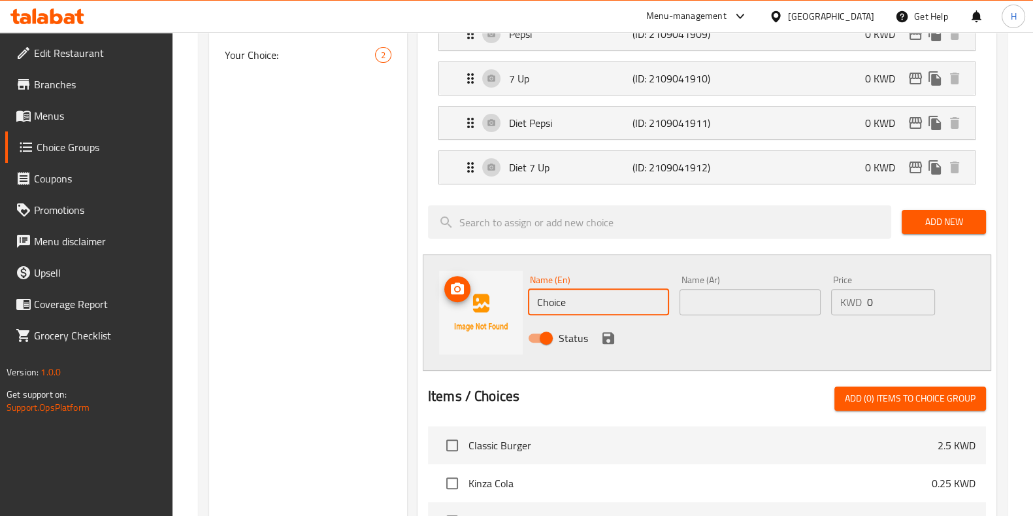
drag, startPoint x: 620, startPoint y: 292, endPoint x: 454, endPoint y: 301, distance: 165.6
click at [454, 301] on div "Name (En) Choice Name (En) Name (Ar) Name (Ar) Price KWD 0 Price Status" at bounding box center [707, 312] width 569 height 116
paste input "Water"
type input "Water"
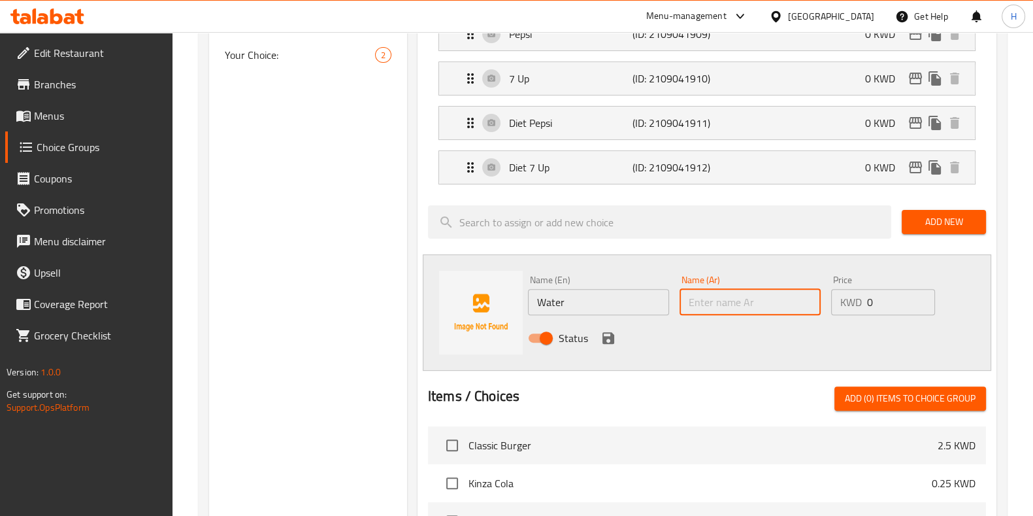
click at [705, 302] on input "text" at bounding box center [750, 302] width 141 height 26
paste input "ماء"
type input "ماء"
click at [894, 297] on input "0" at bounding box center [900, 302] width 67 height 26
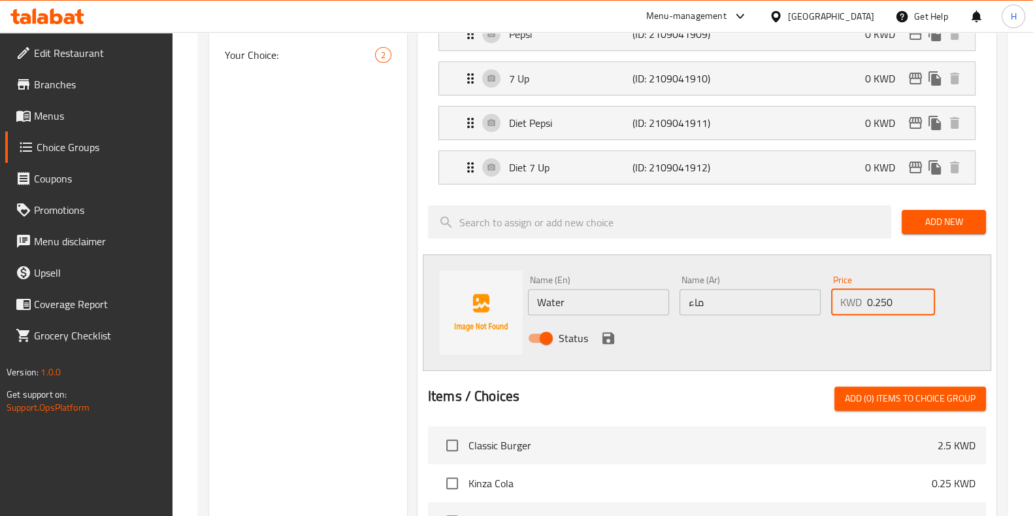
type input "0.250"
click at [605, 333] on icon "save" at bounding box center [609, 338] width 16 height 16
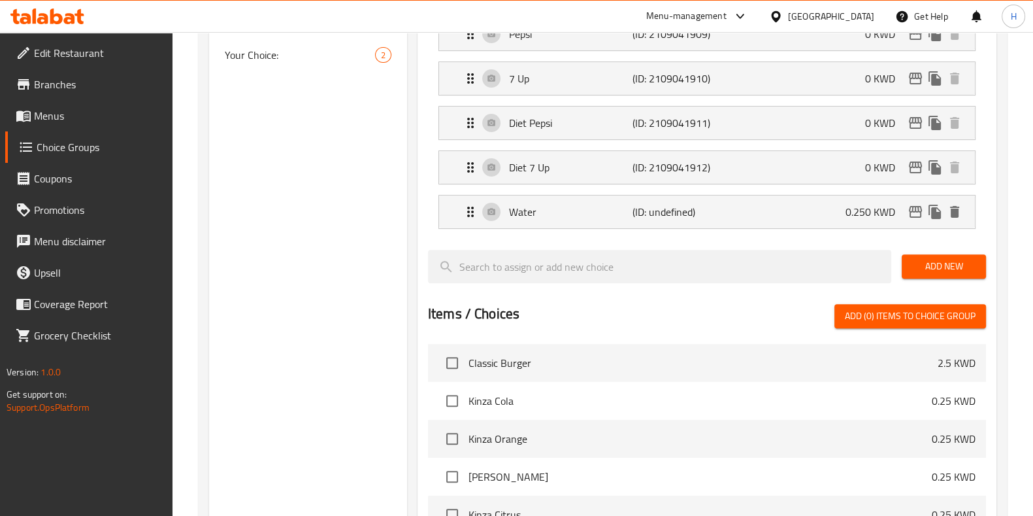
click at [952, 258] on span "Add New" at bounding box center [943, 266] width 63 height 16
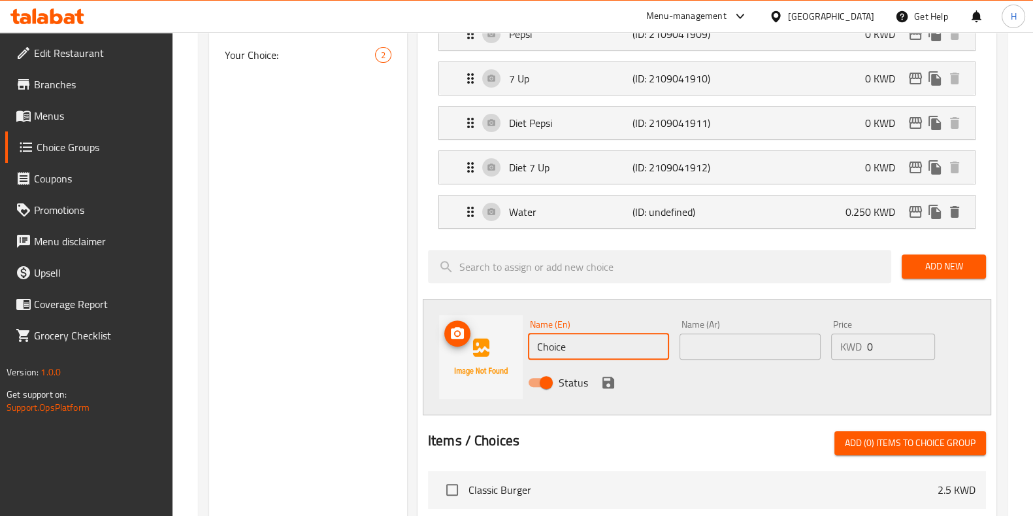
drag, startPoint x: 576, startPoint y: 337, endPoint x: 471, endPoint y: 341, distance: 106.0
click at [471, 341] on div "Name (En) Choice Name (En) Name (Ar) Name (Ar) Price KWD 0 Price Status" at bounding box center [707, 357] width 569 height 116
paste input "[PERSON_NAME]"
type input "[PERSON_NAME]"
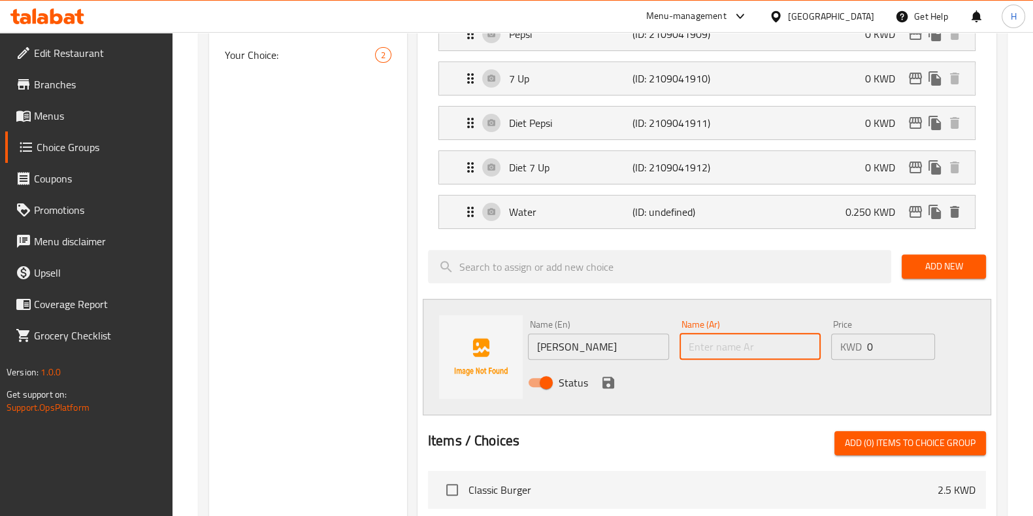
click at [692, 341] on input "text" at bounding box center [750, 346] width 141 height 26
paste input "ميرندا"
type input "ميرندا"
click at [886, 341] on input "0" at bounding box center [900, 346] width 67 height 26
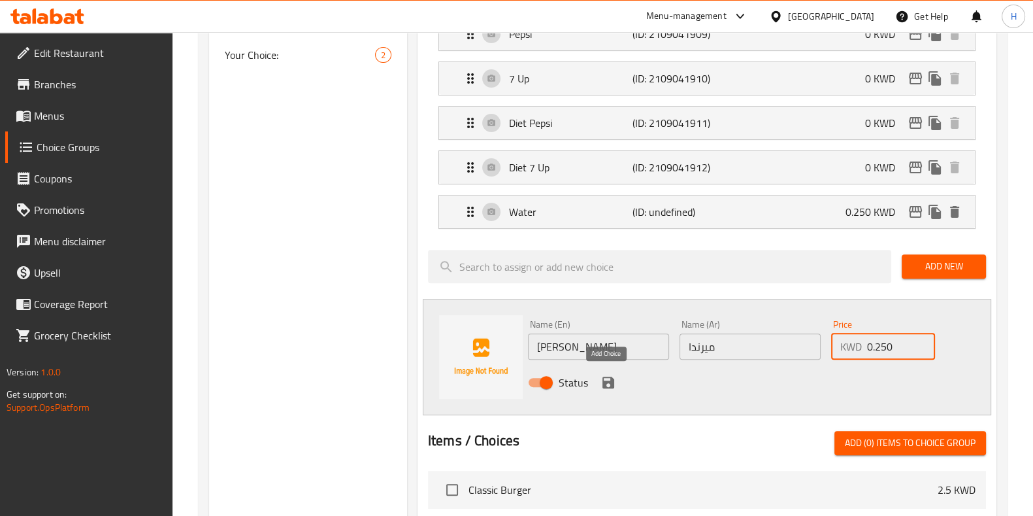
type input "0.250"
click at [605, 375] on icon "save" at bounding box center [609, 383] width 16 height 16
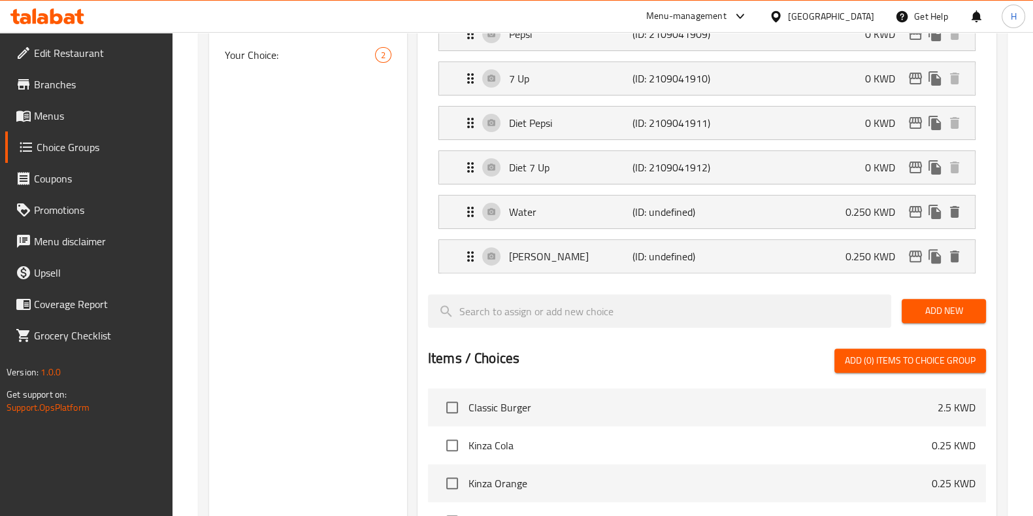
scroll to position [0, 0]
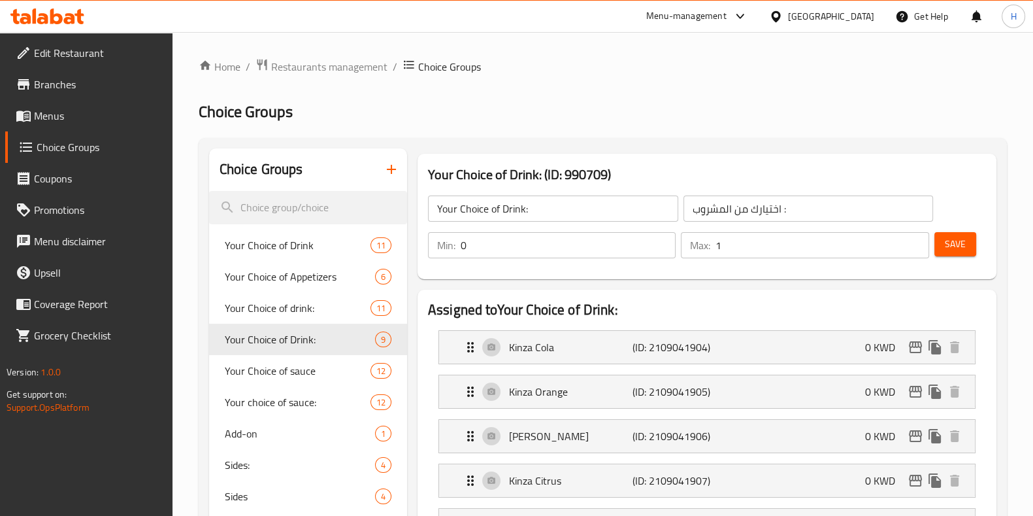
click at [948, 246] on span "Save" at bounding box center [955, 244] width 21 height 16
click at [943, 241] on button "Save" at bounding box center [956, 244] width 42 height 24
